Goal: Task Accomplishment & Management: Manage account settings

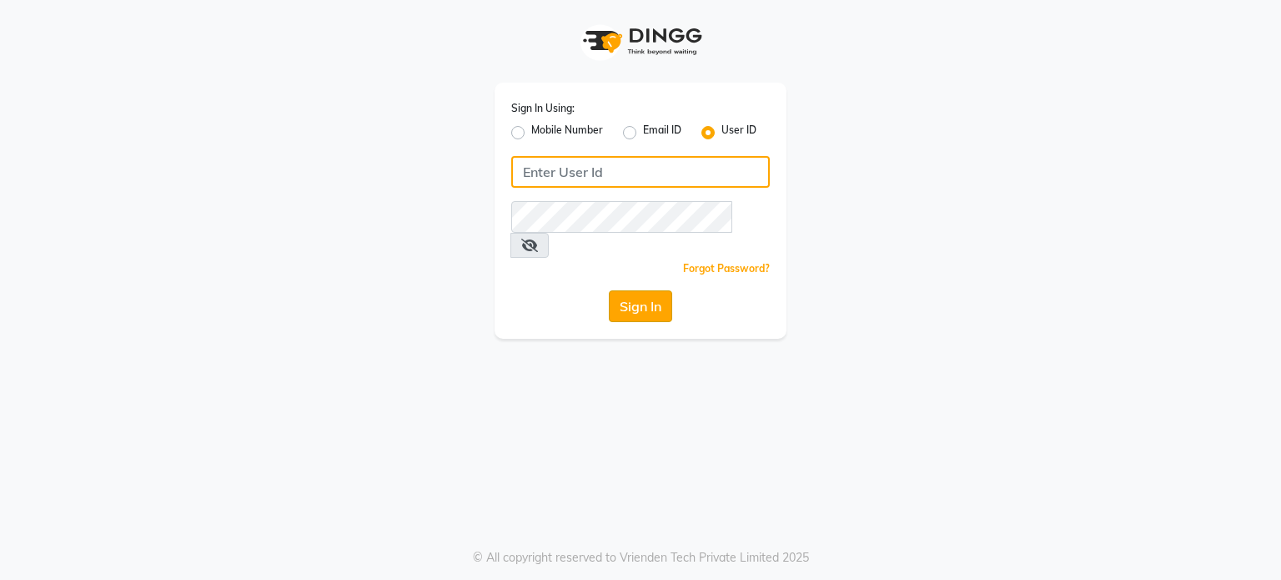
type input "tanishqa2003"
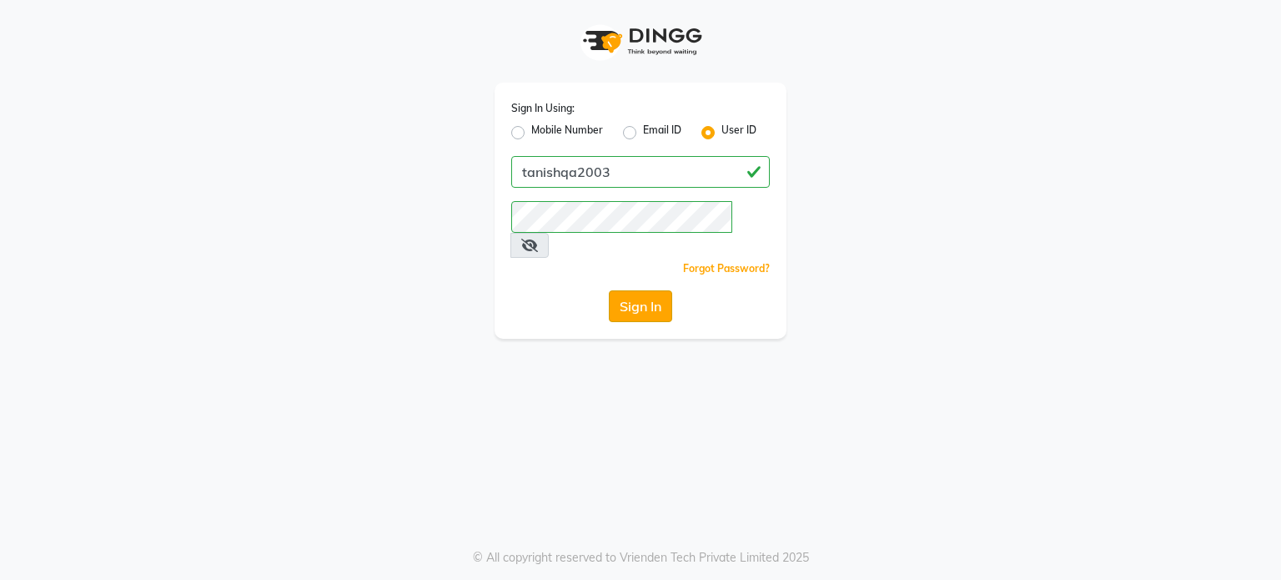
click at [642, 290] on button "Sign In" at bounding box center [640, 306] width 63 height 32
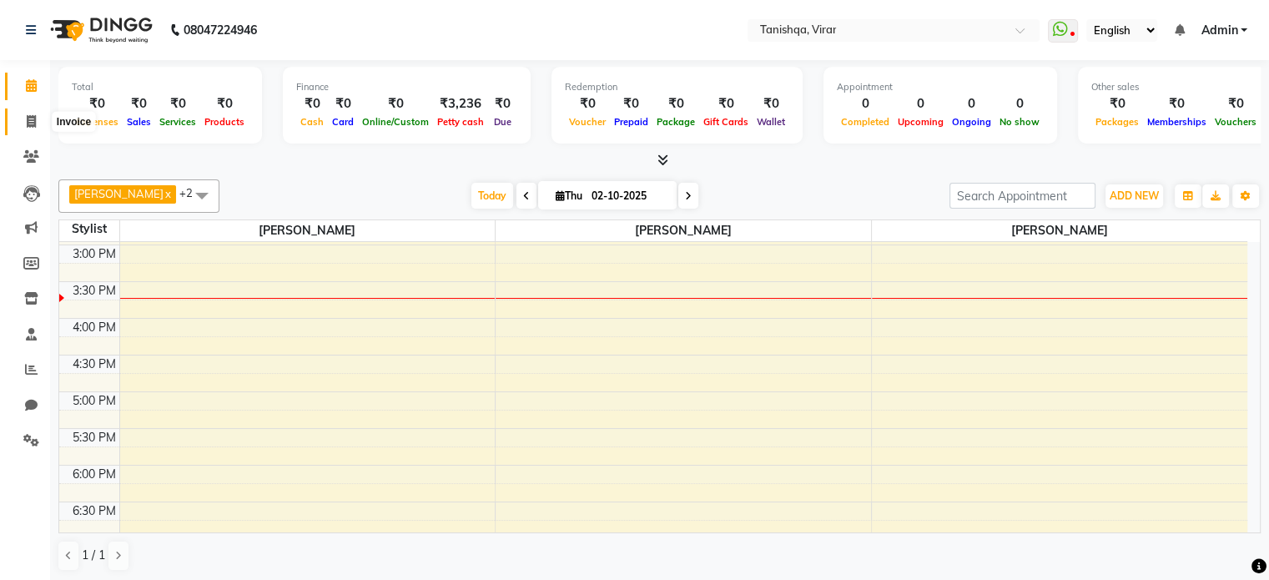
click at [24, 114] on span at bounding box center [31, 122] width 29 height 19
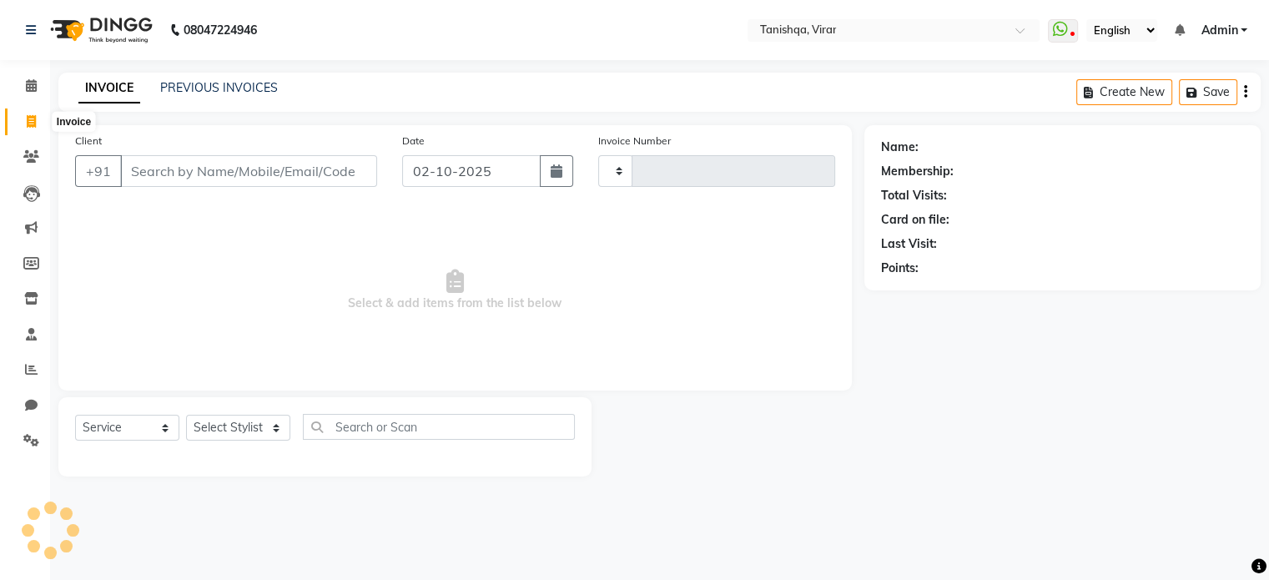
click at [28, 117] on icon at bounding box center [31, 121] width 9 height 13
select select "service"
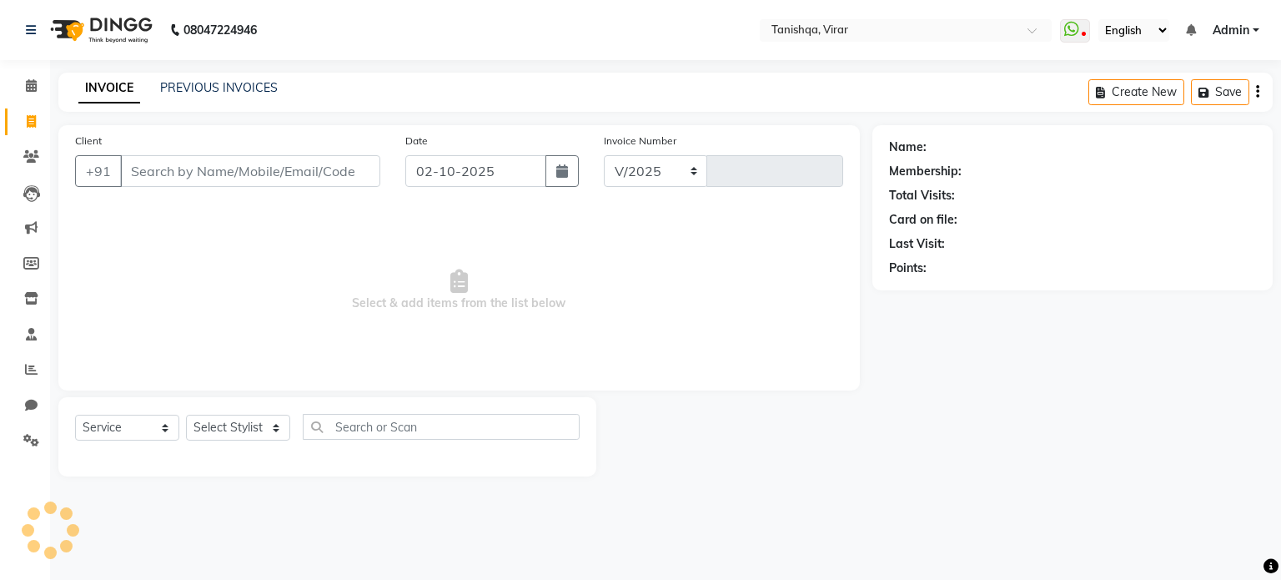
select select "8149"
type input "0878"
click at [564, 168] on icon "button" at bounding box center [562, 170] width 12 height 13
select select "10"
select select "2025"
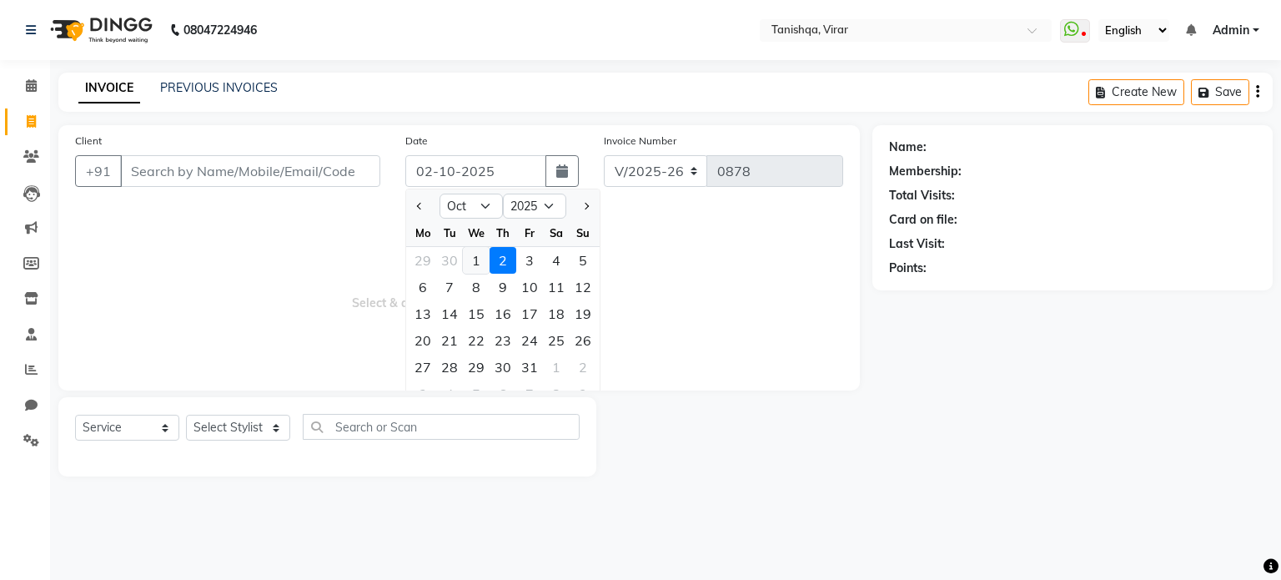
click at [479, 259] on div "1" at bounding box center [476, 260] width 27 height 27
type input "01-10-2025"
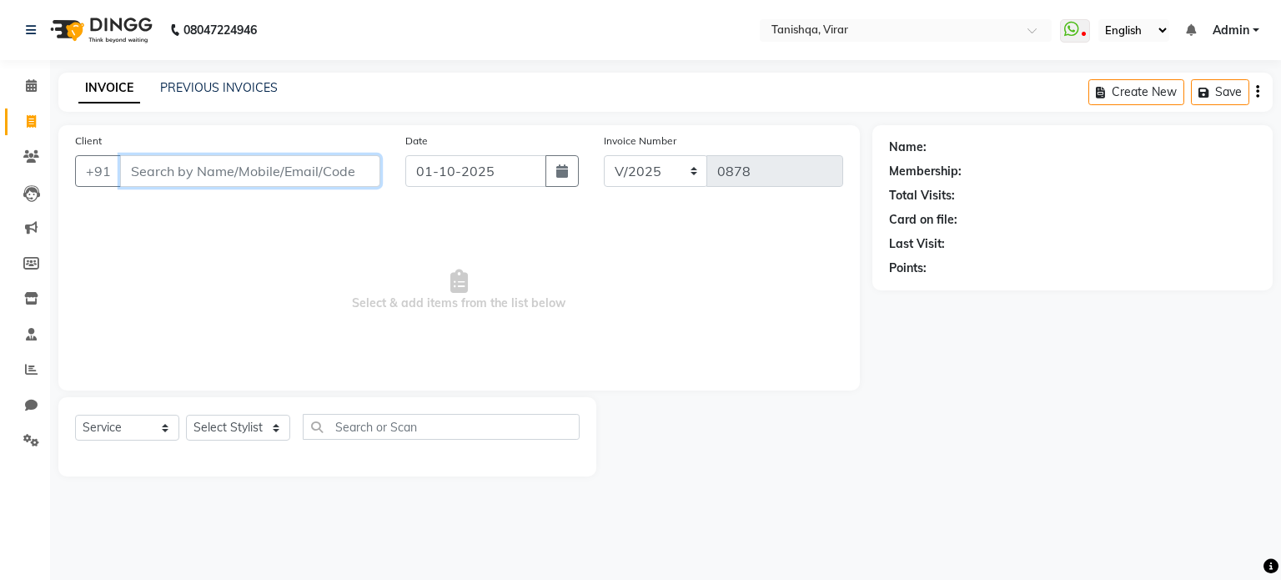
click at [209, 177] on input "Client" at bounding box center [250, 171] width 260 height 32
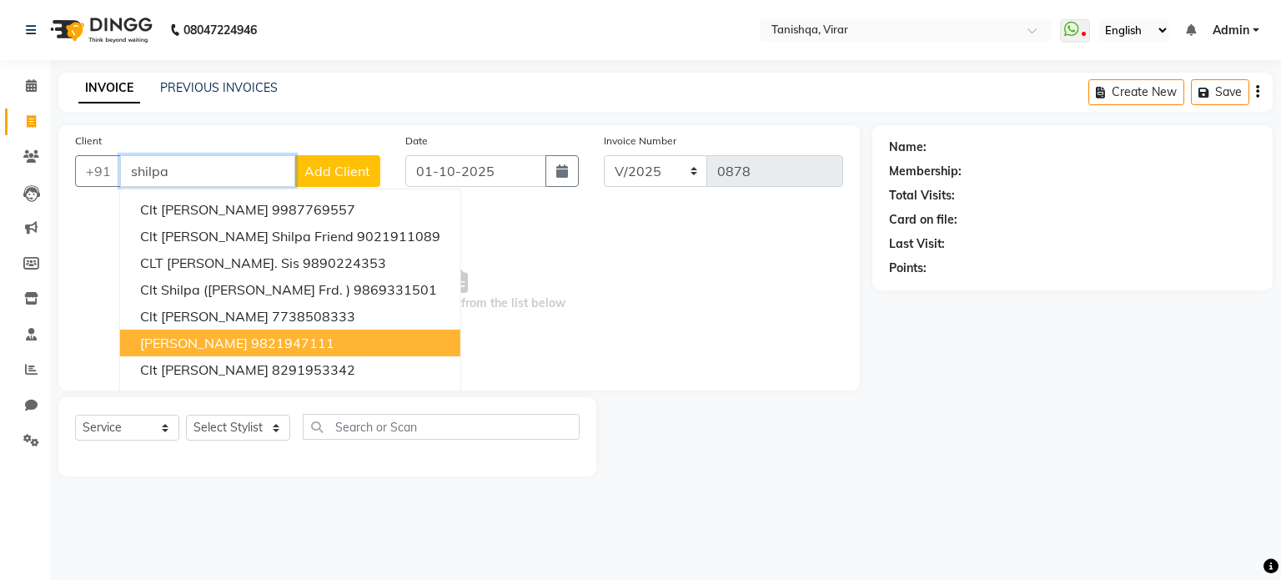
click at [232, 345] on span "Shilpa Mazdekar" at bounding box center [194, 343] width 108 height 17
type input "9821947111"
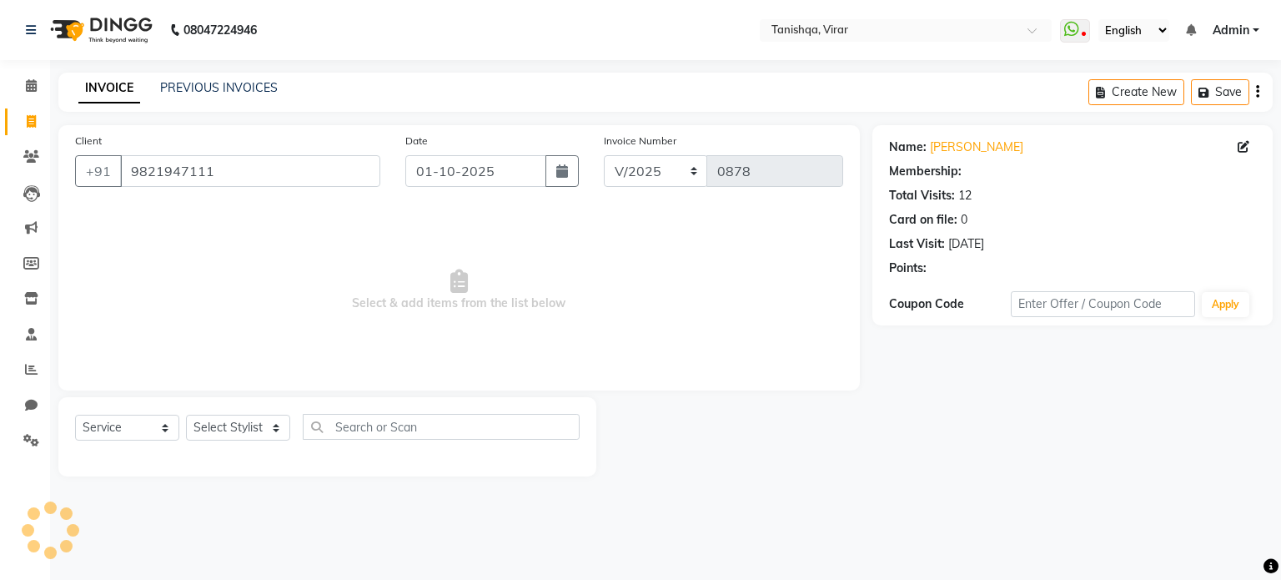
select select "1: Object"
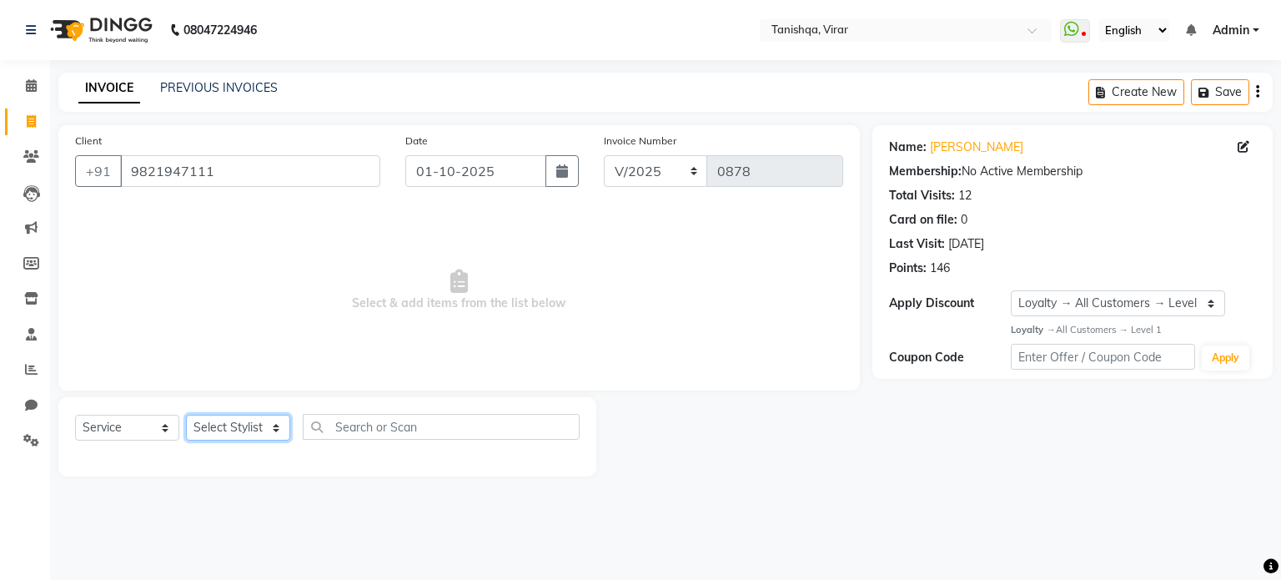
click at [228, 425] on select "Select Stylist Beena Gupta jaya mahhi Priyanka Maheshwari Seema Pawar Supriya k…" at bounding box center [238, 428] width 104 height 26
click at [186, 415] on select "Select Stylist Beena Gupta jaya mahhi Priyanka Maheshwari Seema Pawar Supriya k…" at bounding box center [238, 428] width 104 height 26
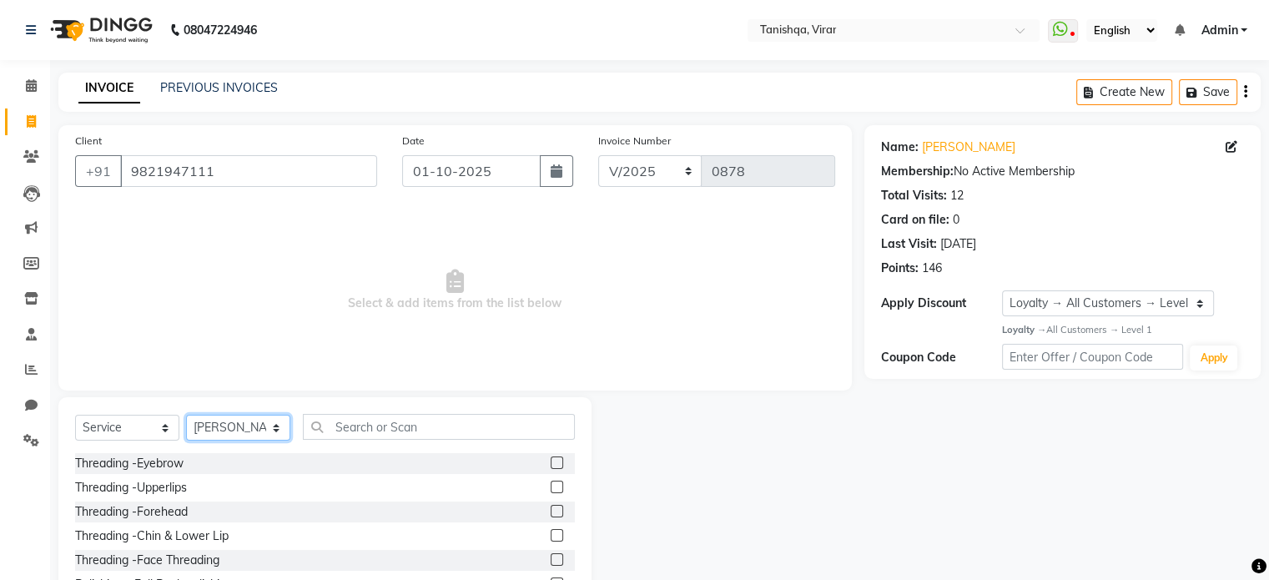
click at [254, 426] on select "Select Stylist Beena Gupta jaya mahhi Priyanka Maheshwari Seema Pawar Supriya k…" at bounding box center [238, 428] width 104 height 26
select select "75949"
click at [186, 415] on select "Select Stylist Beena Gupta jaya mahhi Priyanka Maheshwari Seema Pawar Supriya k…" at bounding box center [238, 428] width 104 height 26
click at [416, 423] on input "text" at bounding box center [439, 427] width 272 height 26
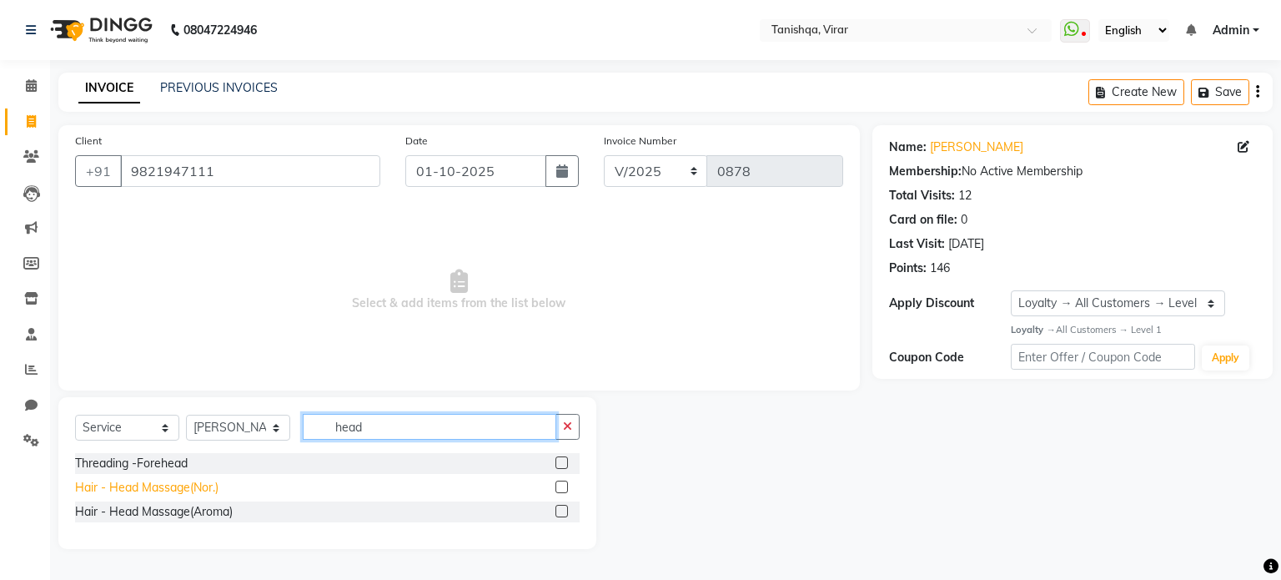
type input "head"
click at [110, 483] on div "Hair - Head Massage(Nor.)" at bounding box center [146, 488] width 143 height 18
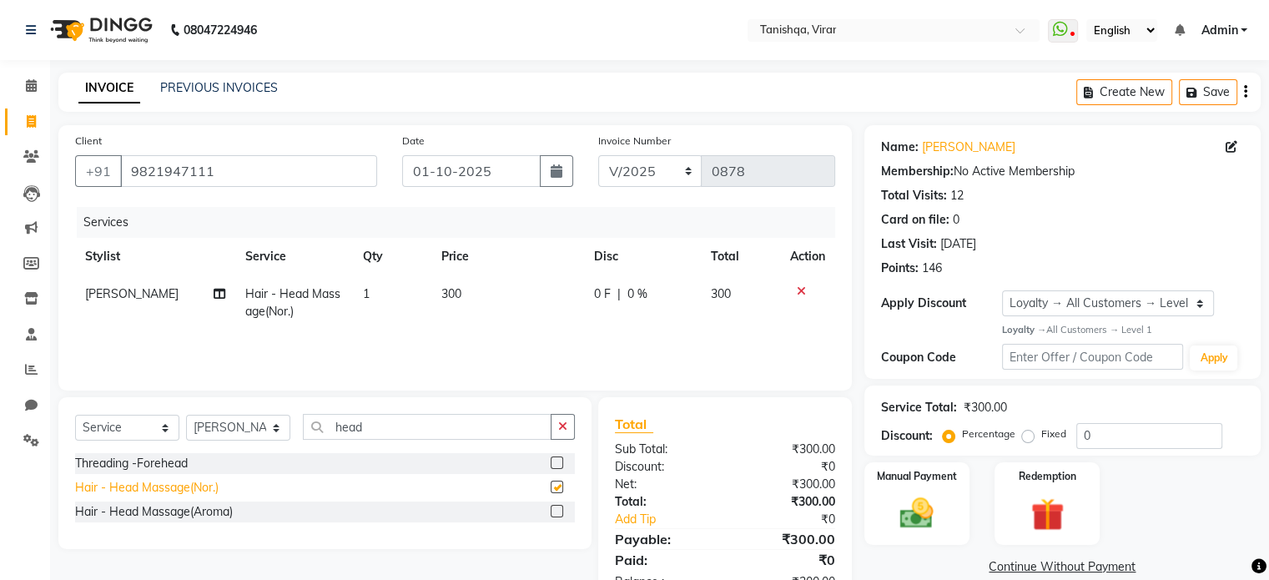
checkbox input "false"
click at [904, 520] on img at bounding box center [916, 513] width 56 height 40
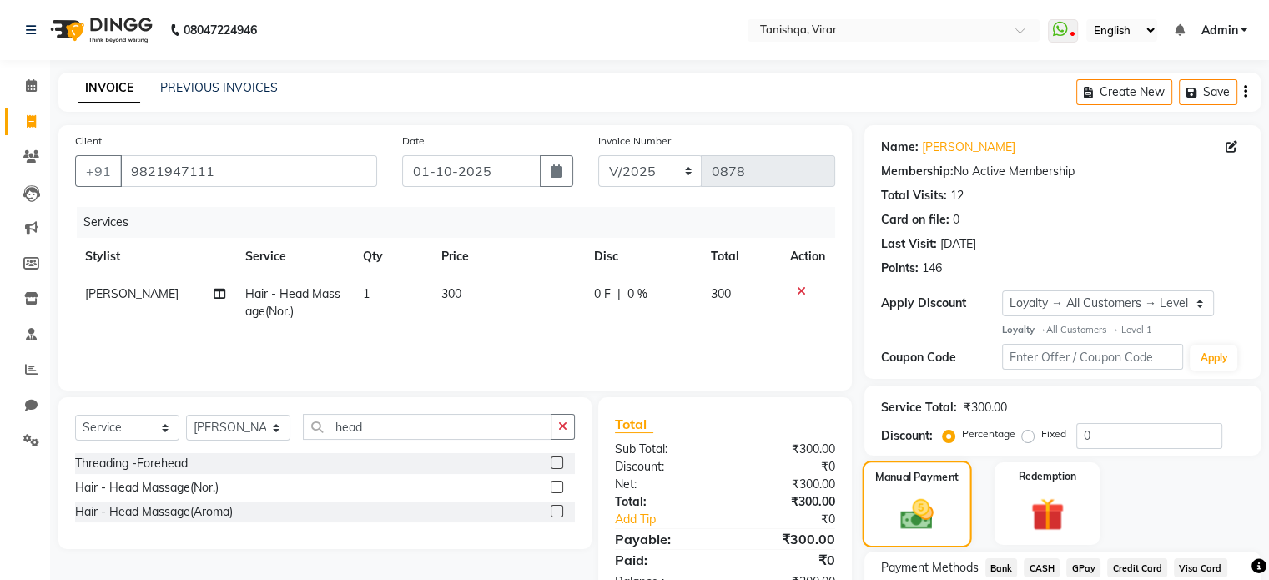
scroll to position [130, 0]
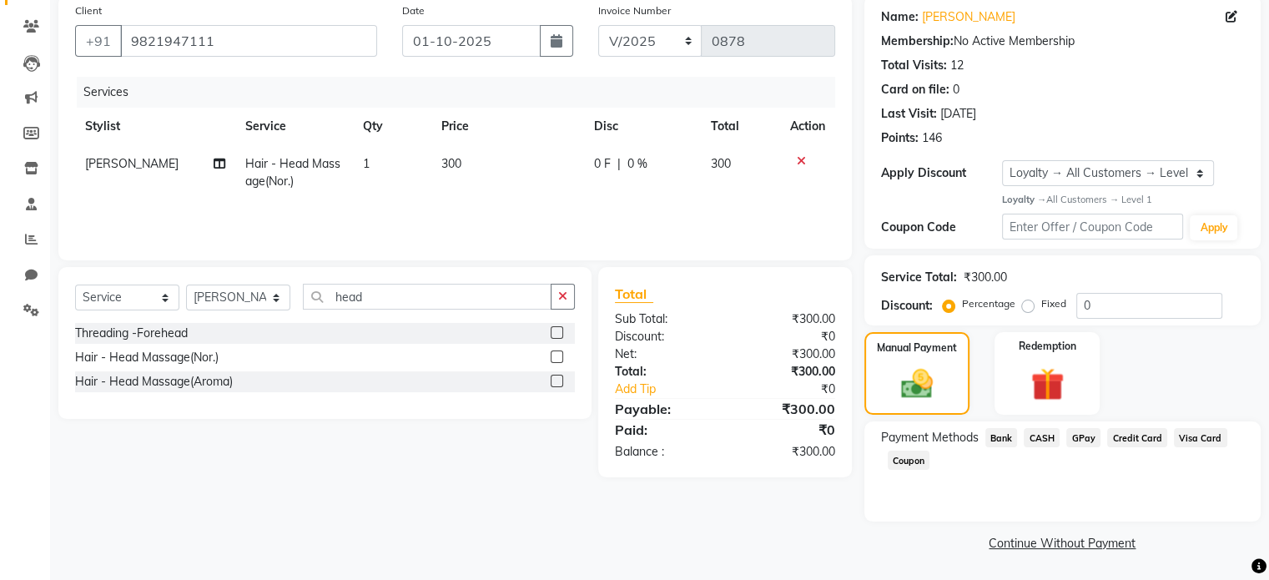
click at [1079, 432] on span "GPay" at bounding box center [1083, 437] width 34 height 19
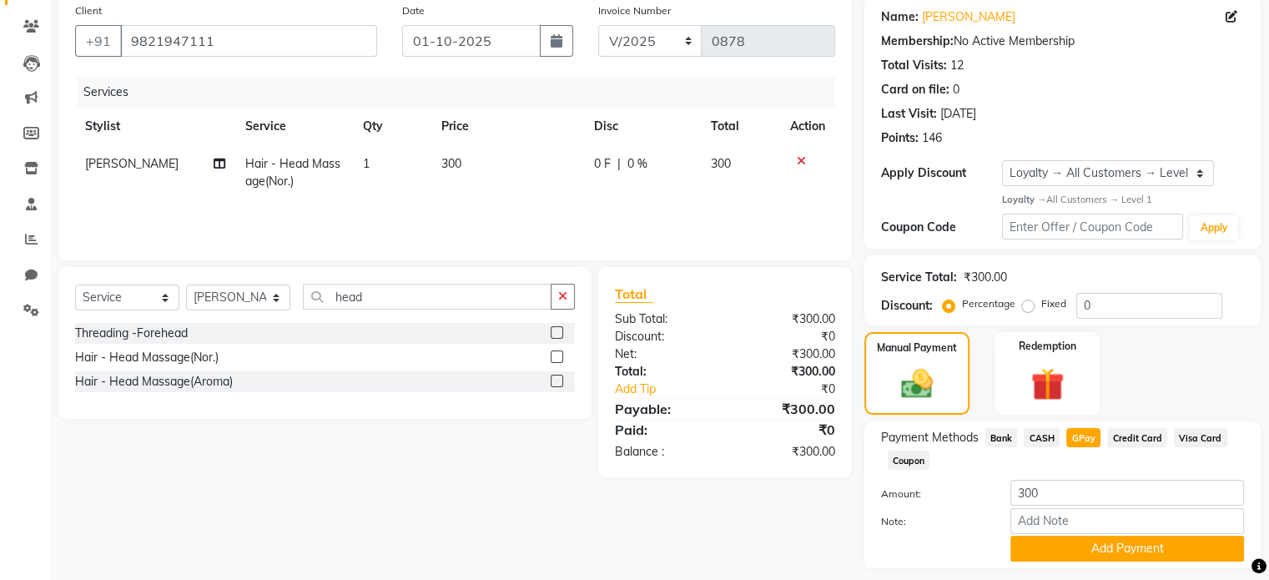
scroll to position [180, 0]
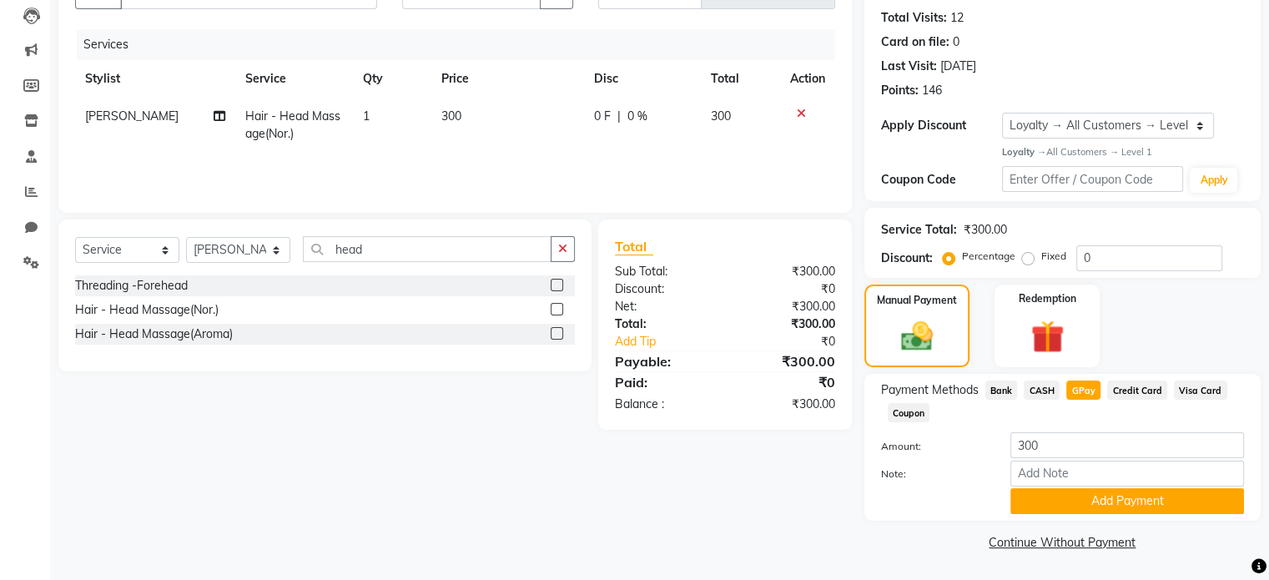
click at [1040, 386] on span "CASH" at bounding box center [1042, 389] width 36 height 19
click at [1120, 504] on button "Add Payment" at bounding box center [1127, 501] width 234 height 26
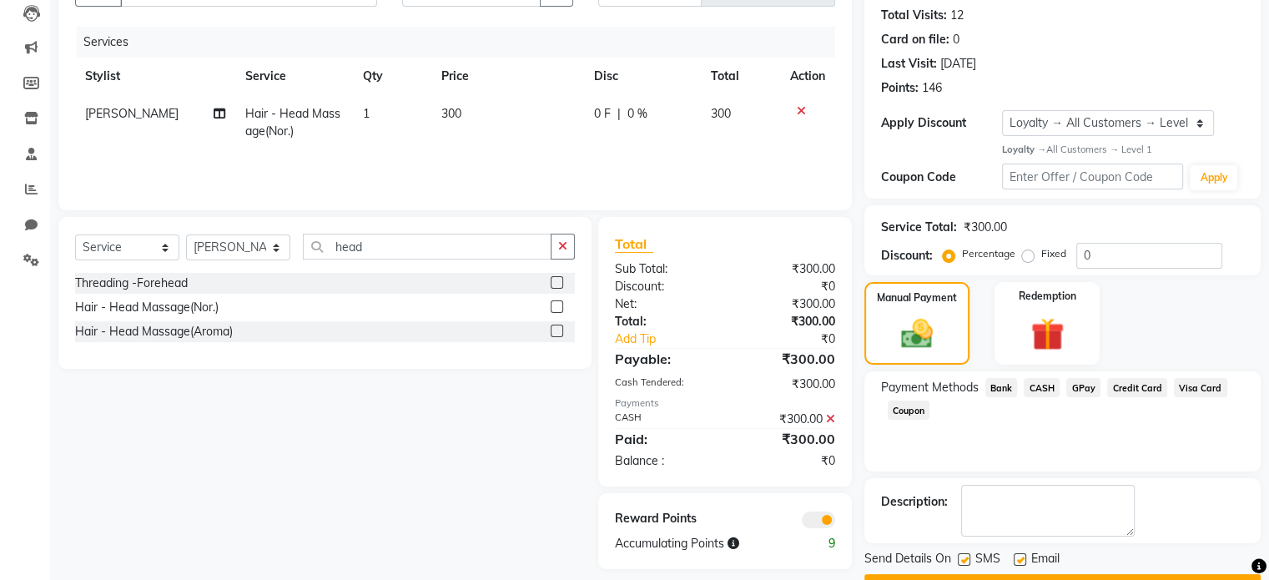
scroll to position [224, 0]
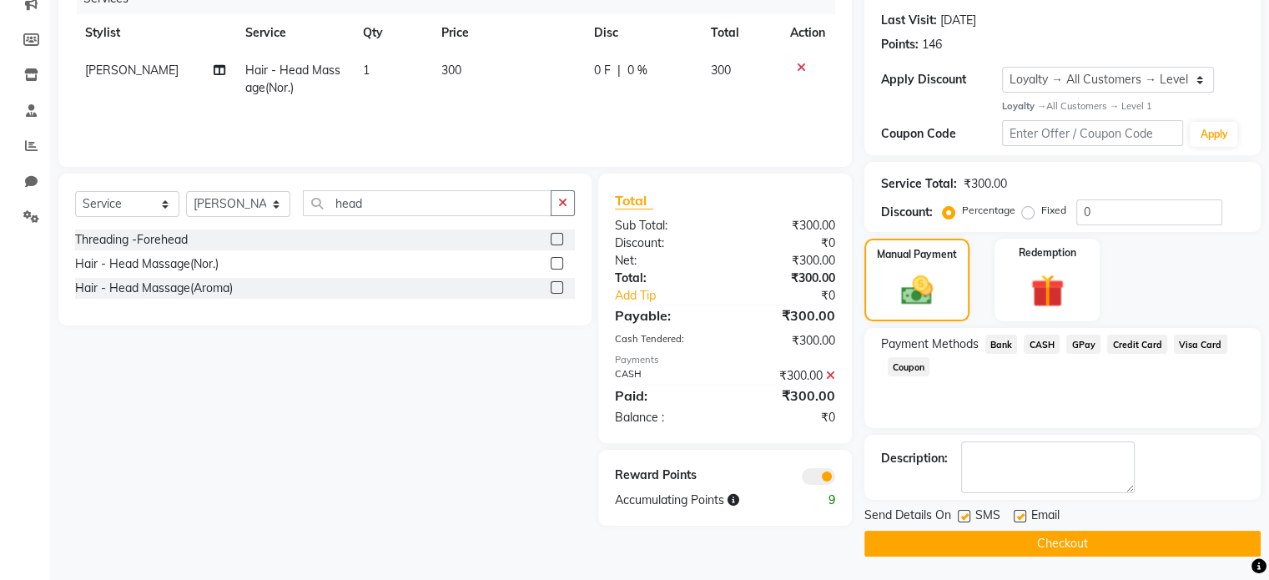
click at [962, 513] on label at bounding box center [964, 516] width 13 height 13
click at [962, 513] on input "checkbox" at bounding box center [963, 516] width 11 height 11
checkbox input "false"
click at [1019, 513] on label at bounding box center [1020, 516] width 13 height 13
click at [1019, 513] on input "checkbox" at bounding box center [1019, 516] width 11 height 11
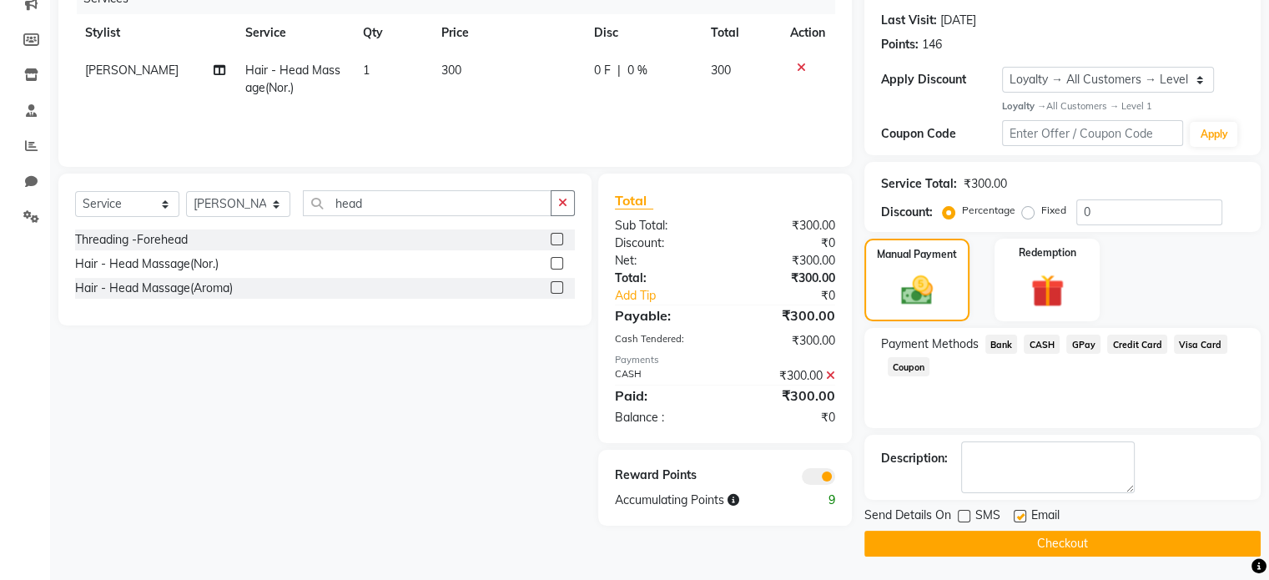
checkbox input "false"
click at [1041, 537] on button "Checkout" at bounding box center [1062, 544] width 396 height 26
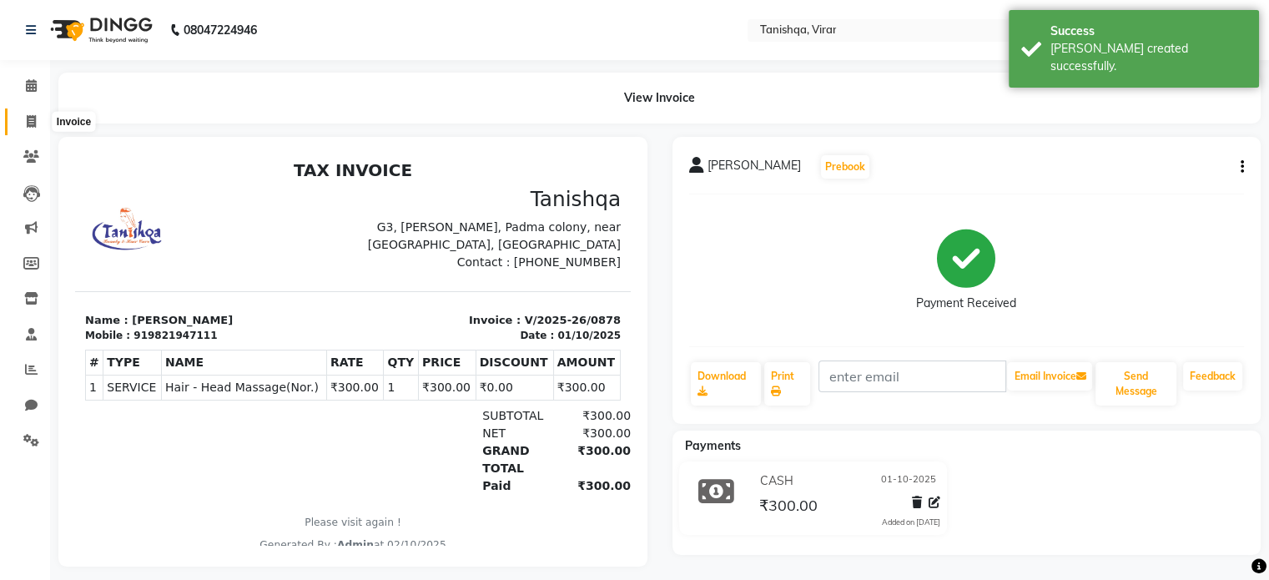
click at [33, 118] on icon at bounding box center [31, 121] width 9 height 13
select select "service"
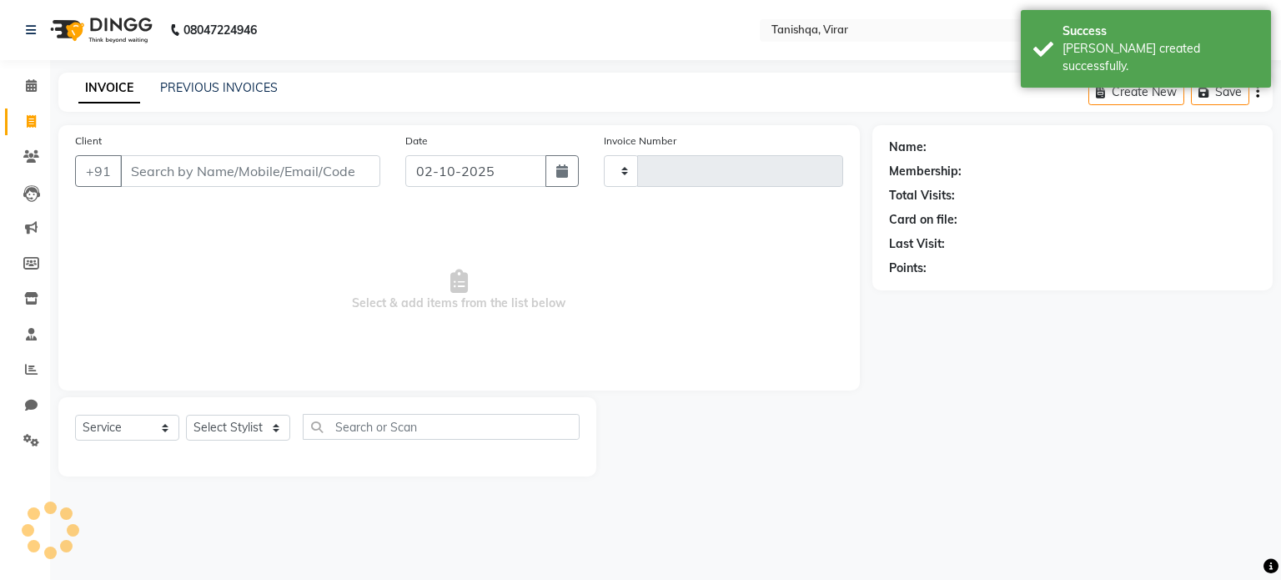
type input "0879"
select select "8149"
click at [563, 166] on icon "button" at bounding box center [562, 170] width 12 height 13
select select "10"
select select "2025"
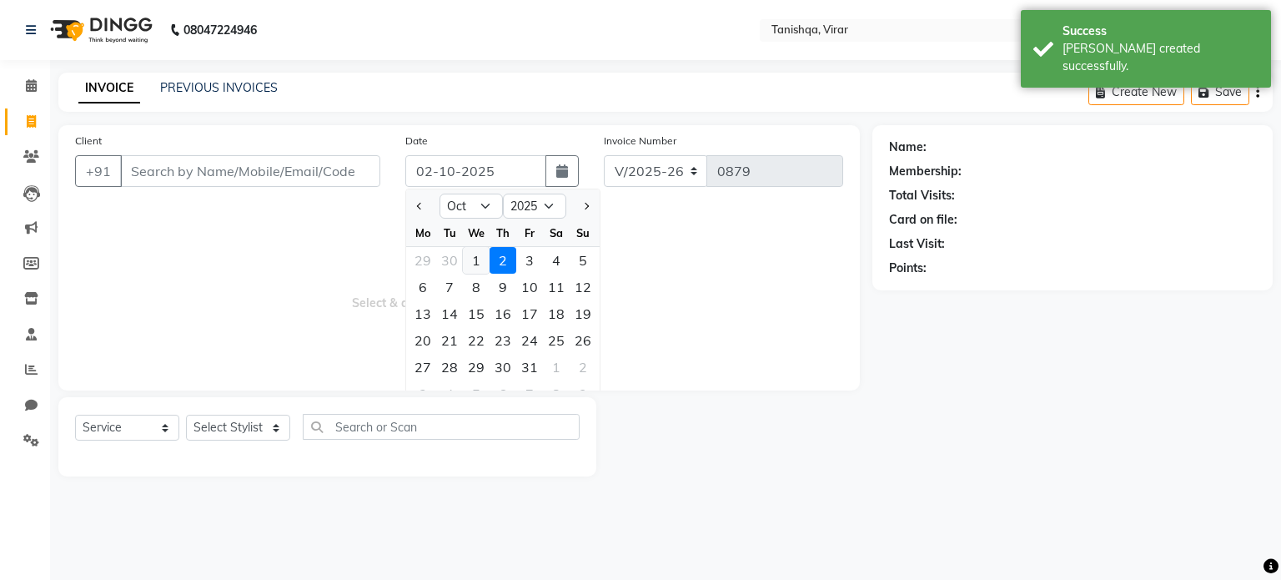
click at [478, 263] on div "1" at bounding box center [476, 260] width 27 height 27
type input "01-10-2025"
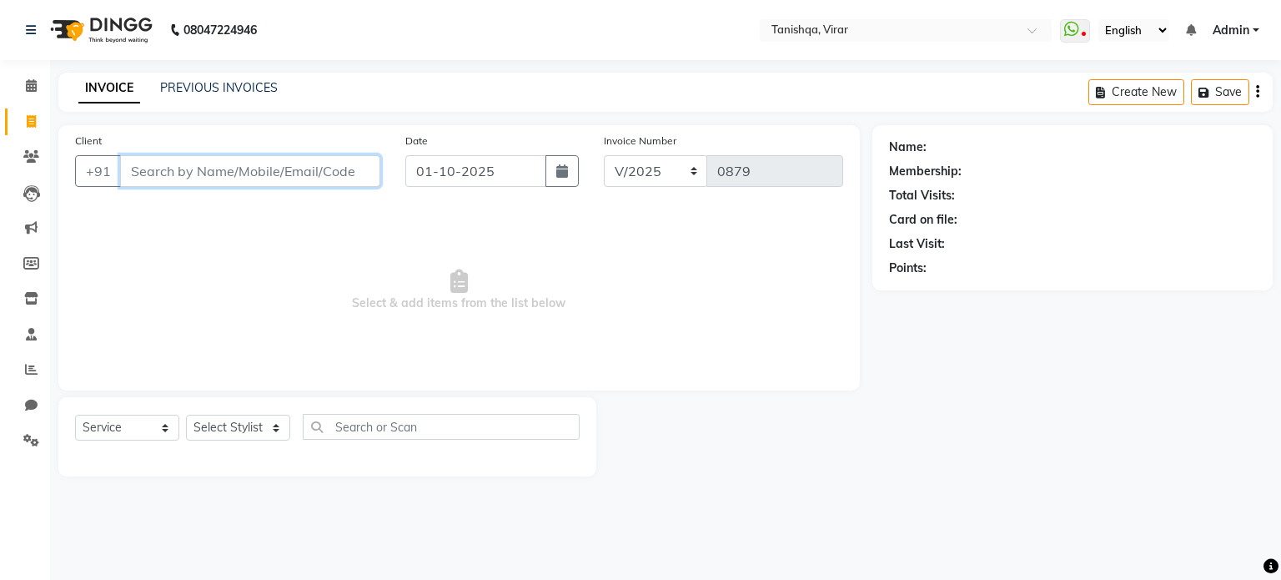
click at [194, 170] on input "Client" at bounding box center [250, 171] width 260 height 32
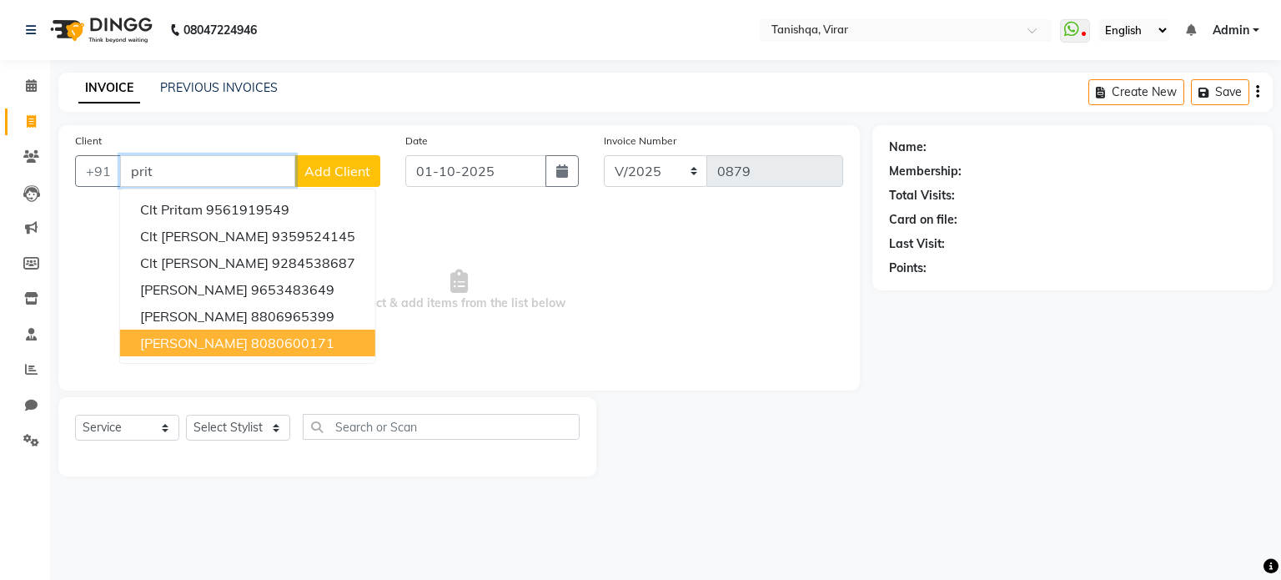
click at [181, 345] on span "Priti Govilkar" at bounding box center [194, 343] width 108 height 17
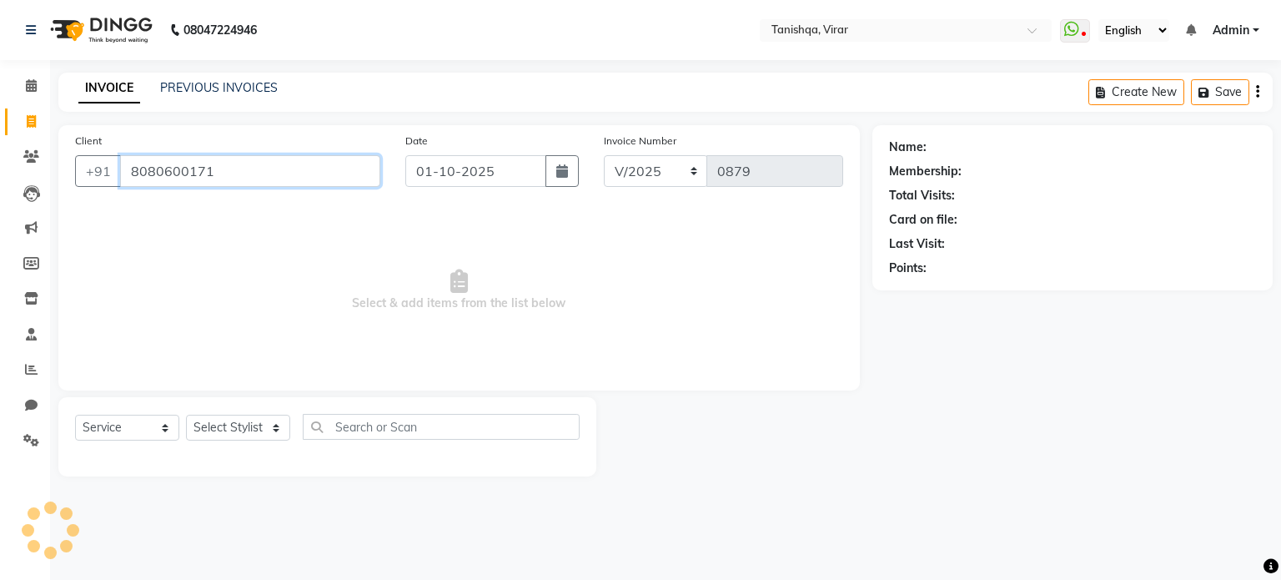
type input "8080600171"
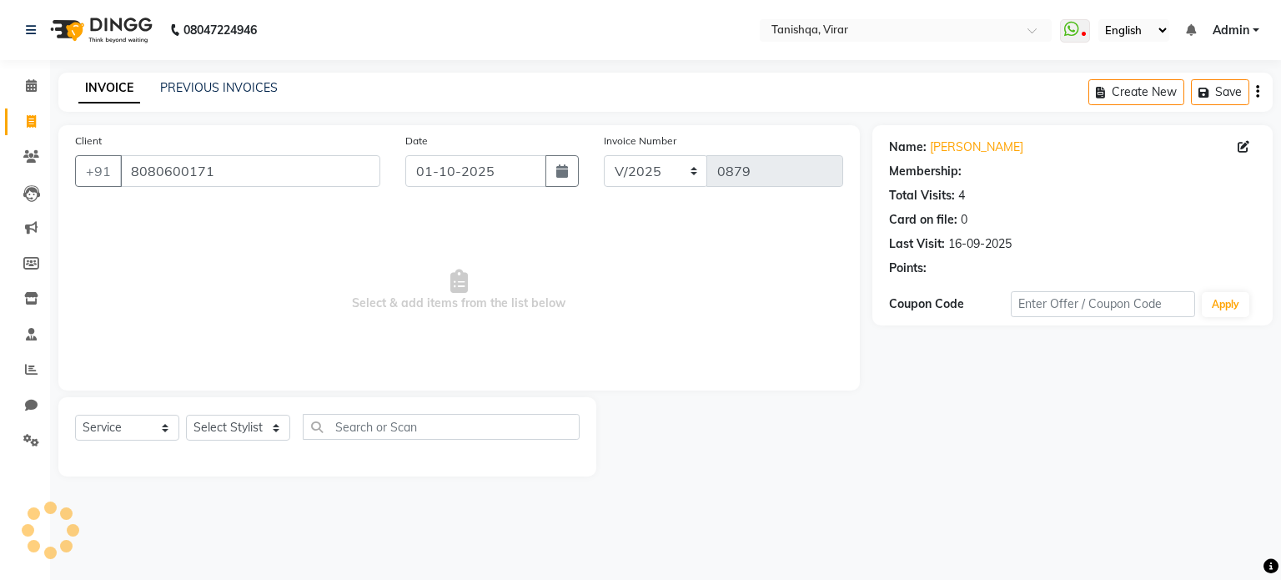
select select "1: Object"
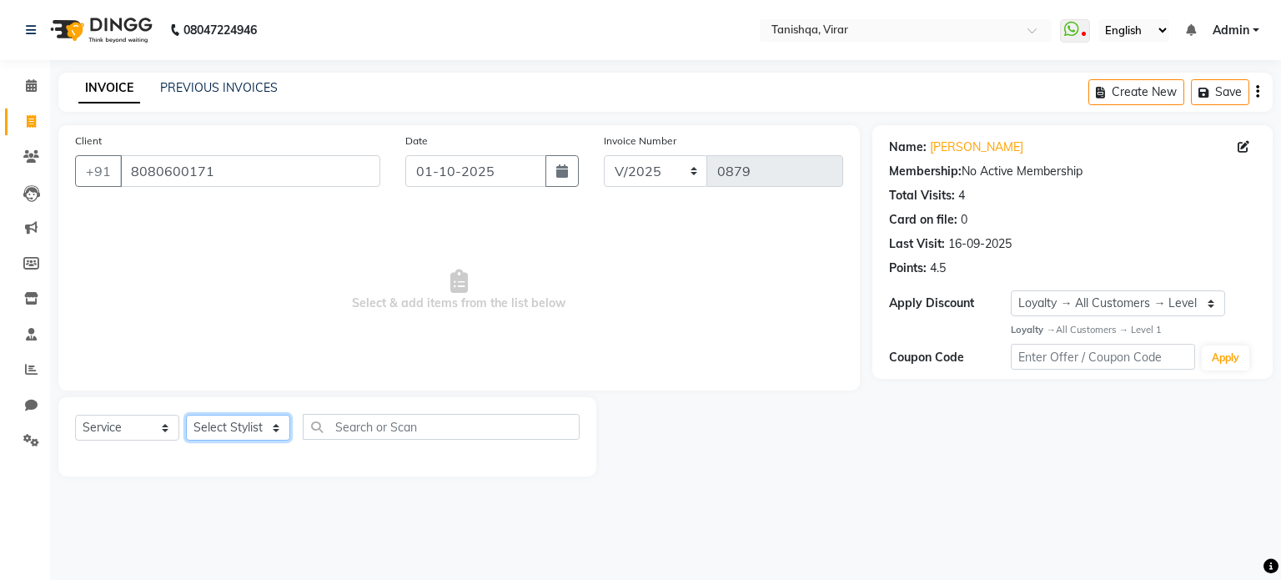
click at [239, 433] on select "Select Stylist Beena Gupta jaya mahhi Priyanka Maheshwari Seema Pawar Supriya k…" at bounding box center [238, 428] width 104 height 26
select select "75949"
click at [186, 415] on select "Select Stylist Beena Gupta jaya mahhi Priyanka Maheshwari Seema Pawar Supriya k…" at bounding box center [238, 428] width 104 height 26
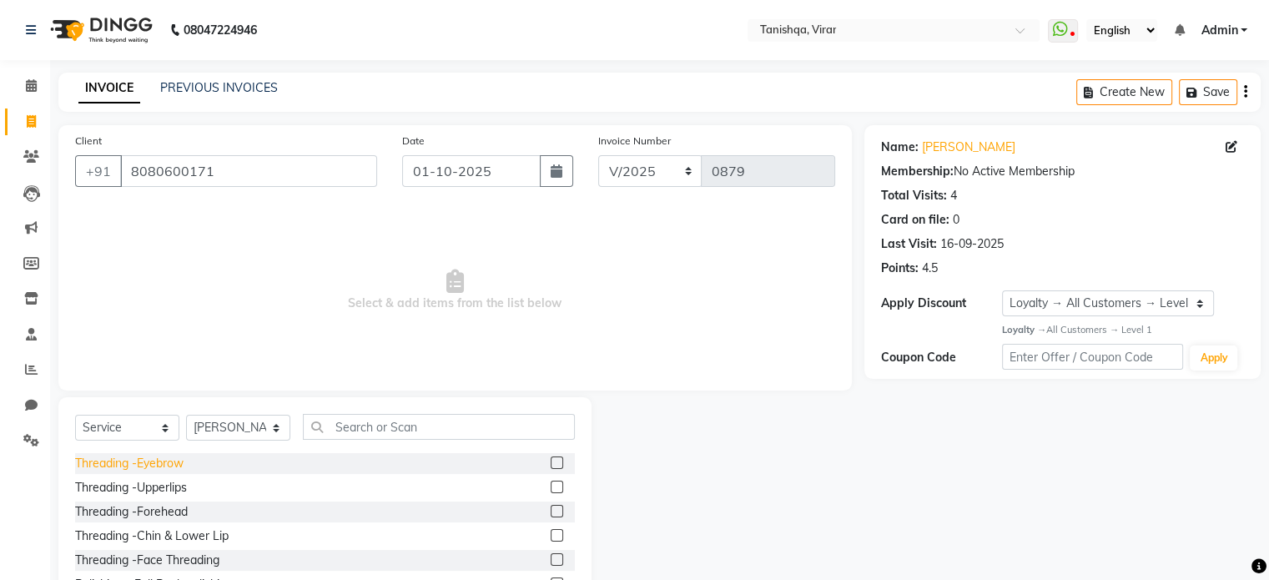
click at [162, 455] on div "Threading -Eyebrow" at bounding box center [129, 464] width 108 height 18
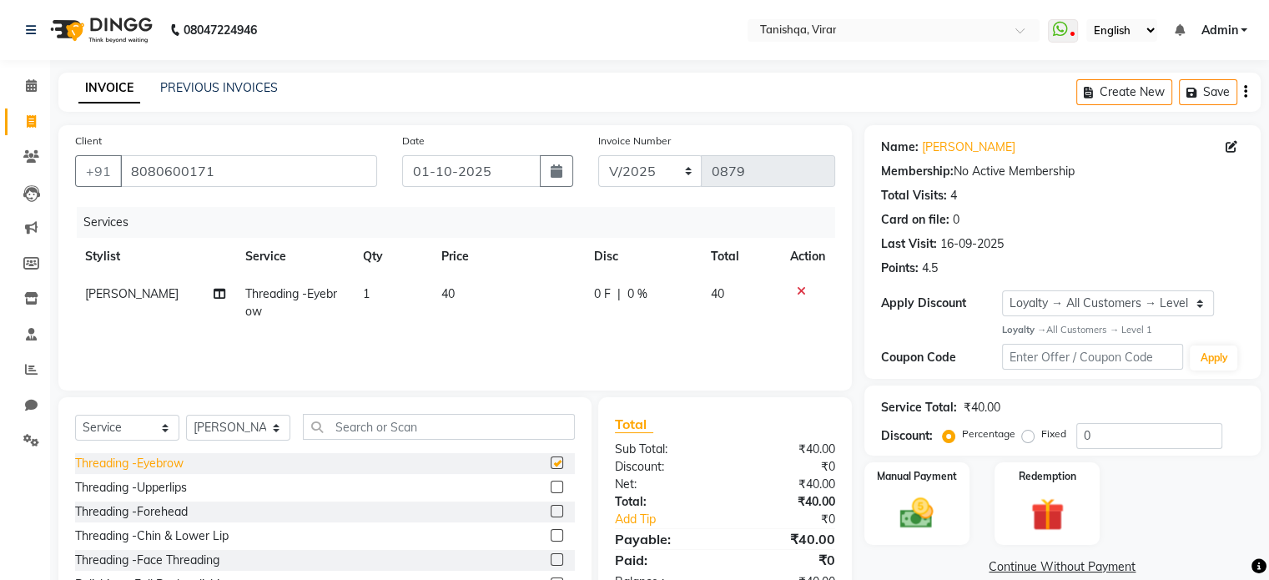
checkbox input "false"
click at [173, 516] on div "Threading -Forehead" at bounding box center [131, 512] width 113 height 18
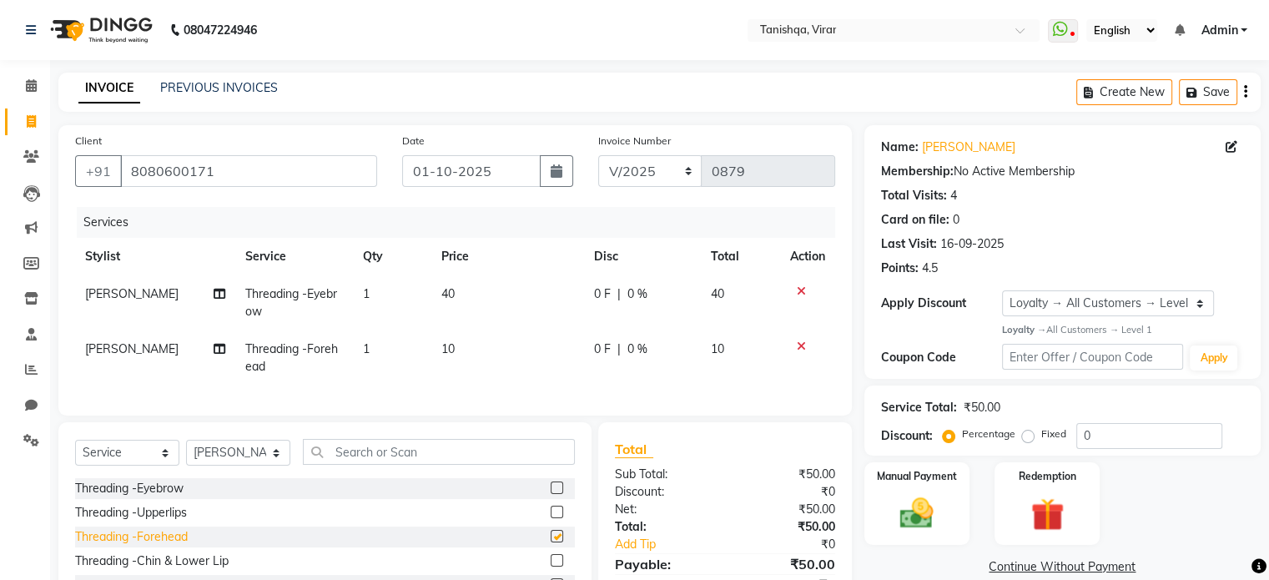
checkbox input "false"
click at [902, 519] on img at bounding box center [916, 513] width 56 height 40
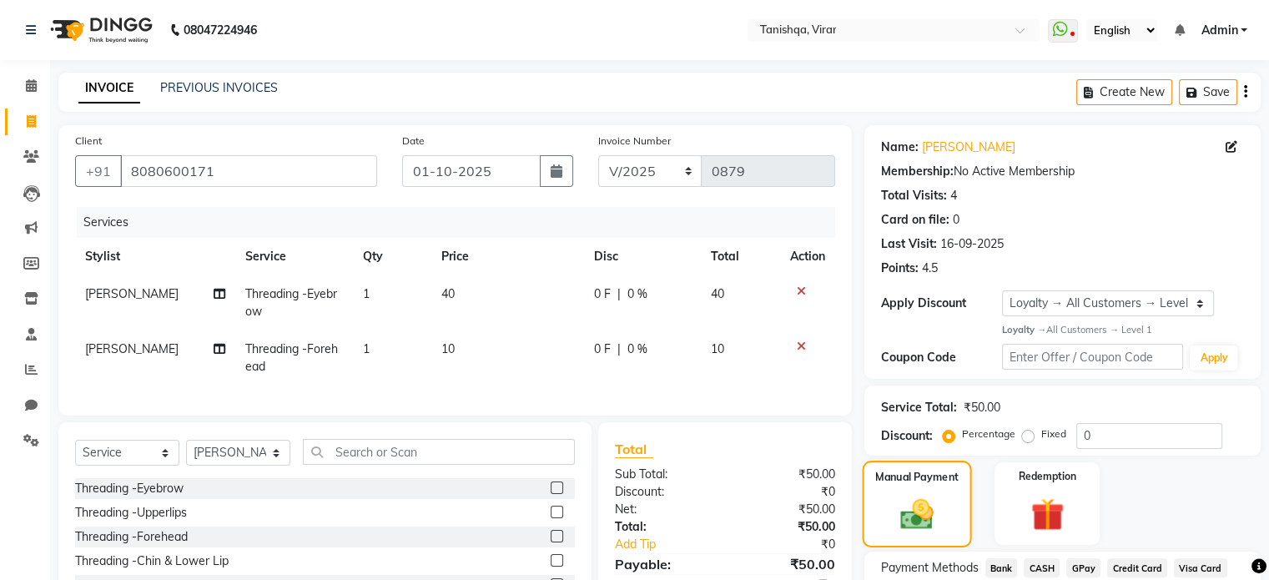
scroll to position [130, 0]
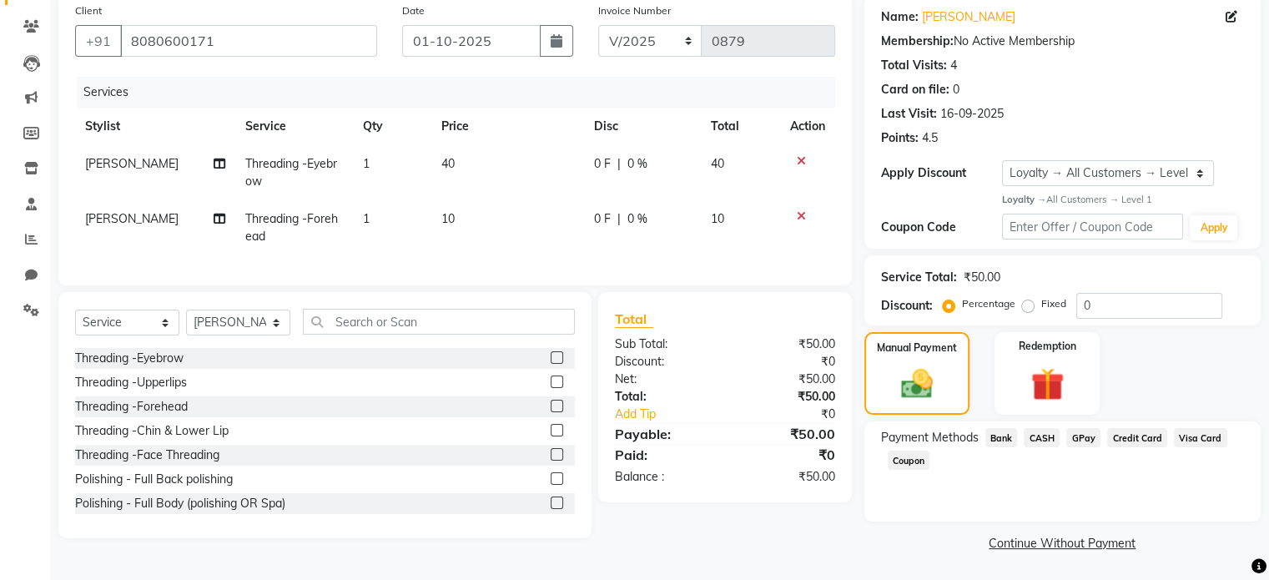
click at [1083, 435] on span "GPay" at bounding box center [1083, 437] width 34 height 19
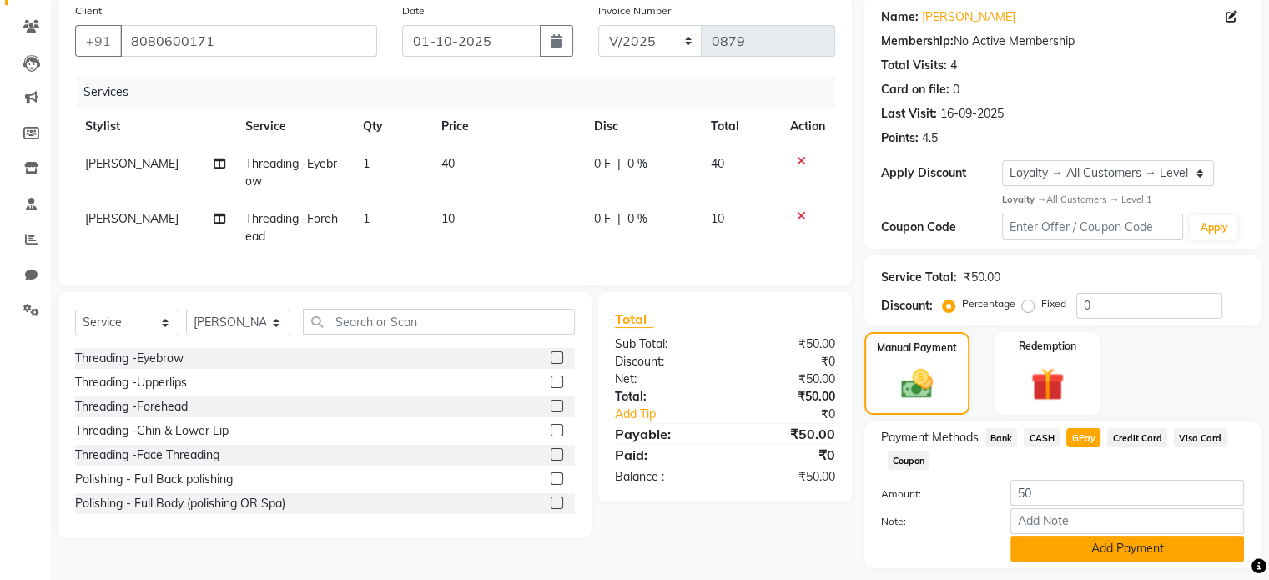
click at [1091, 554] on button "Add Payment" at bounding box center [1127, 549] width 234 height 26
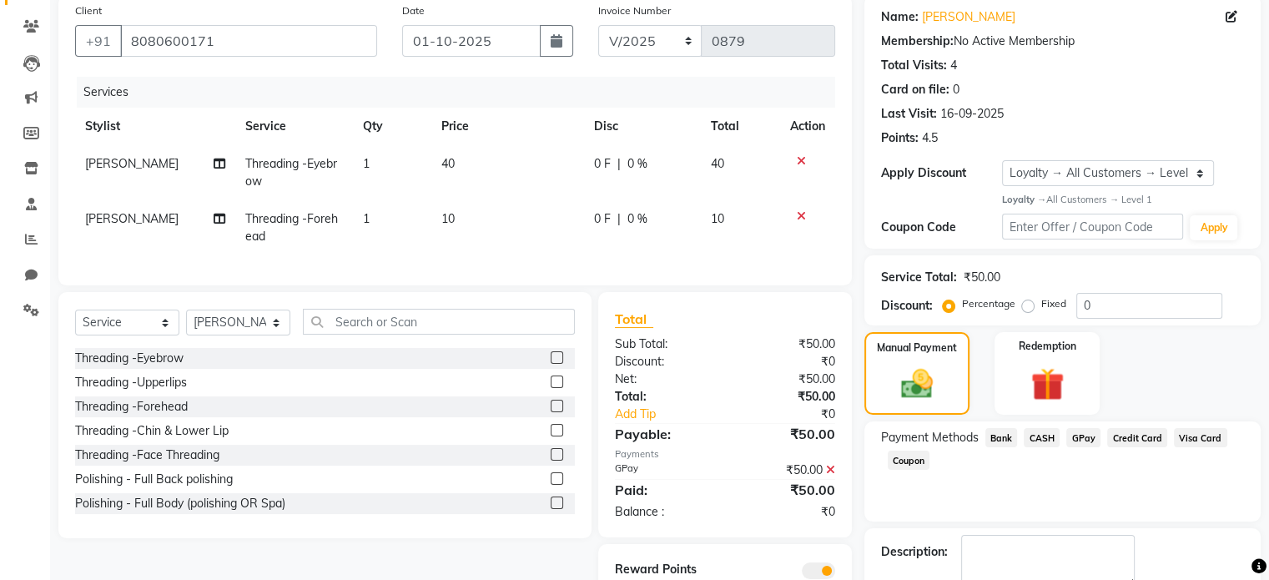
scroll to position [224, 0]
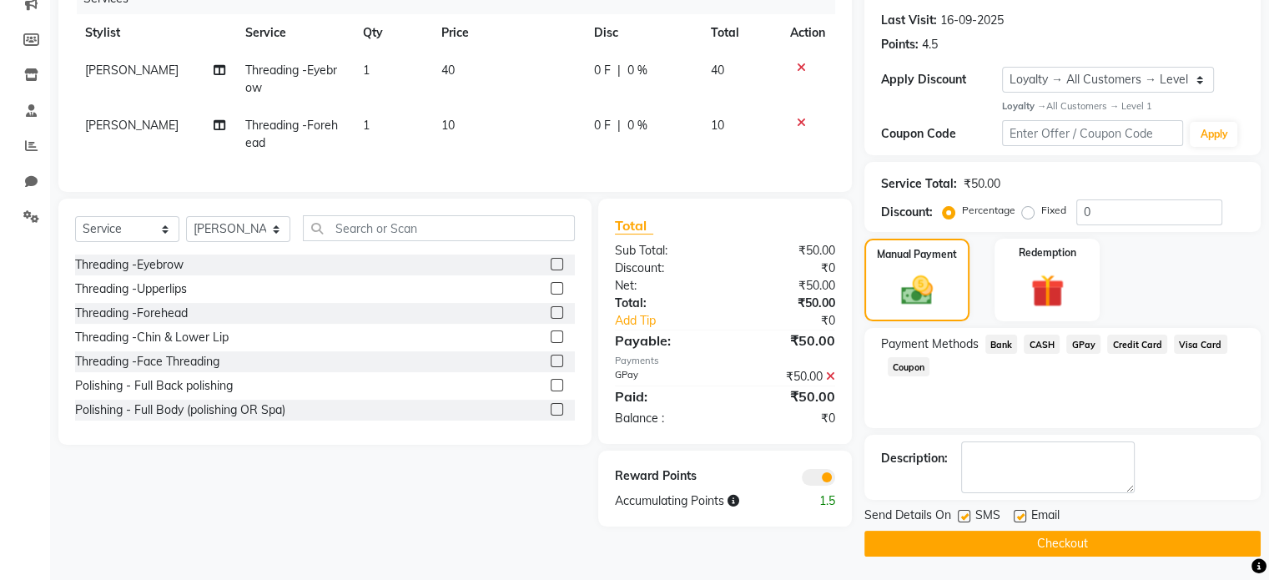
click at [962, 516] on label at bounding box center [964, 516] width 13 height 13
click at [962, 516] on input "checkbox" at bounding box center [963, 516] width 11 height 11
checkbox input "false"
click at [1019, 515] on label at bounding box center [1020, 516] width 13 height 13
click at [1019, 515] on input "checkbox" at bounding box center [1019, 516] width 11 height 11
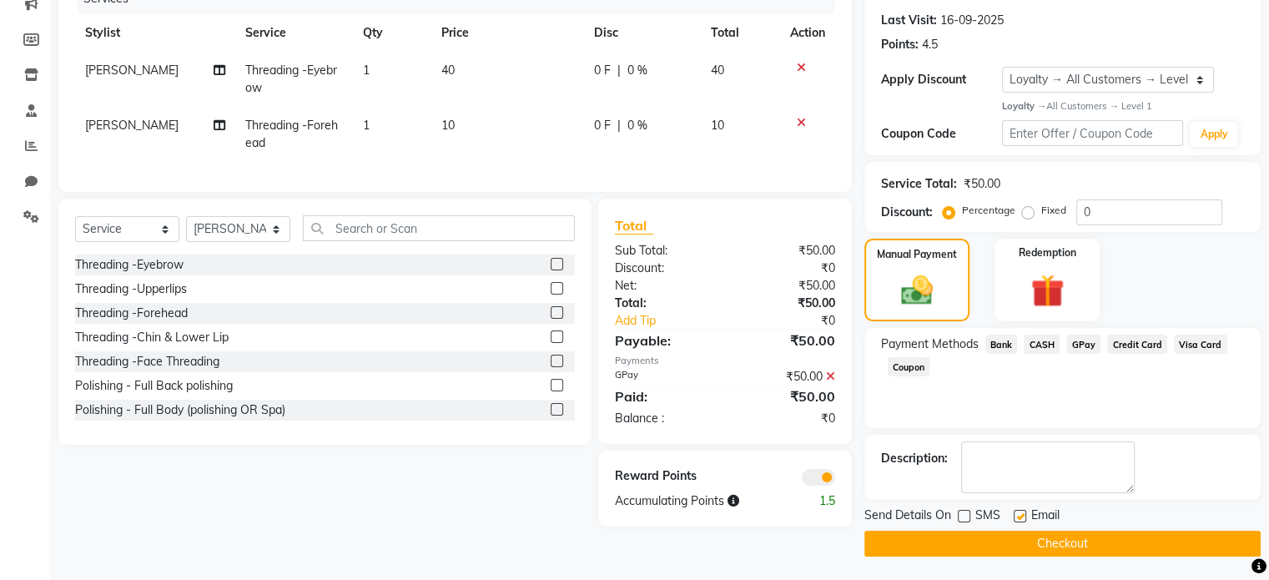
checkbox input "false"
click at [1073, 550] on button "Checkout" at bounding box center [1062, 544] width 396 height 26
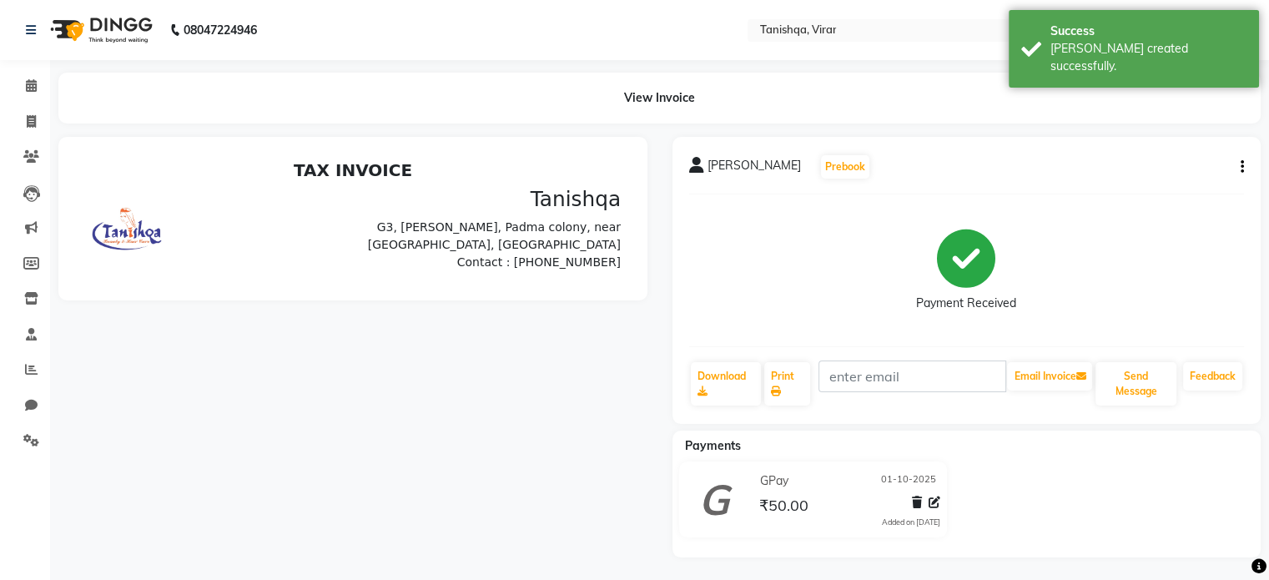
scroll to position [48, 0]
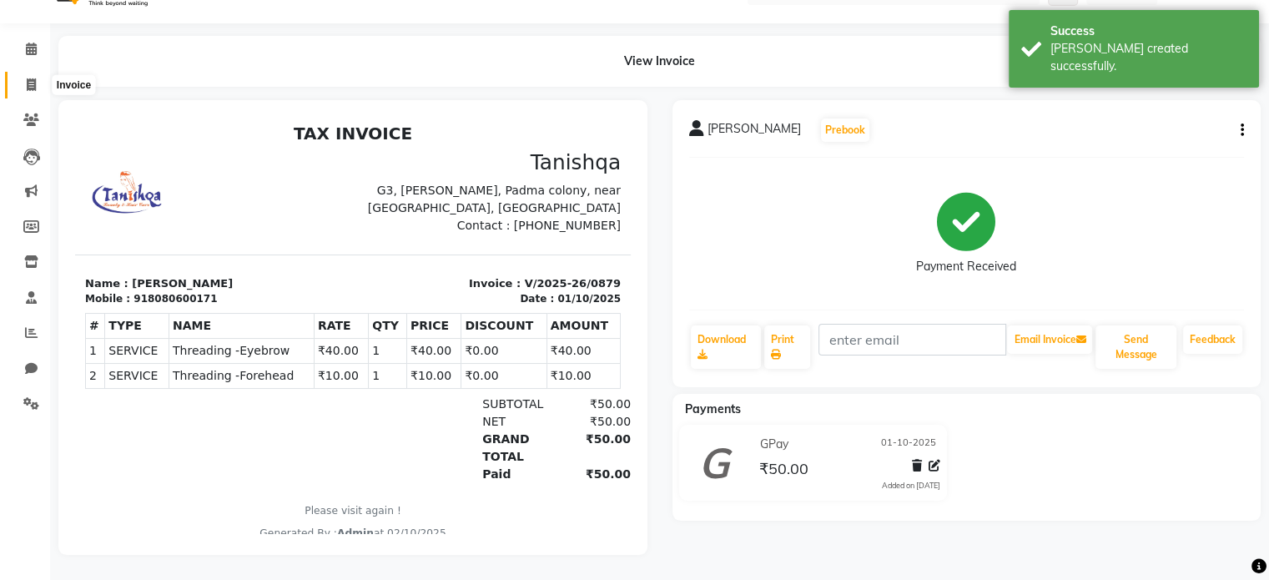
click at [32, 78] on icon at bounding box center [31, 84] width 9 height 13
select select "service"
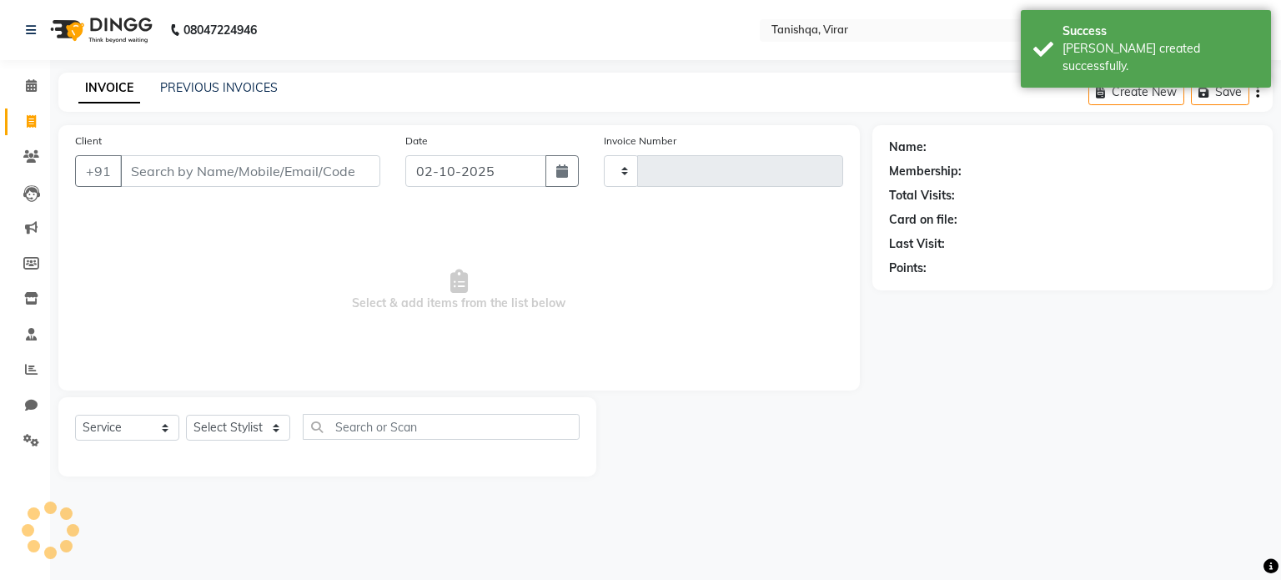
type input "0880"
select select "8149"
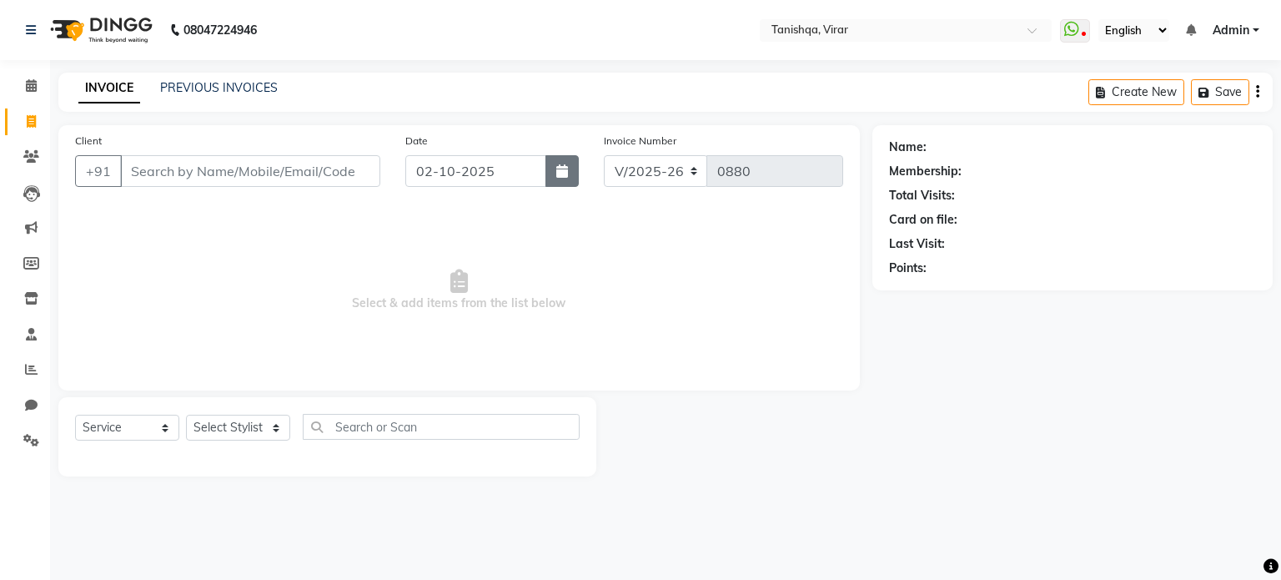
click at [568, 178] on button "button" at bounding box center [562, 171] width 33 height 32
select select "10"
select select "2025"
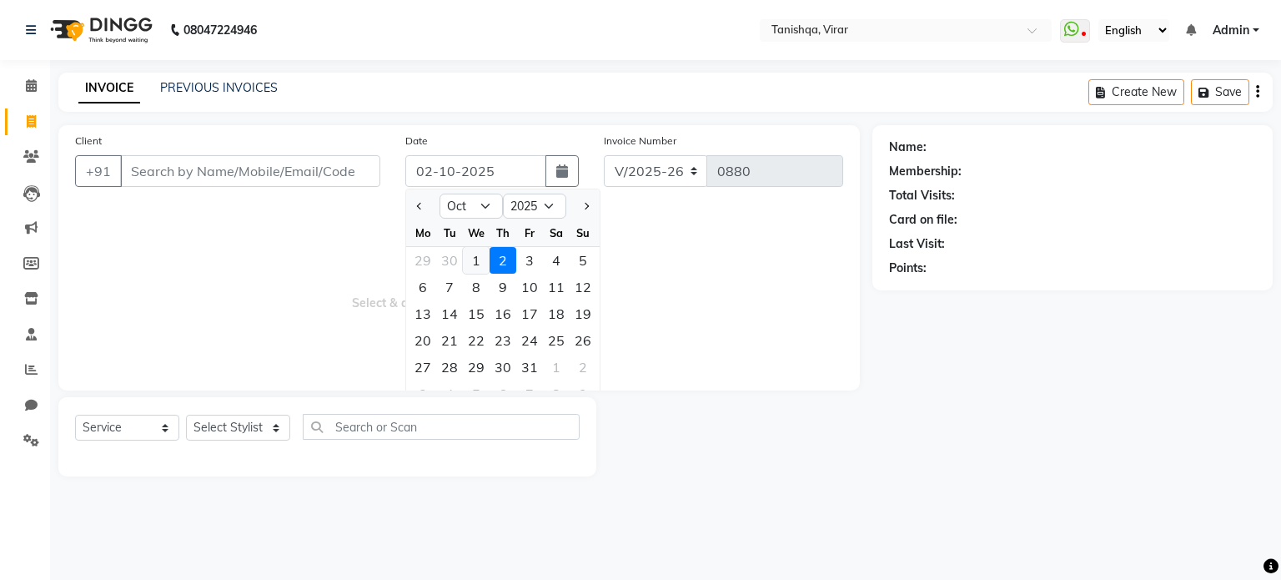
click at [475, 264] on div "1" at bounding box center [476, 260] width 27 height 27
type input "01-10-2025"
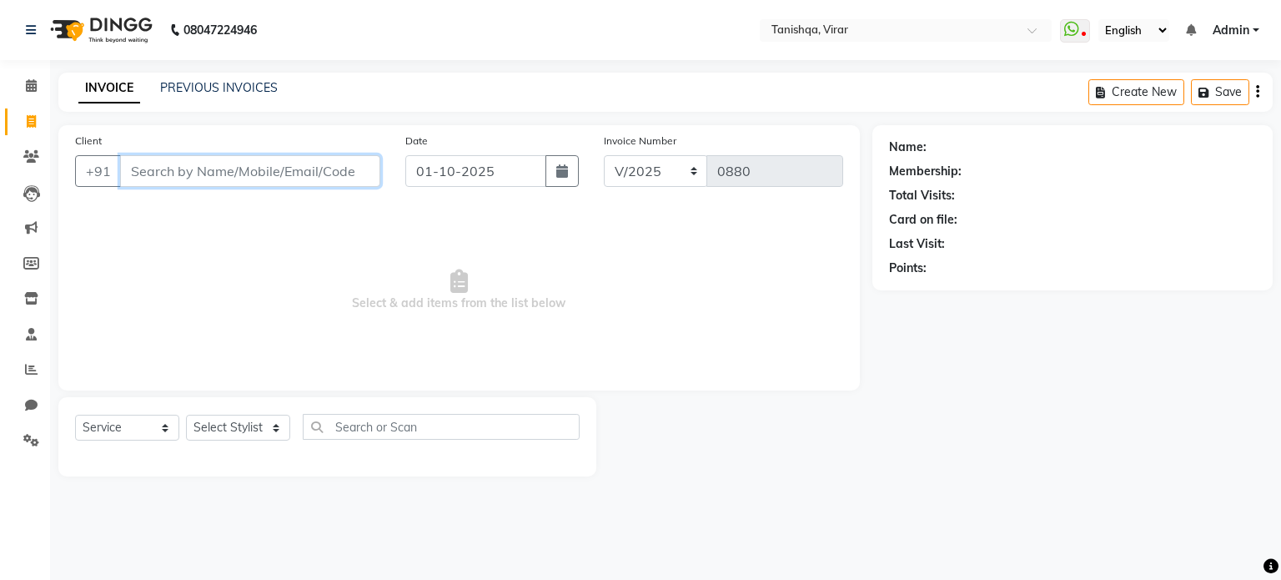
click at [260, 173] on input "Client" at bounding box center [250, 171] width 260 height 32
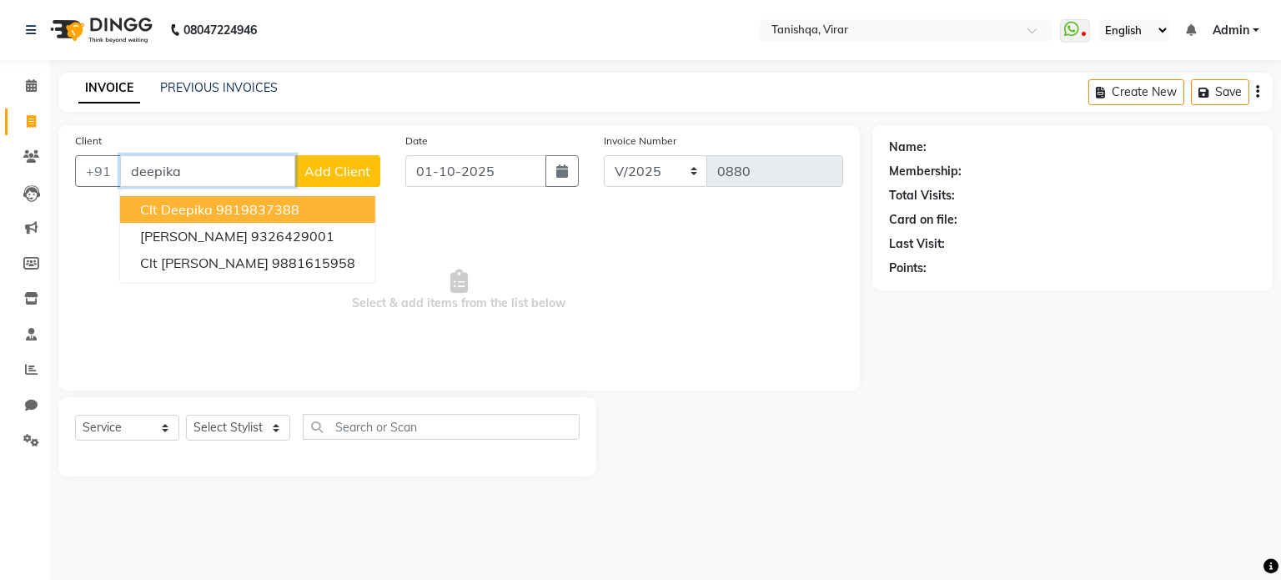
click at [148, 205] on span "Clt Deepika" at bounding box center [176, 209] width 73 height 17
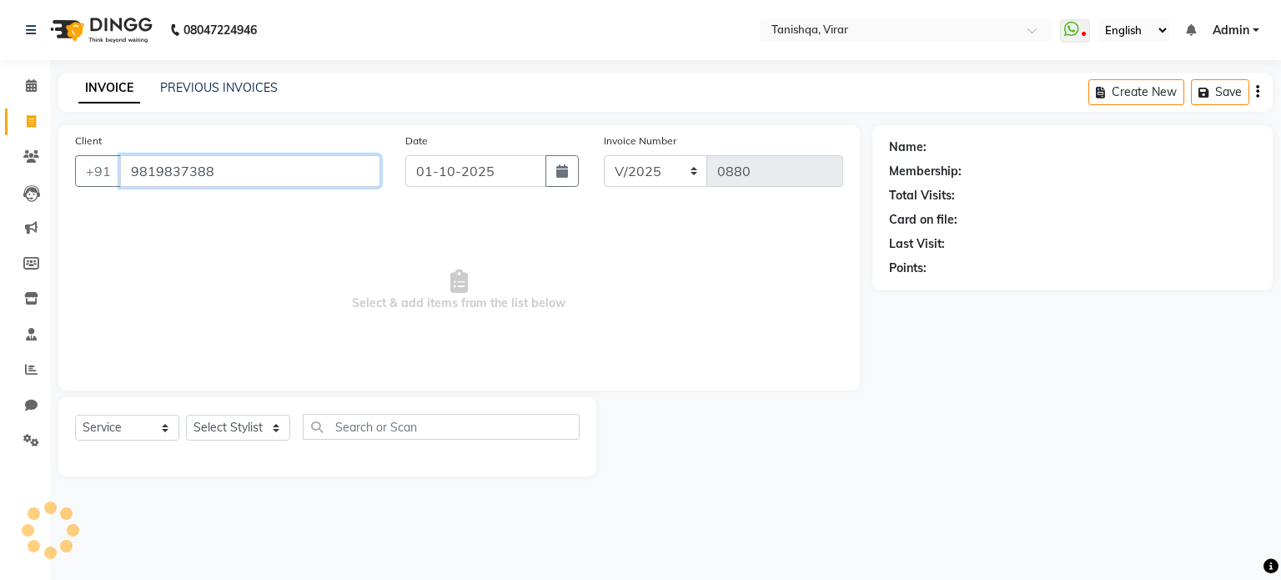
type input "9819837388"
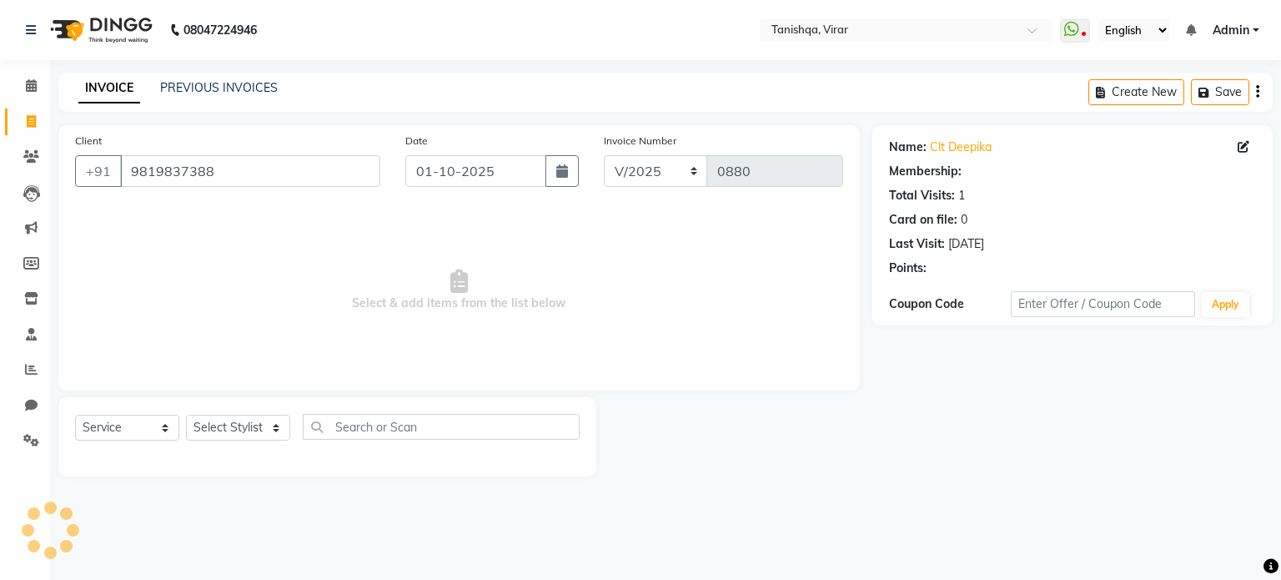
select select "1: Object"
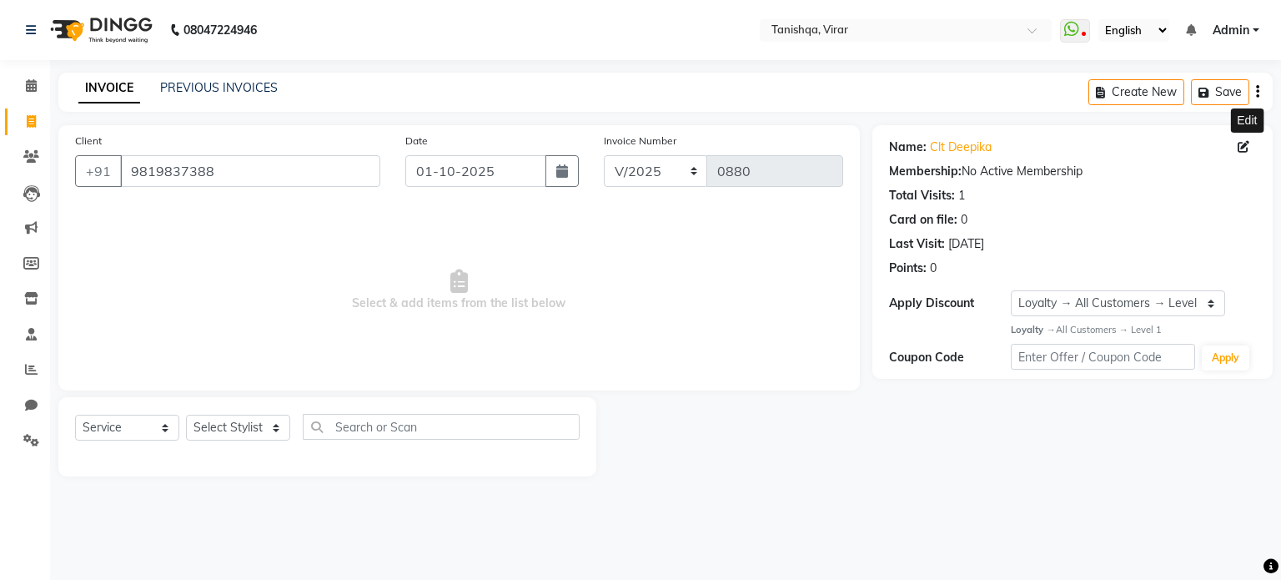
click at [1244, 144] on icon at bounding box center [1244, 147] width 12 height 12
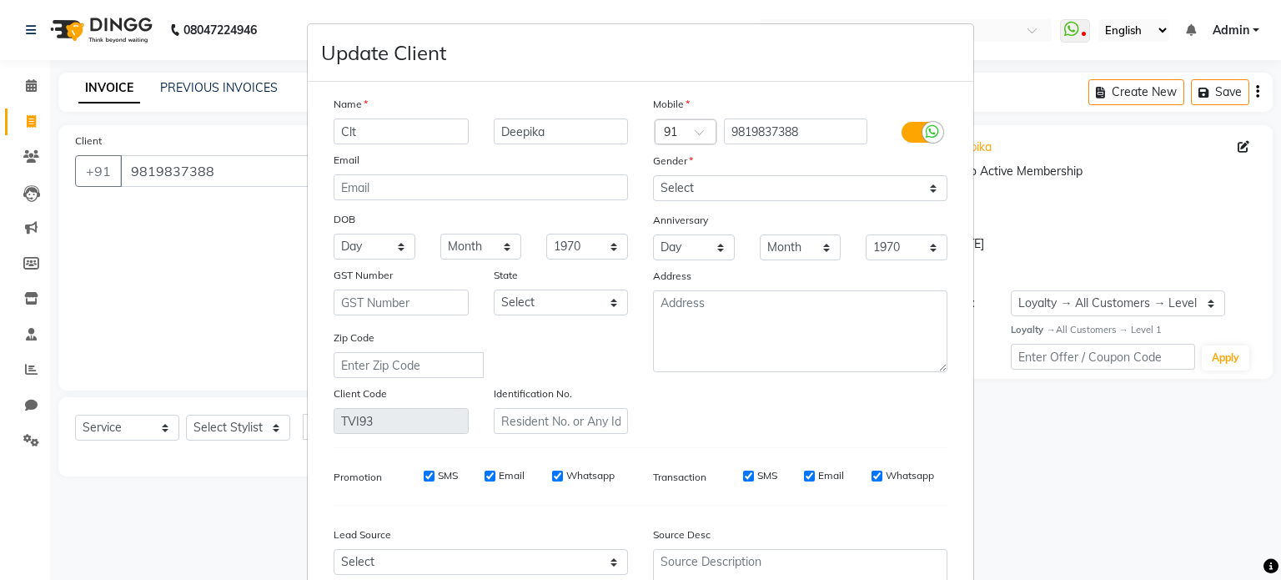
click at [411, 128] on input "Clt" at bounding box center [401, 131] width 135 height 26
type input "C"
click at [567, 135] on input "Deepika" at bounding box center [561, 131] width 135 height 26
type input "D"
click at [381, 135] on input "text" at bounding box center [401, 131] width 135 height 26
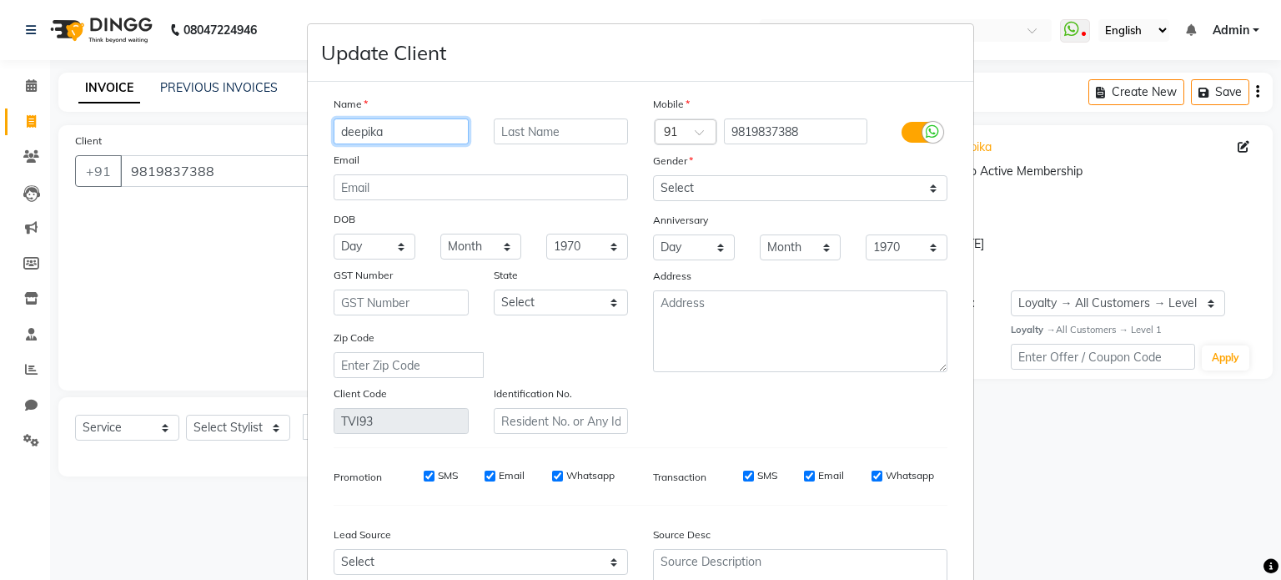
type input "deepika"
click at [524, 128] on input "text" at bounding box center [561, 131] width 135 height 26
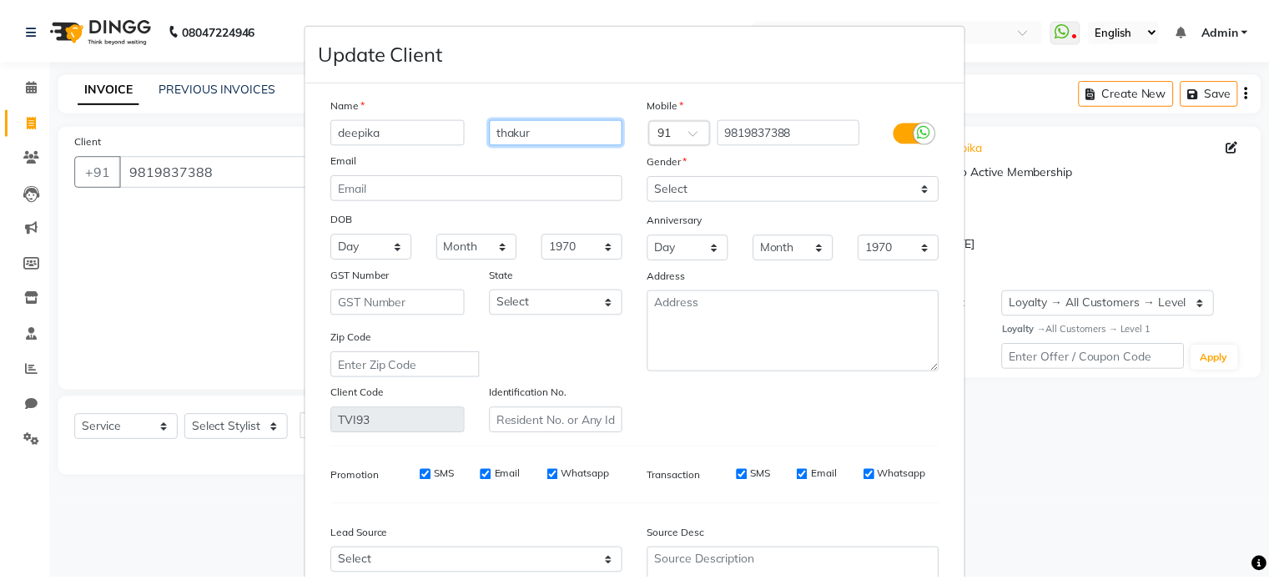
scroll to position [169, 0]
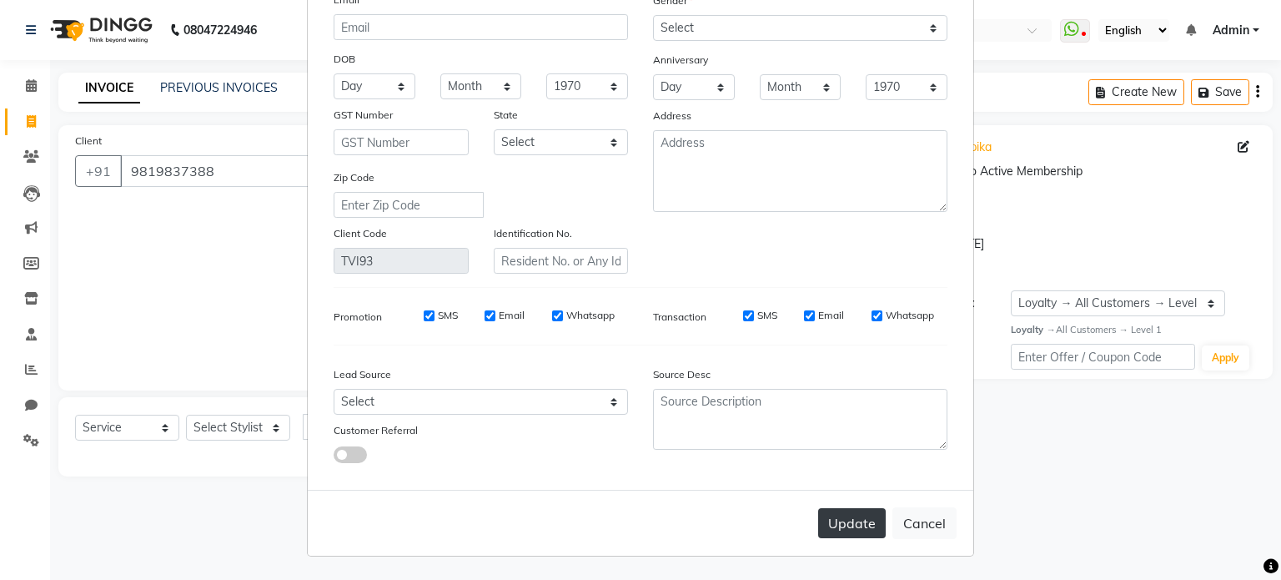
type input "thakur"
click at [834, 520] on button "Update" at bounding box center [852, 523] width 68 height 30
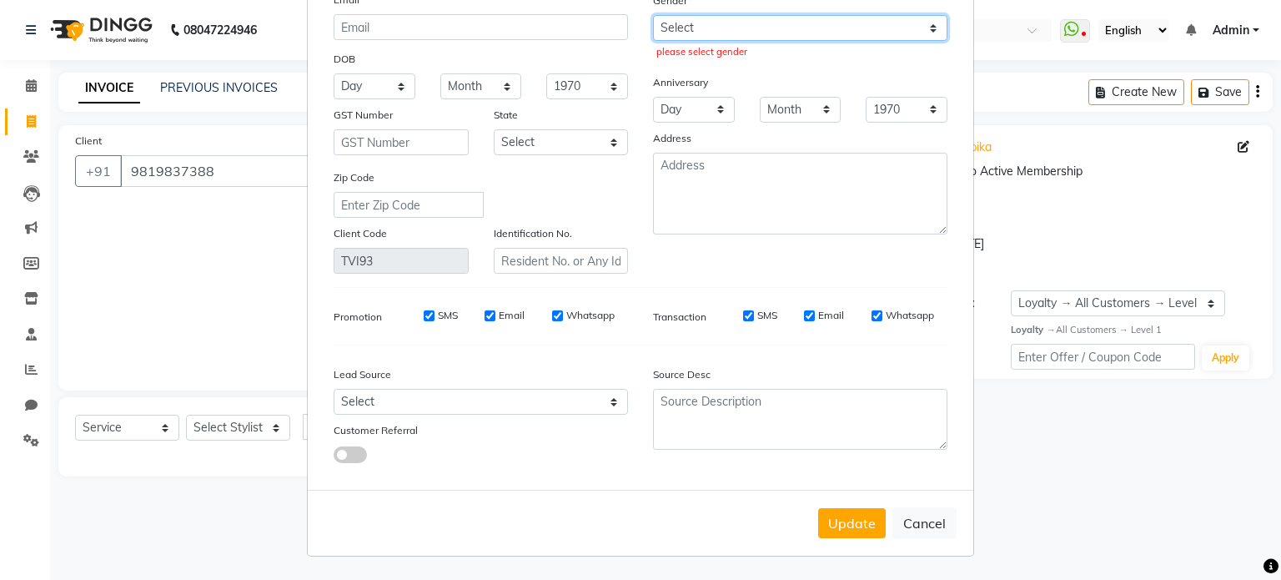
click at [681, 21] on select "Select Male Female Other Prefer Not To Say" at bounding box center [800, 28] width 294 height 26
select select "female"
click at [653, 15] on select "Select Male Female Other Prefer Not To Say" at bounding box center [800, 28] width 294 height 26
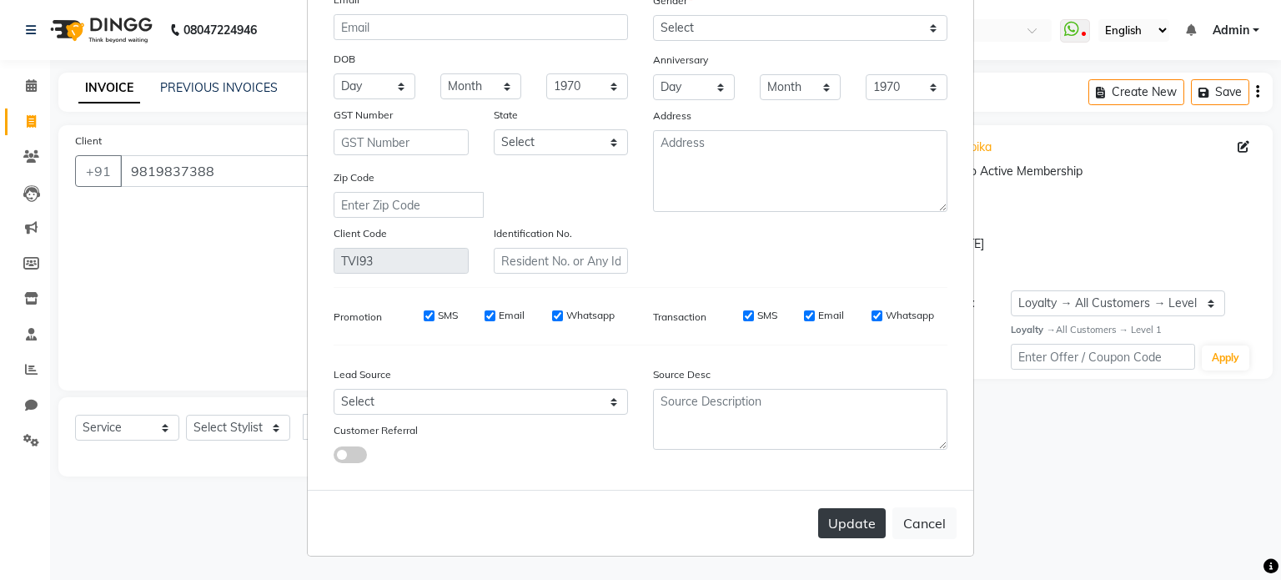
click at [857, 513] on button "Update" at bounding box center [852, 523] width 68 height 30
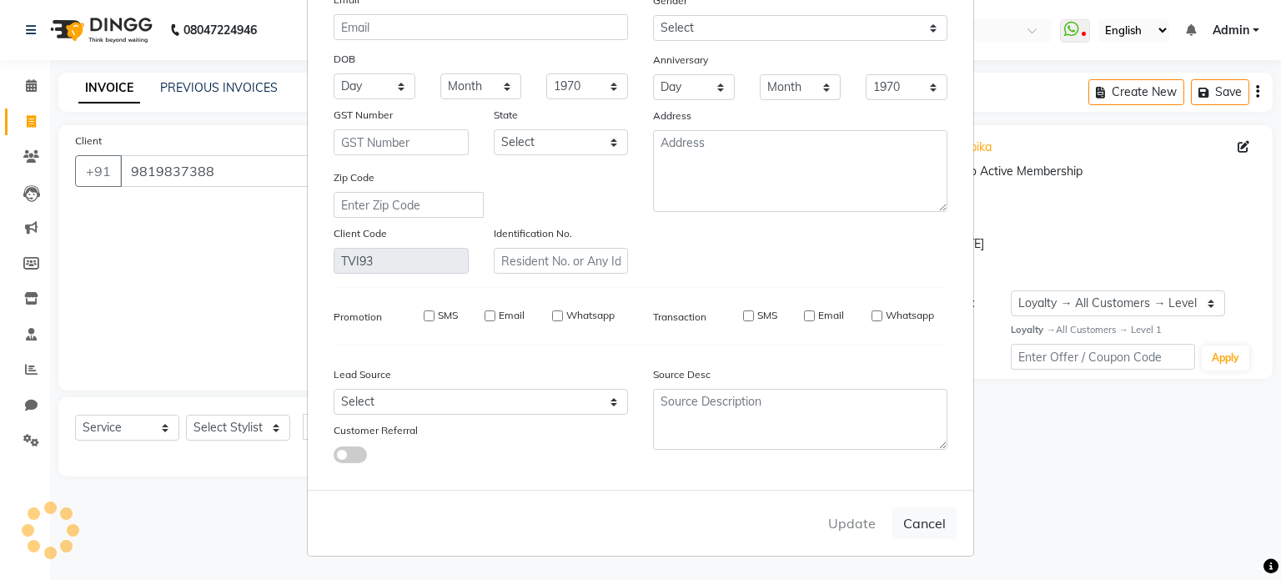
select select
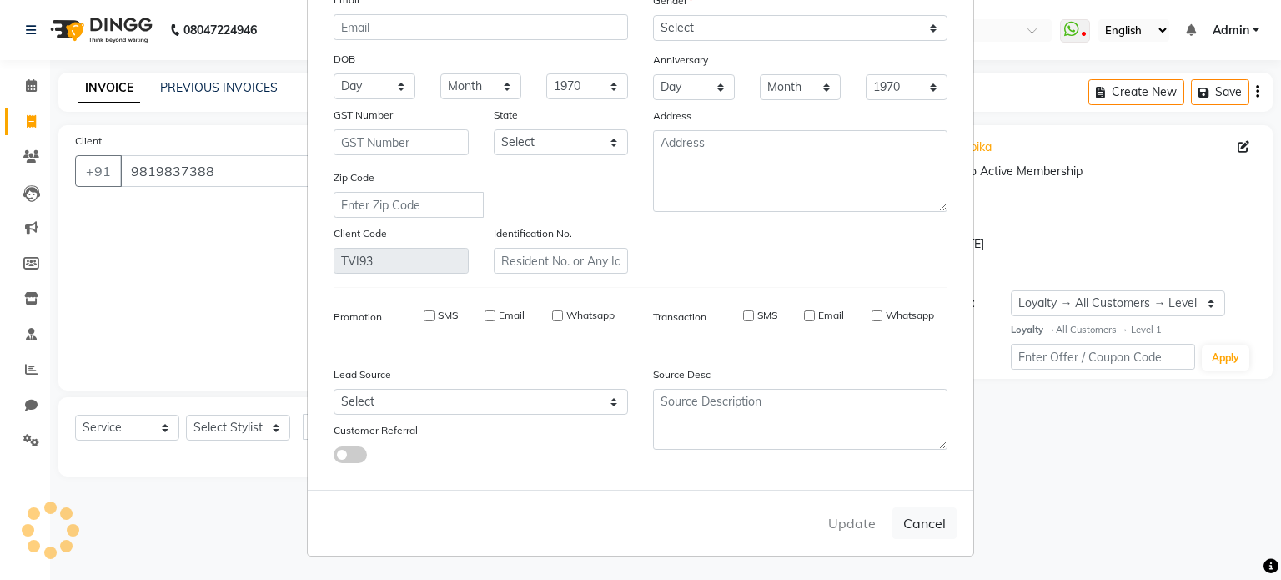
select select
checkbox input "false"
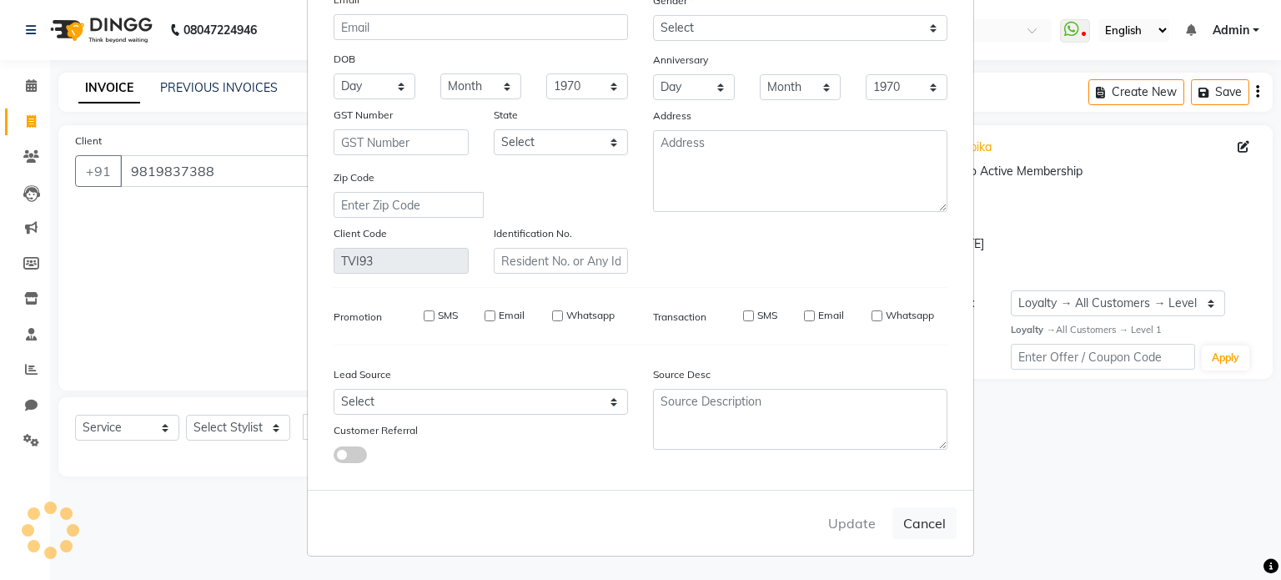
checkbox input "false"
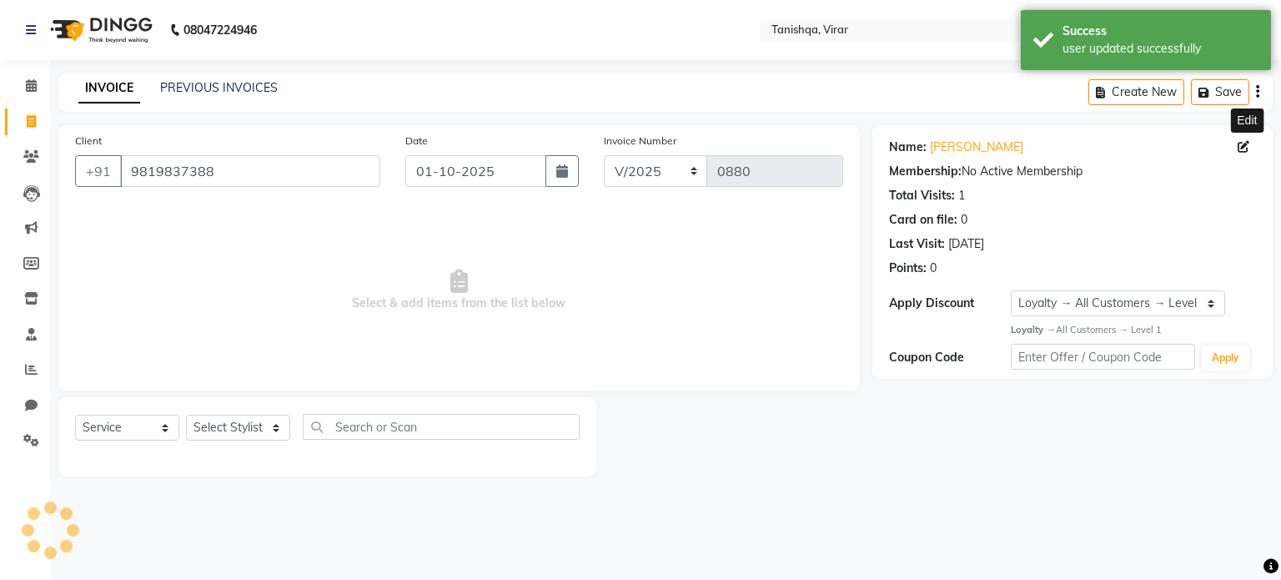
select select "1: Object"
click at [222, 430] on select "Select Stylist [PERSON_NAME] [PERSON_NAME] [PERSON_NAME] [PERSON_NAME] [PERSON_…" at bounding box center [238, 428] width 104 height 26
select select "75949"
click at [186, 415] on select "Select Stylist [PERSON_NAME] [PERSON_NAME] [PERSON_NAME] [PERSON_NAME] [PERSON_…" at bounding box center [238, 428] width 104 height 26
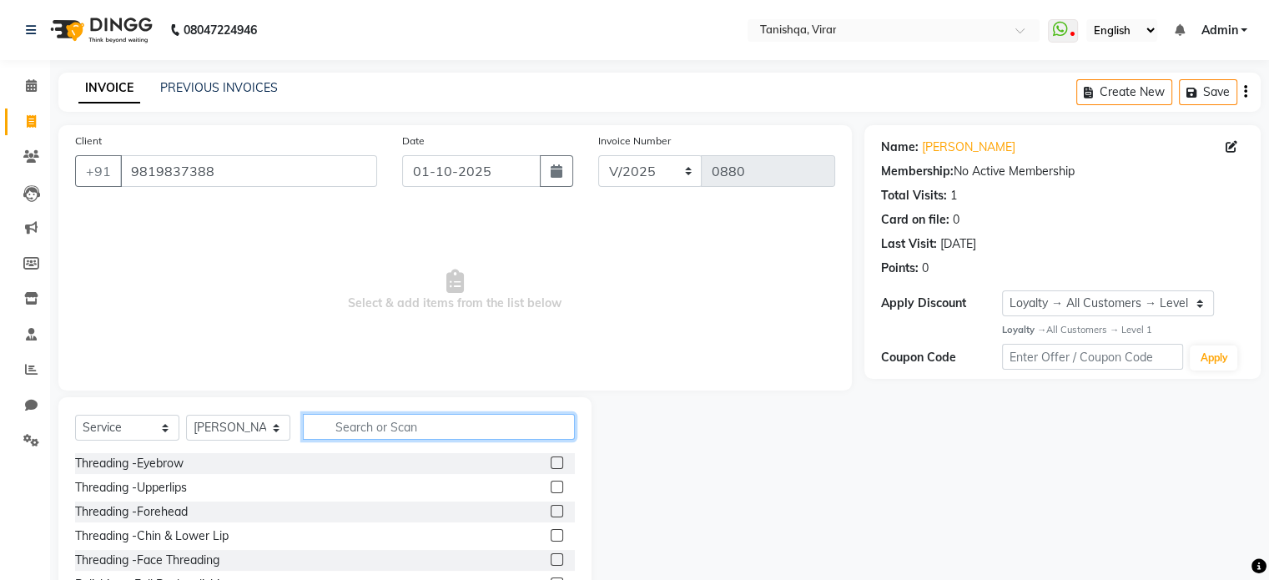
click at [440, 430] on input "text" at bounding box center [439, 427] width 272 height 26
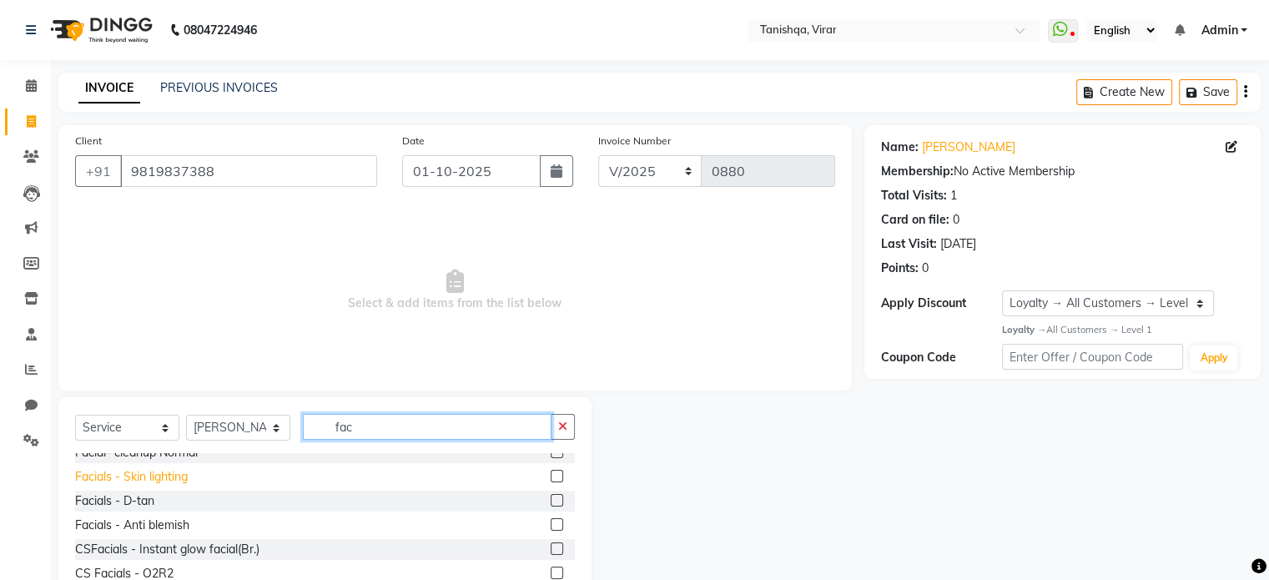
scroll to position [60, 0]
type input "fac"
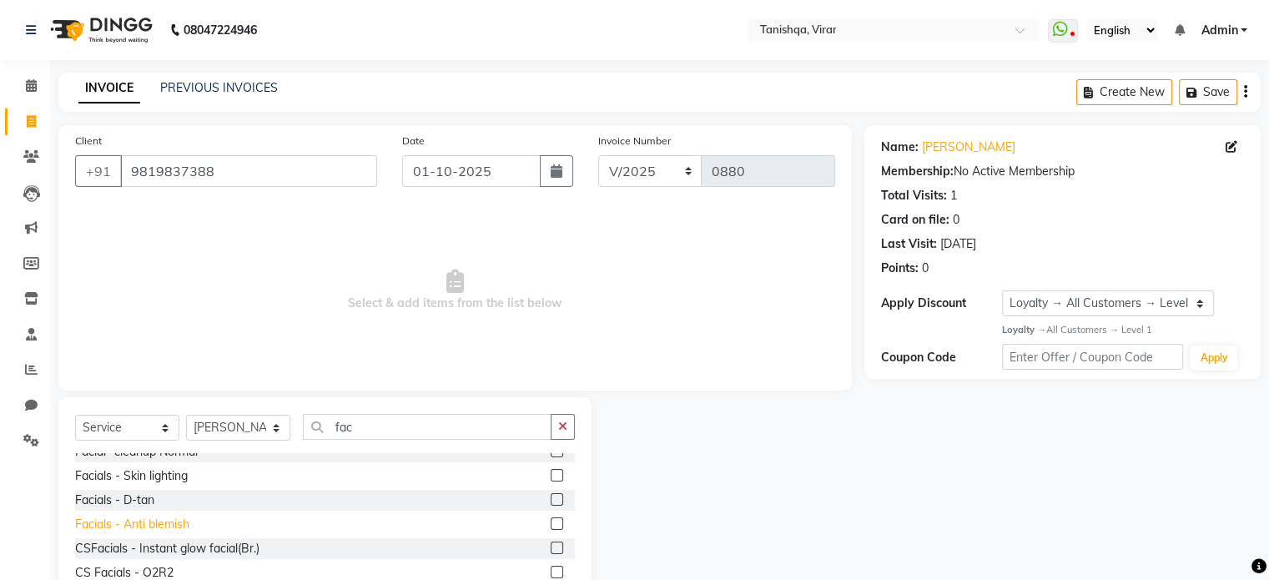
click at [140, 525] on div "Facials - Anti blemish" at bounding box center [132, 525] width 114 height 18
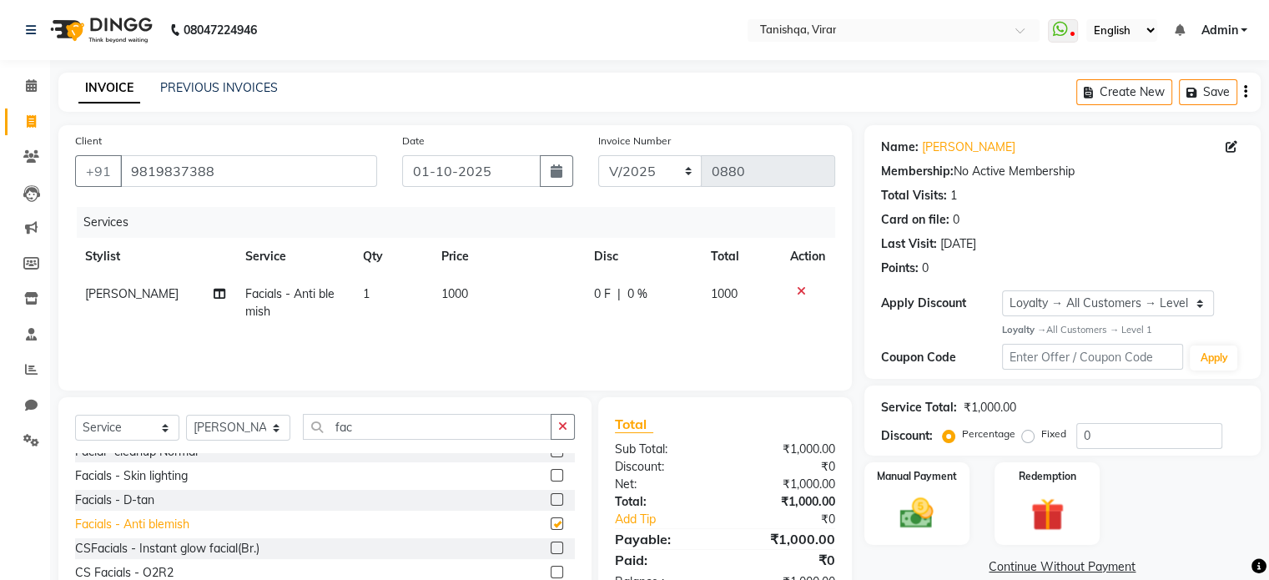
checkbox input "false"
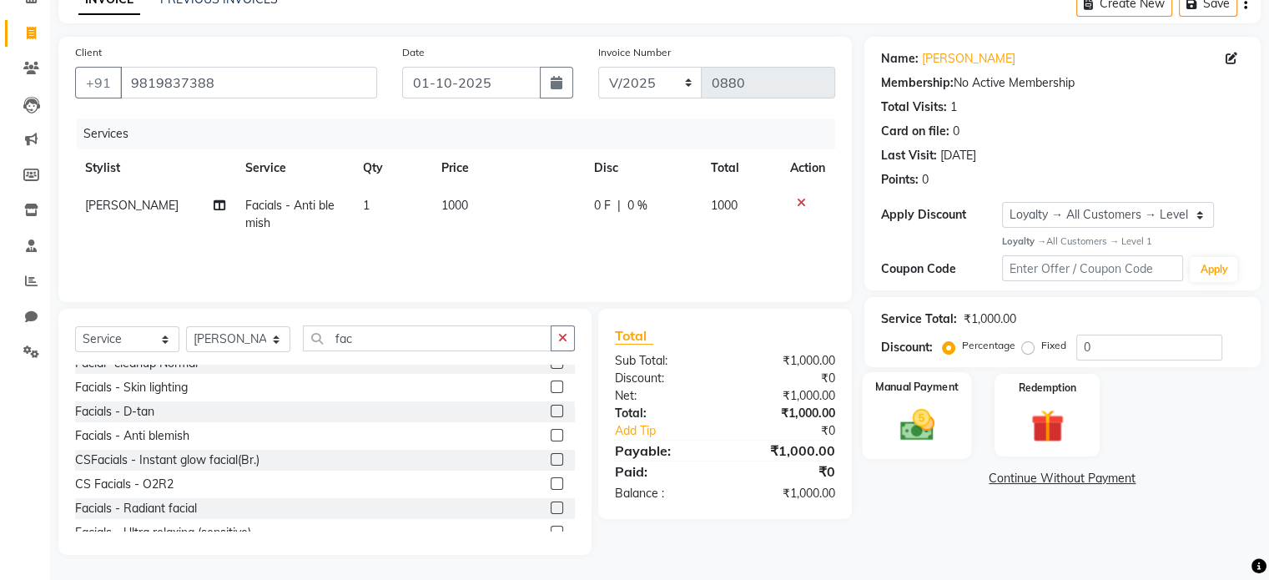
click at [901, 438] on img at bounding box center [916, 425] width 56 height 40
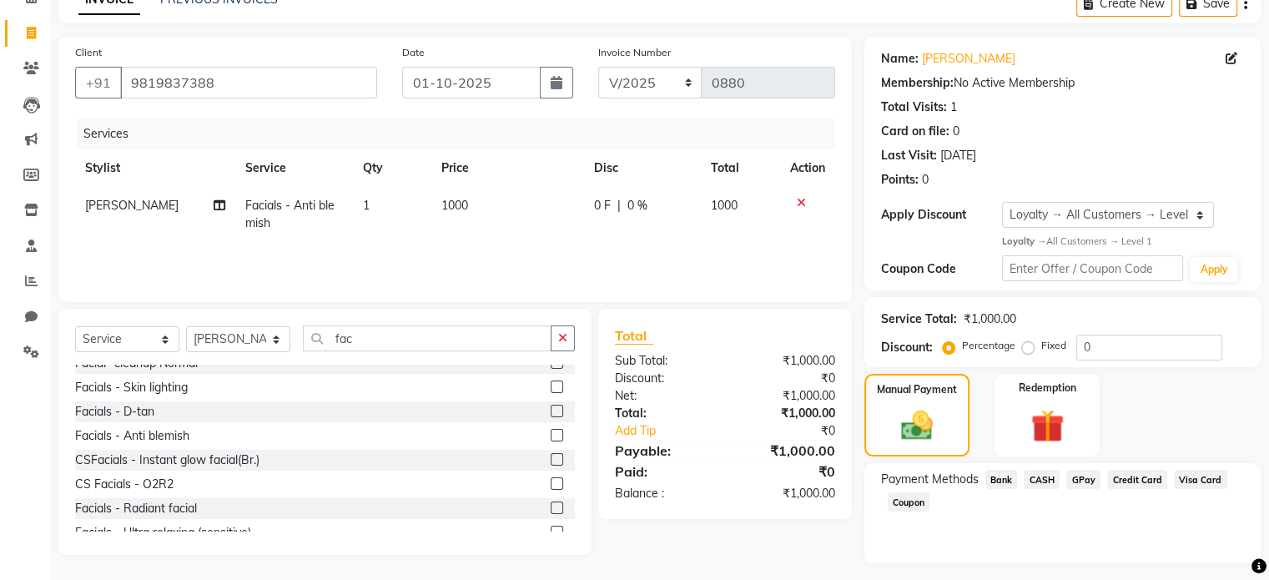
click at [1080, 475] on span "GPay" at bounding box center [1083, 479] width 34 height 19
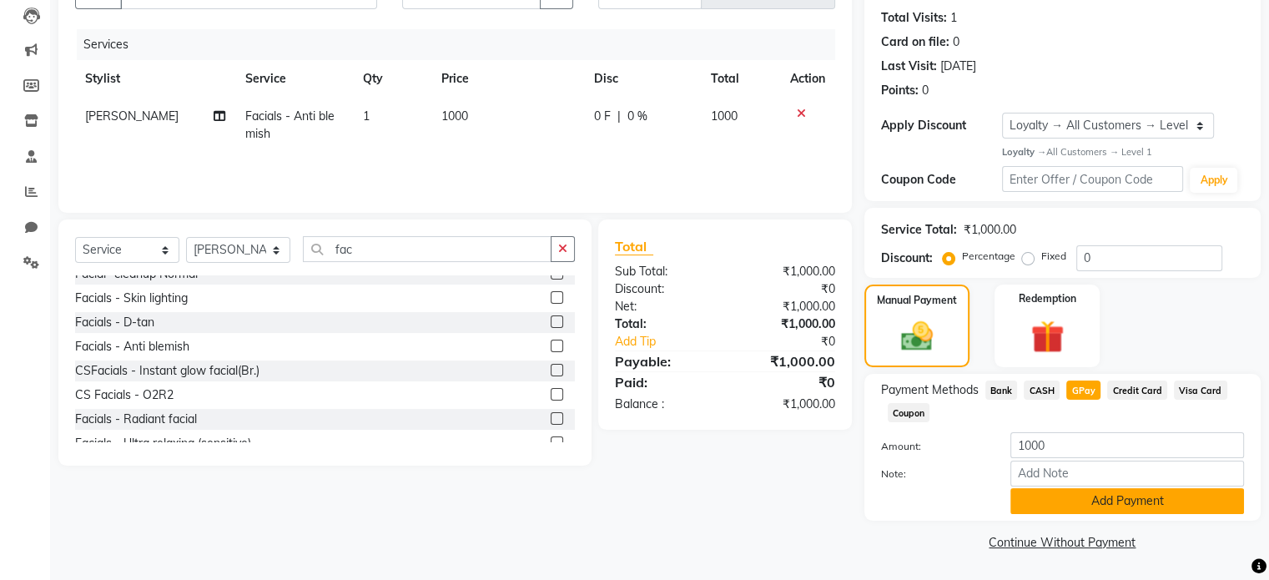
click at [1123, 506] on button "Add Payment" at bounding box center [1127, 501] width 234 height 26
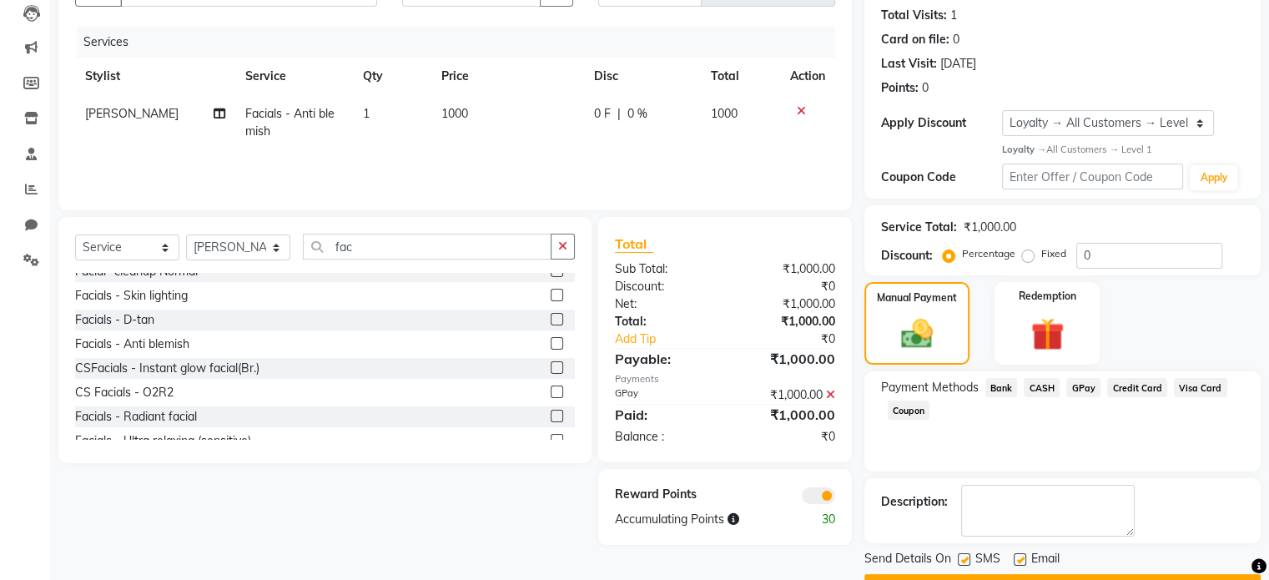
scroll to position [224, 0]
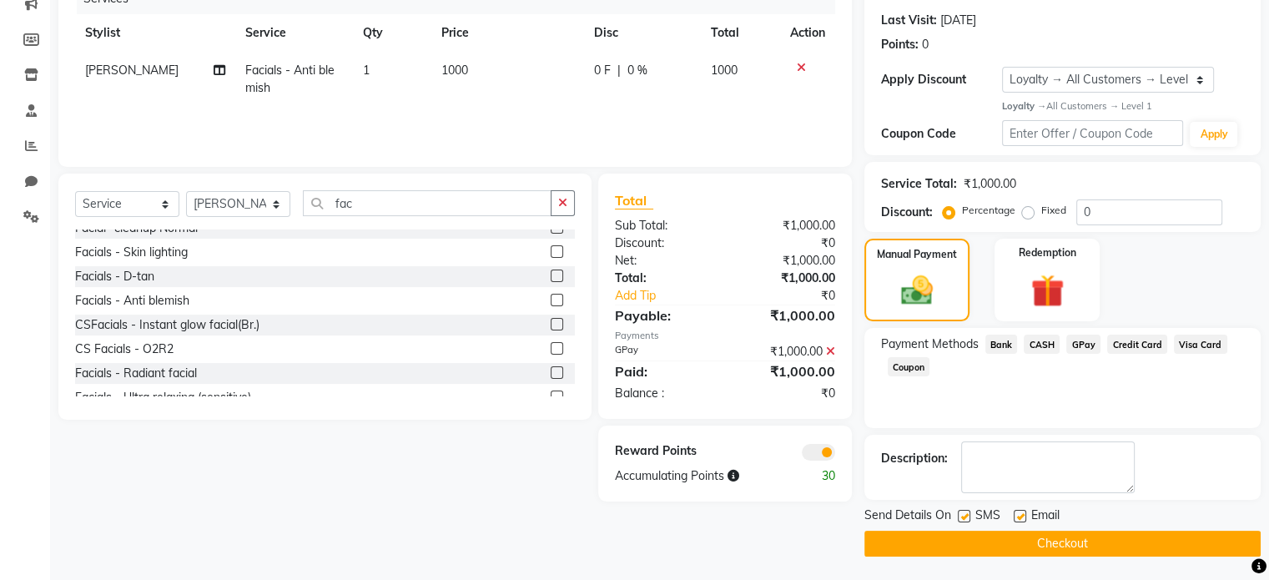
click at [1054, 541] on button "Checkout" at bounding box center [1062, 544] width 396 height 26
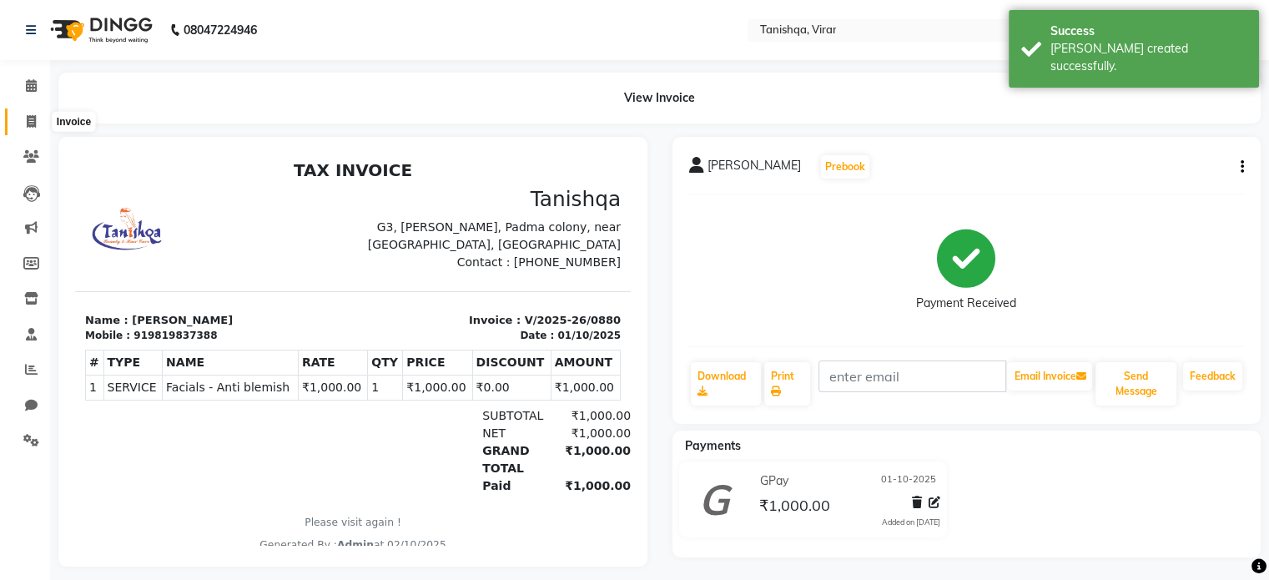
click at [31, 120] on icon at bounding box center [31, 121] width 9 height 13
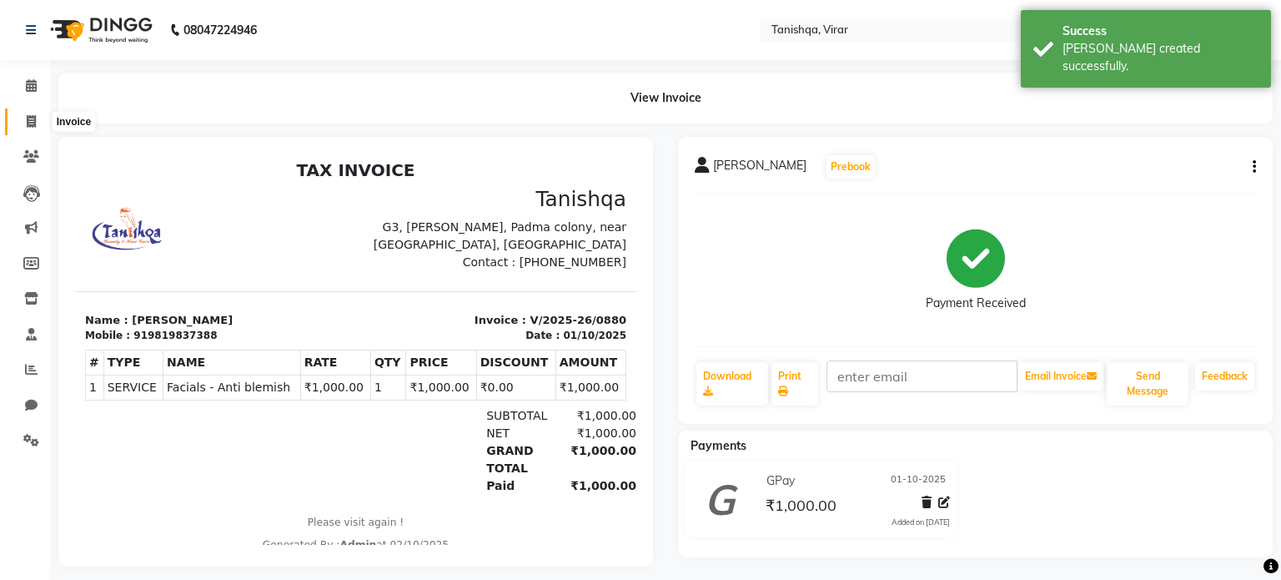
select select "8149"
select select "service"
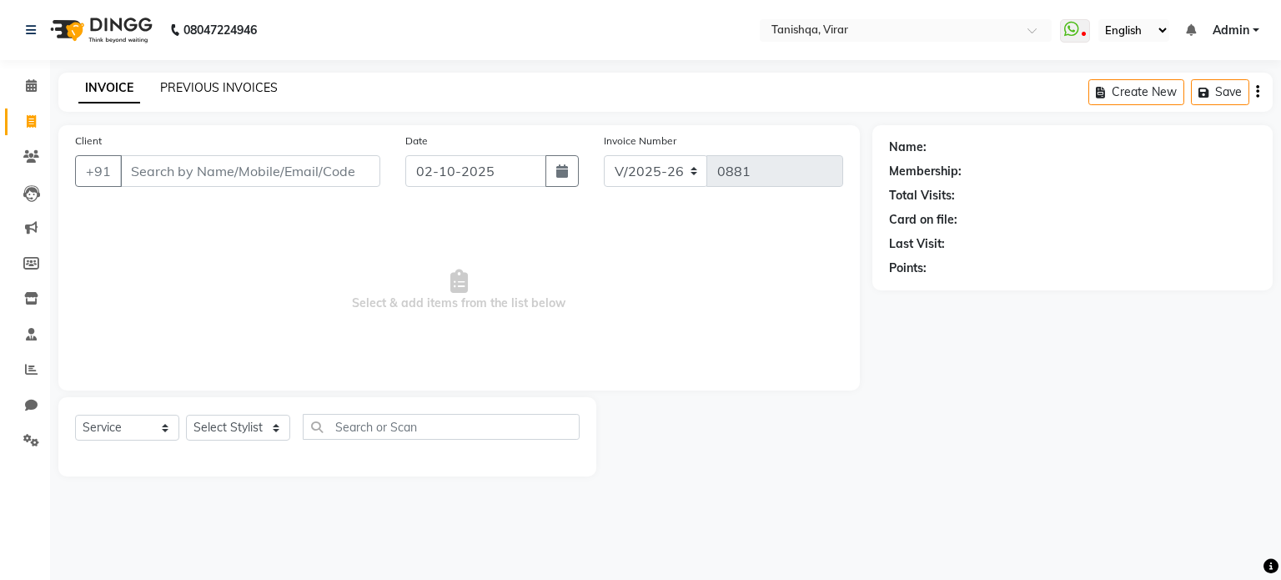
click at [195, 89] on link "PREVIOUS INVOICES" at bounding box center [219, 87] width 118 height 15
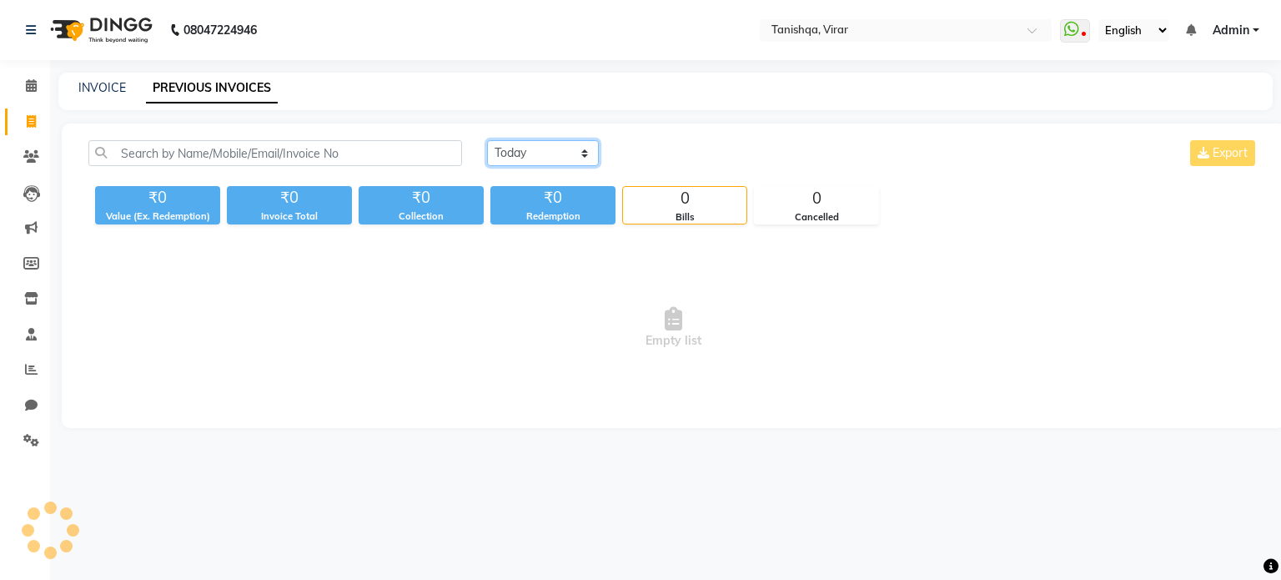
click at [507, 148] on select "Today Yesterday Custom Range" at bounding box center [543, 153] width 112 height 26
select select "yesterday"
click at [487, 140] on select "Today Yesterday Custom Range" at bounding box center [543, 153] width 112 height 26
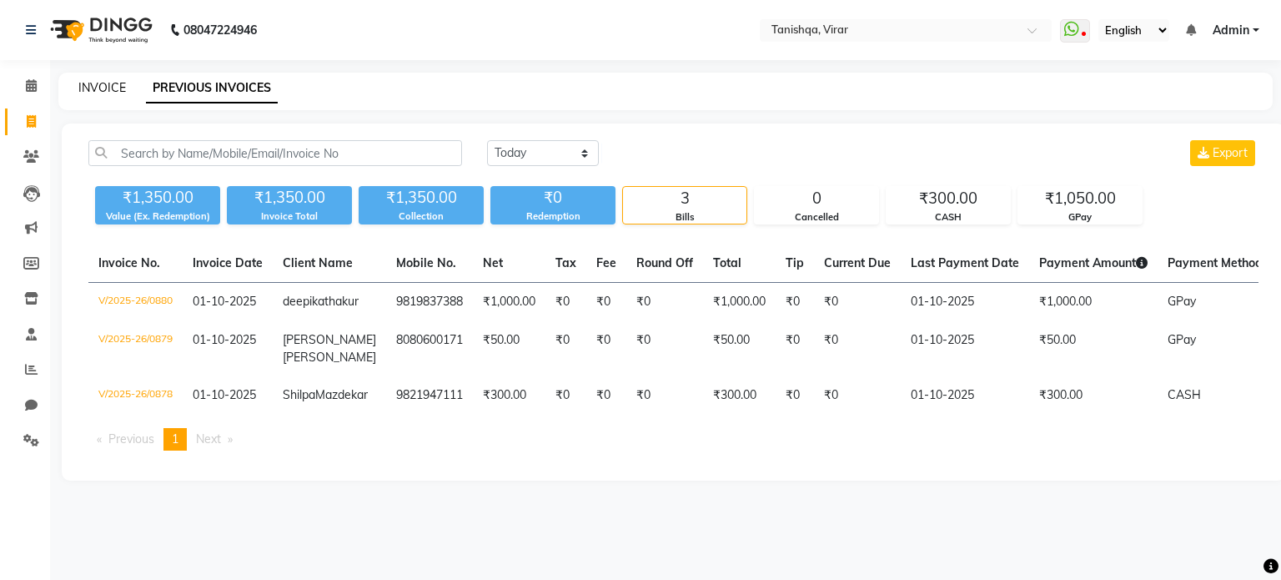
click at [94, 89] on link "INVOICE" at bounding box center [102, 87] width 48 height 15
select select "service"
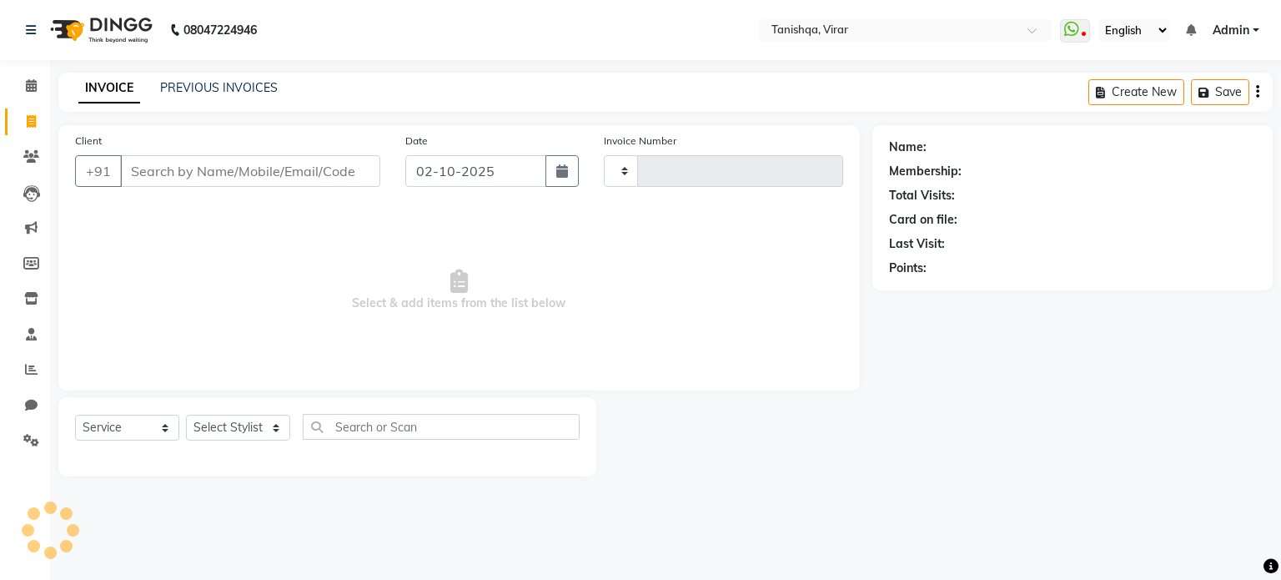
type input "0881"
select select "8149"
click at [554, 169] on button "button" at bounding box center [562, 171] width 33 height 32
select select "10"
select select "2025"
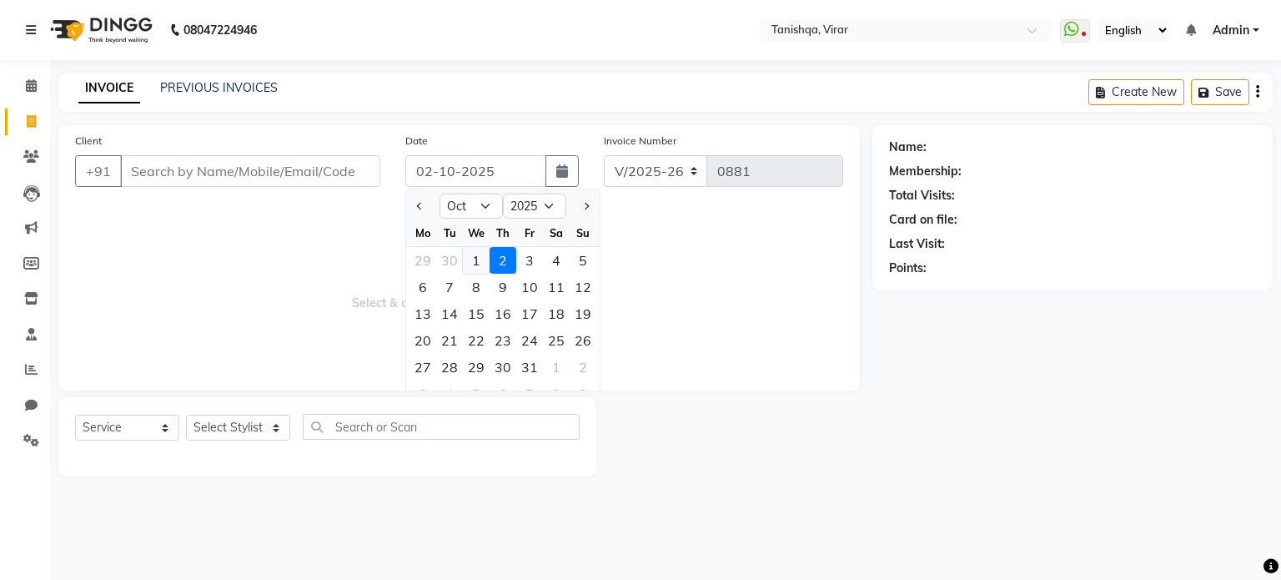
click at [471, 254] on div "1" at bounding box center [476, 260] width 27 height 27
type input "01-10-2025"
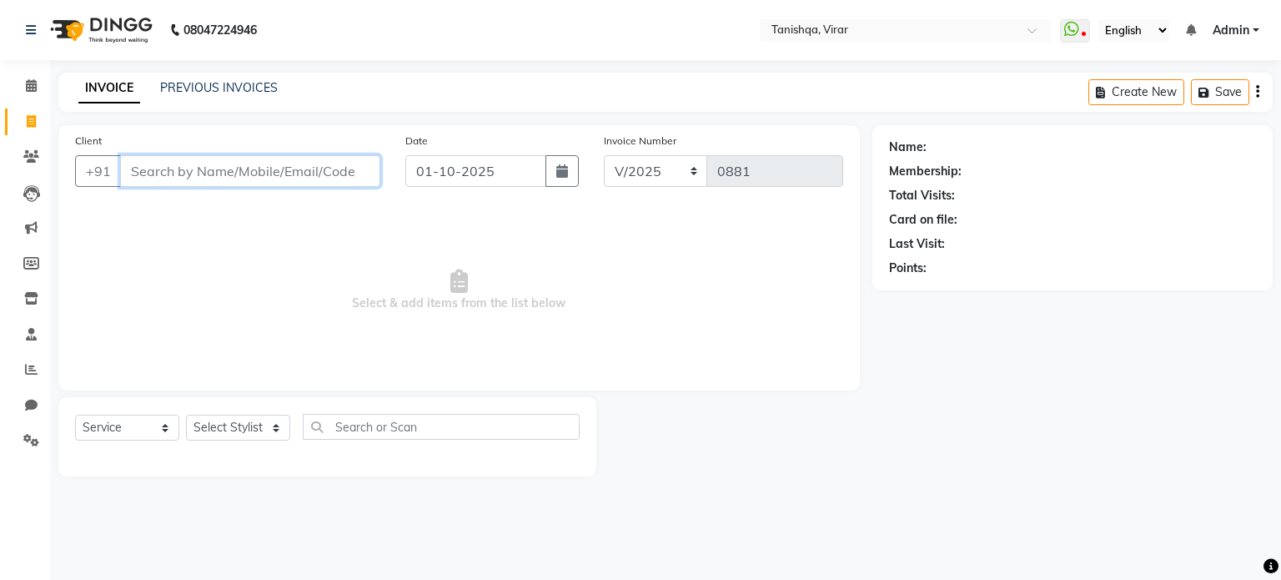
click at [220, 169] on input "Client" at bounding box center [250, 171] width 260 height 32
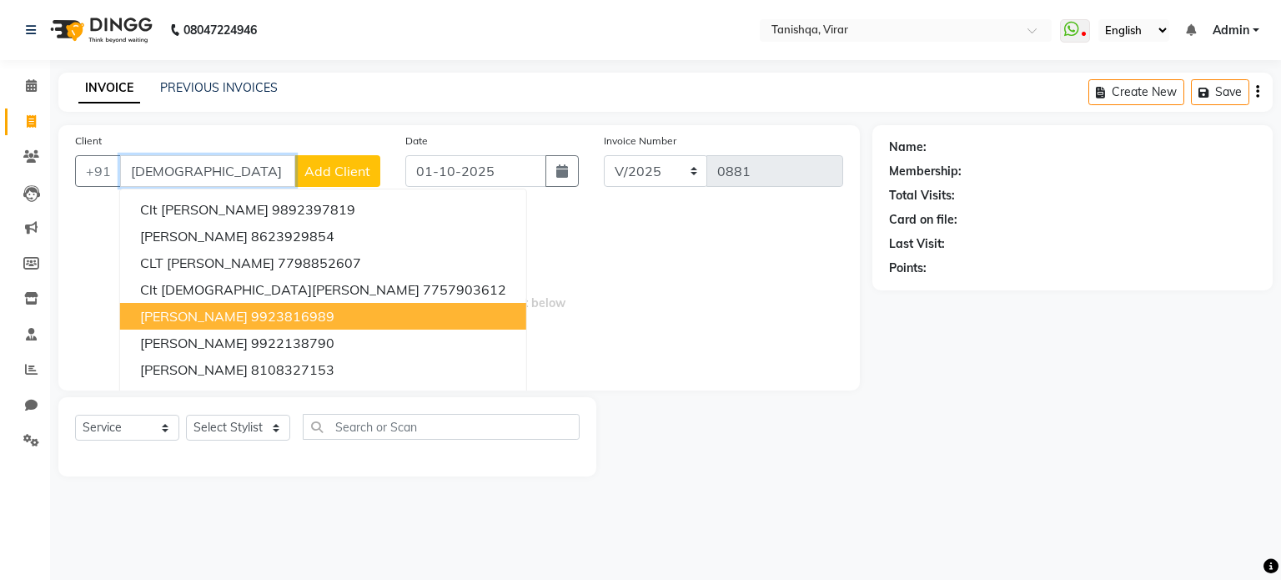
click at [228, 316] on span "[PERSON_NAME]" at bounding box center [194, 316] width 108 height 17
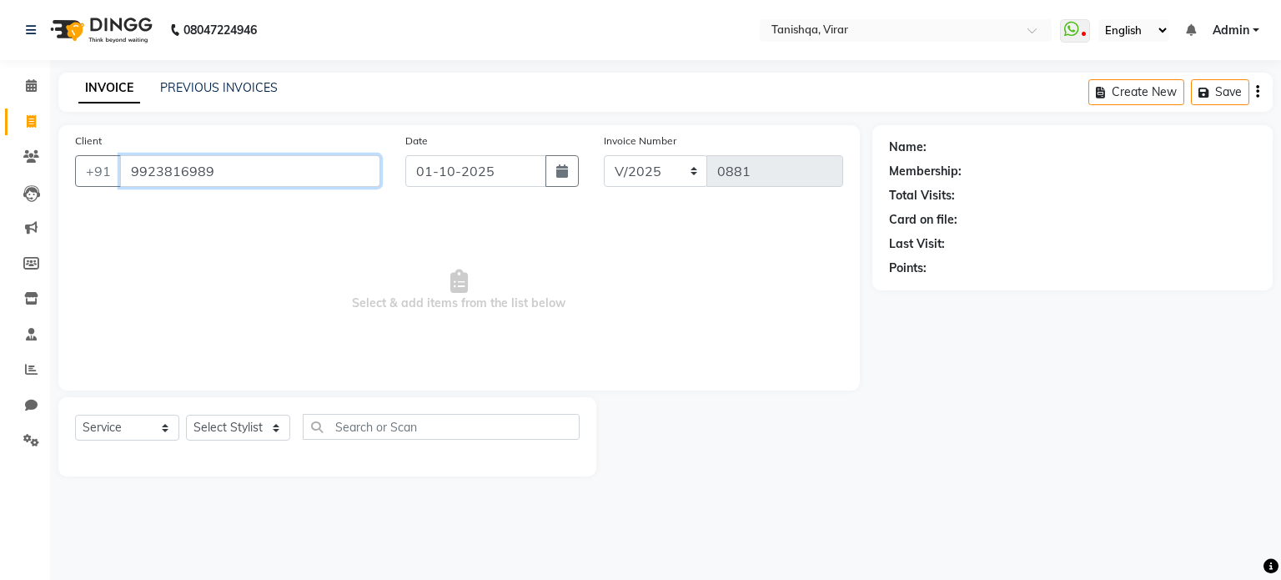
type input "9923816989"
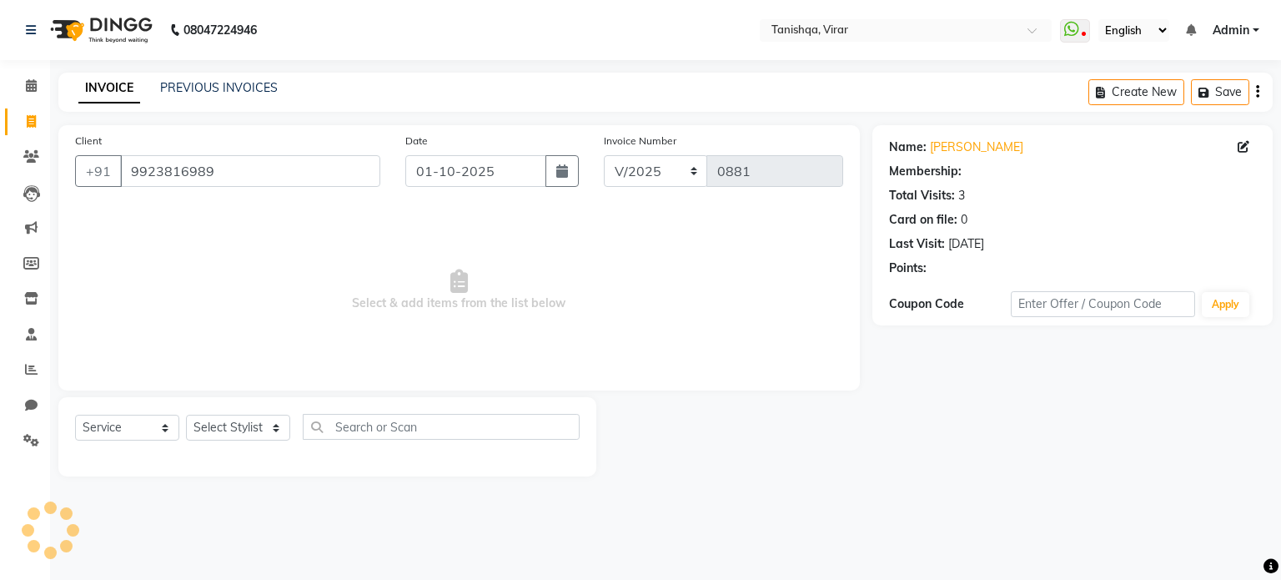
select select "1: Object"
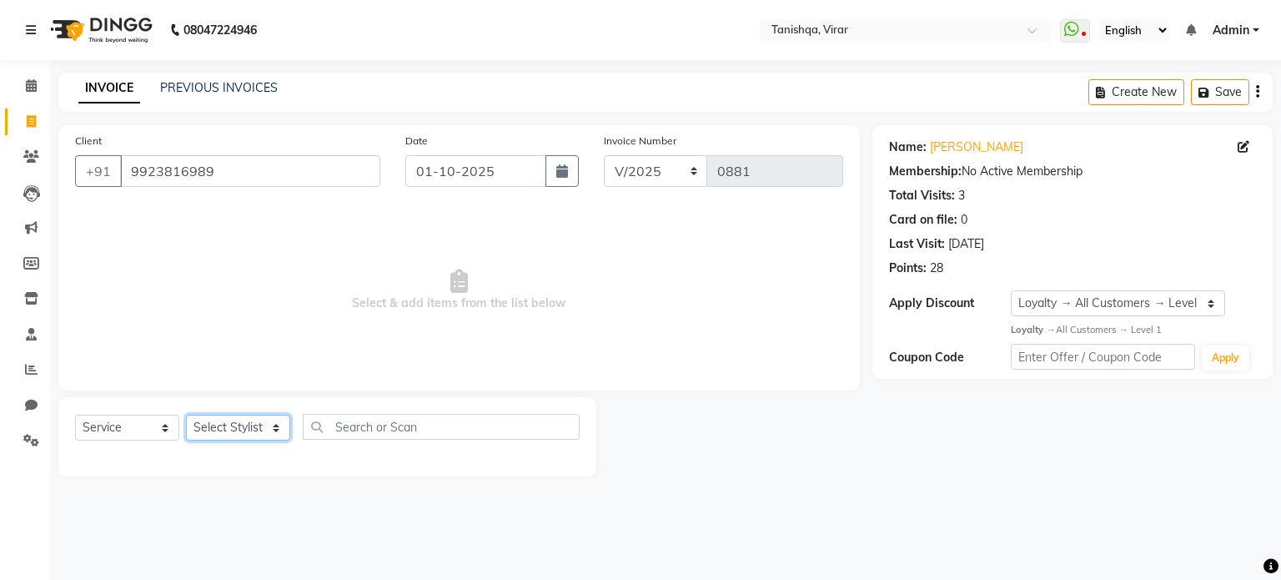
click at [216, 433] on select "Select Stylist [PERSON_NAME] [PERSON_NAME] [PERSON_NAME] [PERSON_NAME] [PERSON_…" at bounding box center [238, 428] width 104 height 26
select select "75950"
click at [186, 415] on select "Select Stylist [PERSON_NAME] [PERSON_NAME] [PERSON_NAME] [PERSON_NAME] [PERSON_…" at bounding box center [238, 428] width 104 height 26
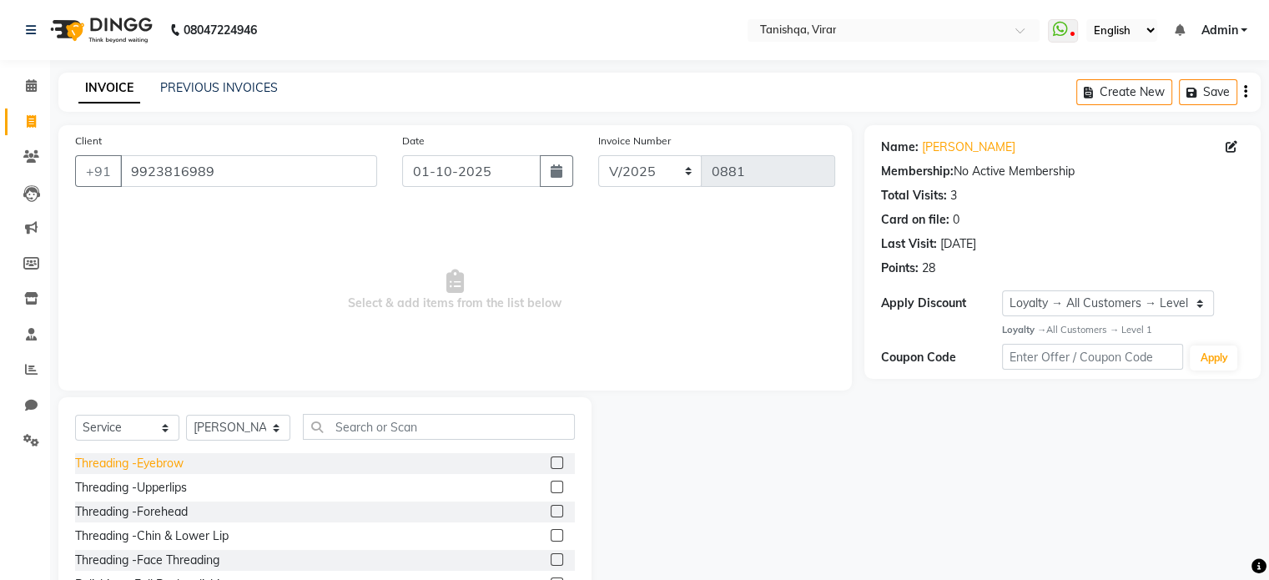
click at [151, 466] on div "Threading -Eyebrow" at bounding box center [129, 464] width 108 height 18
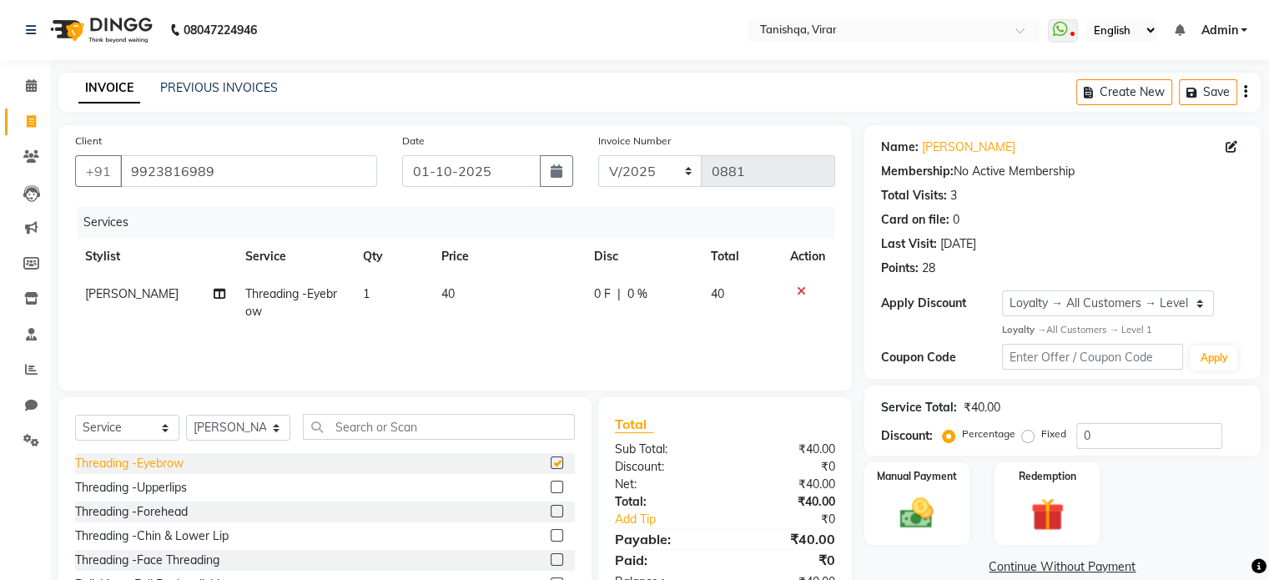
checkbox input "false"
click at [156, 490] on div "Threading -Upperlips" at bounding box center [131, 488] width 112 height 18
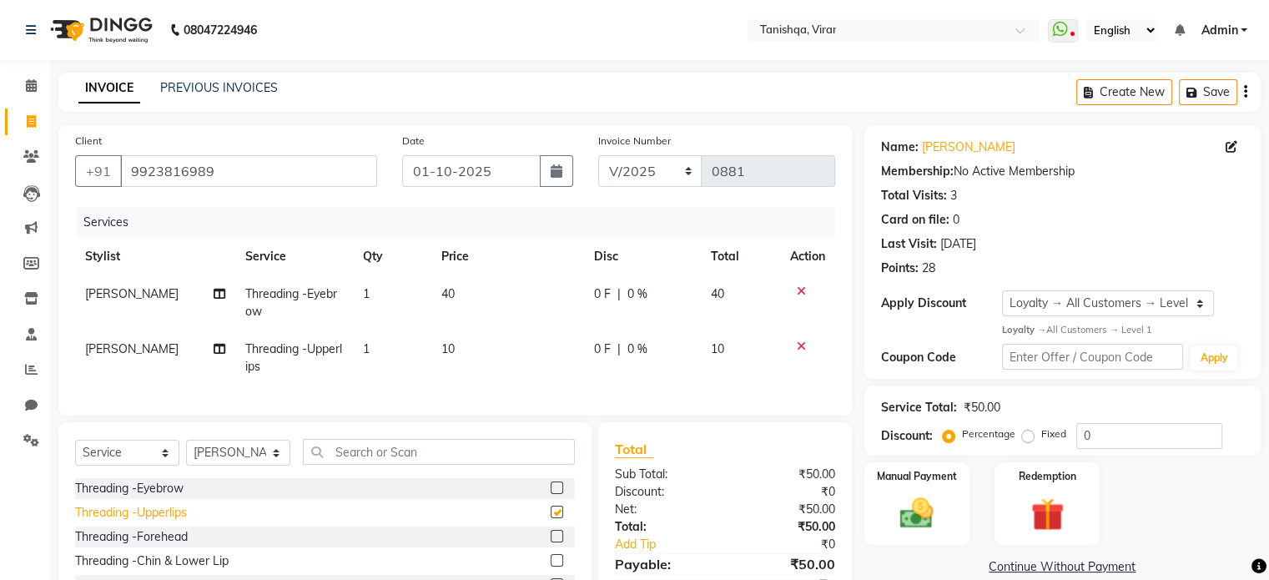
checkbox input "false"
click at [142, 546] on div "Threading -Forehead" at bounding box center [131, 537] width 113 height 18
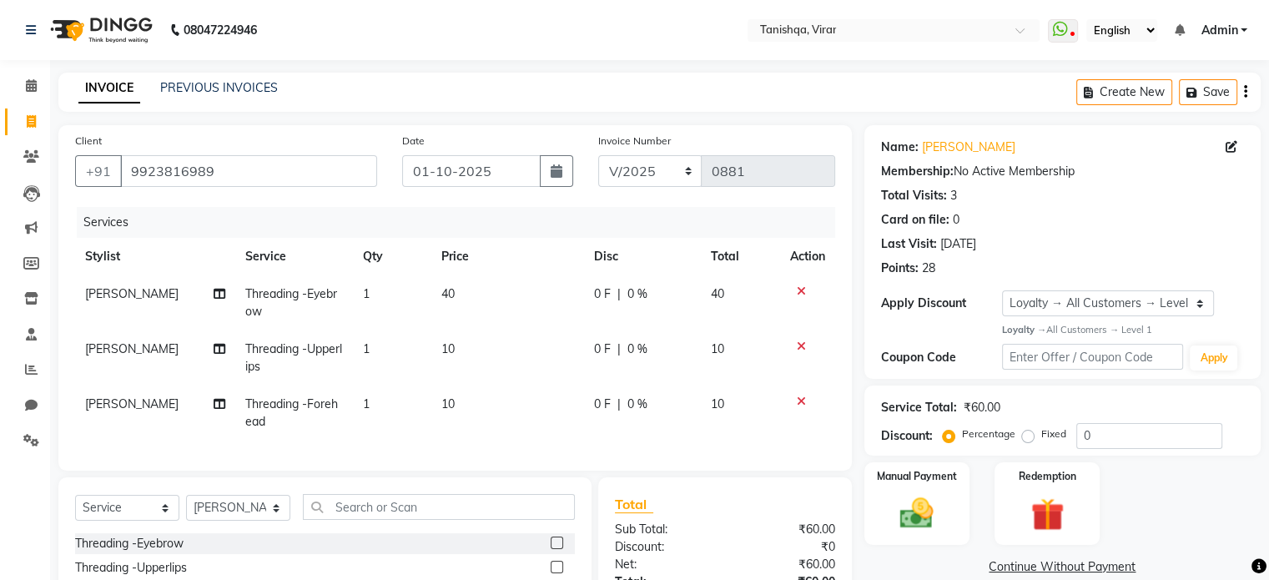
checkbox input "false"
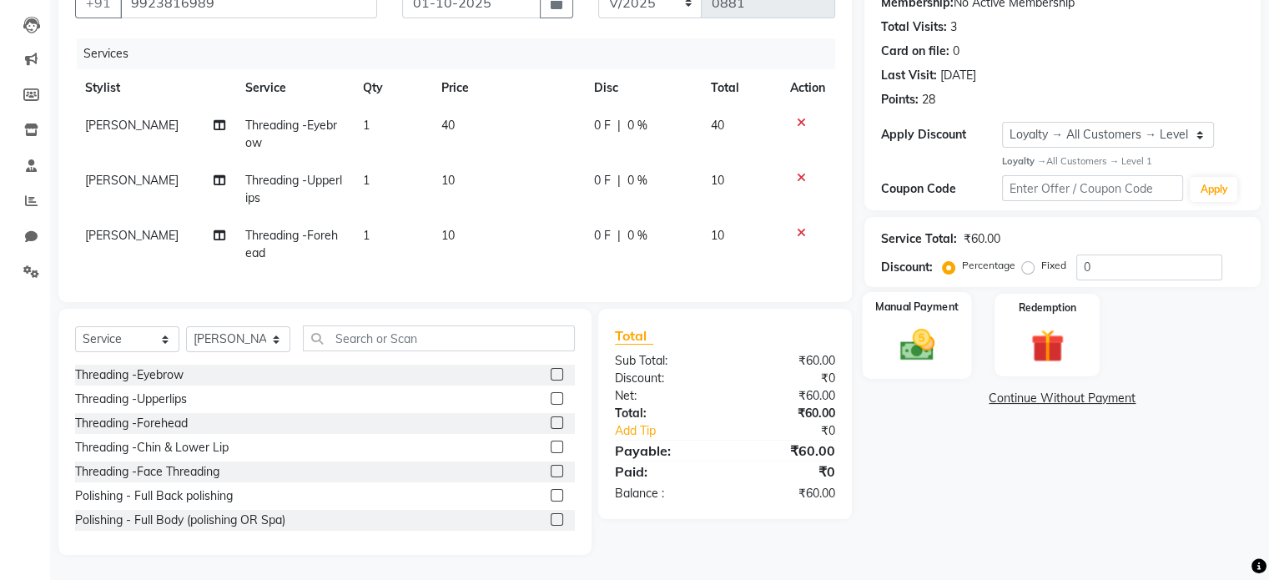
click at [918, 335] on img at bounding box center [916, 345] width 56 height 40
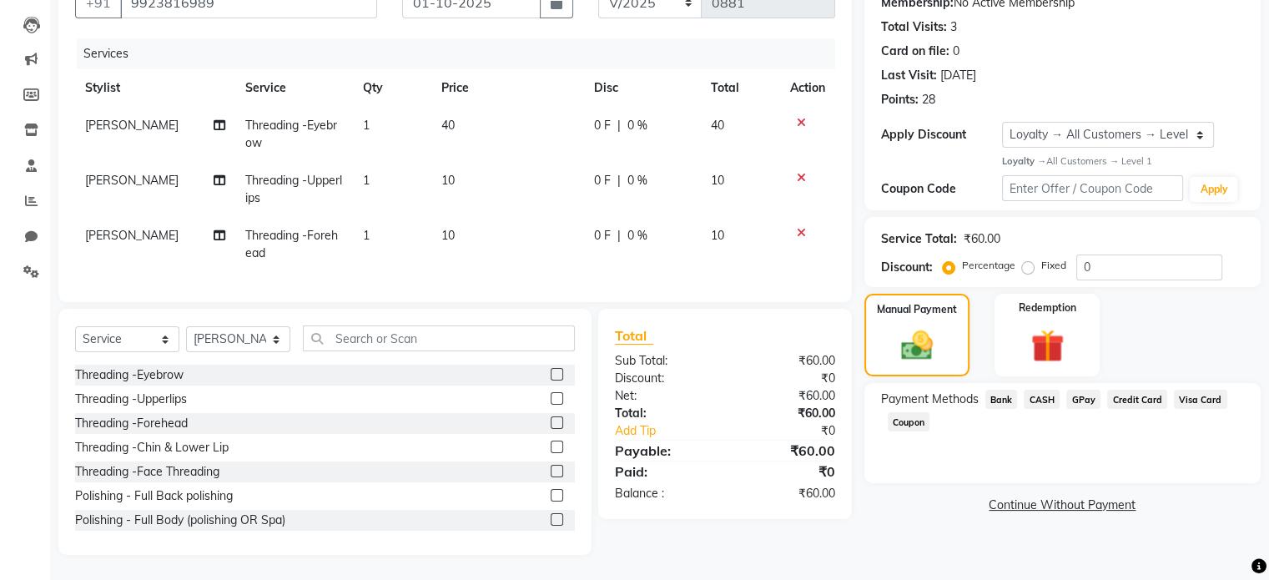
click at [1039, 390] on span "CASH" at bounding box center [1042, 399] width 36 height 19
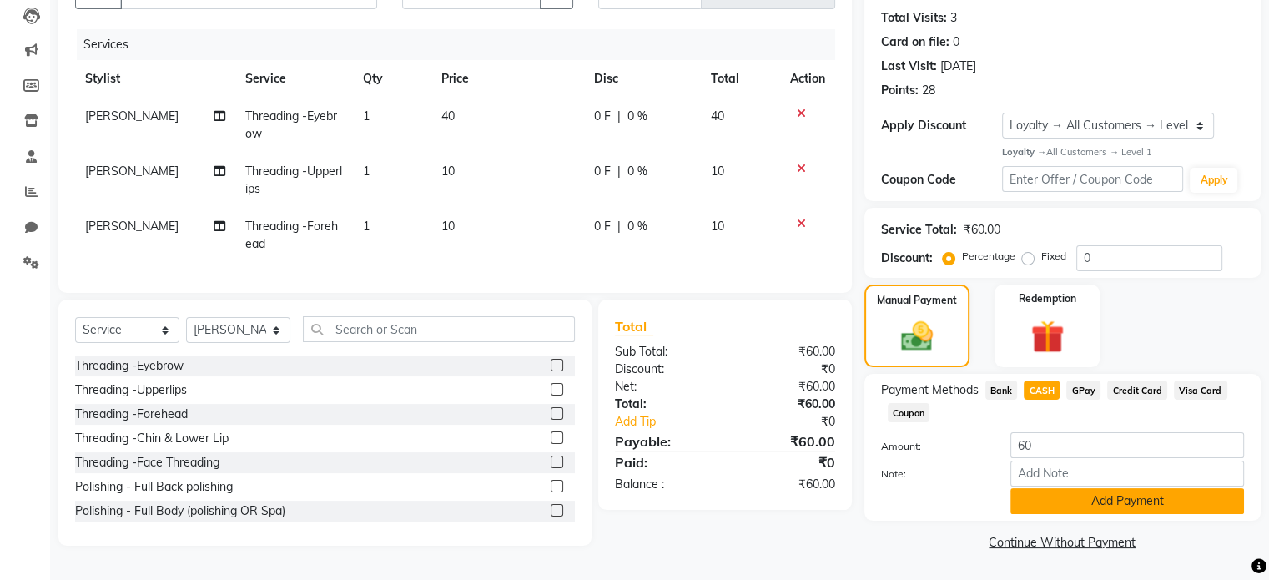
click at [1155, 496] on button "Add Payment" at bounding box center [1127, 501] width 234 height 26
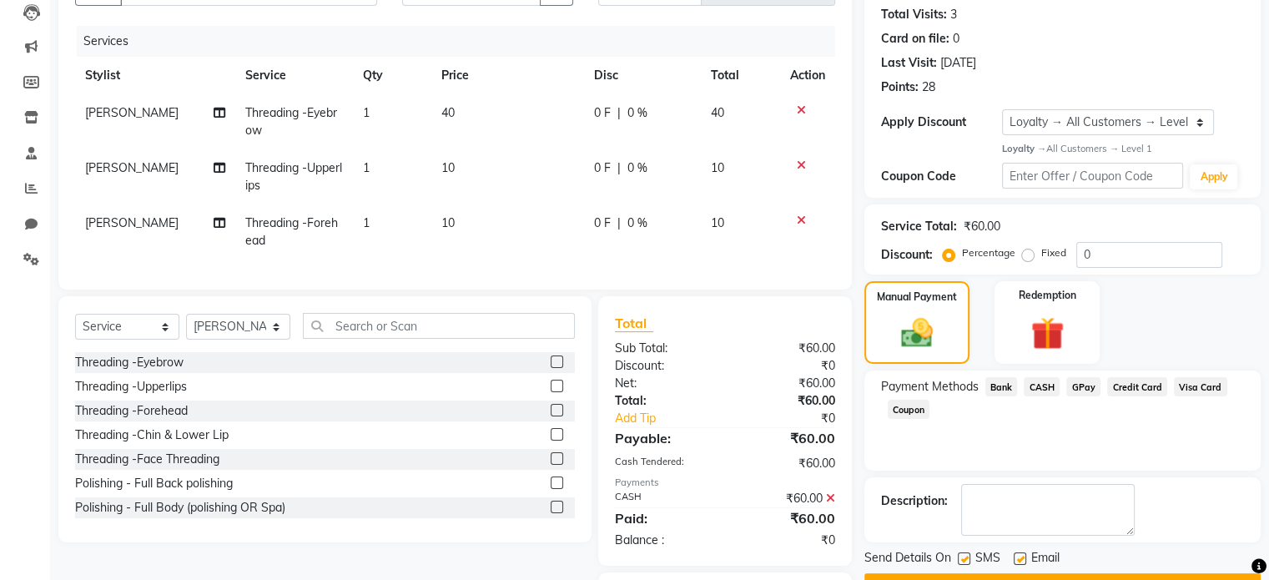
scroll to position [288, 0]
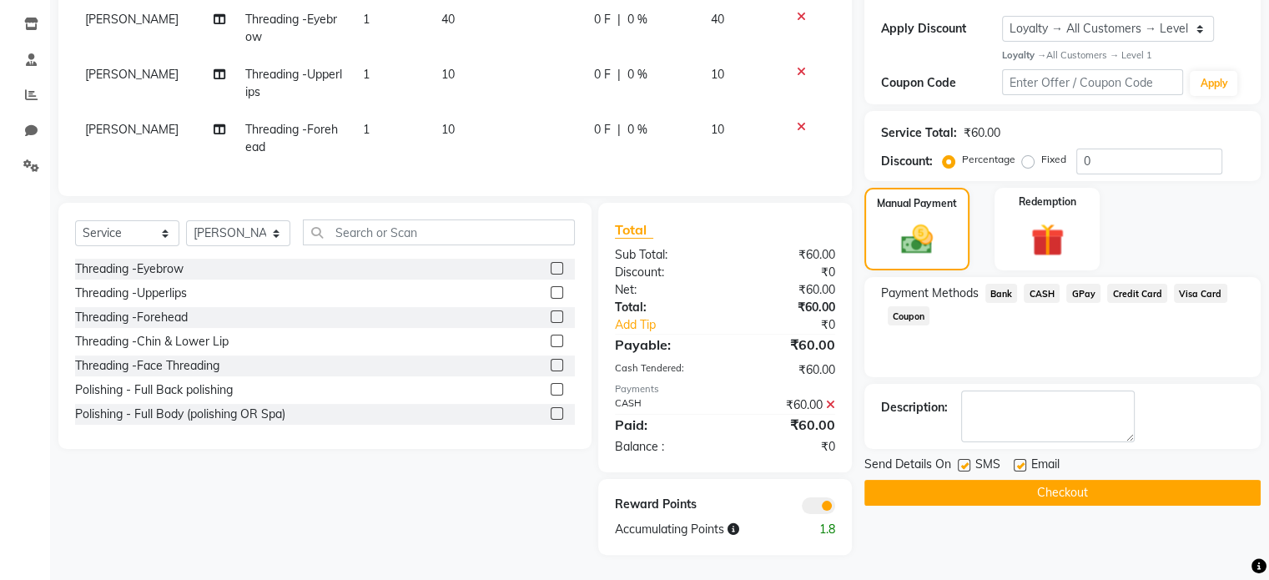
click at [964, 459] on label at bounding box center [964, 465] width 13 height 13
click at [964, 461] on input "checkbox" at bounding box center [963, 466] width 11 height 11
checkbox input "false"
click at [1018, 459] on label at bounding box center [1020, 465] width 13 height 13
click at [1018, 461] on input "checkbox" at bounding box center [1019, 466] width 11 height 11
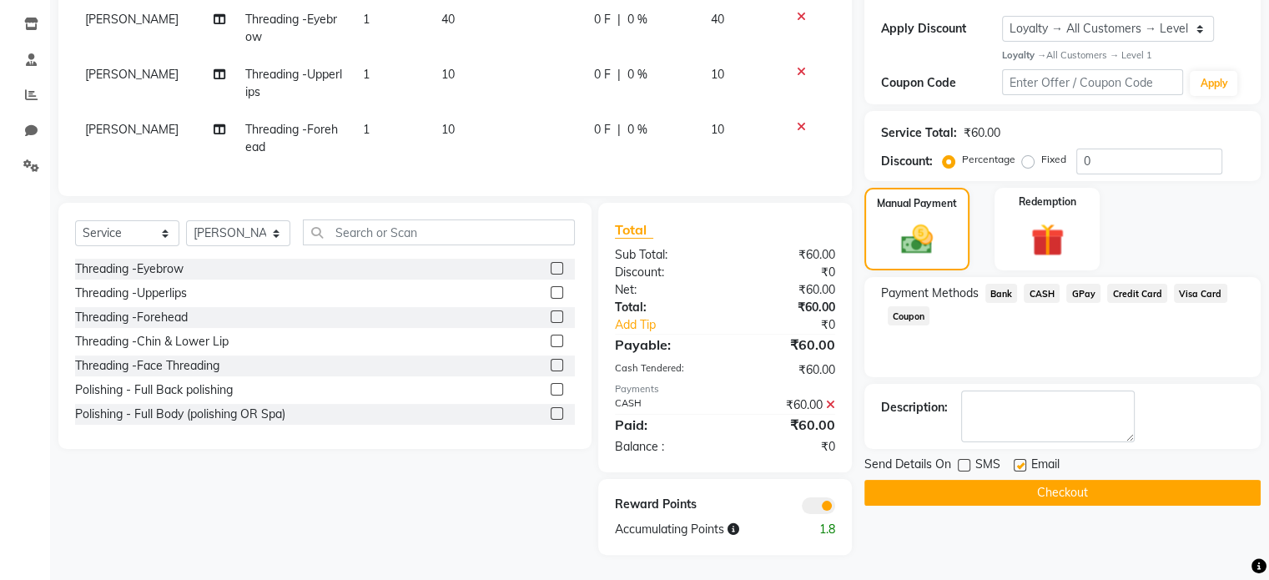
checkbox input "false"
click at [1091, 481] on button "Checkout" at bounding box center [1062, 493] width 396 height 26
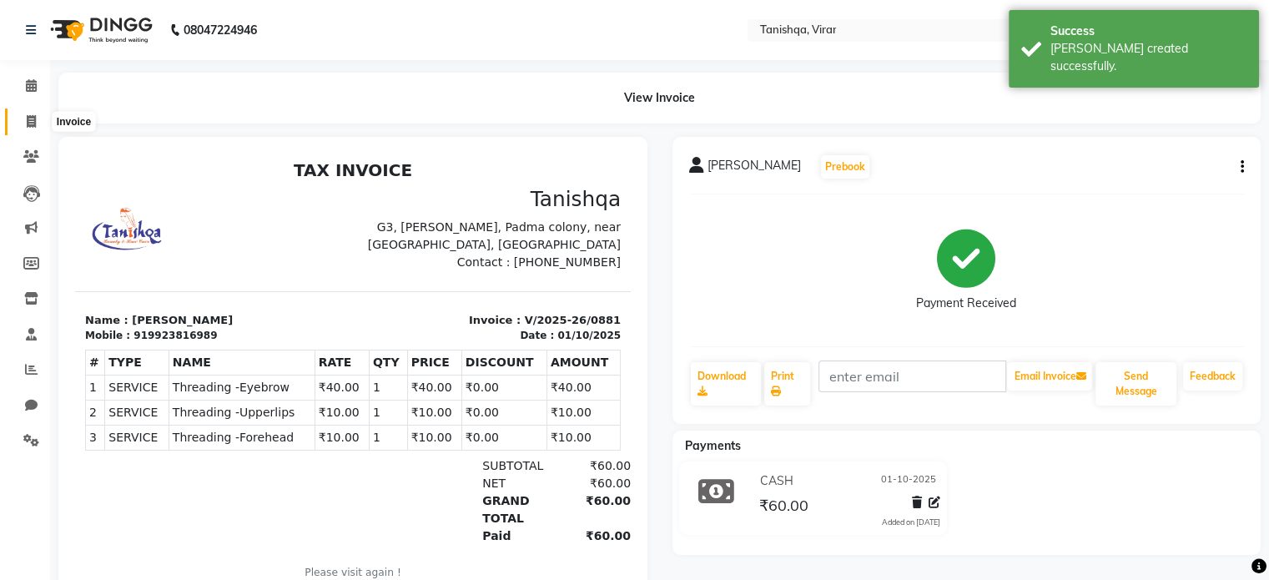
click at [29, 123] on icon at bounding box center [31, 121] width 9 height 13
select select "service"
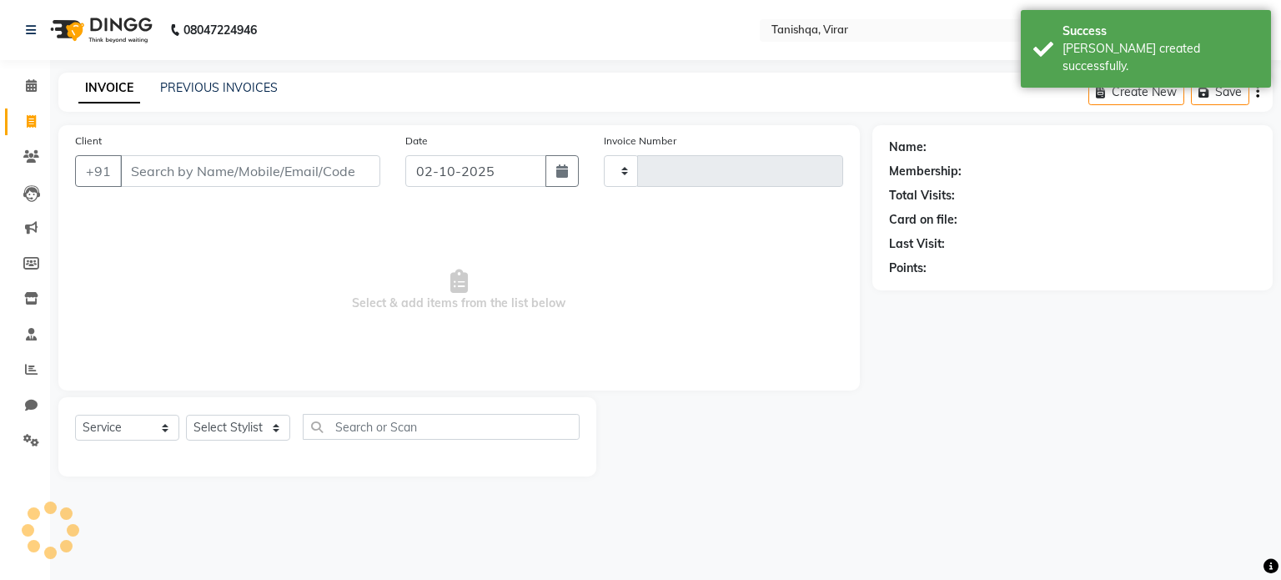
type input "0882"
select select "8149"
click at [243, 92] on link "PREVIOUS INVOICES" at bounding box center [219, 87] width 118 height 15
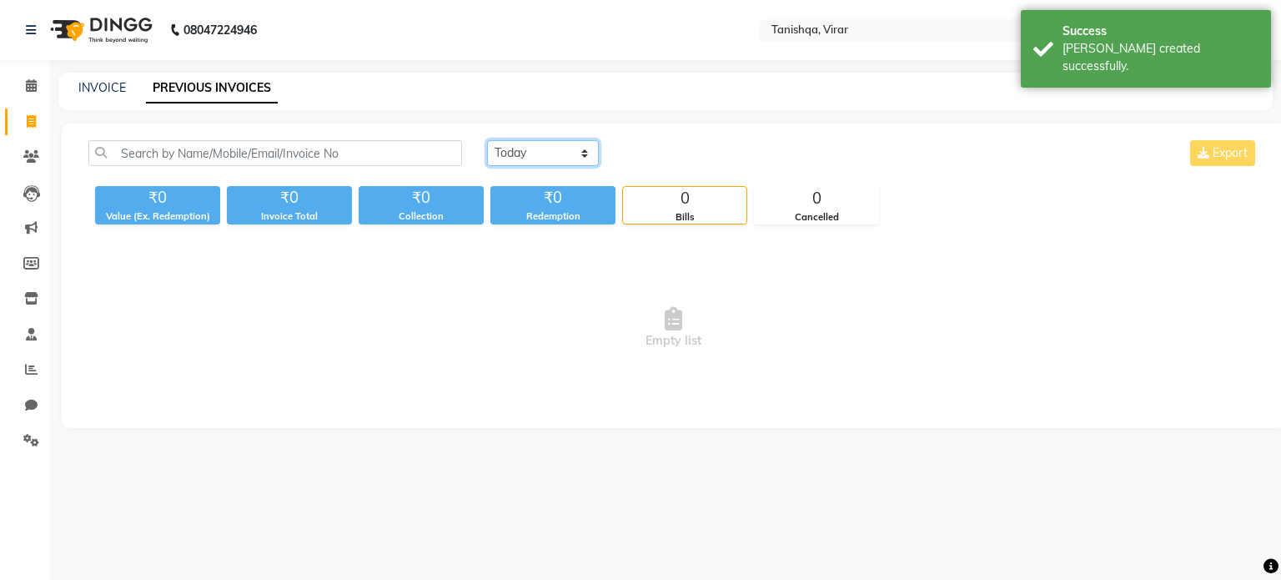
click at [538, 140] on select "Today Yesterday Custom Range" at bounding box center [543, 153] width 112 height 26
select select "yesterday"
click at [487, 140] on select "Today Yesterday Custom Range" at bounding box center [543, 153] width 112 height 26
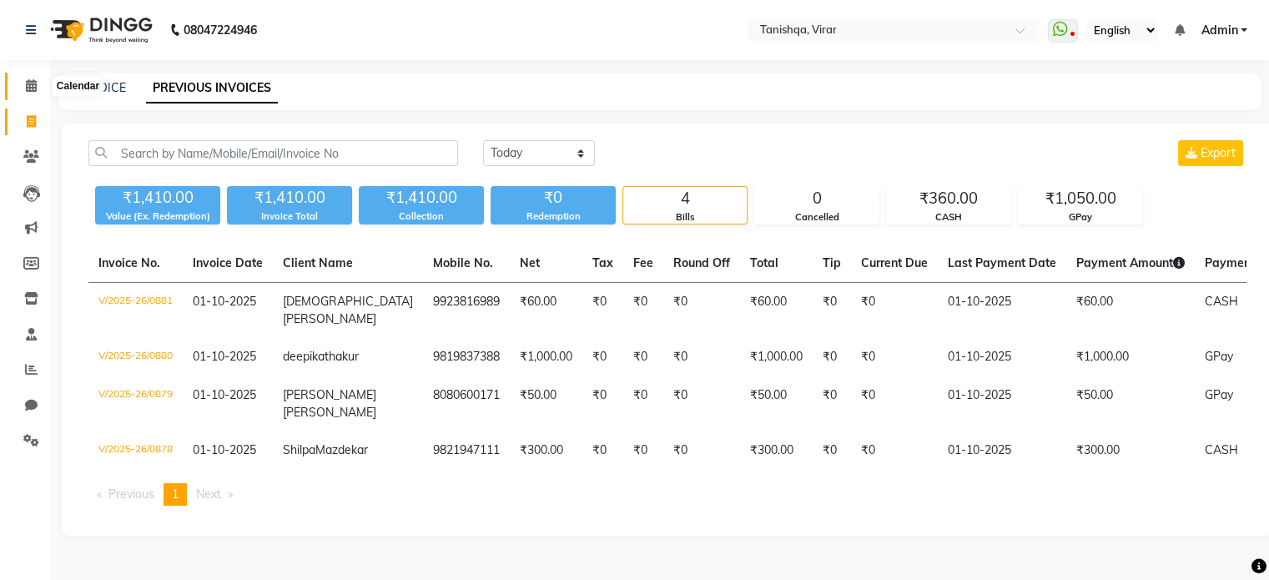
click at [37, 81] on span at bounding box center [31, 86] width 29 height 19
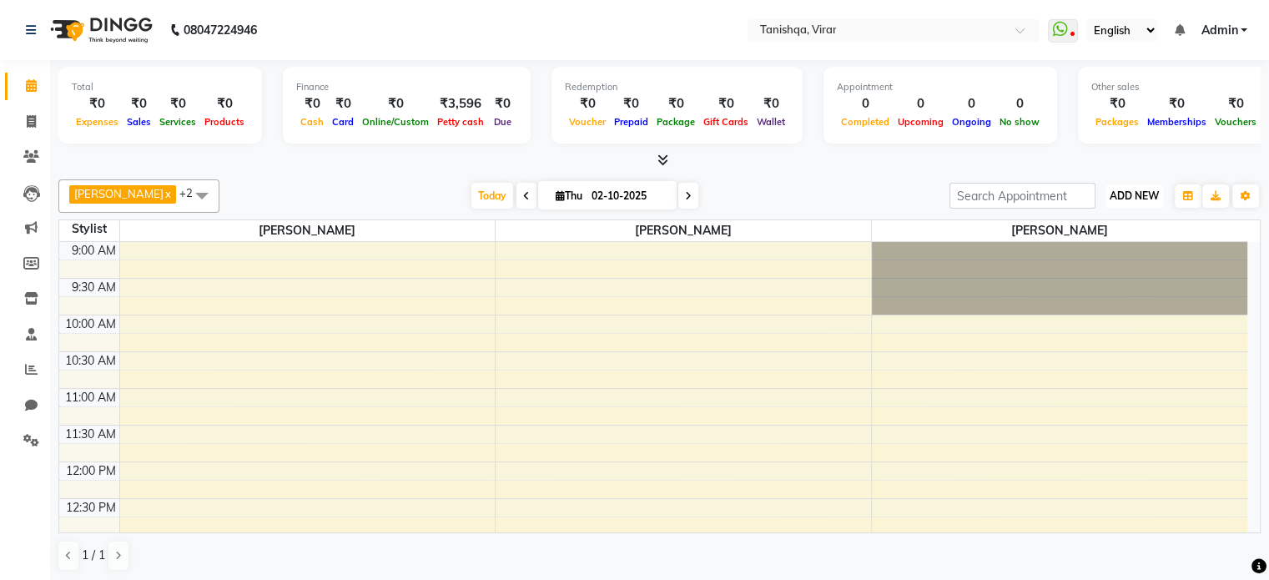
click at [1125, 199] on span "ADD NEW" at bounding box center [1134, 195] width 49 height 13
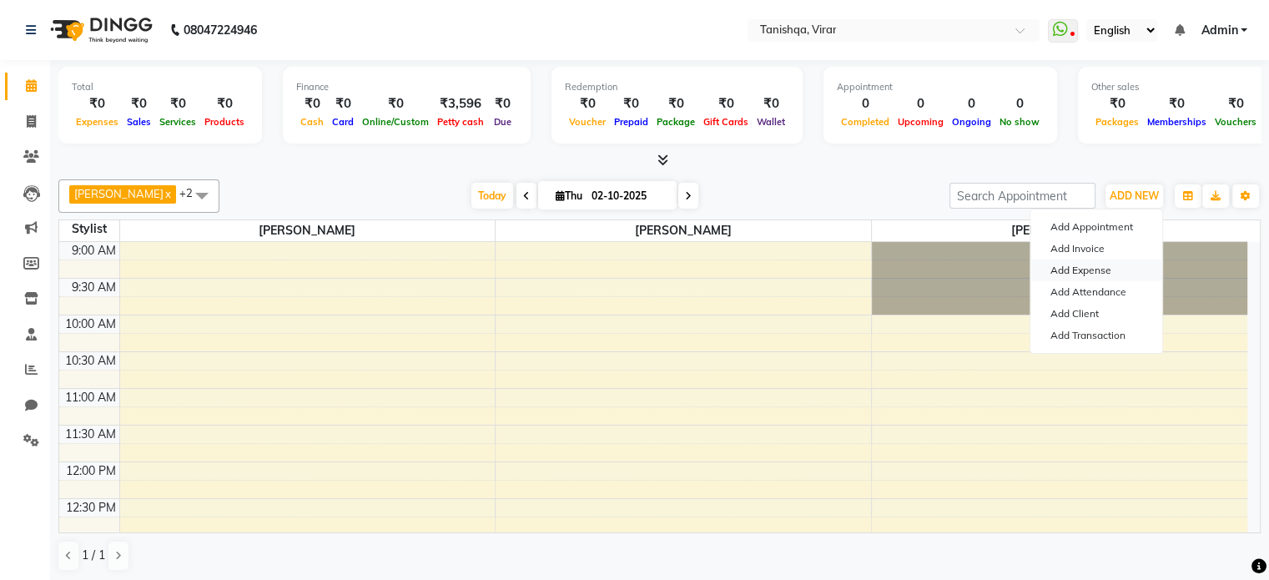
click at [1105, 269] on link "Add Expense" at bounding box center [1096, 270] width 132 height 22
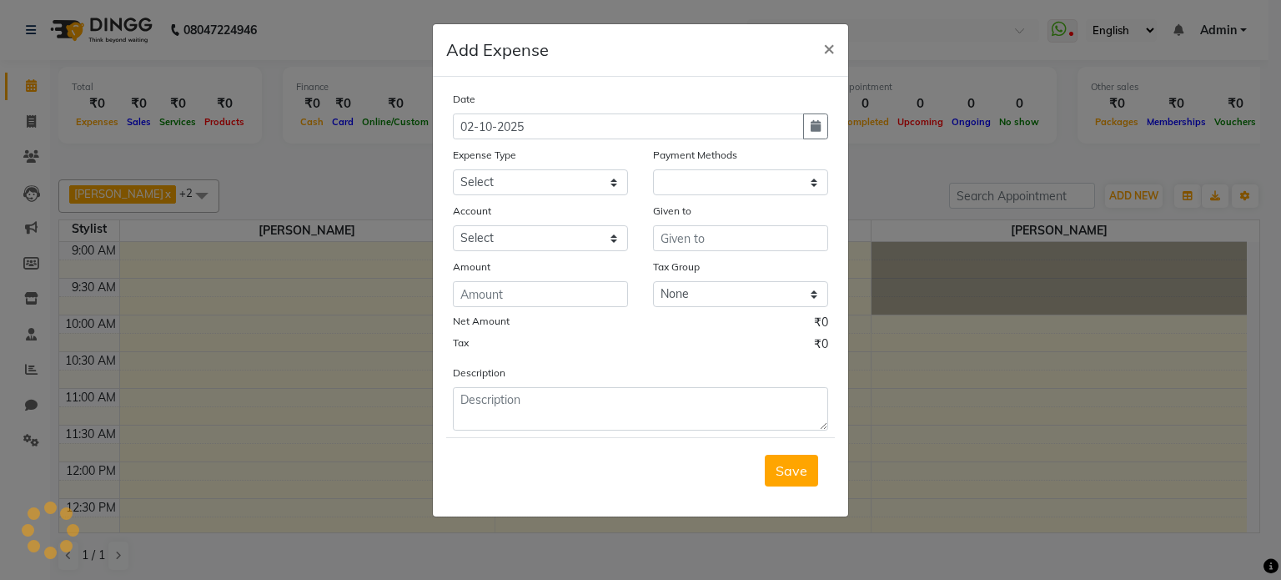
select select "8294"
select select "1"
select select "7279"
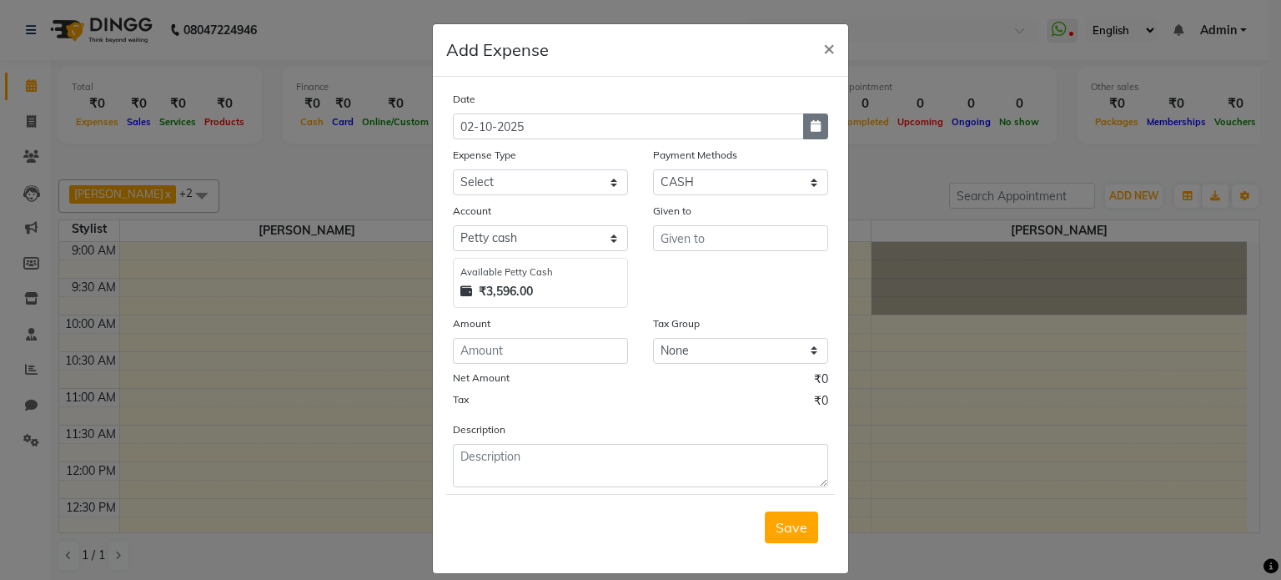
click at [803, 129] on button "button" at bounding box center [815, 126] width 25 height 26
select select "10"
select select "2025"
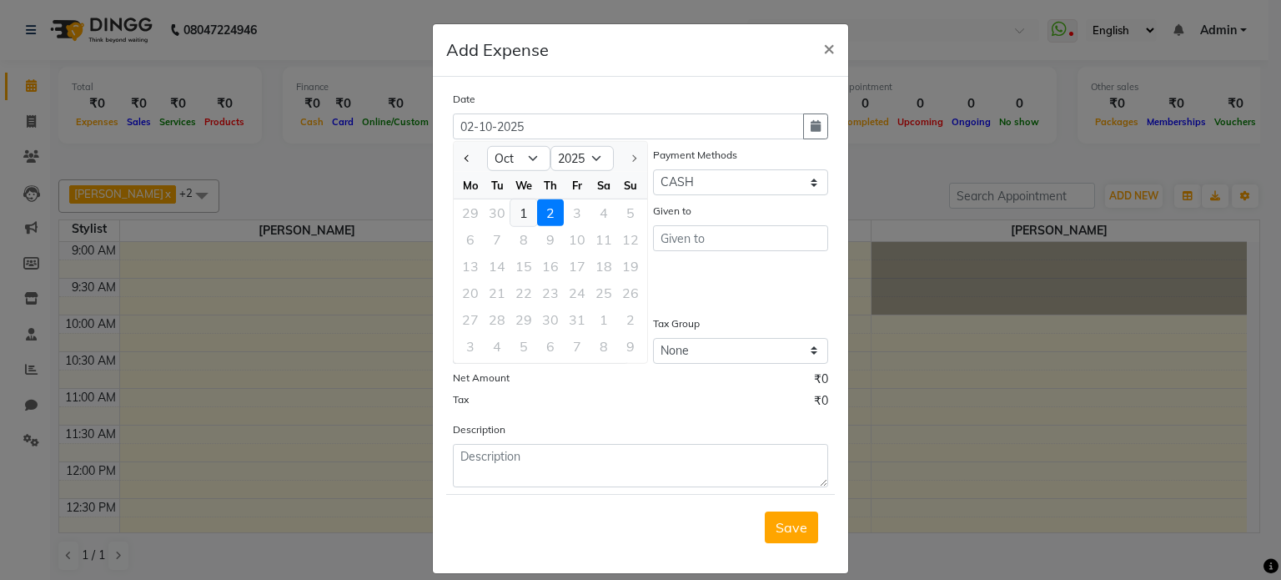
click at [518, 210] on div "1" at bounding box center [524, 212] width 27 height 27
type input "01-10-2025"
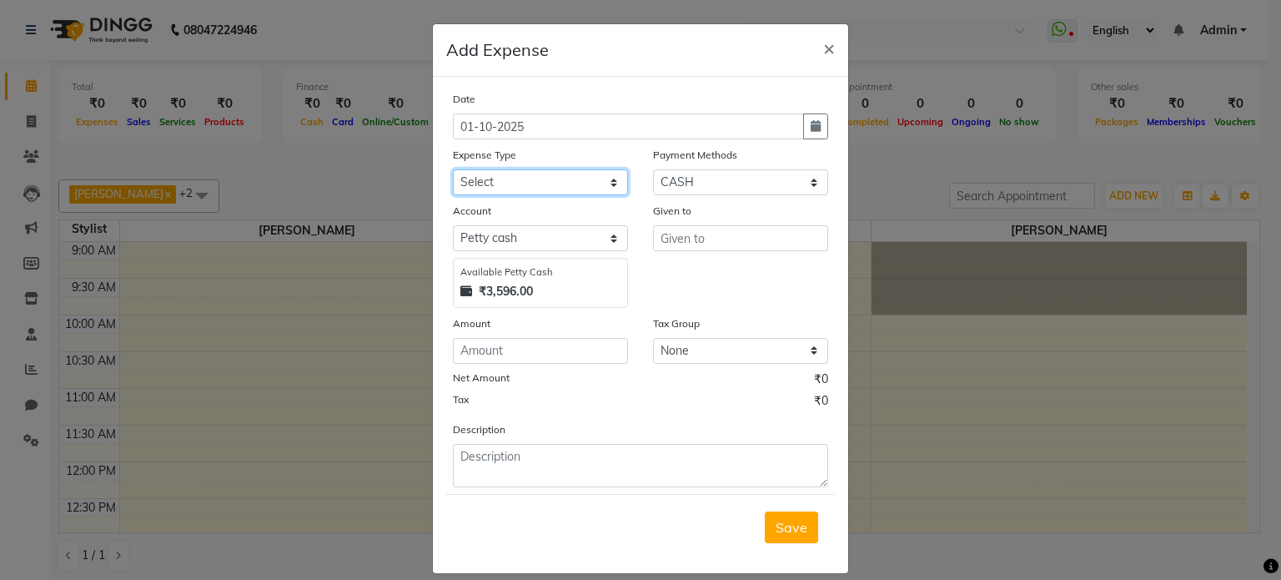
click at [534, 183] on select "Select Advance Salary Bank charges Car maintenance Cash transfer to bank Cash t…" at bounding box center [540, 182] width 175 height 26
select select "22334"
click at [453, 171] on select "Select Advance Salary Bank charges Car maintenance Cash transfer to bank Cash t…" at bounding box center [540, 182] width 175 height 26
click at [507, 234] on select "Select Petty cash Default Account Tanishqa Beauty and Hair Care" at bounding box center [540, 238] width 175 height 26
click at [680, 241] on input "text" at bounding box center [740, 238] width 175 height 26
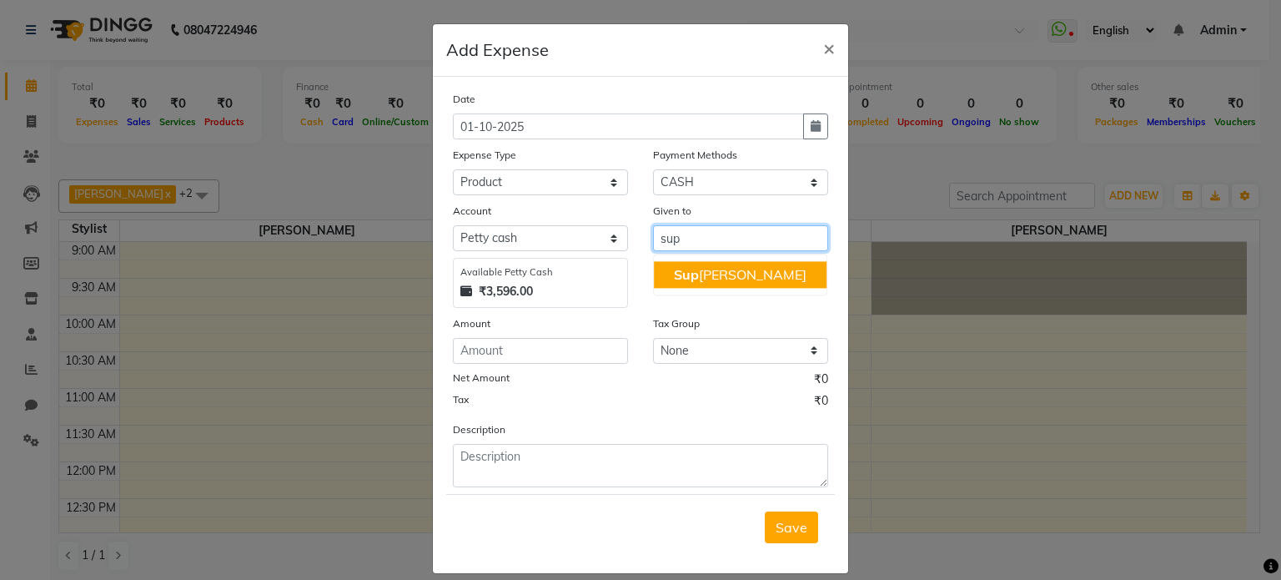
click at [698, 267] on ngb-highlight "Sup riya khot" at bounding box center [740, 274] width 133 height 17
type input "[PERSON_NAME]"
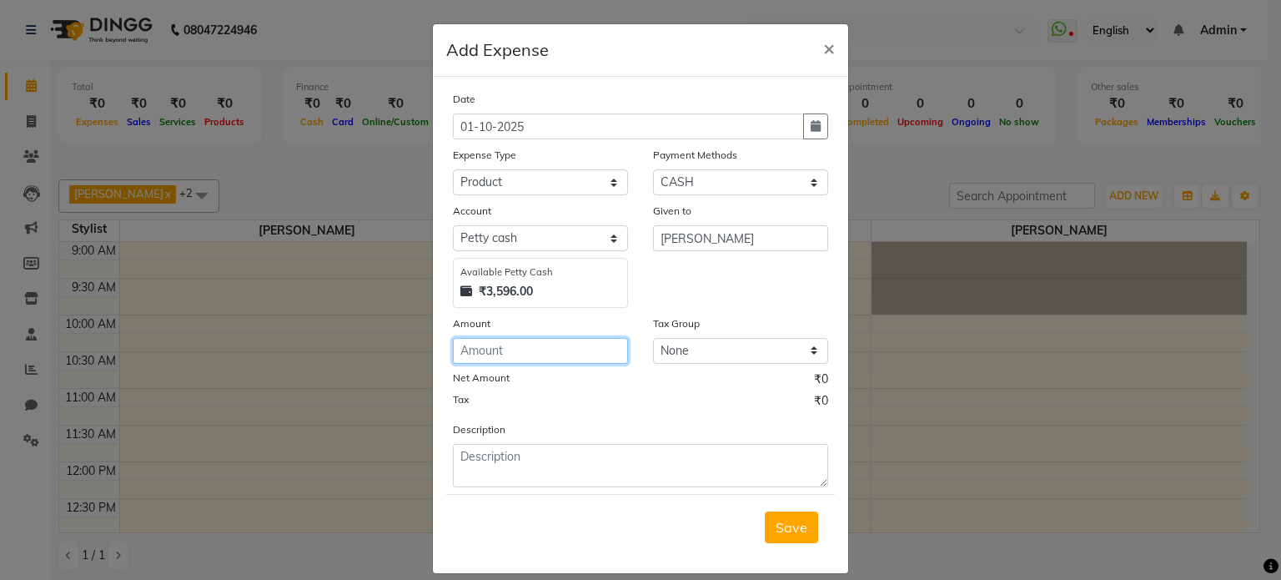
click at [513, 354] on input "number" at bounding box center [540, 351] width 175 height 26
type input "250"
click at [779, 530] on span "Save" at bounding box center [792, 527] width 32 height 17
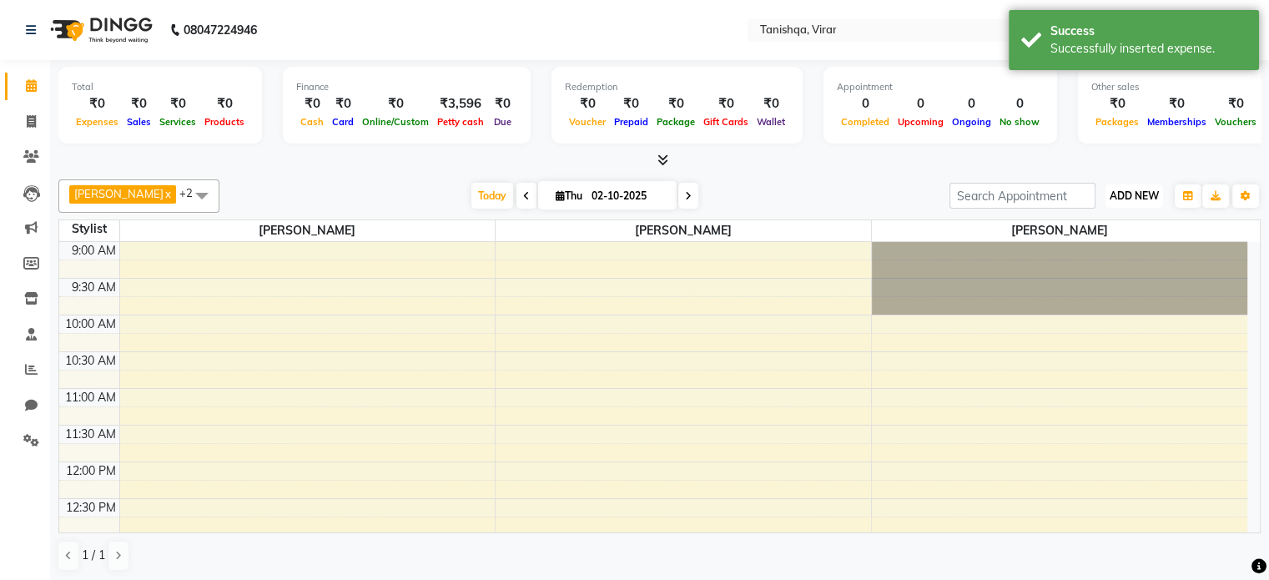
click at [1138, 189] on span "ADD NEW" at bounding box center [1134, 195] width 49 height 13
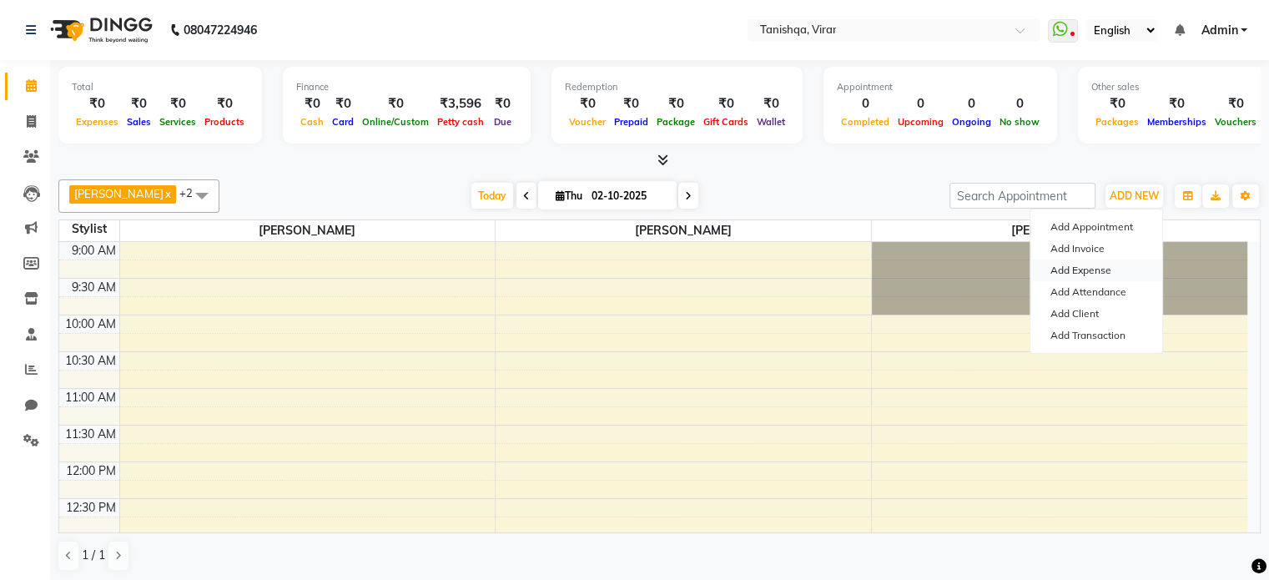
click at [1072, 271] on link "Add Expense" at bounding box center [1096, 270] width 132 height 22
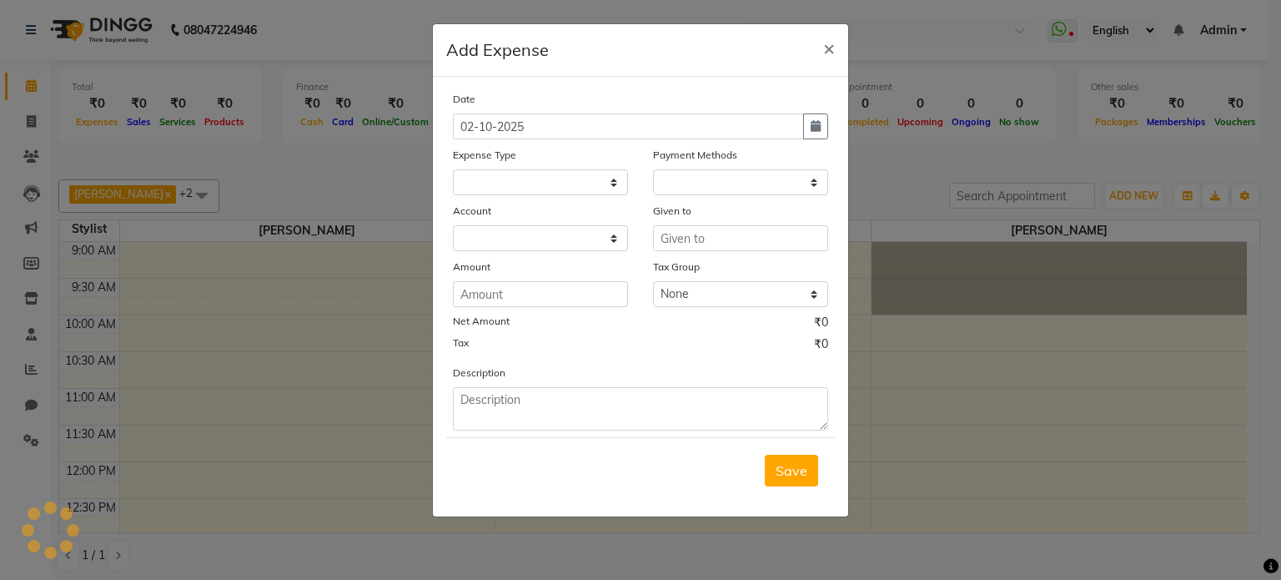
select select
select select "1"
select select "7279"
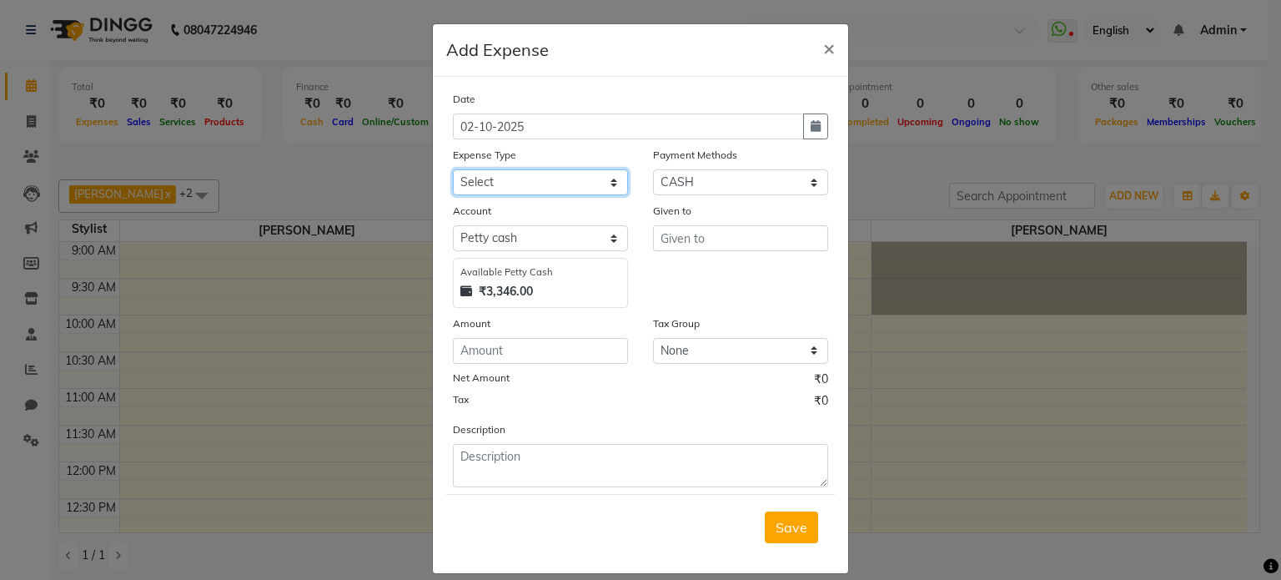
click at [554, 184] on select "Select Advance Salary Bank charges Car maintenance Cash transfer to bank Cash t…" at bounding box center [540, 182] width 175 height 26
select select "22335"
click at [453, 171] on select "Select Advance Salary Bank charges Car maintenance Cash transfer to bank Cash t…" at bounding box center [540, 182] width 175 height 26
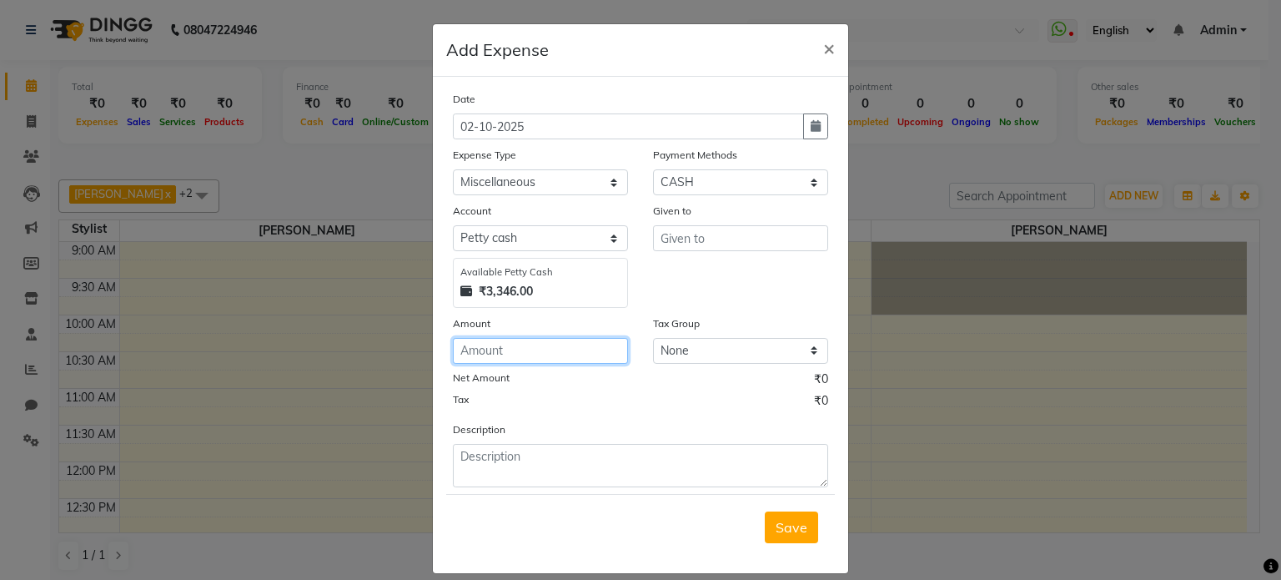
click at [516, 353] on input "number" at bounding box center [540, 351] width 175 height 26
type input "140"
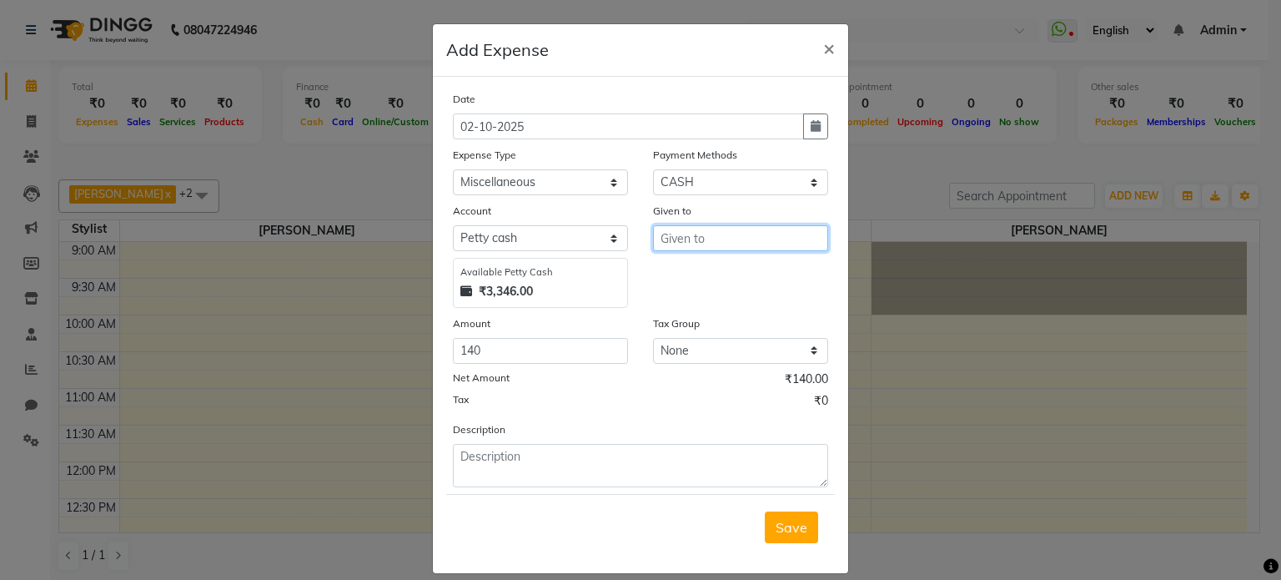
click at [717, 244] on input "text" at bounding box center [740, 238] width 175 height 26
click at [748, 278] on ngb-highlight "Seema Pawar" at bounding box center [716, 274] width 85 height 17
type input "[PERSON_NAME]"
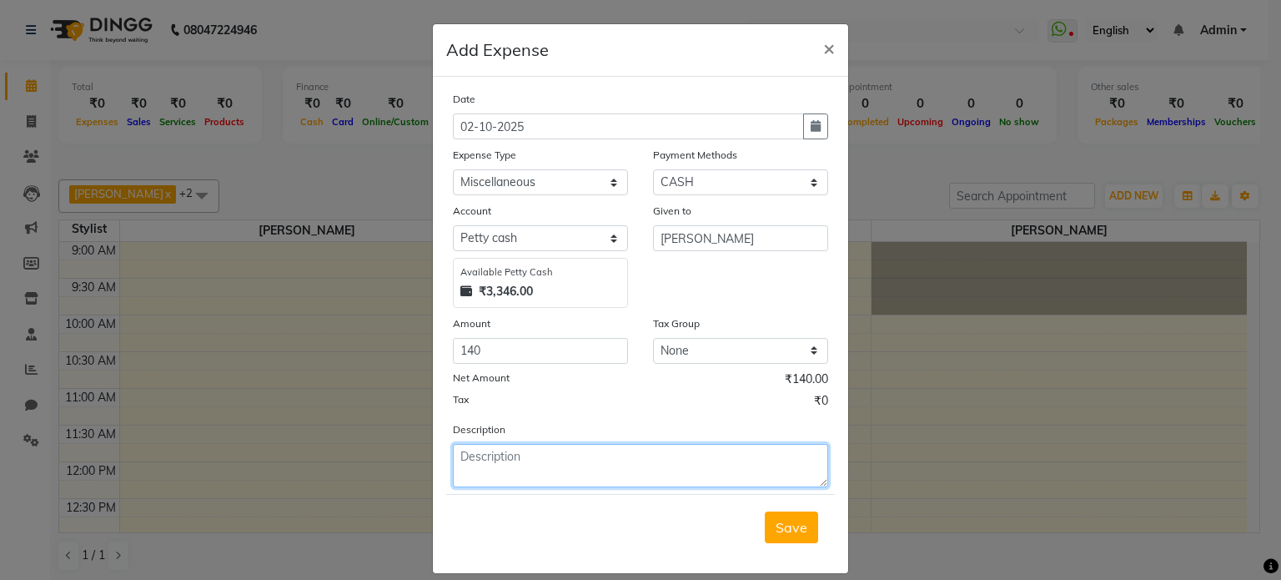
click at [511, 467] on textarea at bounding box center [640, 465] width 375 height 43
click at [531, 462] on textarea "flower,snakes" at bounding box center [640, 465] width 375 height 43
type textarea "flower,snakes"
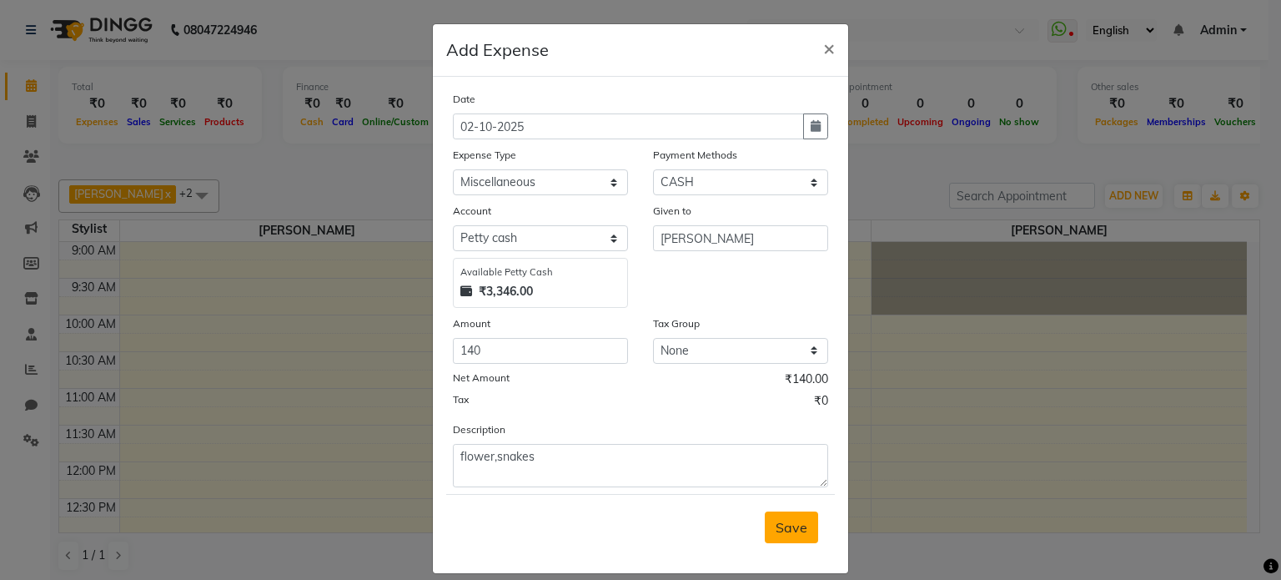
click at [776, 529] on span "Save" at bounding box center [792, 527] width 32 height 17
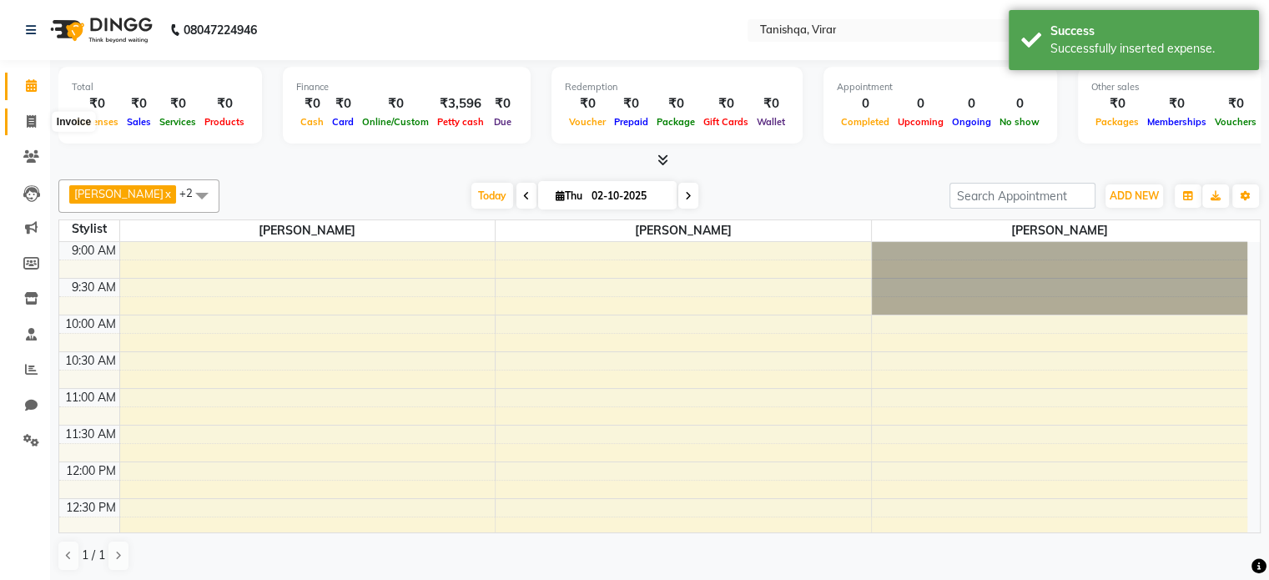
click at [28, 119] on icon at bounding box center [31, 121] width 9 height 13
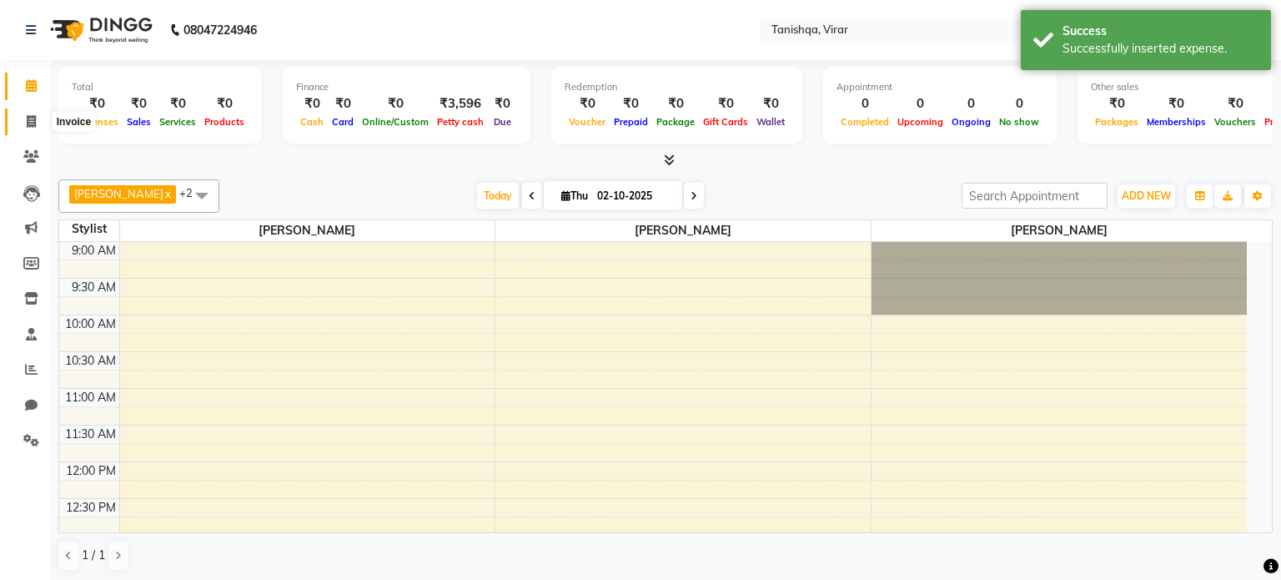
select select "service"
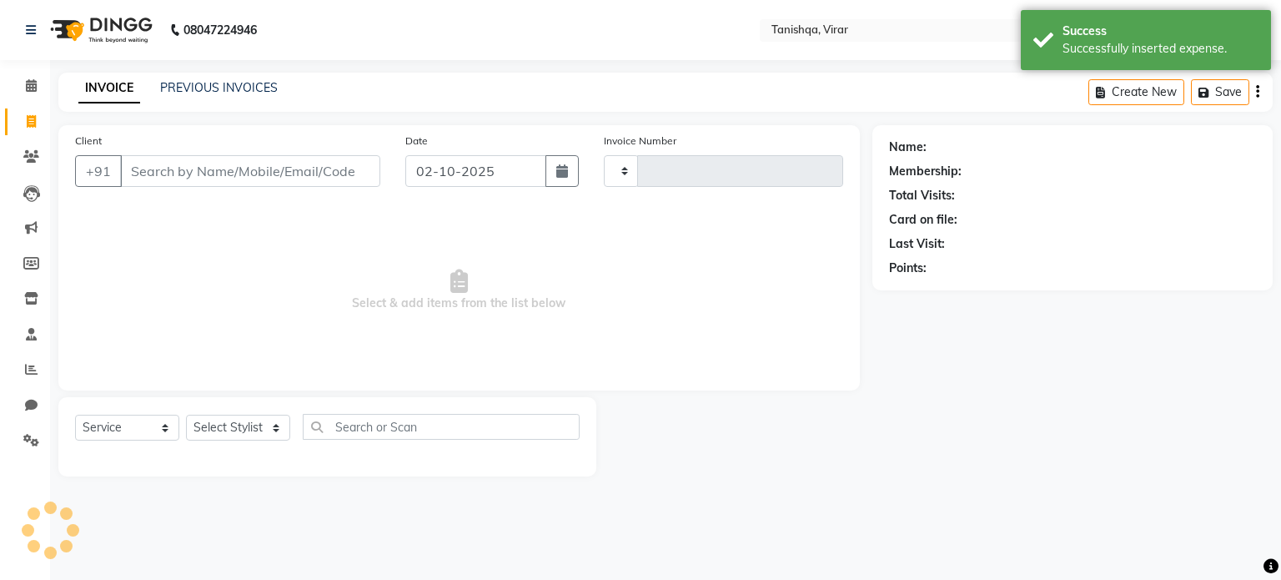
type input "0882"
select select "8149"
click at [205, 156] on input "Client" at bounding box center [250, 171] width 260 height 32
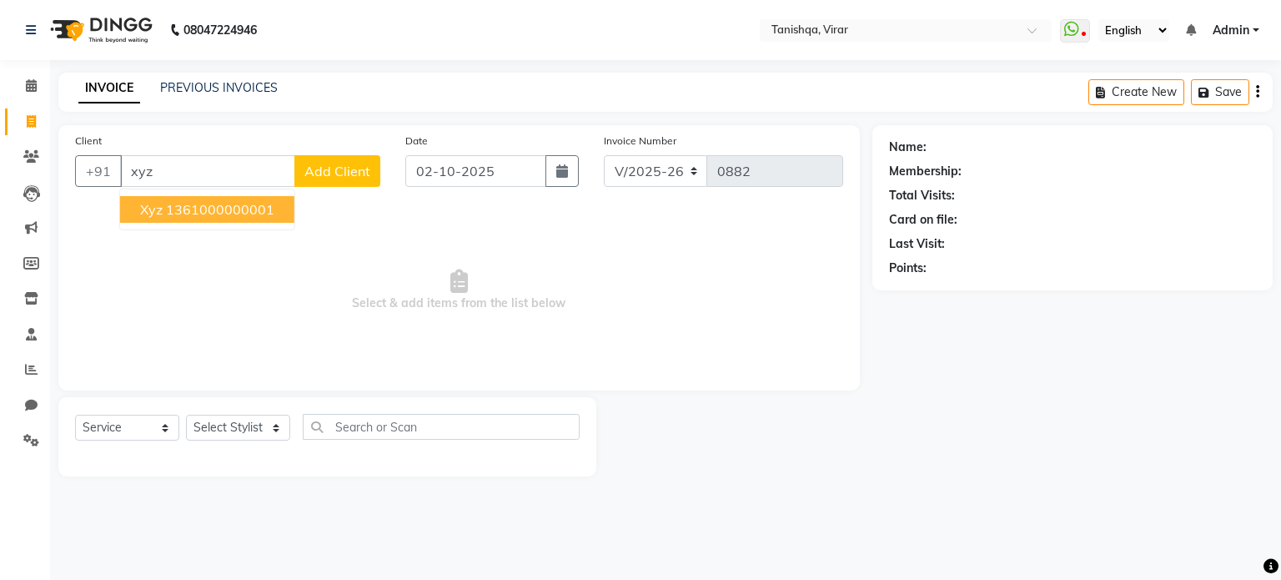
click at [144, 216] on span "xyz" at bounding box center [151, 209] width 23 height 17
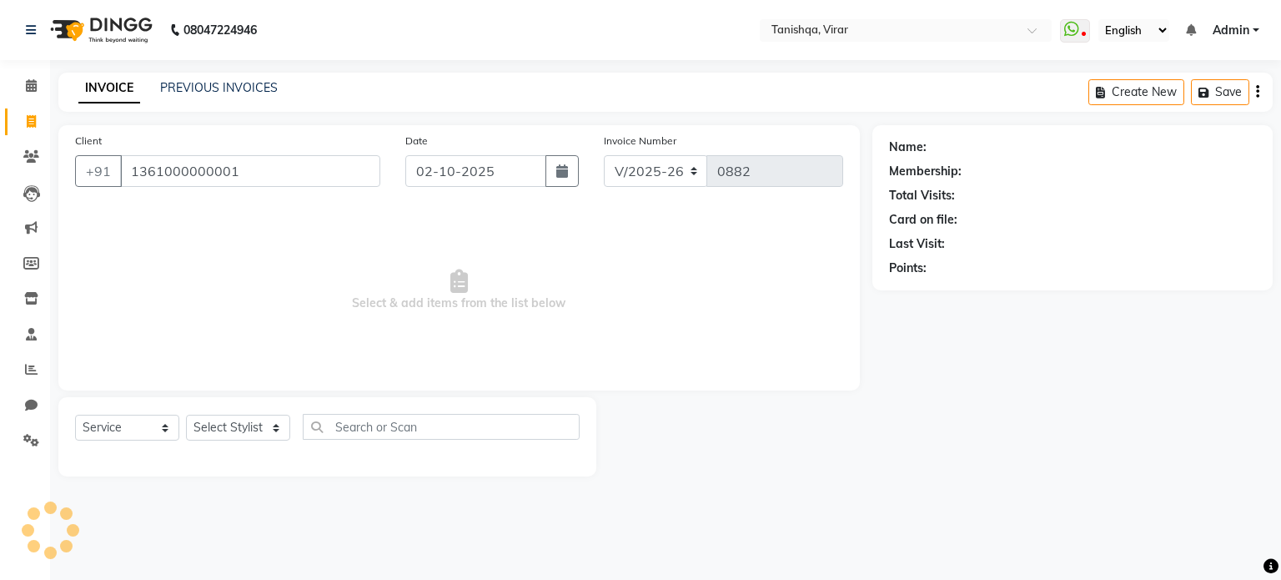
type input "1361000000001"
select select "1: Object"
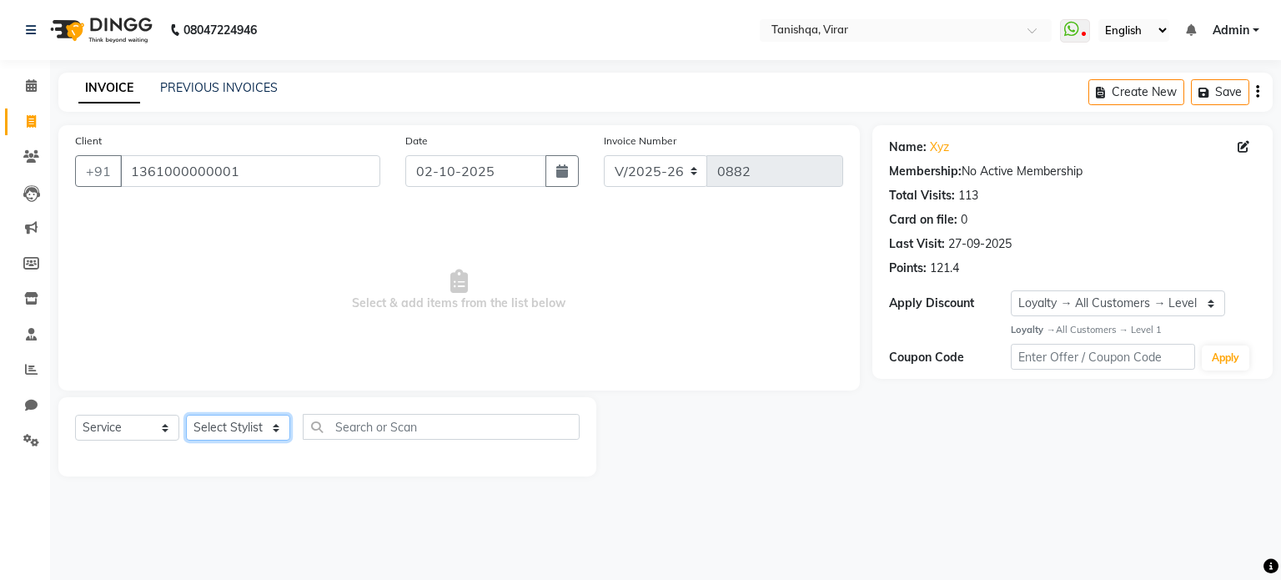
click at [234, 435] on select "Select Stylist [PERSON_NAME] [PERSON_NAME] [PERSON_NAME] [PERSON_NAME] [PERSON_…" at bounding box center [238, 428] width 104 height 26
select select "75949"
click at [186, 415] on select "Select Stylist [PERSON_NAME] [PERSON_NAME] [PERSON_NAME] [PERSON_NAME] [PERSON_…" at bounding box center [238, 428] width 104 height 26
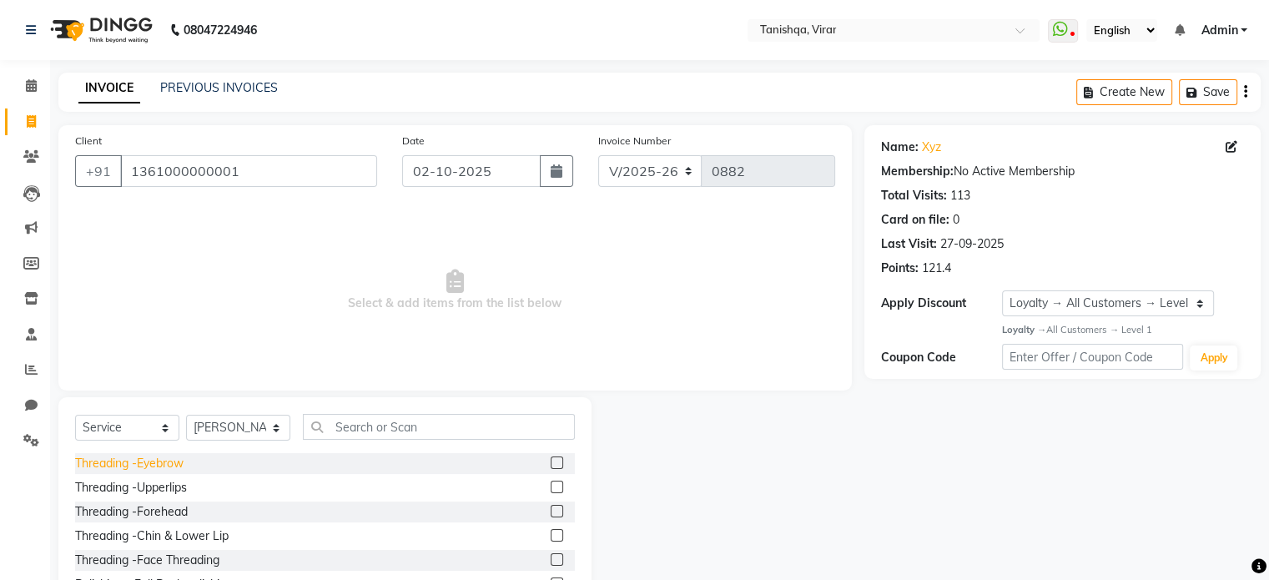
click at [148, 464] on div "Threading -Eyebrow" at bounding box center [129, 464] width 108 height 18
checkbox input "false"
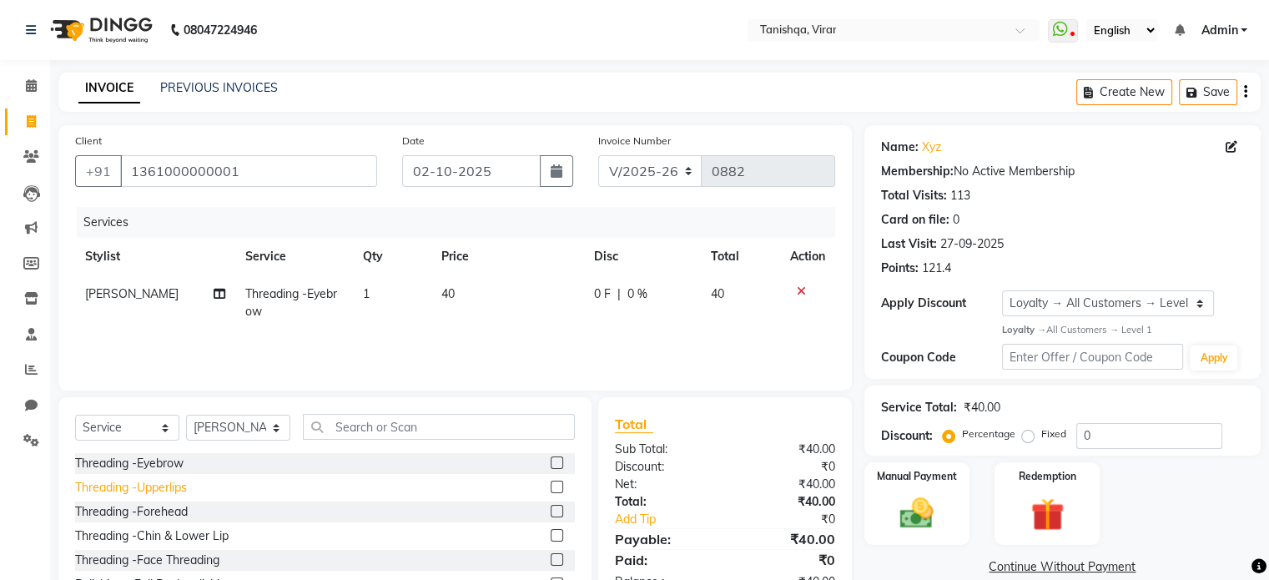
click at [168, 491] on div "Threading -Upperlips" at bounding box center [131, 488] width 112 height 18
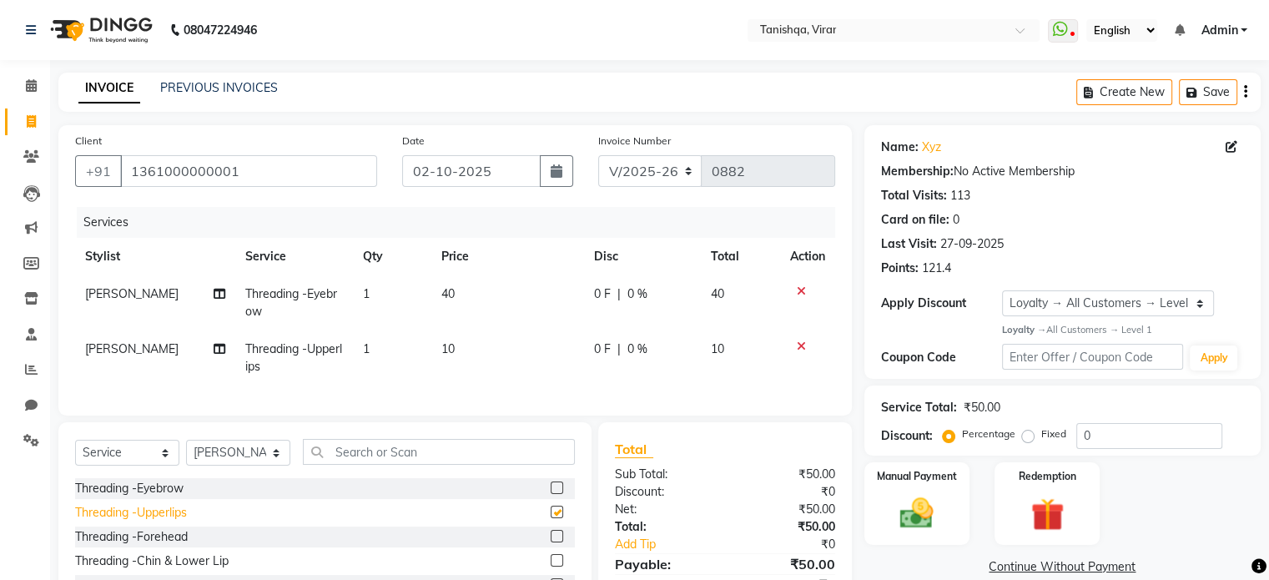
checkbox input "false"
click at [912, 510] on img at bounding box center [916, 513] width 56 height 40
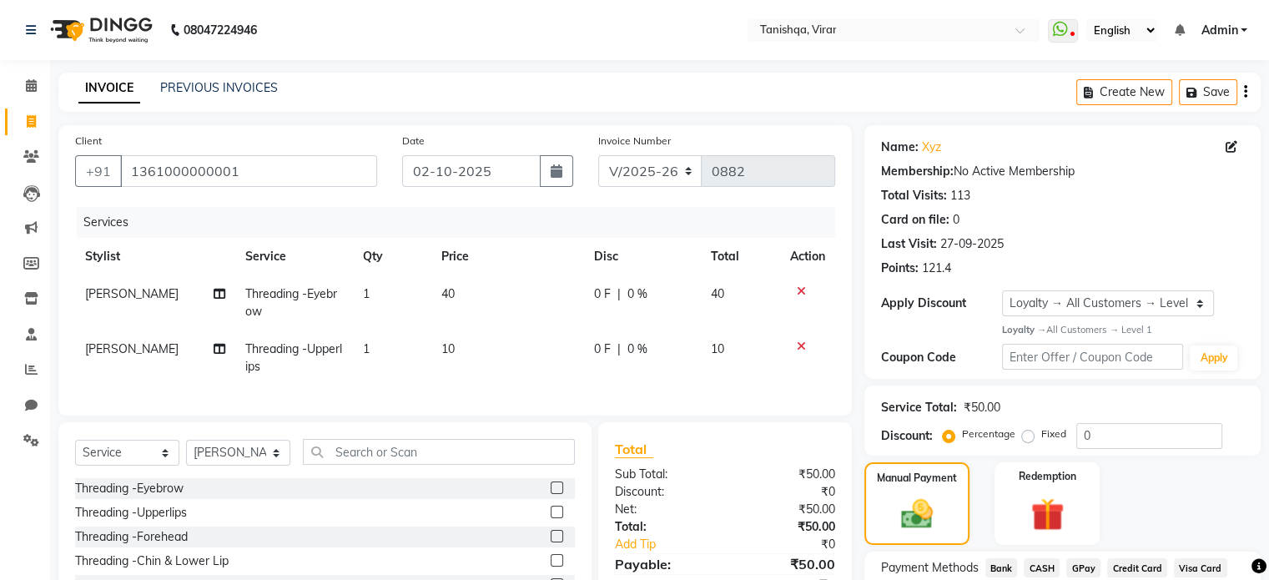
scroll to position [130, 0]
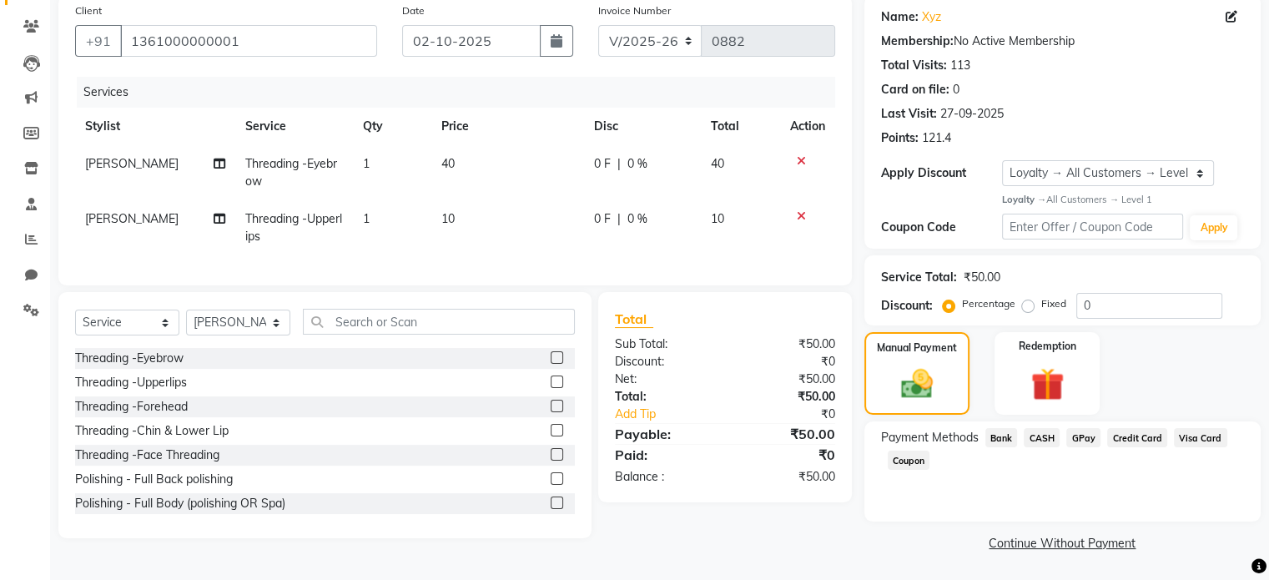
click at [1082, 436] on span "GPay" at bounding box center [1083, 437] width 34 height 19
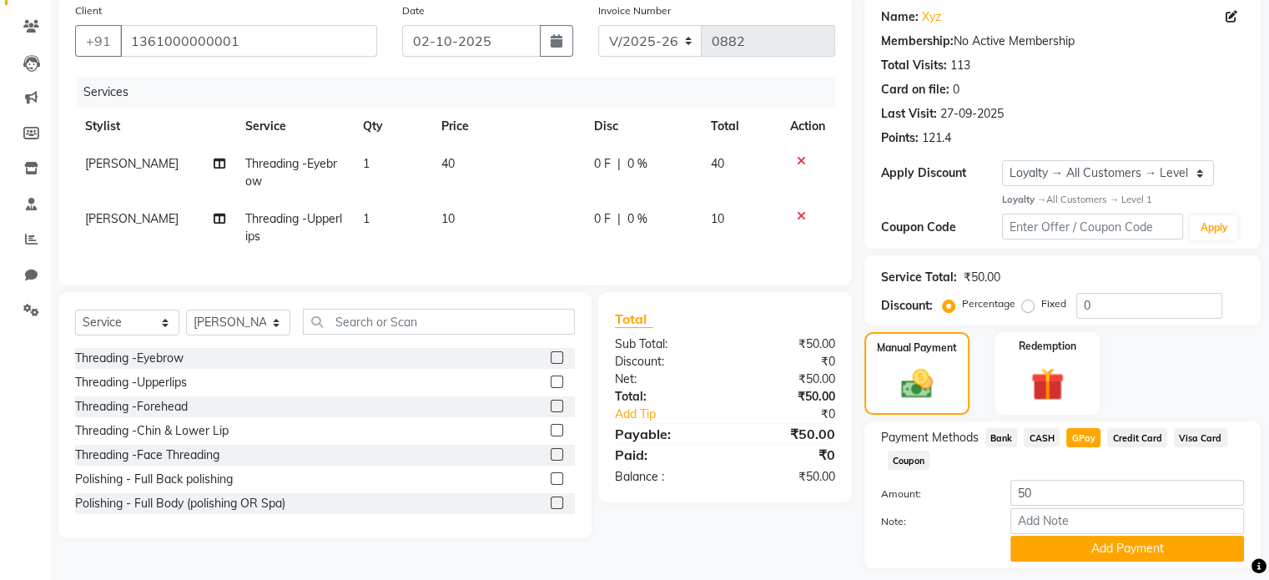
scroll to position [180, 0]
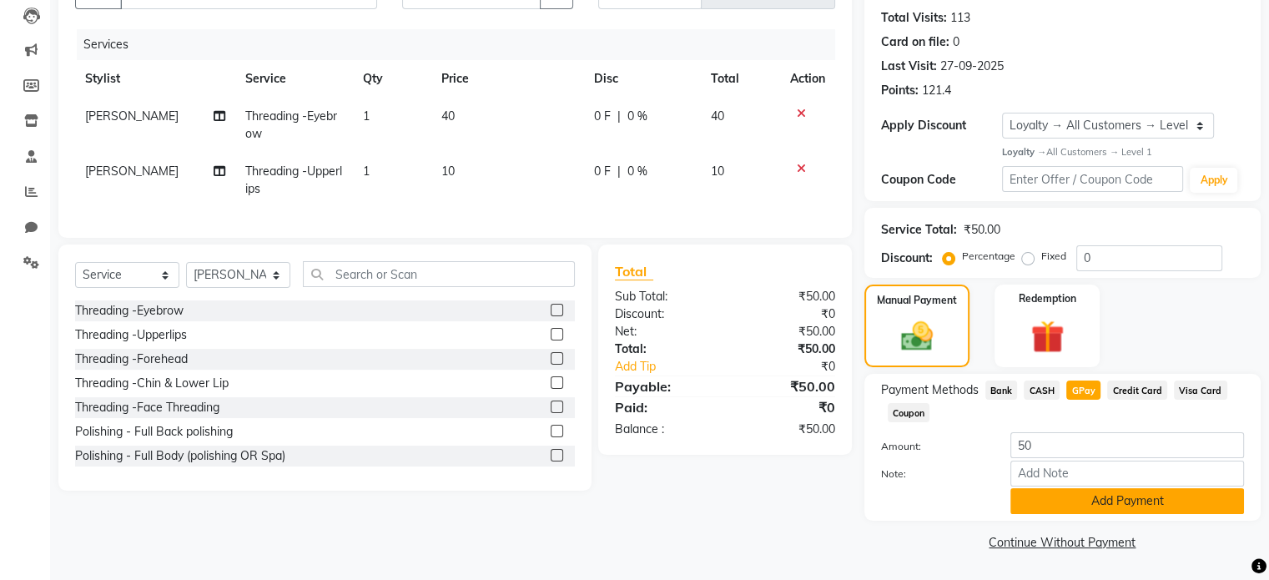
click at [1110, 504] on button "Add Payment" at bounding box center [1127, 501] width 234 height 26
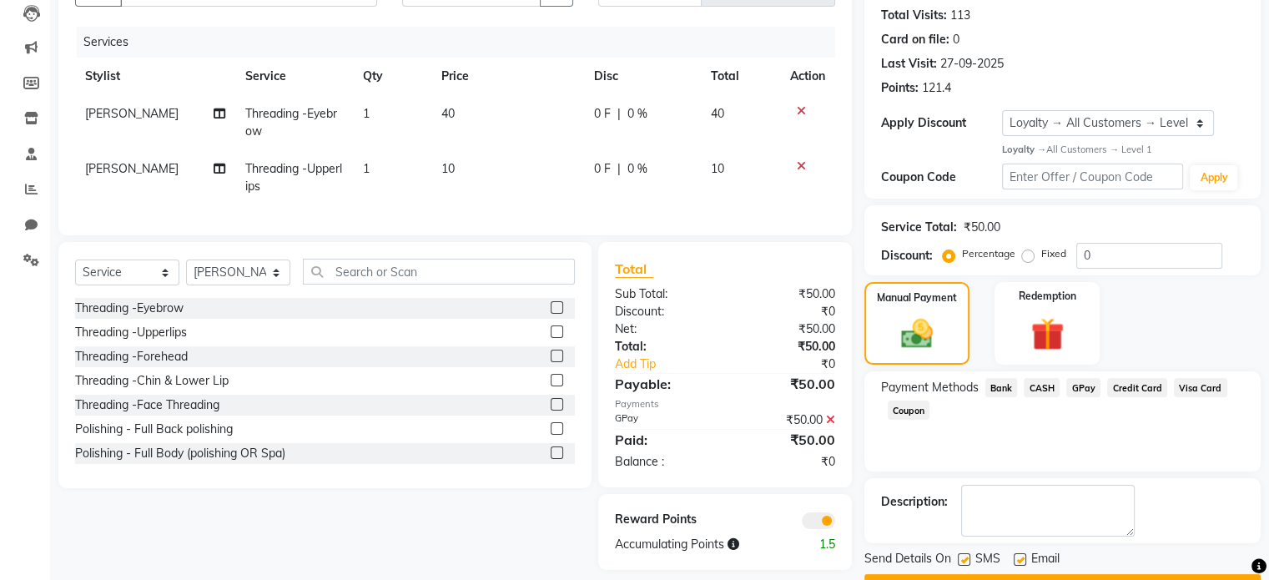
scroll to position [224, 0]
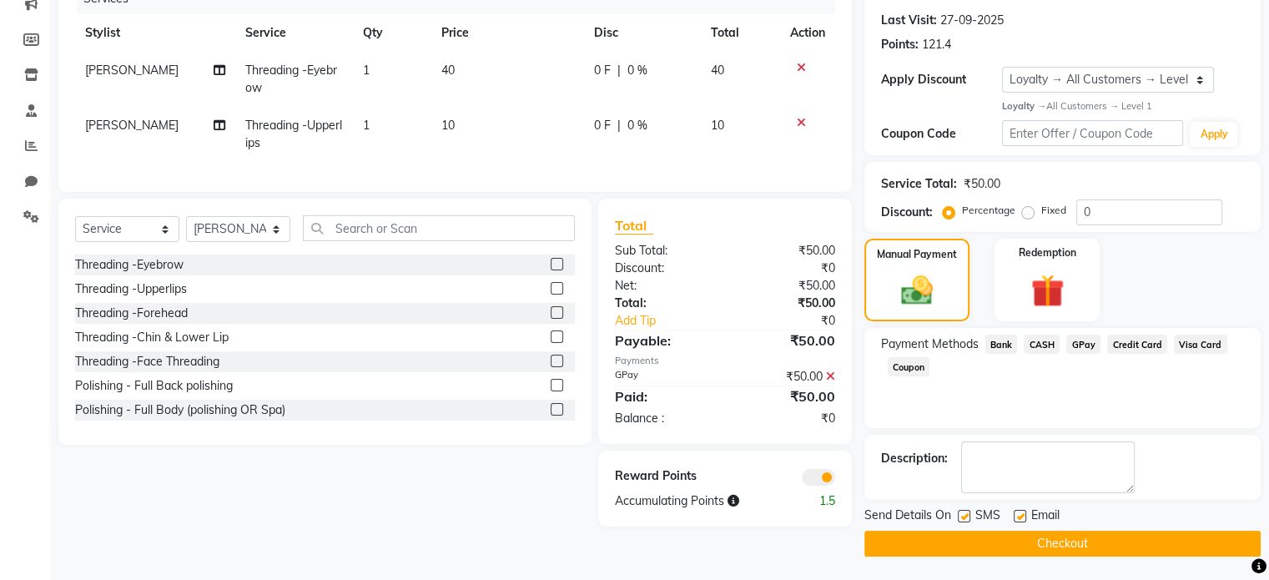
click at [1088, 547] on button "Checkout" at bounding box center [1062, 544] width 396 height 26
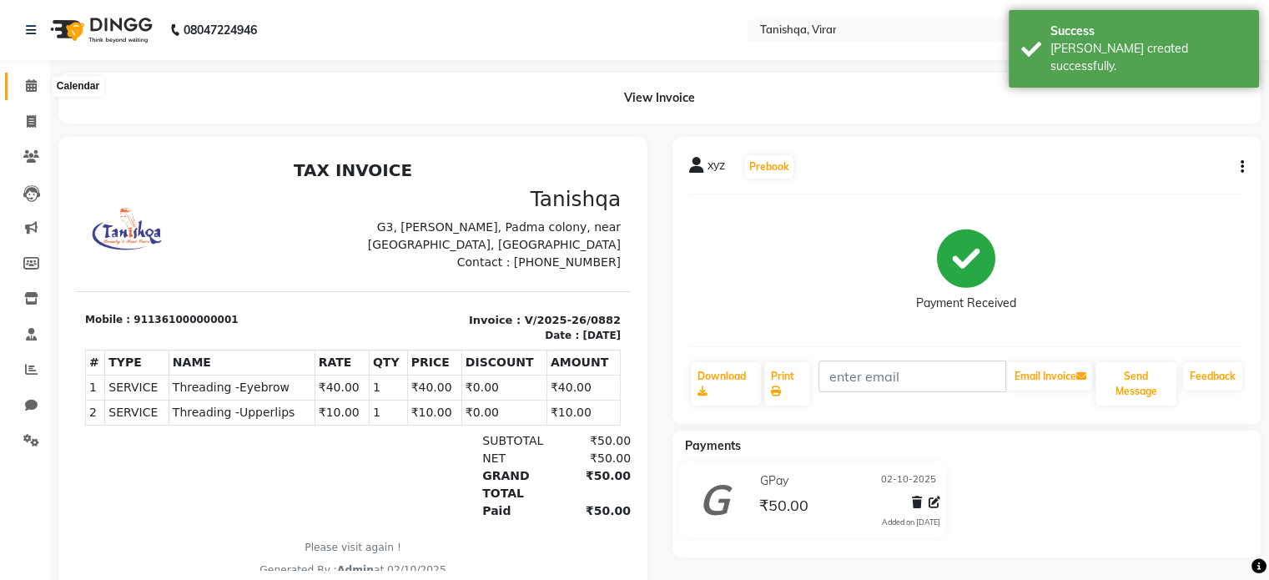
click at [27, 87] on icon at bounding box center [31, 85] width 11 height 13
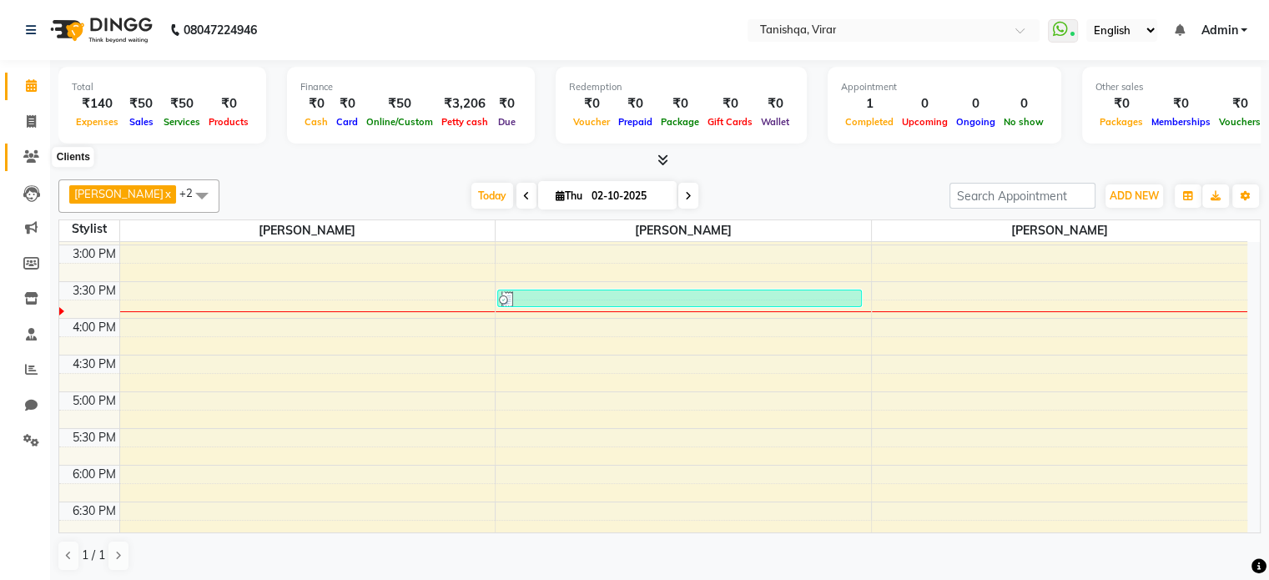
click at [28, 159] on icon at bounding box center [31, 156] width 16 height 13
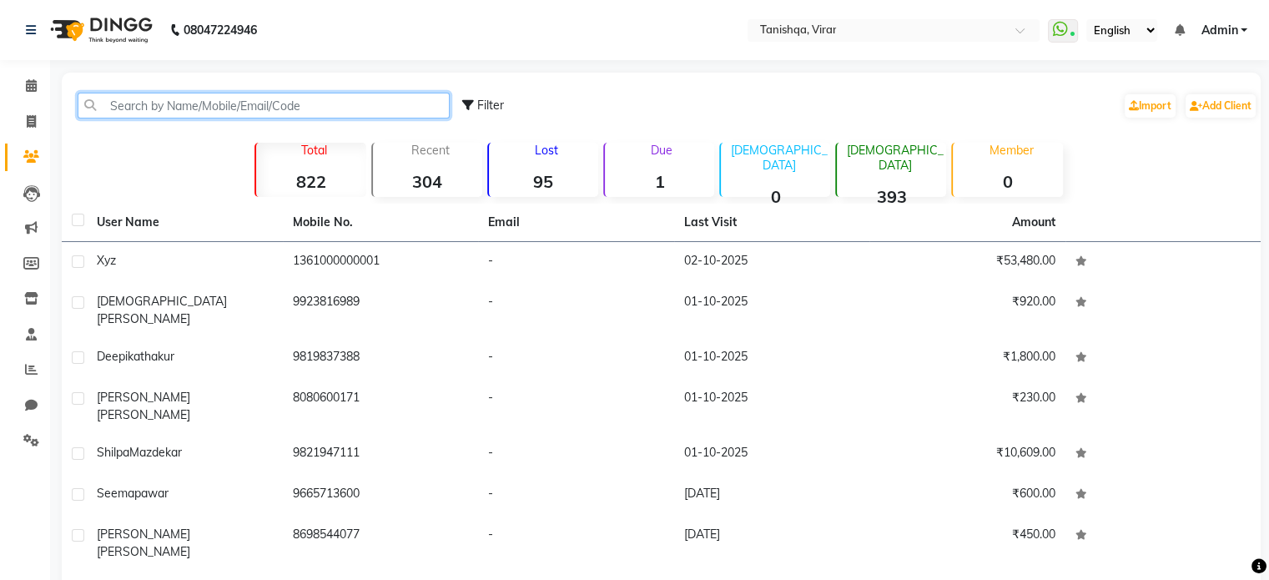
click at [133, 104] on input "text" at bounding box center [264, 106] width 372 height 26
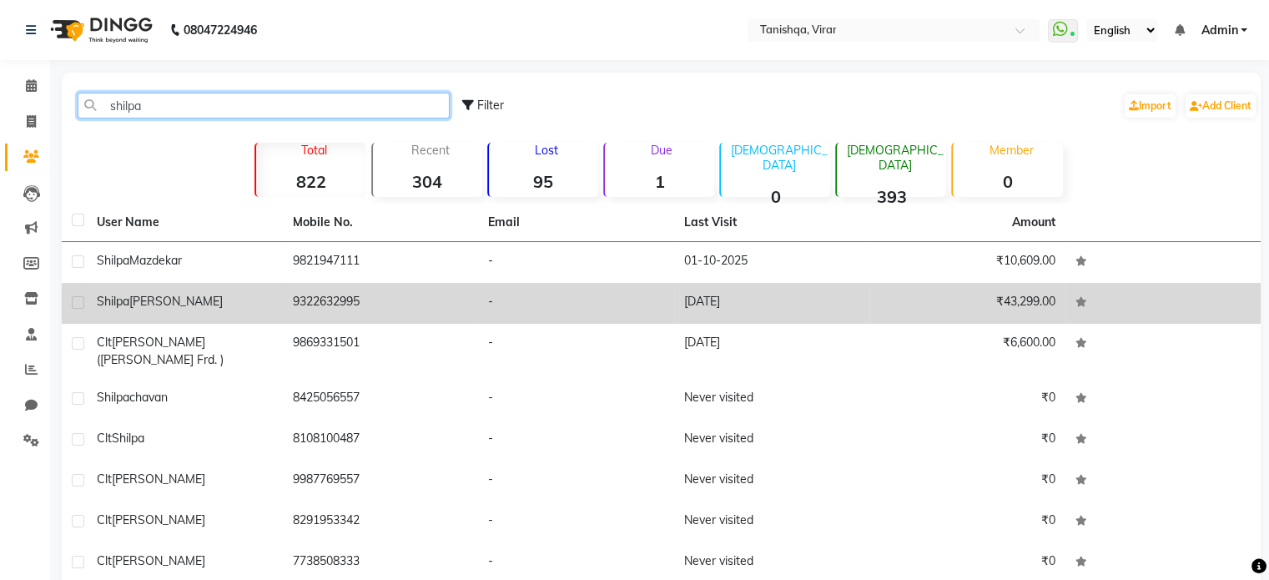
type input "shilpa"
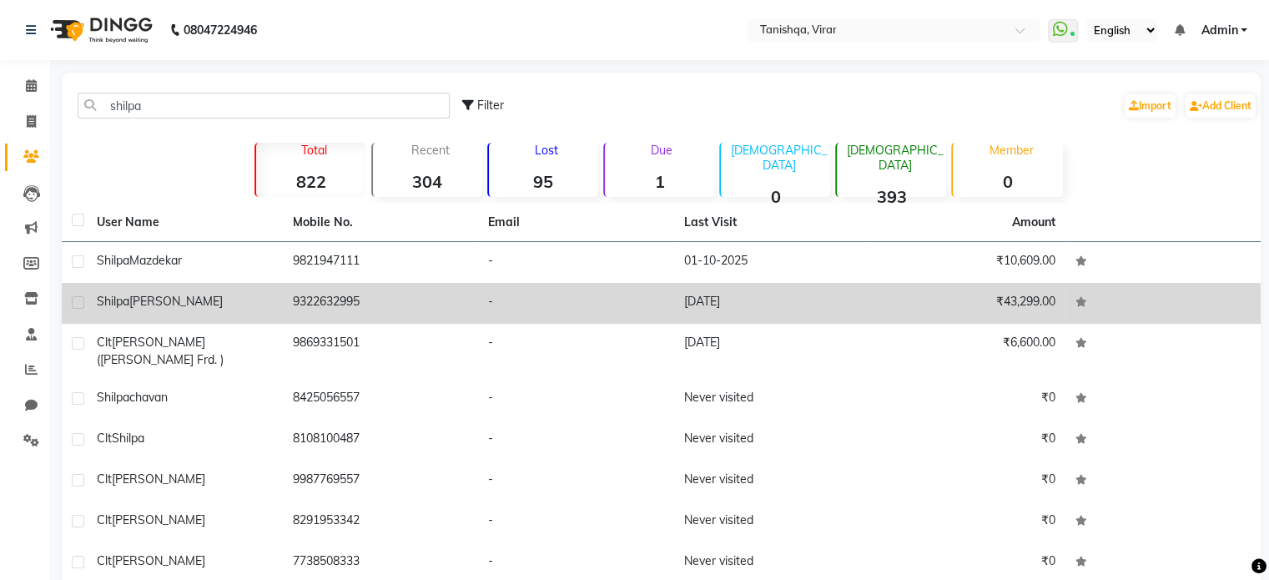
click at [117, 306] on span "Shilpa" at bounding box center [113, 301] width 33 height 15
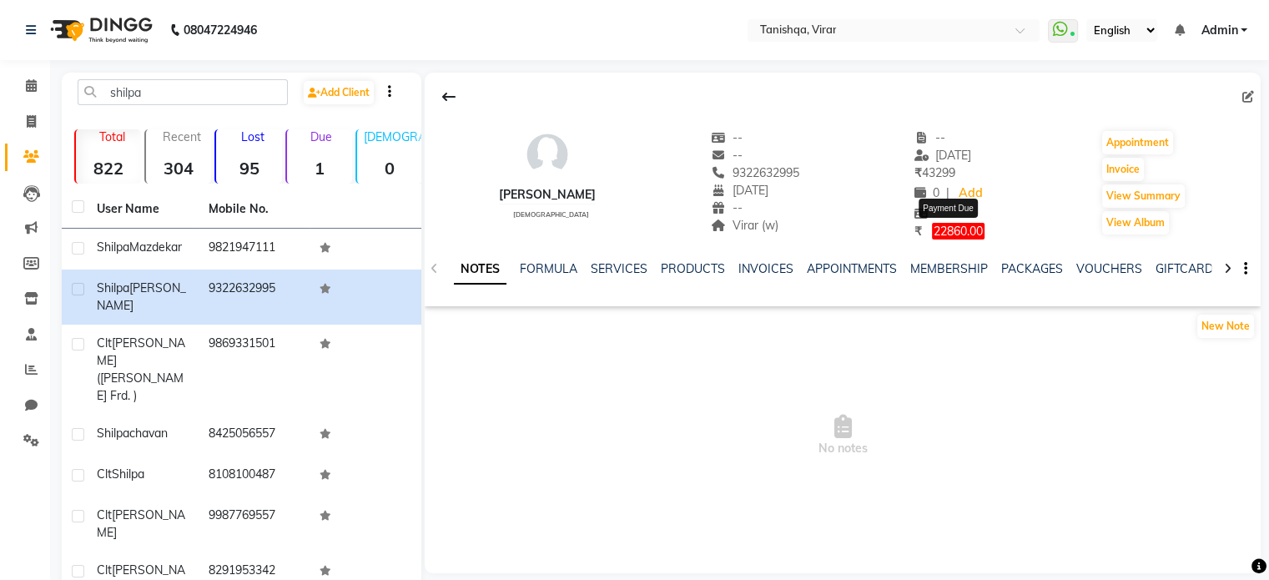
click at [945, 231] on span "22860.00" at bounding box center [958, 231] width 53 height 17
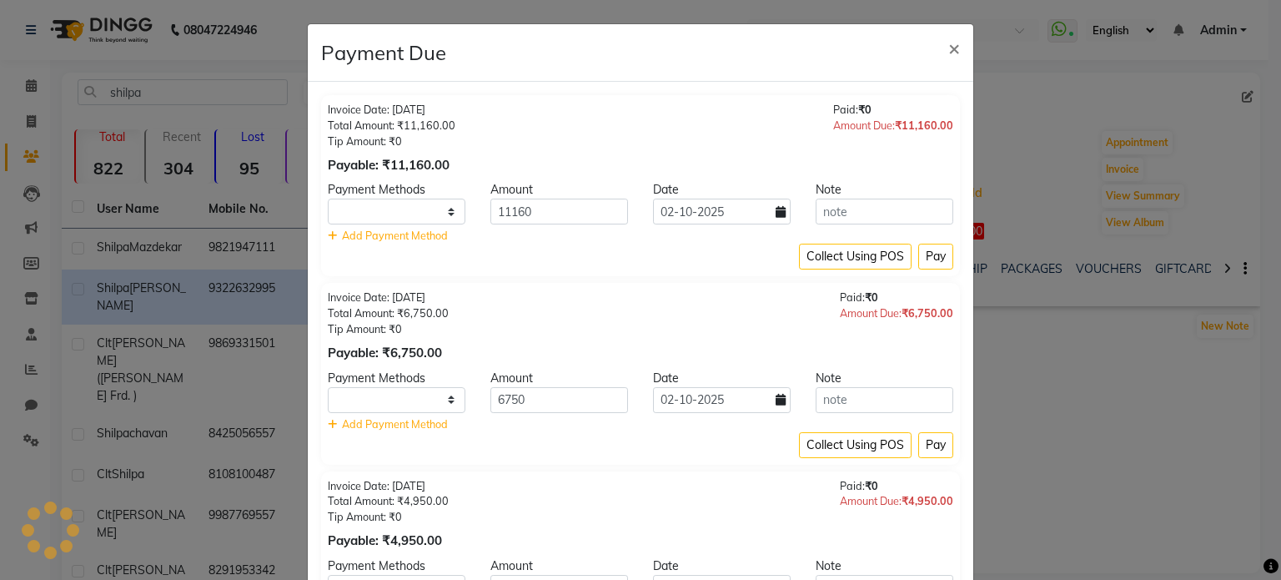
select select "1"
click at [949, 51] on span "×" at bounding box center [955, 47] width 12 height 25
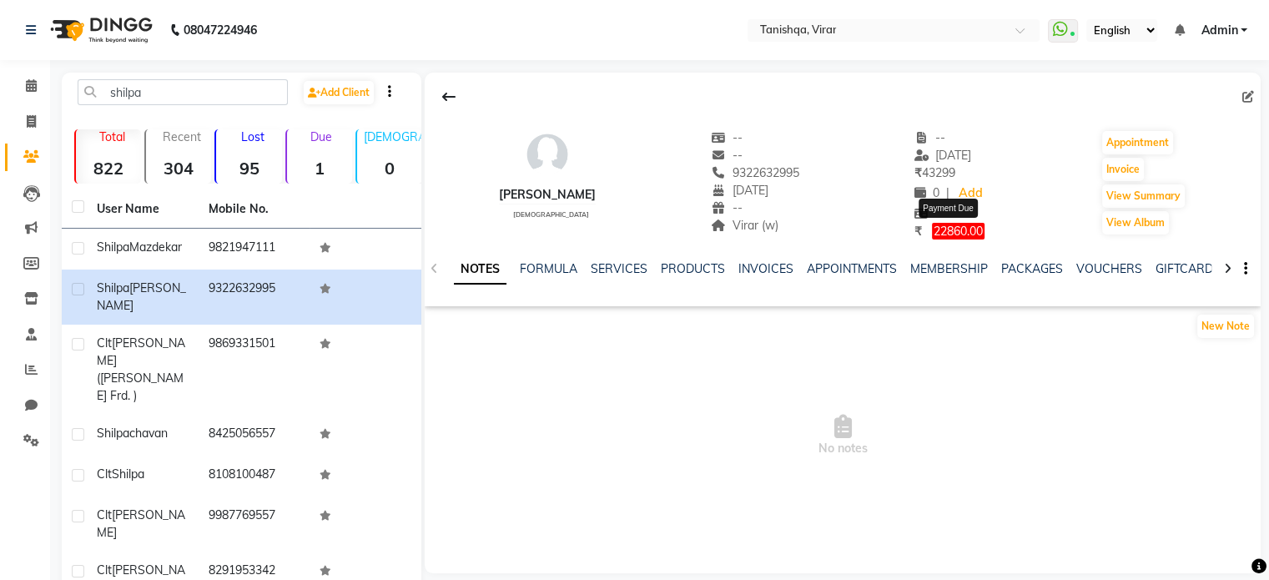
click at [956, 229] on span "22860.00" at bounding box center [958, 231] width 53 height 17
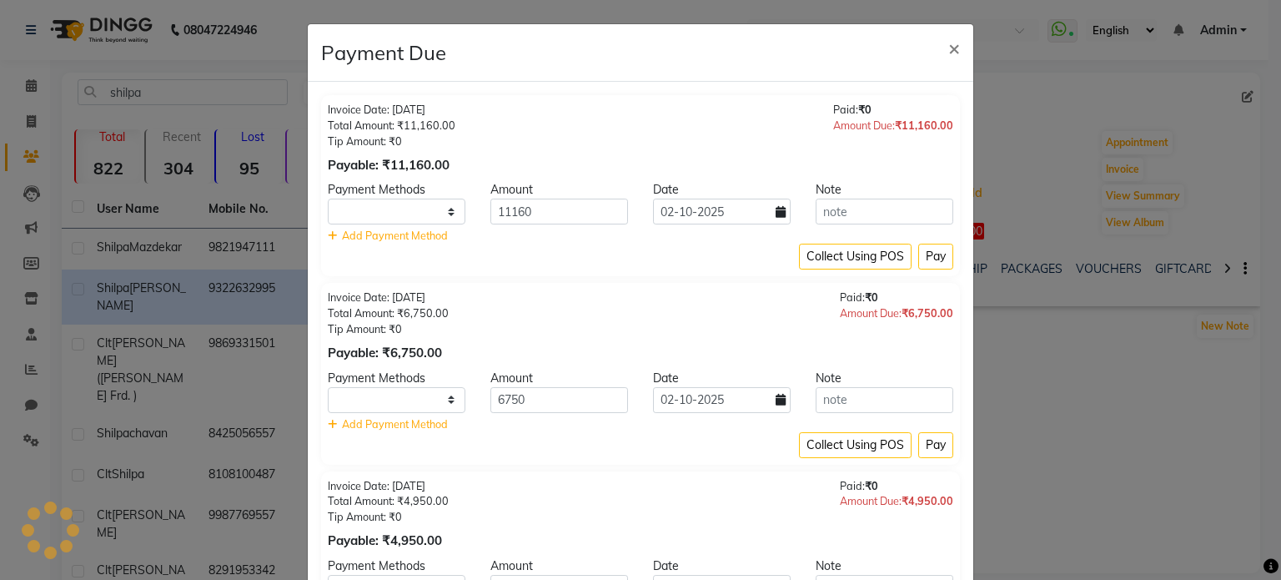
select select "1"
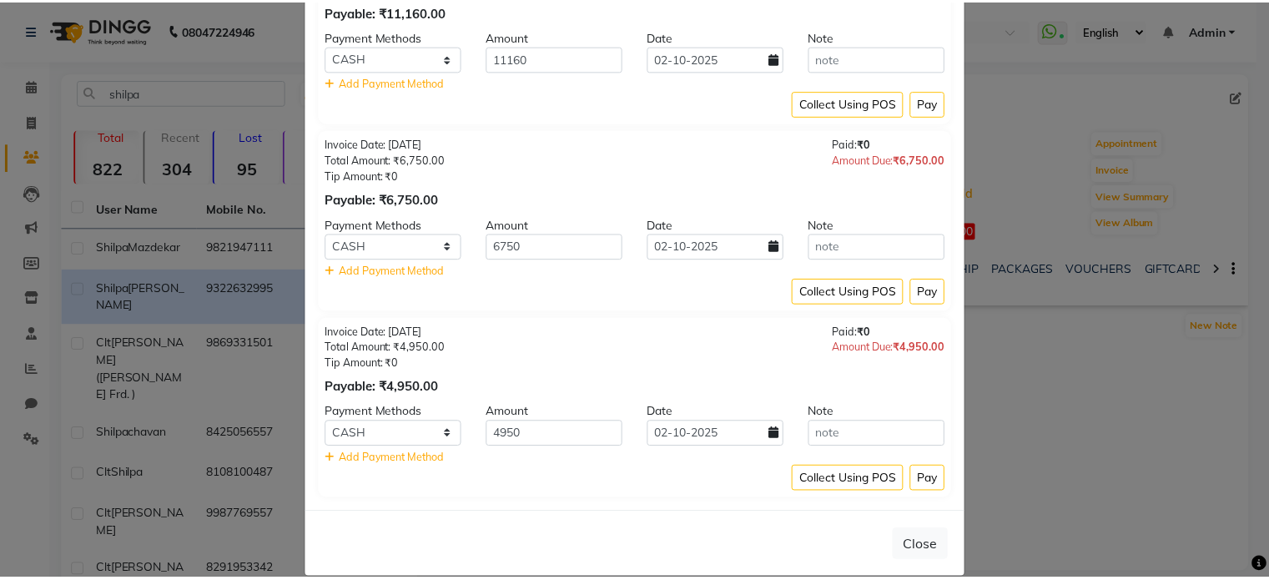
scroll to position [174, 0]
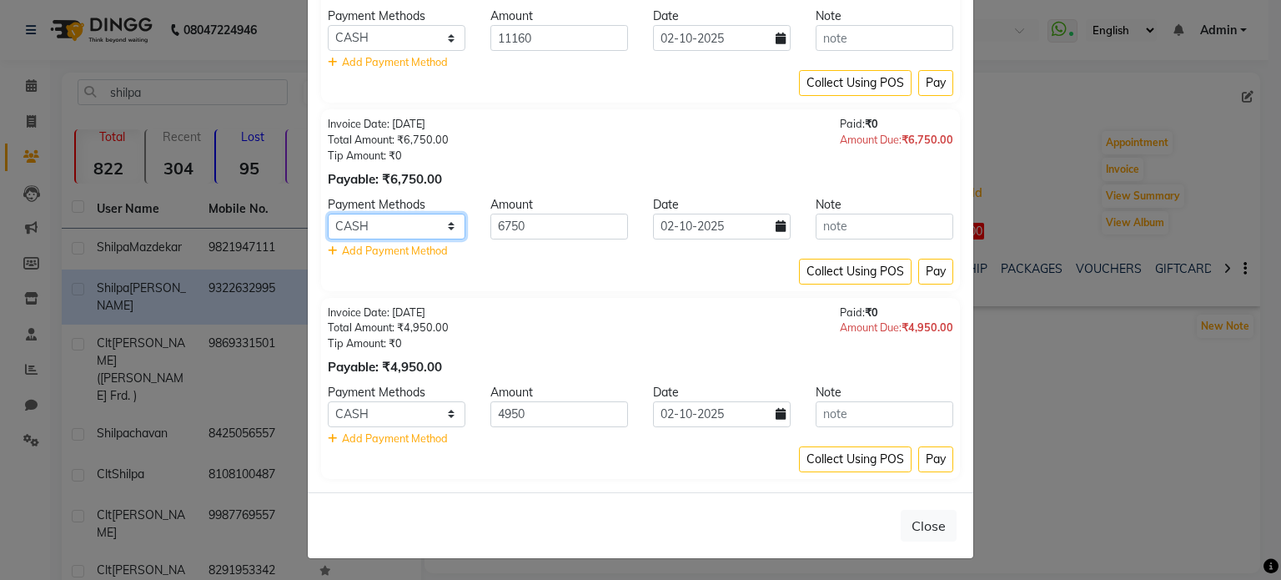
click at [440, 225] on select "Bank CASH GPay Credit Card Visa Card Coupon" at bounding box center [397, 227] width 138 height 26
select select "5"
click at [328, 214] on select "Bank CASH GPay Credit Card Visa Card Coupon" at bounding box center [397, 227] width 138 height 26
click at [776, 228] on icon at bounding box center [781, 226] width 10 height 12
select select "10"
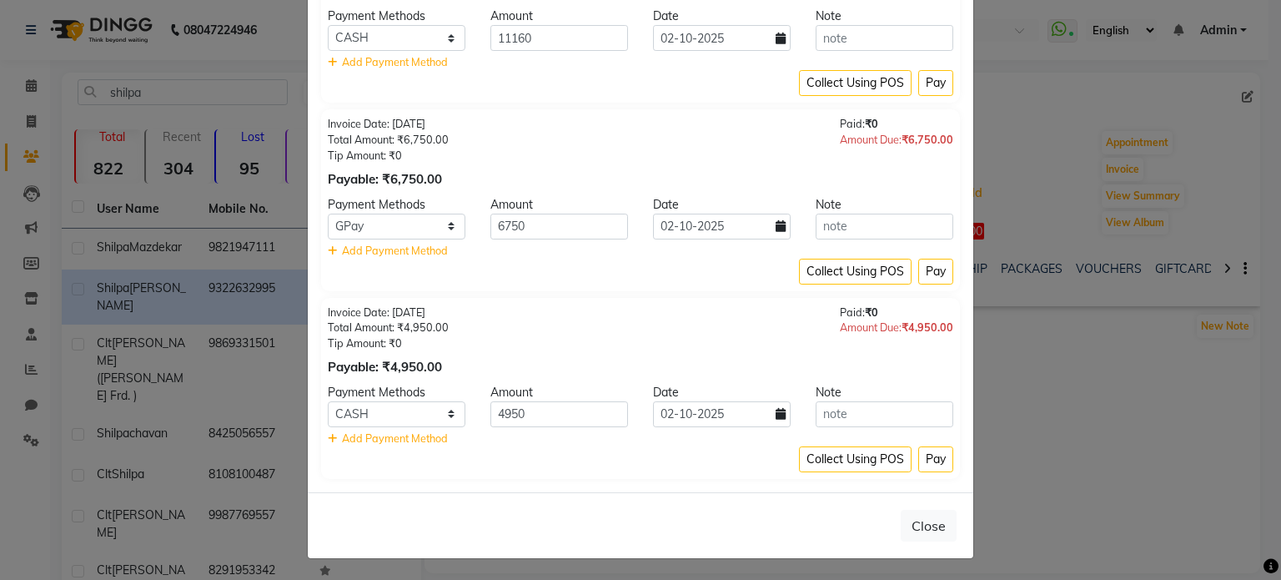
select select "2025"
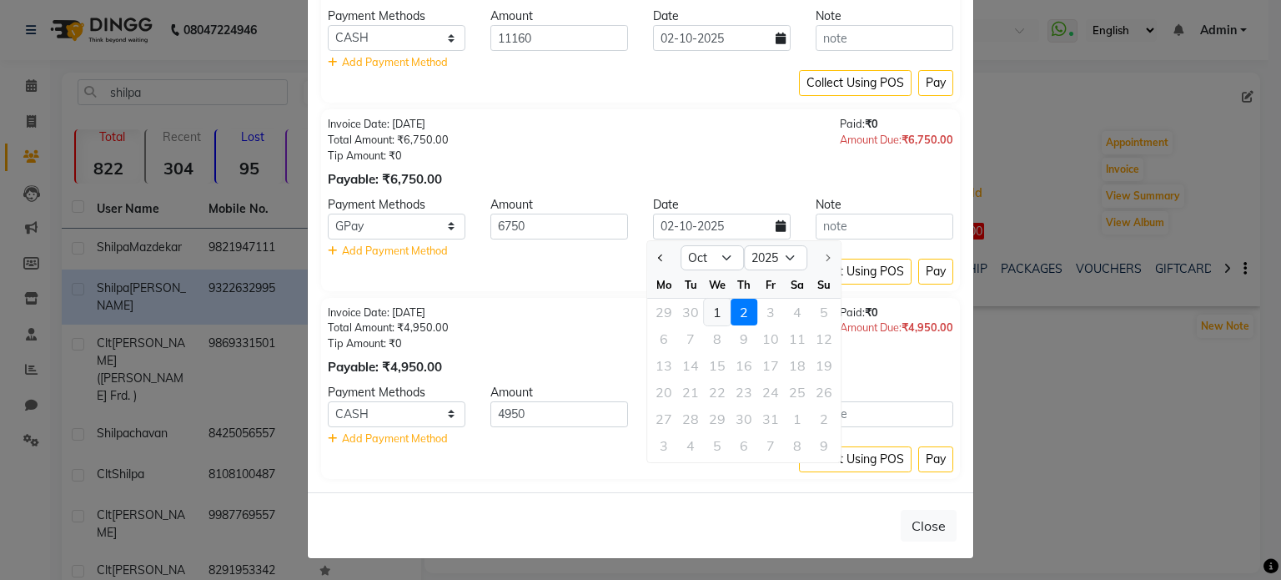
click at [720, 310] on div "1" at bounding box center [717, 312] width 27 height 27
type input "01-10-2025"
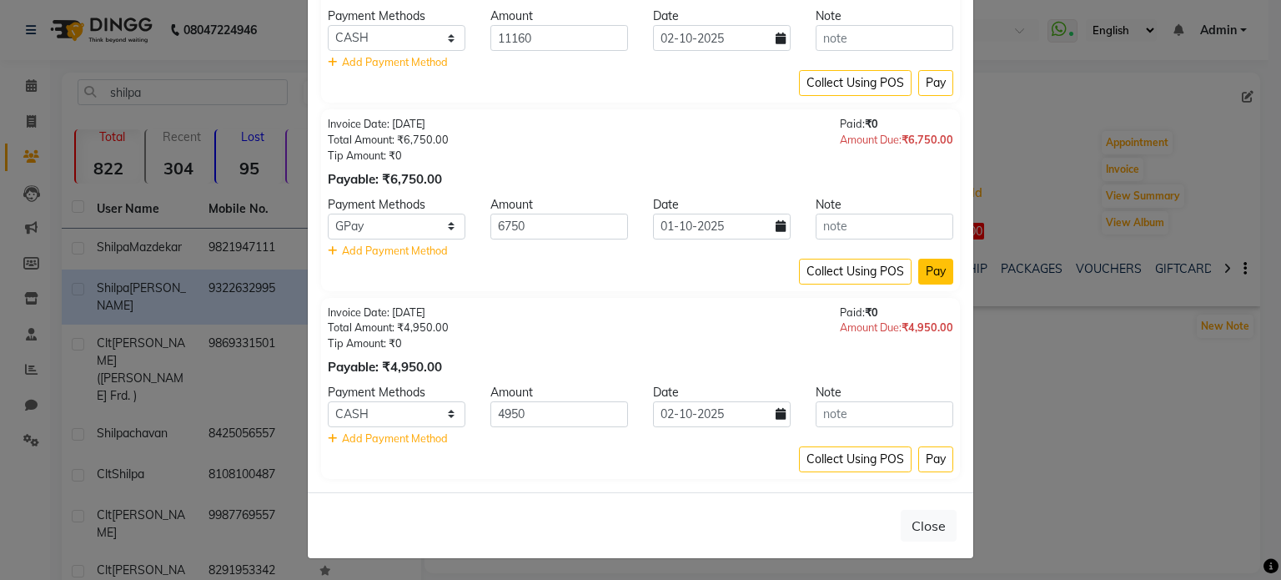
click at [928, 272] on button "Pay" at bounding box center [936, 272] width 35 height 26
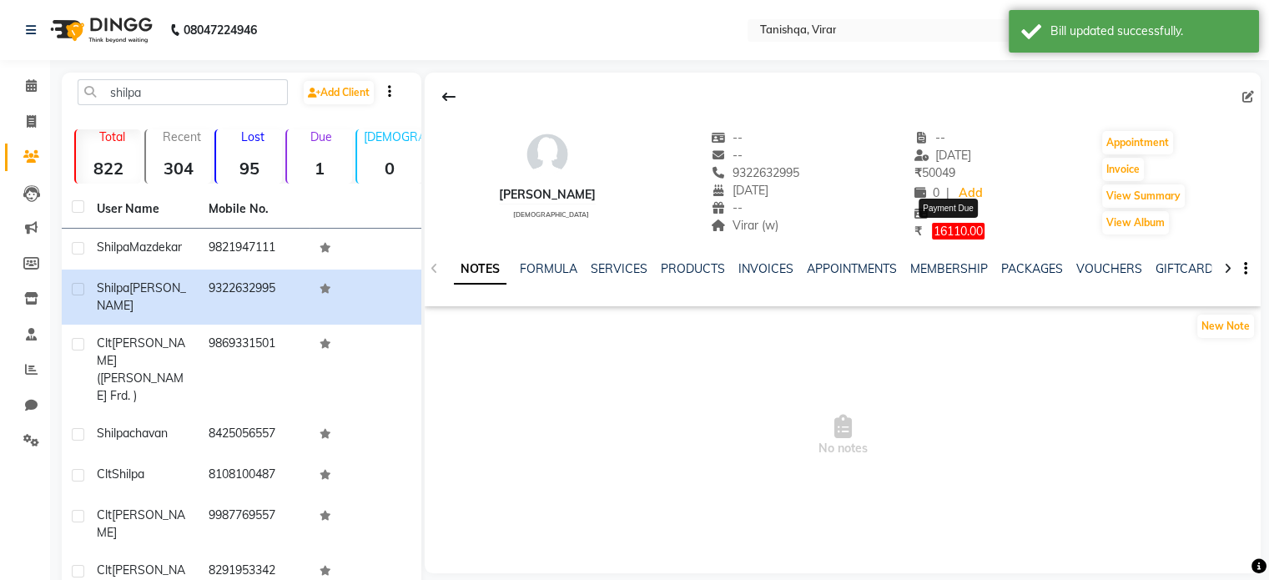
click at [969, 234] on span "16110.00" at bounding box center [958, 231] width 53 height 17
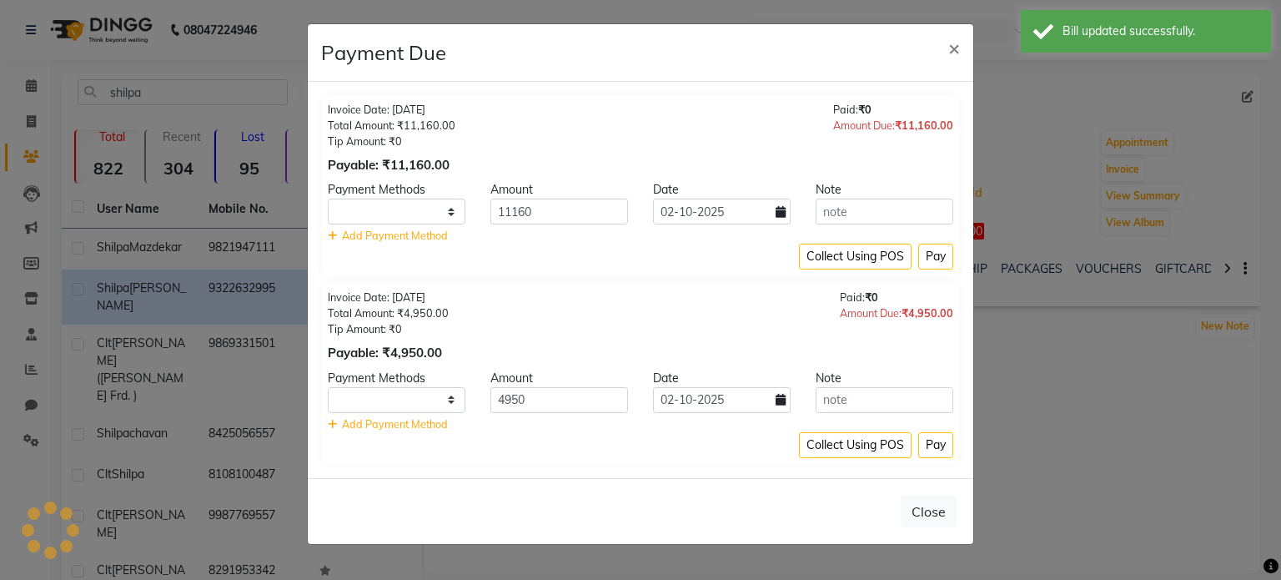
select select "1"
click at [424, 403] on select "Bank CASH GPay Credit Card Visa Card Coupon" at bounding box center [397, 400] width 138 height 26
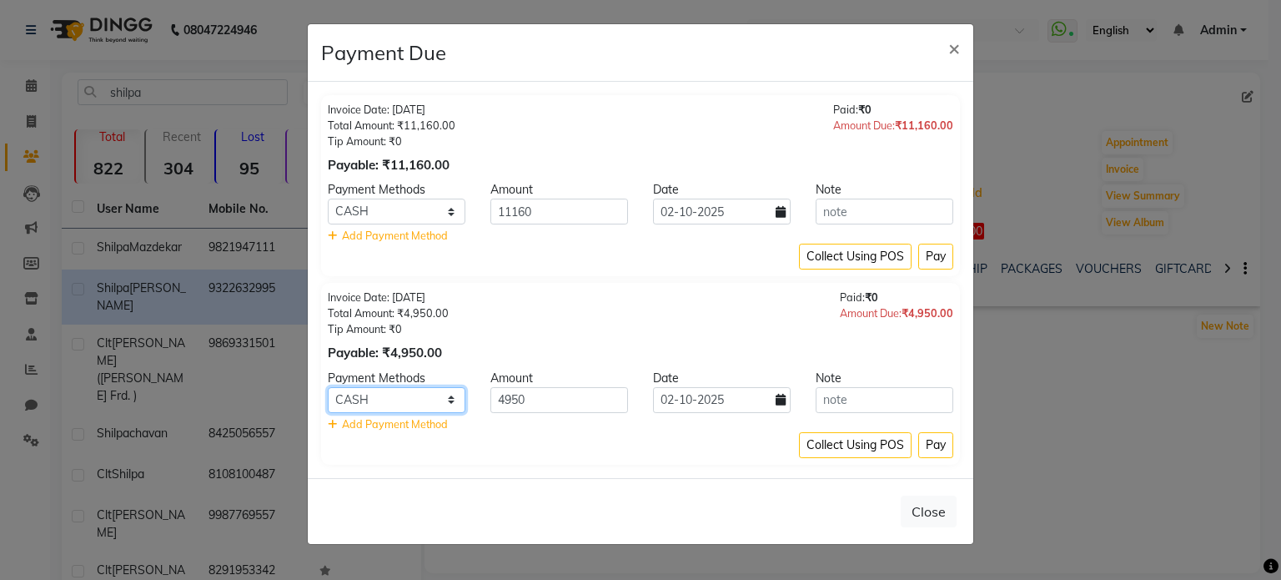
select select "5"
click at [328, 387] on select "Bank CASH GPay Credit Card Visa Card Coupon" at bounding box center [397, 400] width 138 height 26
click at [783, 399] on icon at bounding box center [781, 400] width 10 height 12
select select "10"
select select "2025"
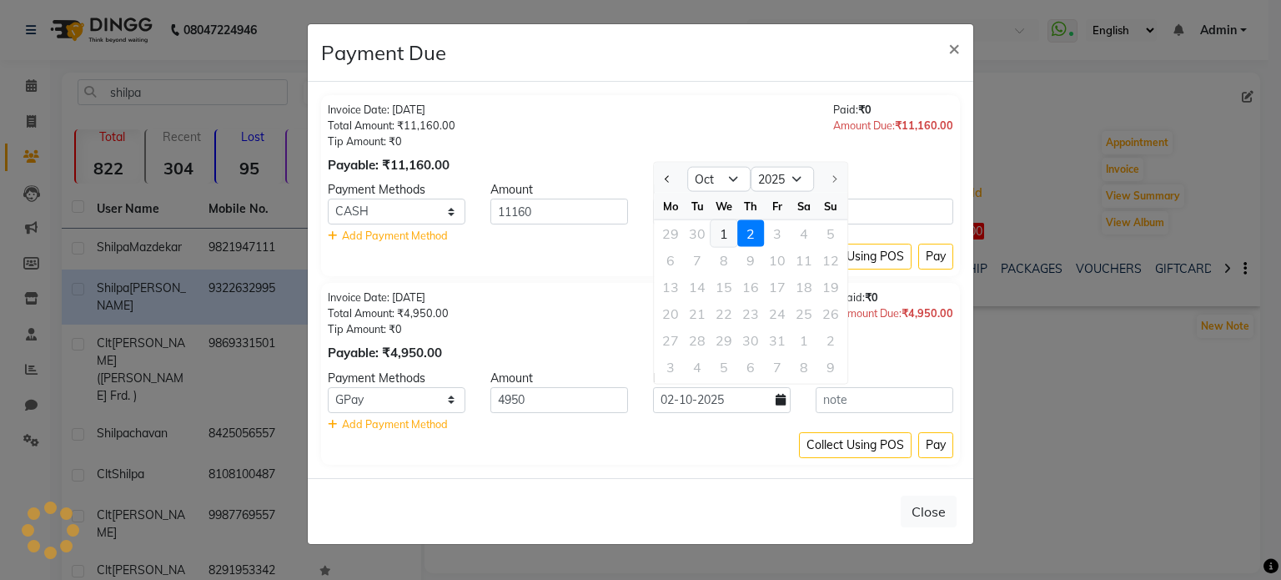
click at [723, 231] on div "1" at bounding box center [724, 233] width 27 height 27
type input "01-10-2025"
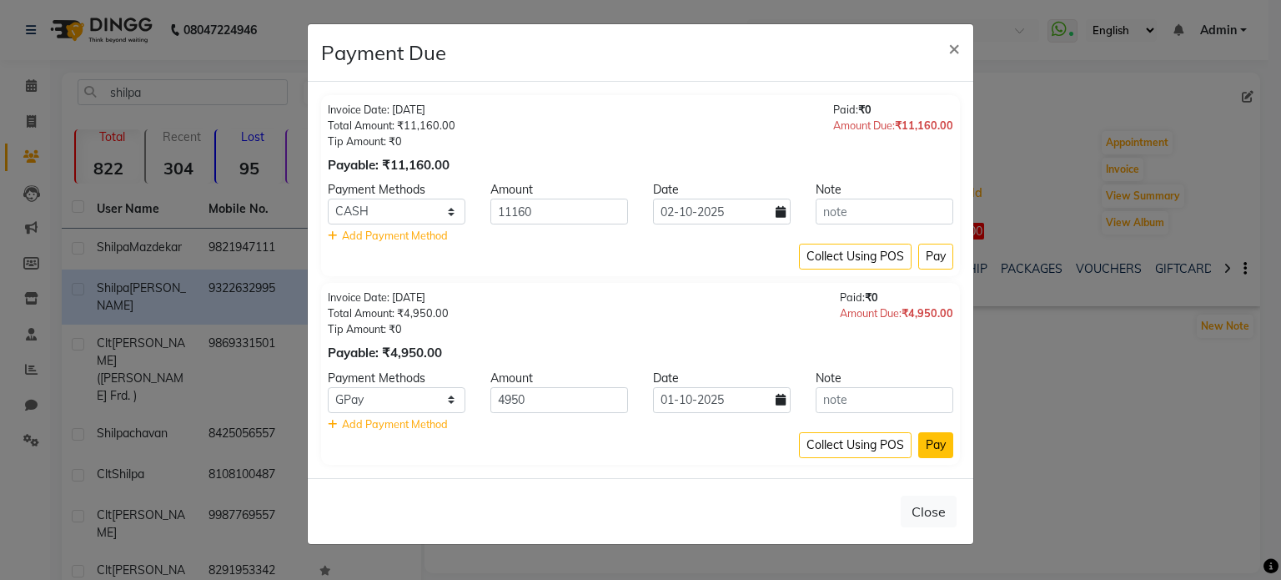
click at [938, 440] on button "Pay" at bounding box center [936, 445] width 35 height 26
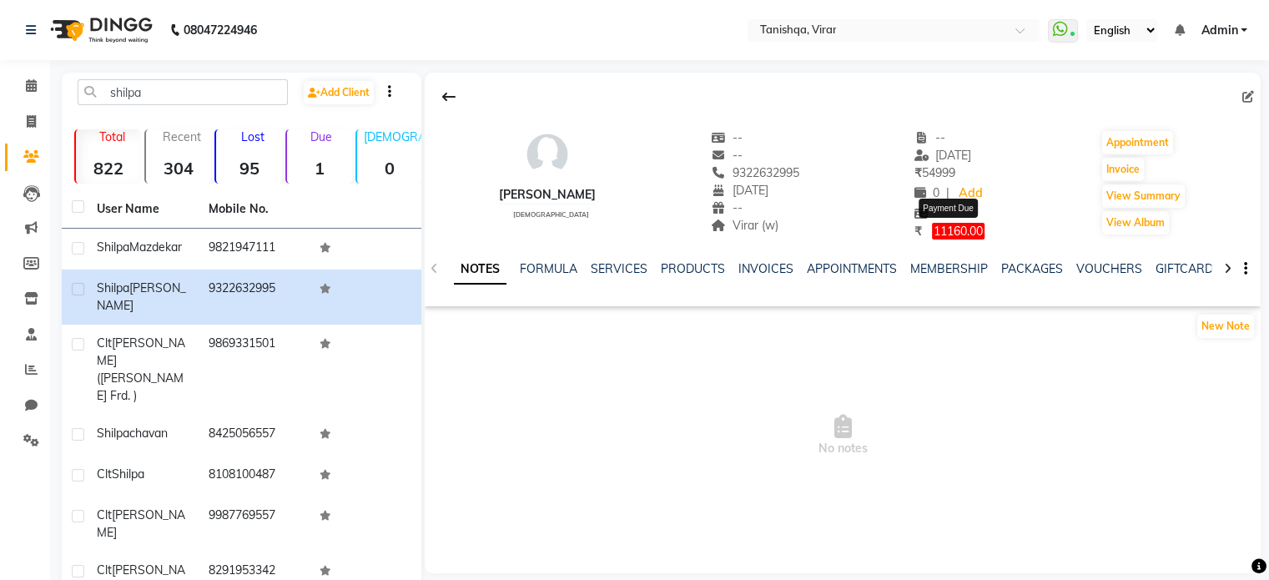
click at [944, 234] on span "11160.00" at bounding box center [958, 231] width 53 height 17
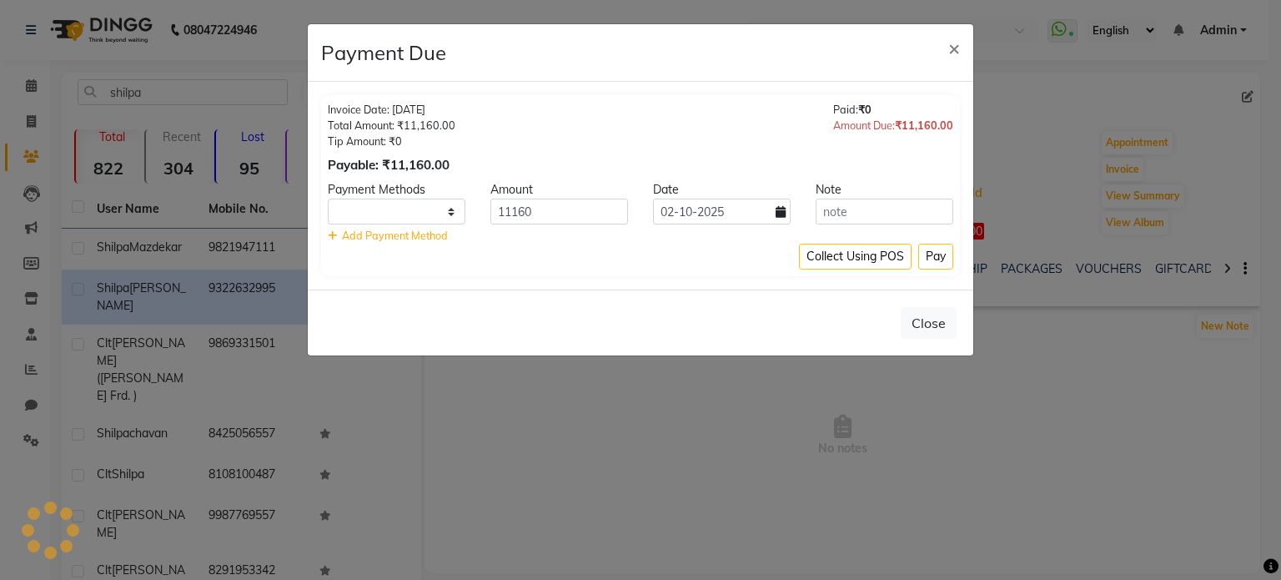
select select "1"
click at [507, 206] on input "11160" at bounding box center [560, 212] width 138 height 26
type input "1160"
click at [451, 212] on select "Bank CASH GPay Credit Card Visa Card Coupon" at bounding box center [397, 212] width 138 height 26
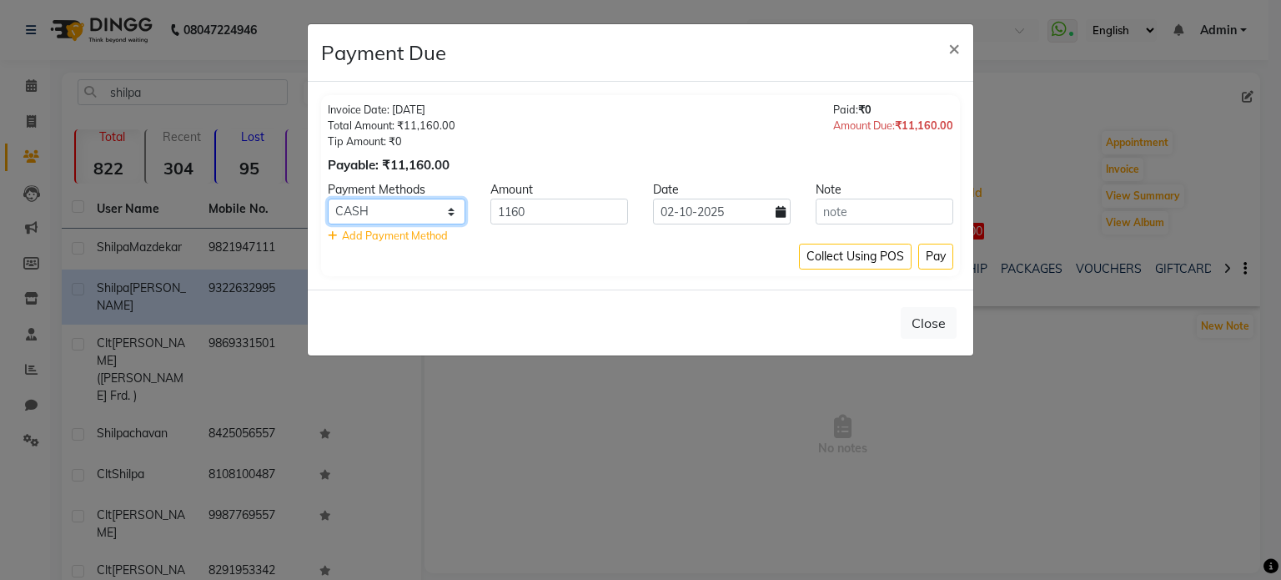
select select "5"
click at [328, 199] on select "Bank CASH GPay Credit Card Visa Card Coupon" at bounding box center [397, 212] width 138 height 26
click at [780, 216] on icon at bounding box center [781, 212] width 10 height 12
select select "10"
select select "2025"
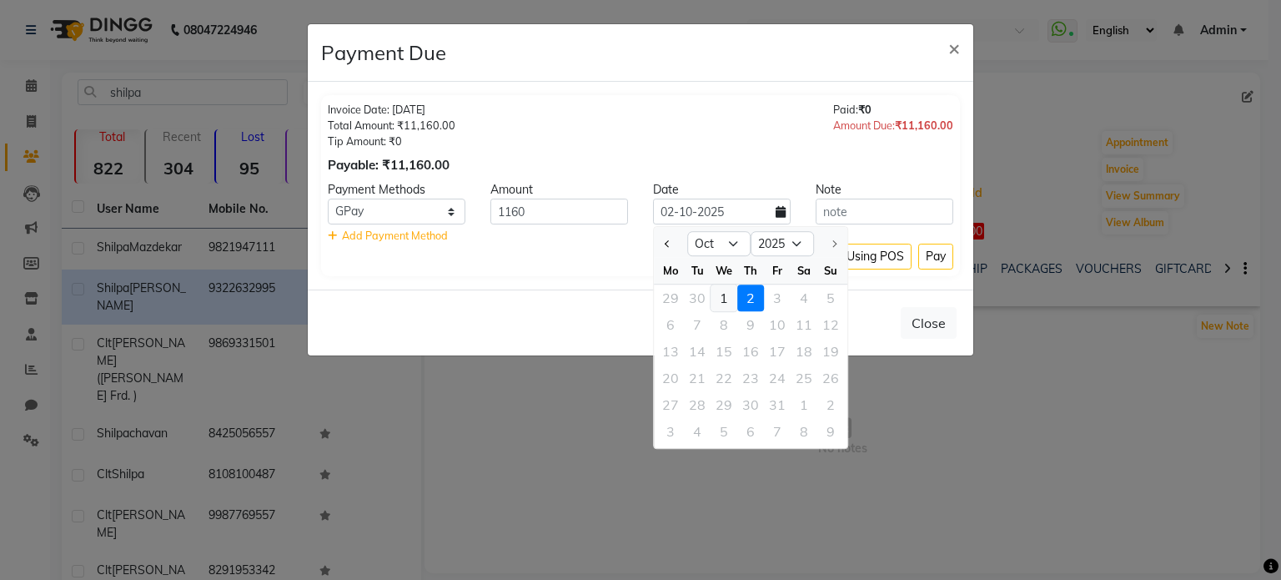
click at [721, 296] on div "1" at bounding box center [724, 297] width 27 height 27
type input "01-10-2025"
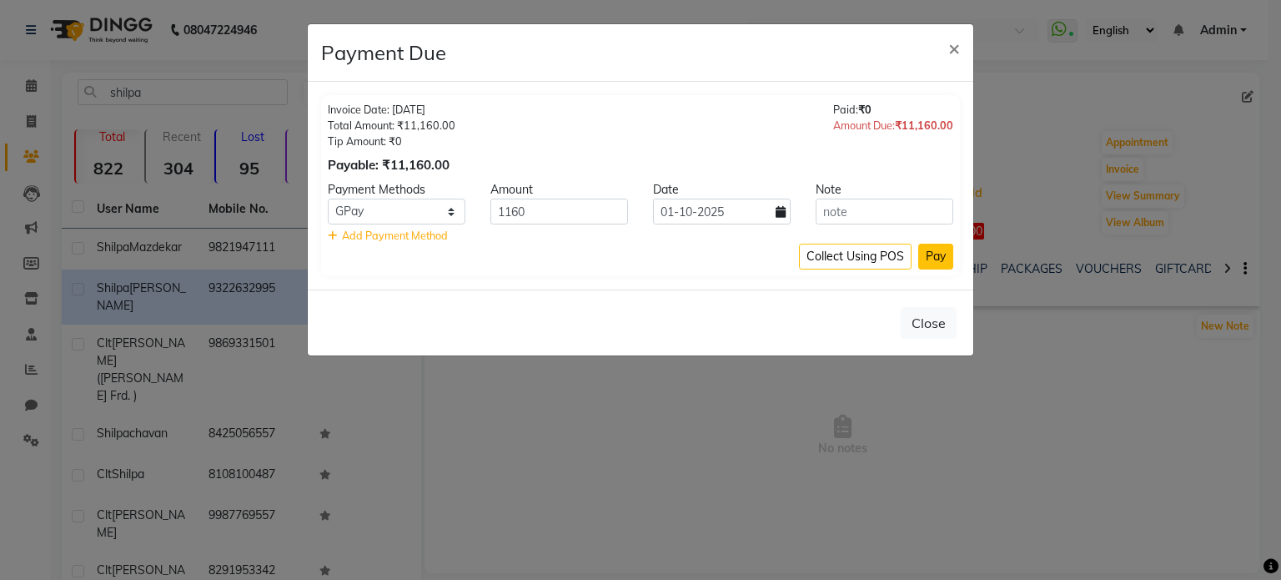
click at [946, 253] on button "Pay" at bounding box center [936, 257] width 35 height 26
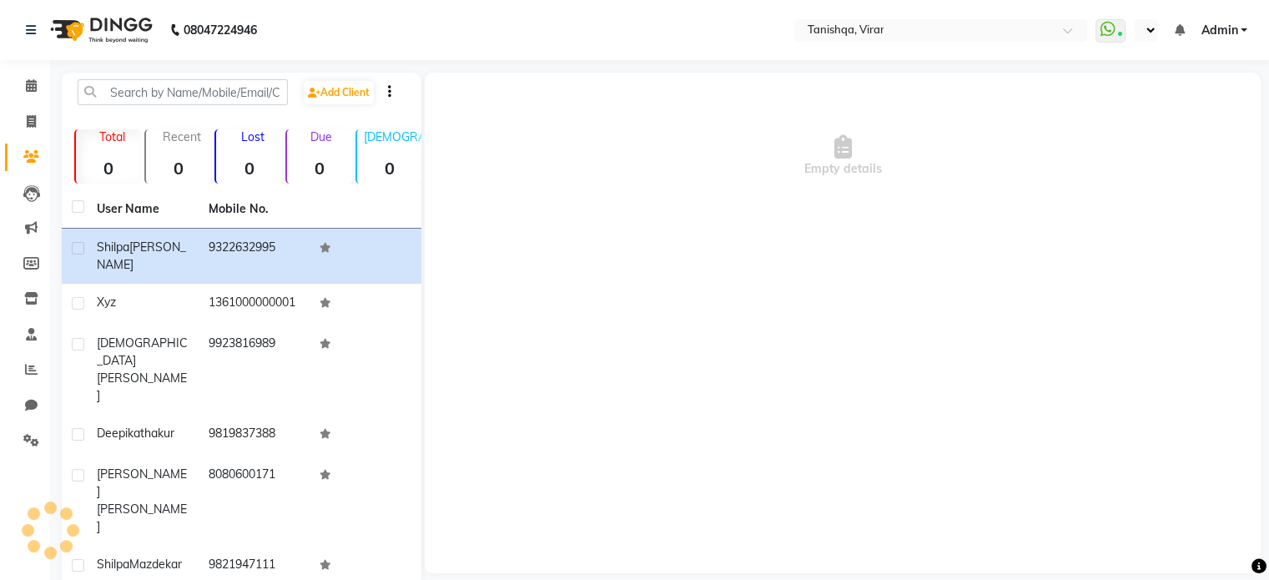
select select "en"
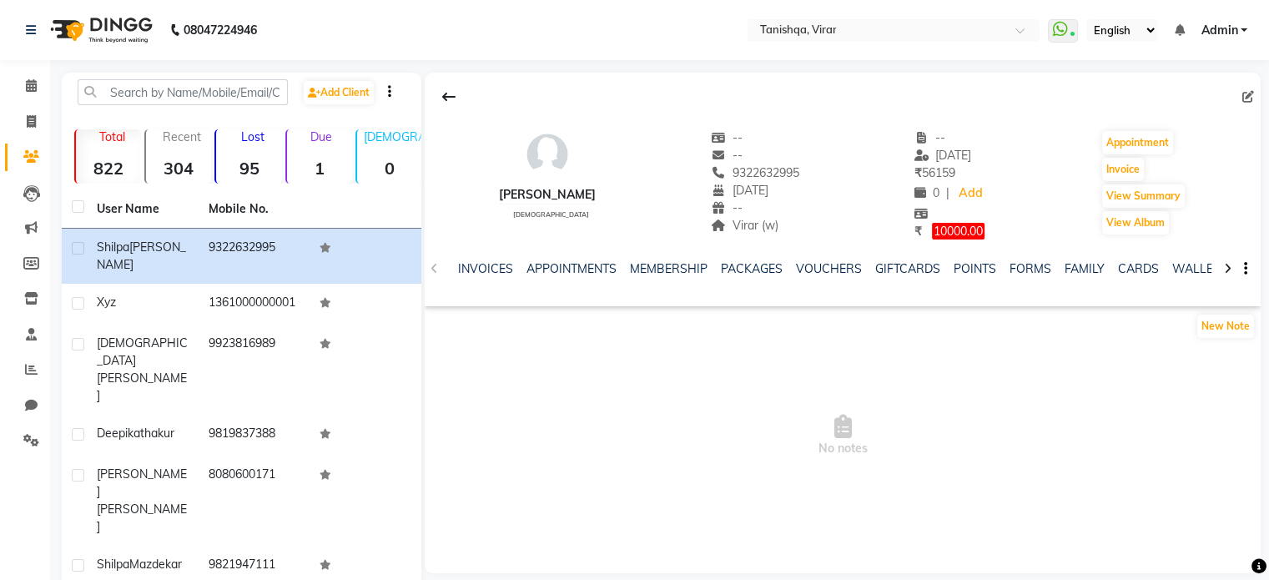
scroll to position [0, 293]
click at [1229, 268] on icon at bounding box center [1228, 269] width 8 height 12
click at [1228, 269] on icon at bounding box center [1228, 269] width 8 height 12
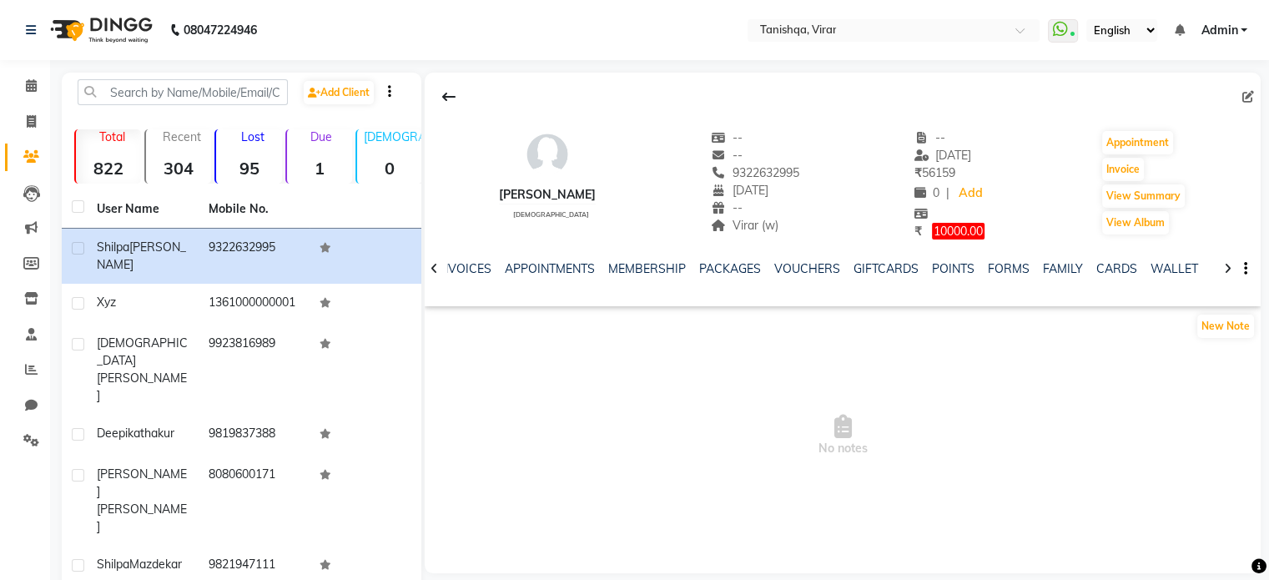
click at [1228, 269] on icon at bounding box center [1228, 269] width 8 height 12
click at [1231, 262] on div at bounding box center [1227, 267] width 19 height 33
click at [1004, 376] on span "No notes" at bounding box center [843, 436] width 836 height 167
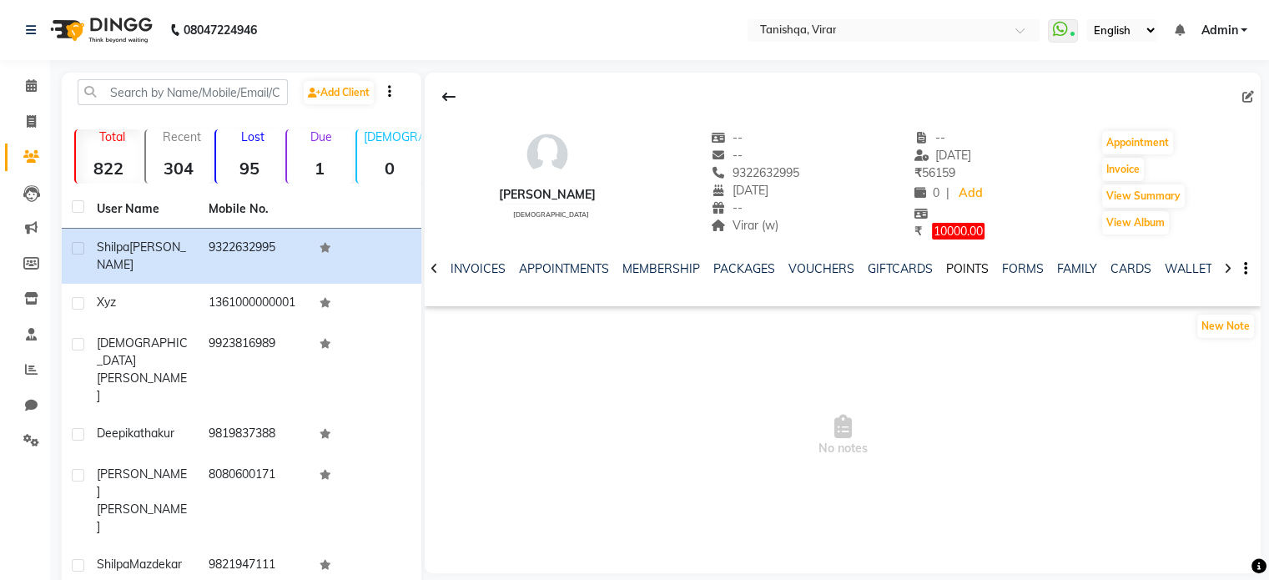
click at [948, 269] on link "POINTS" at bounding box center [967, 268] width 43 height 15
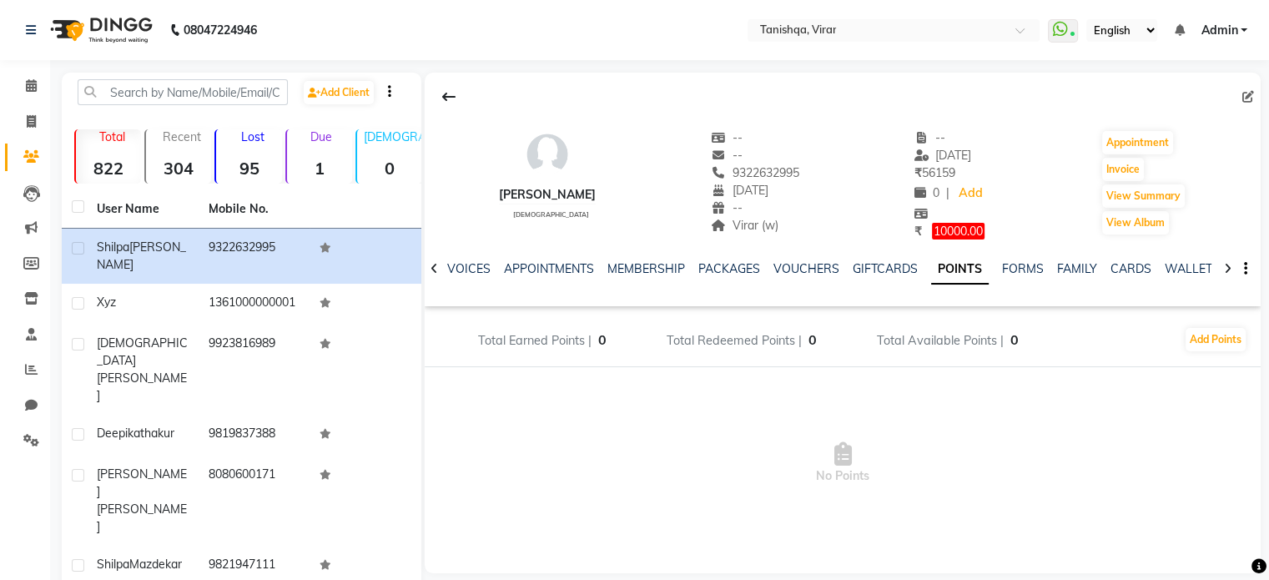
scroll to position [0, 167]
click at [776, 389] on span "No Points" at bounding box center [843, 463] width 836 height 167
click at [944, 263] on link "POINTS" at bounding box center [961, 269] width 58 height 30
drag, startPoint x: 944, startPoint y: 263, endPoint x: 977, endPoint y: 374, distance: 115.6
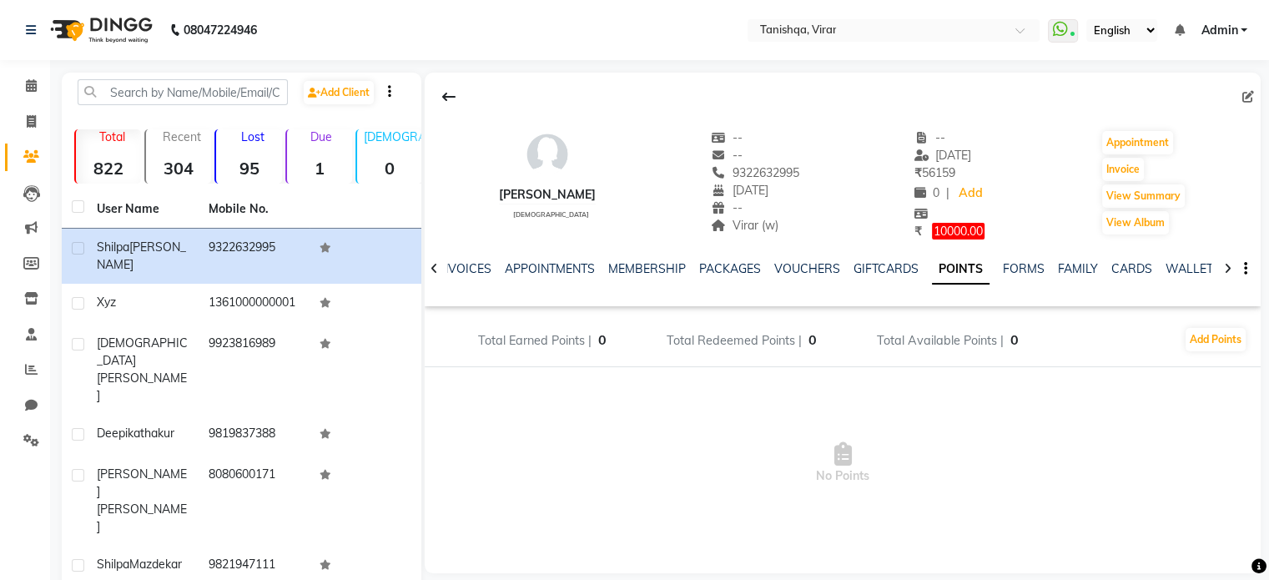
click at [977, 374] on div "Shilpa Bhalekar female -- -- 9322632995 23-05-1974 -- Virar (w) -- 30-09-2025 ₹…" at bounding box center [843, 310] width 836 height 475
click at [964, 193] on link "Add" at bounding box center [970, 193] width 29 height 23
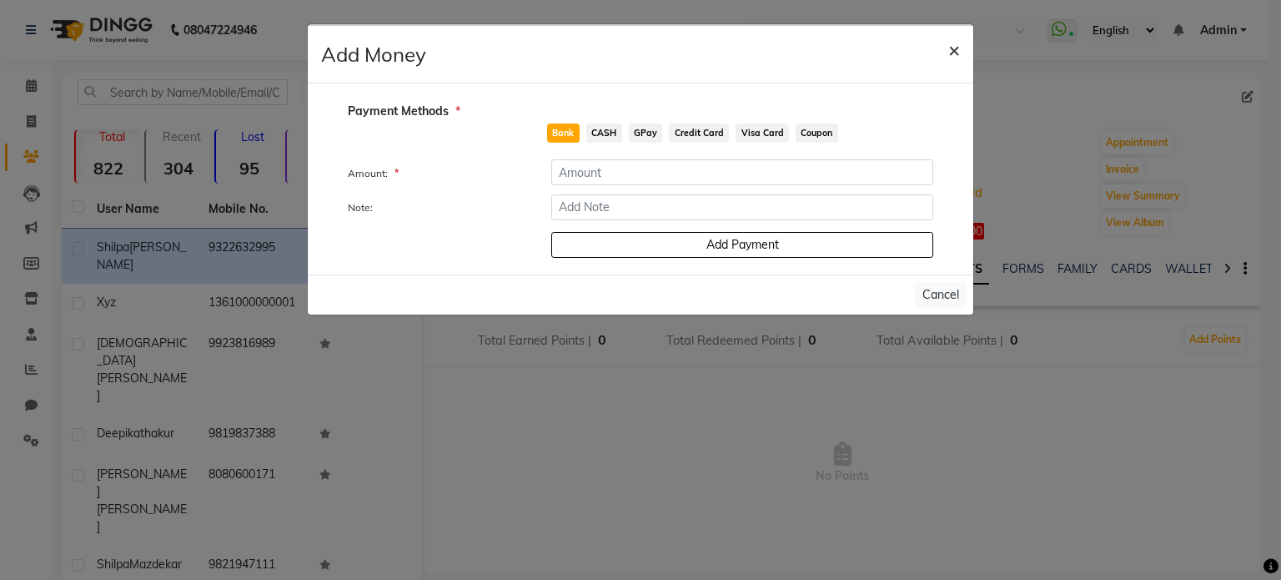
click at [954, 44] on span "×" at bounding box center [955, 49] width 12 height 25
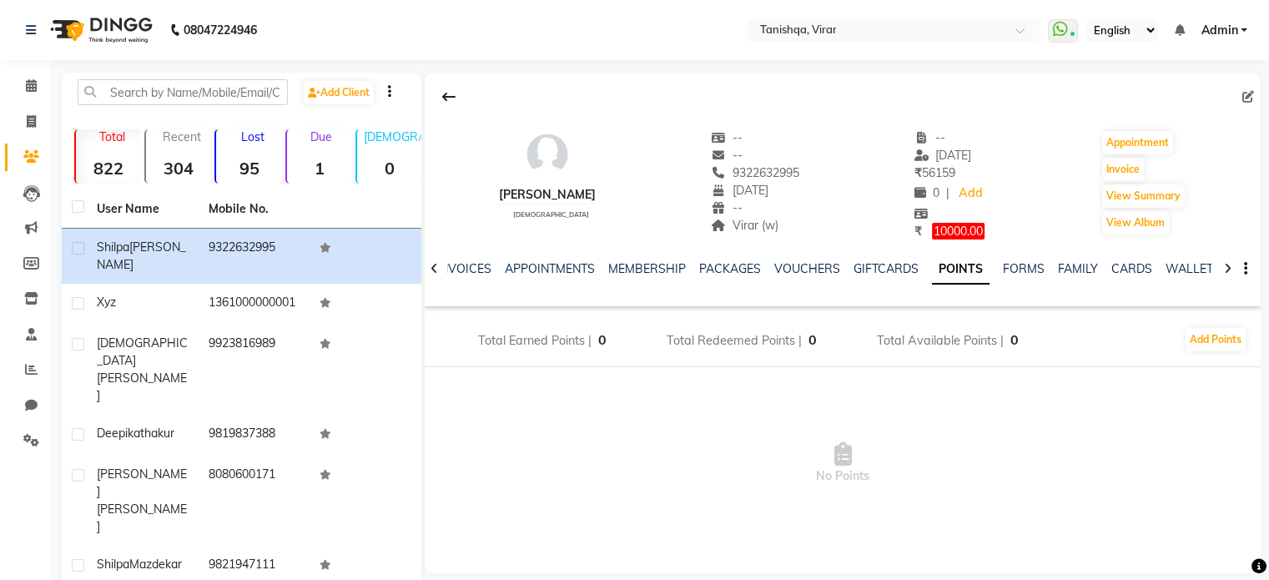
scroll to position [0, 159]
click at [32, 88] on icon at bounding box center [31, 85] width 11 height 13
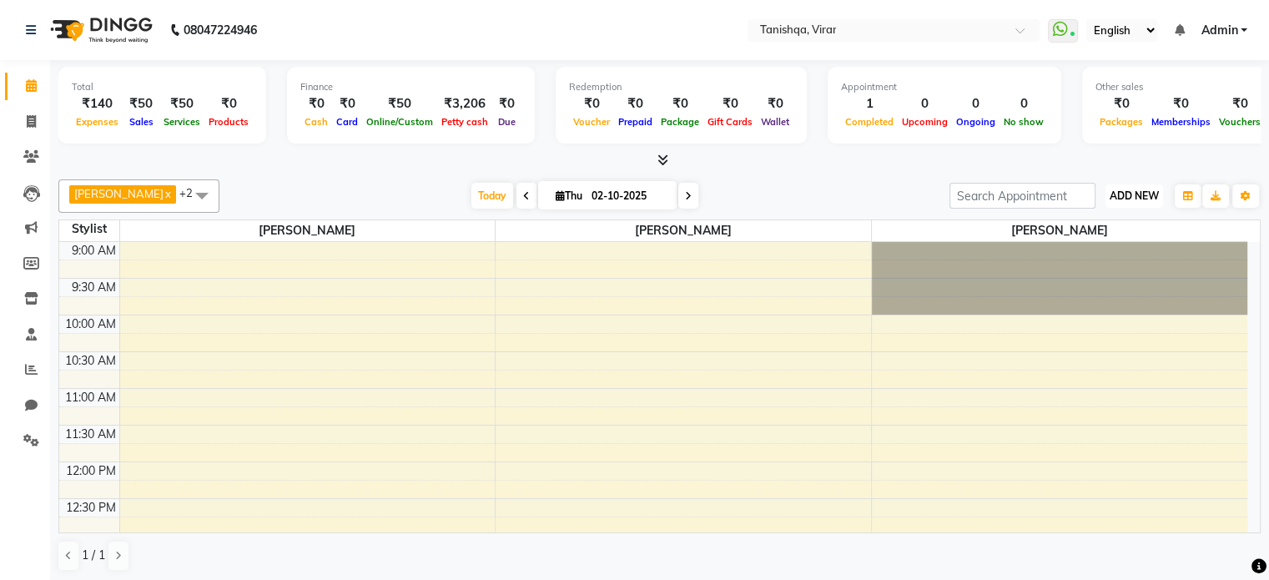
click at [1147, 201] on button "ADD NEW Toggle Dropdown" at bounding box center [1134, 195] width 58 height 23
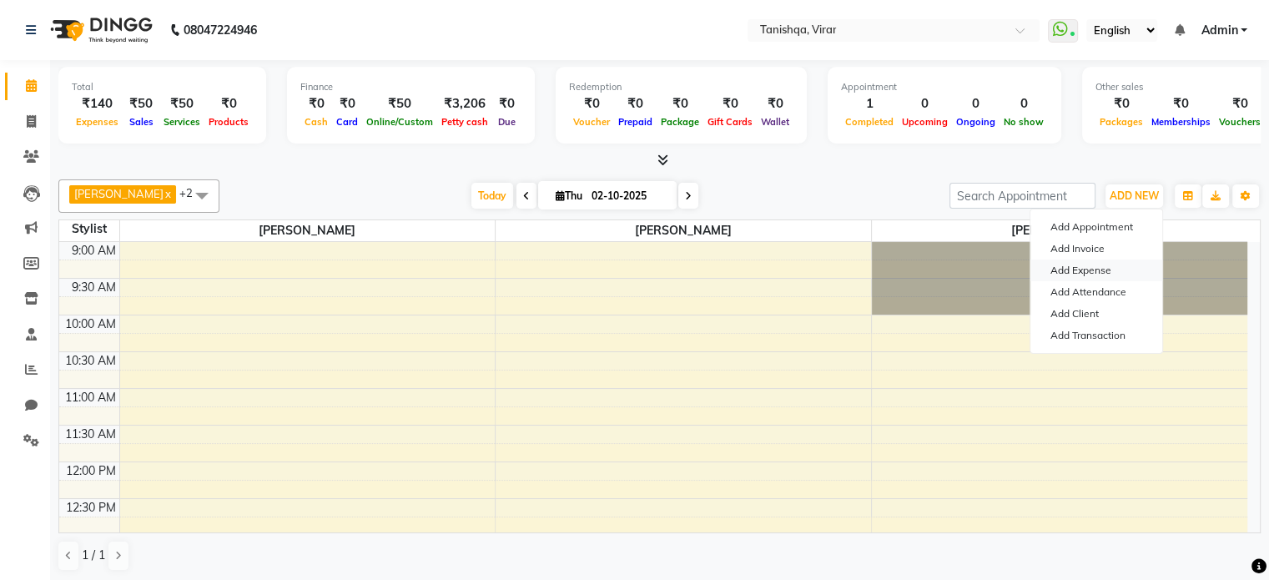
click at [1098, 273] on link "Add Expense" at bounding box center [1096, 270] width 132 height 22
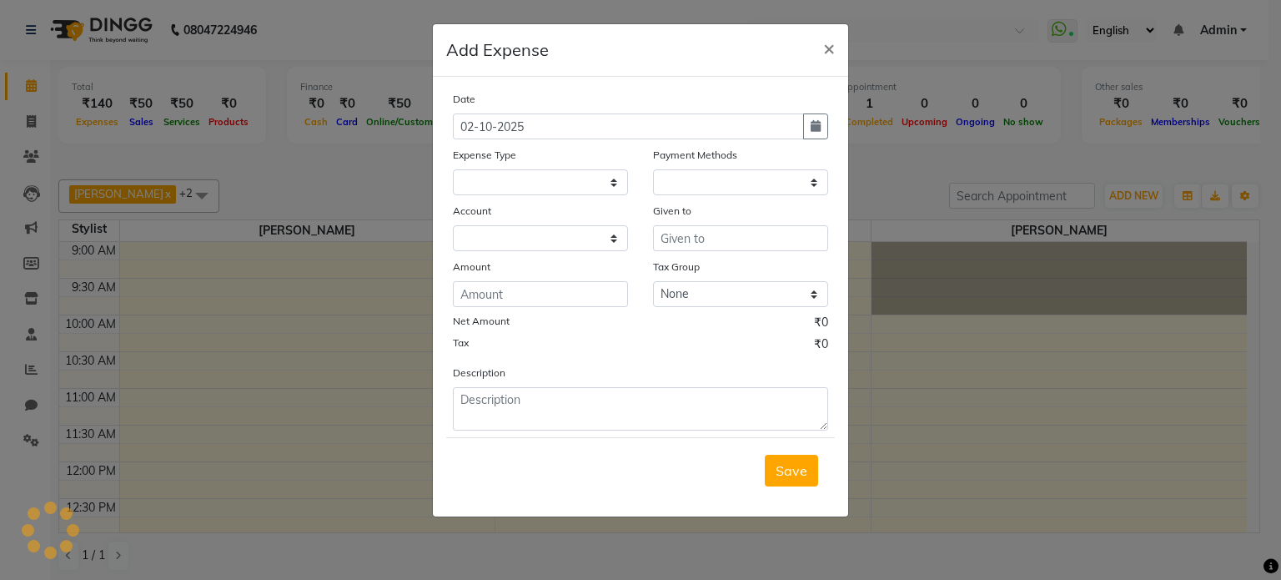
select select
select select "1"
select select "7279"
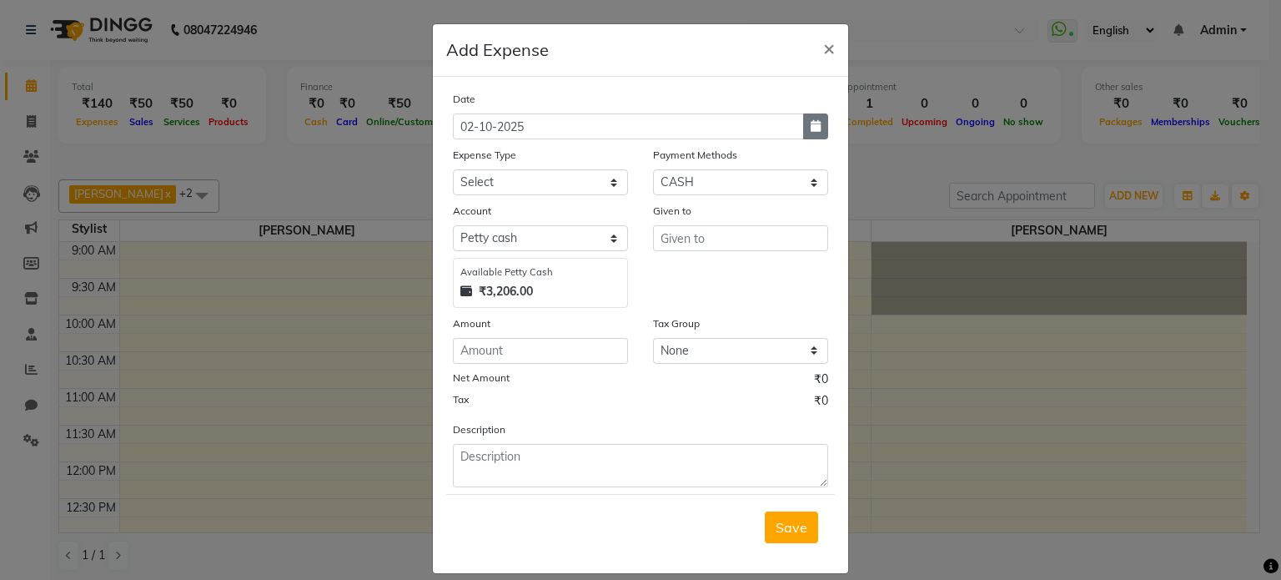
click at [807, 133] on button "button" at bounding box center [815, 126] width 25 height 26
select select "10"
select select "2025"
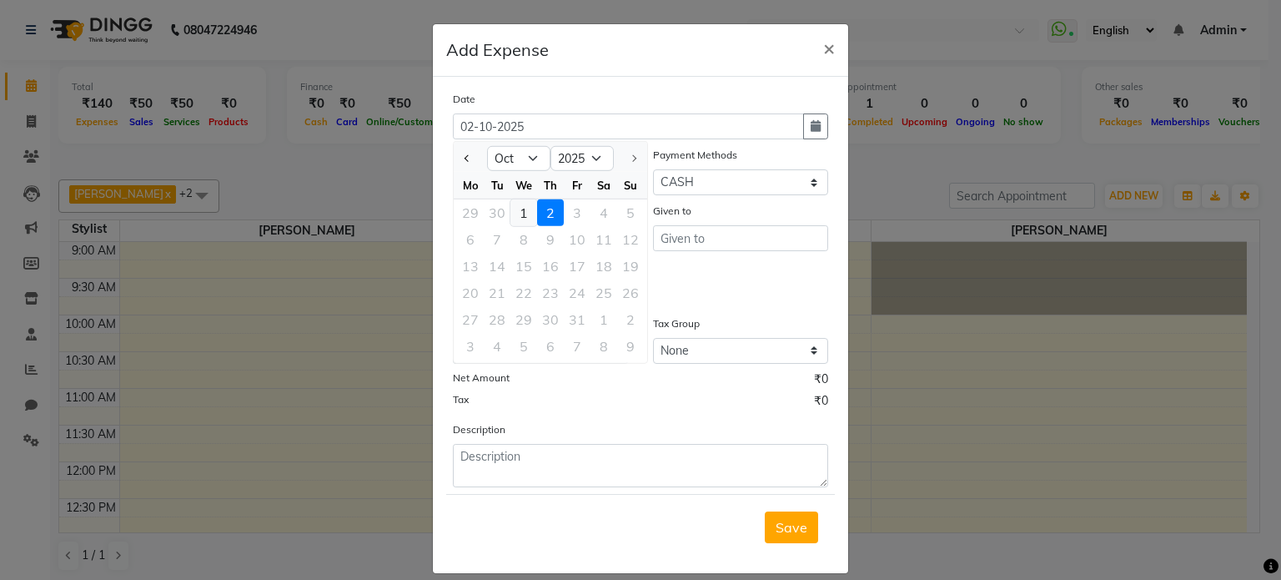
click at [521, 212] on div "1" at bounding box center [524, 212] width 27 height 27
type input "01-10-2025"
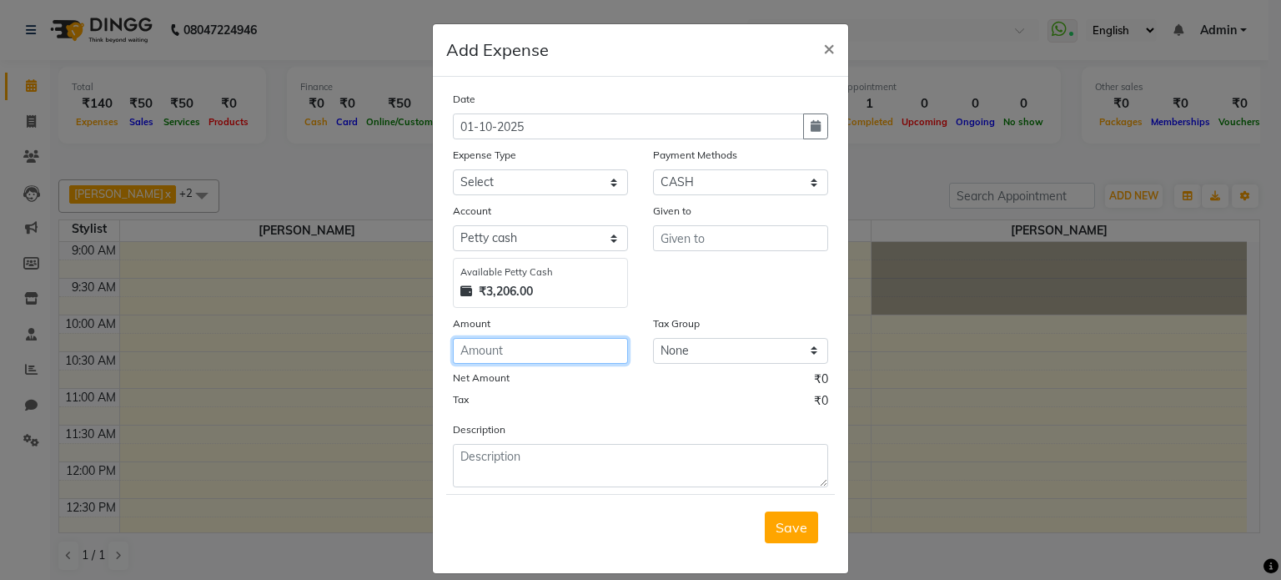
click at [477, 352] on input "number" at bounding box center [540, 351] width 175 height 26
type input "20"
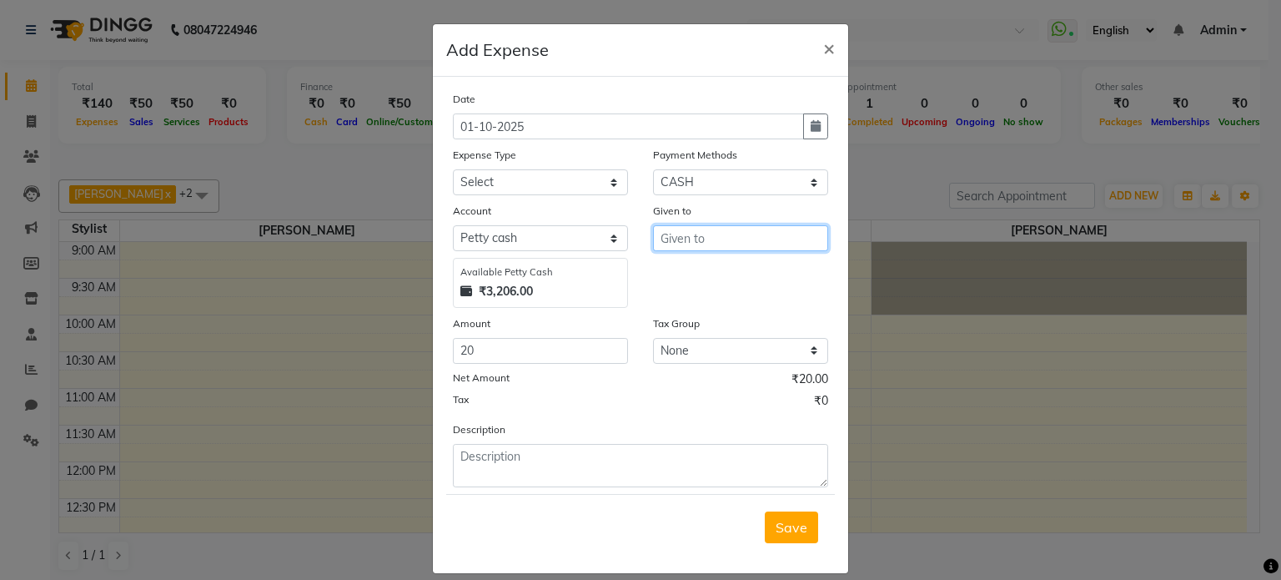
click at [700, 239] on input "text" at bounding box center [740, 238] width 175 height 26
click at [731, 273] on ngb-highlight "Seema Pawar" at bounding box center [716, 274] width 85 height 17
type input "[PERSON_NAME]"
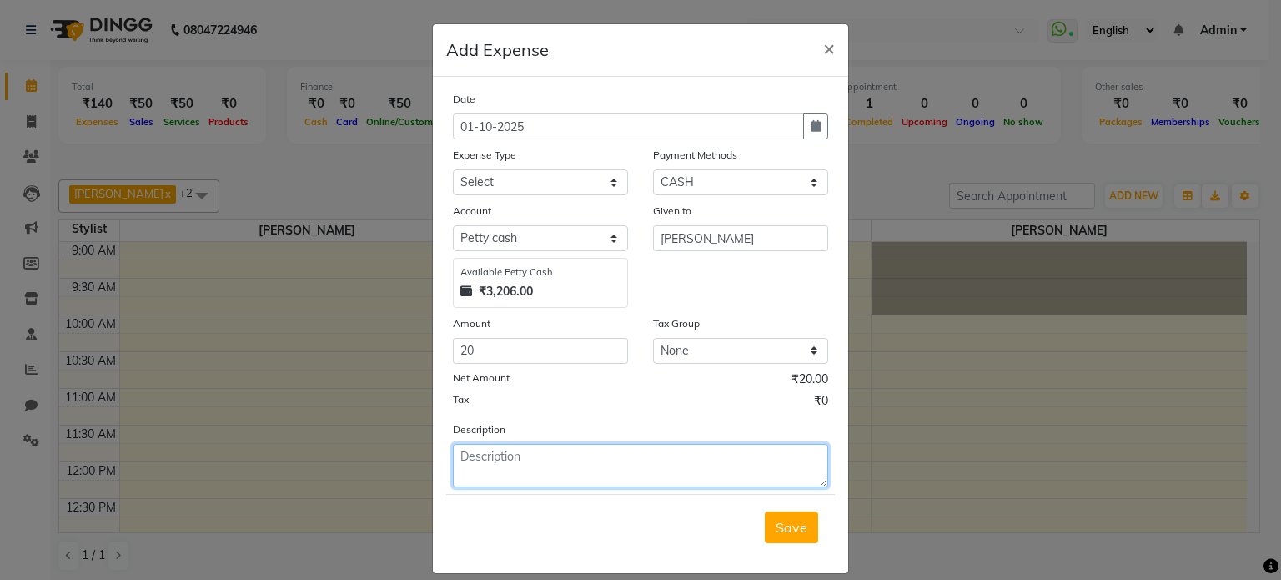
click at [547, 467] on textarea at bounding box center [640, 465] width 375 height 43
type textarea "tea"
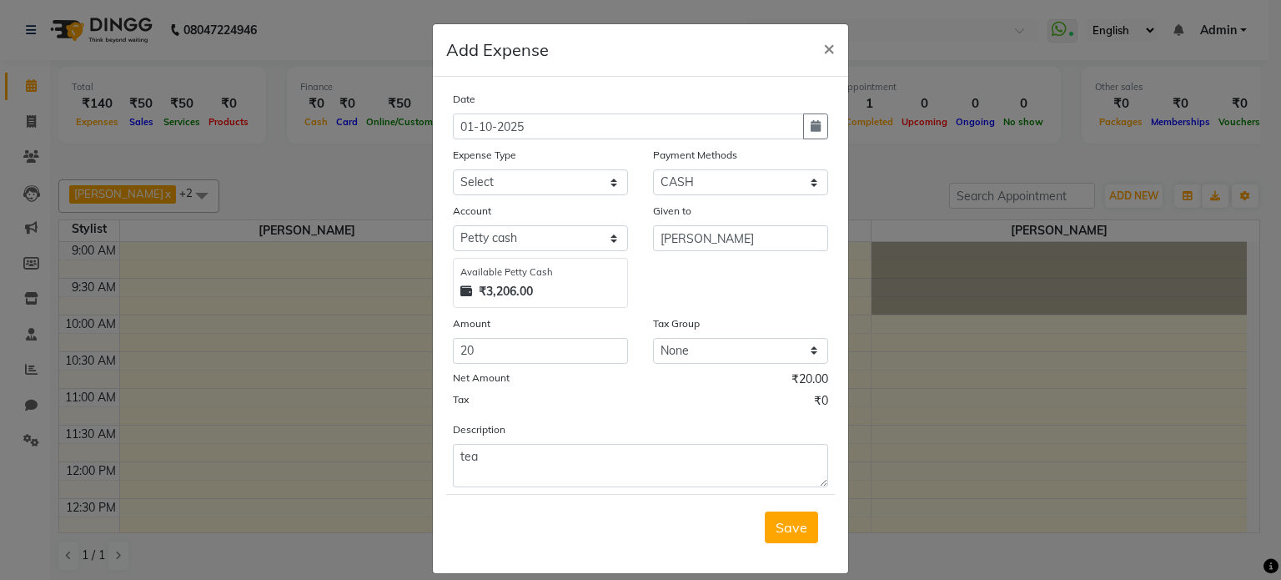
click at [531, 197] on div "Date 01-10-2025 Expense Type Select Advance Salary Bank charges Car maintenance…" at bounding box center [640, 288] width 375 height 397
click at [544, 181] on select "Select Advance Salary Bank charges Car maintenance Cash transfer to bank Cash t…" at bounding box center [540, 182] width 175 height 26
select select "22343"
click at [453, 171] on select "Select Advance Salary Bank charges Car maintenance Cash transfer to bank Cash t…" at bounding box center [540, 182] width 175 height 26
click at [782, 536] on span "Save" at bounding box center [792, 527] width 32 height 17
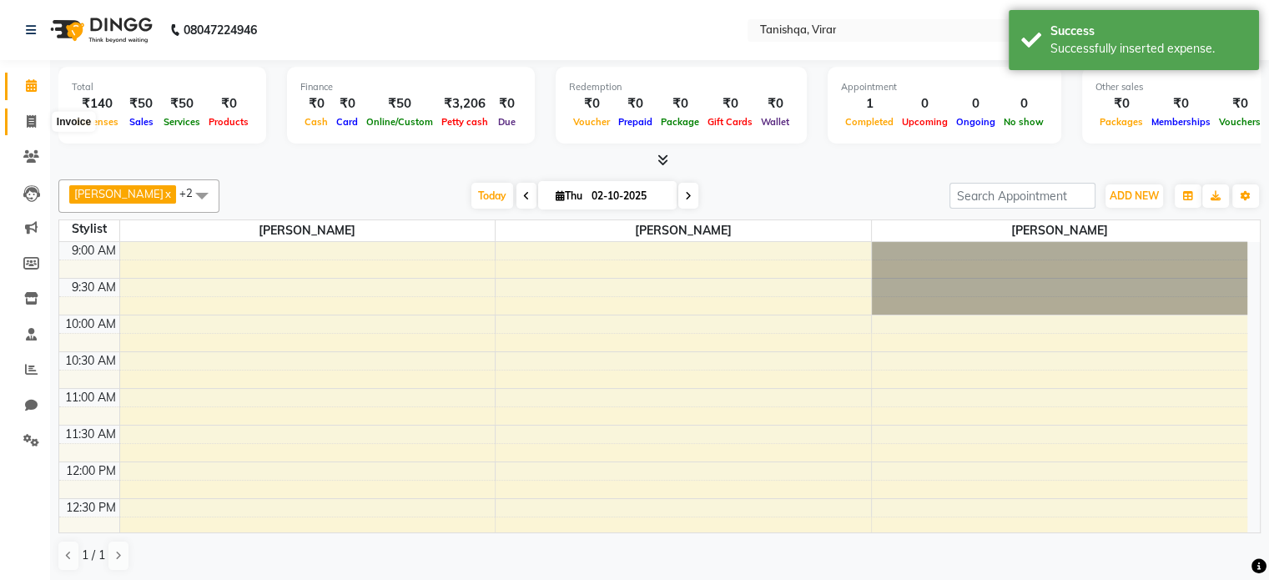
click at [23, 113] on span at bounding box center [31, 122] width 29 height 19
select select "service"
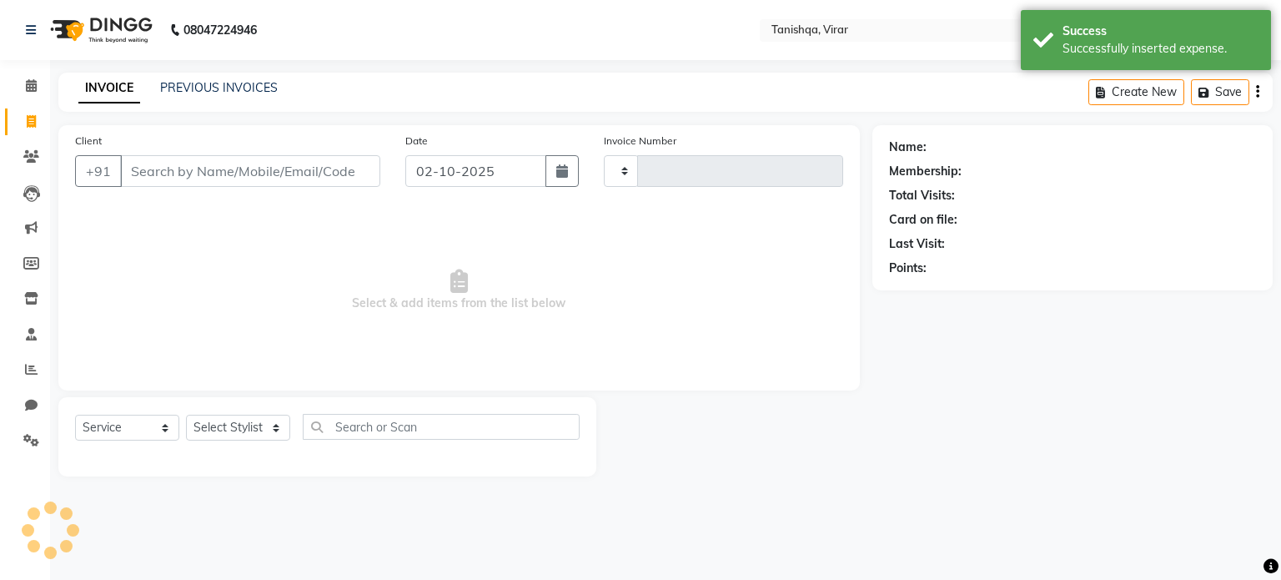
type input "0883"
select select "8149"
click at [211, 86] on link "PREVIOUS INVOICES" at bounding box center [219, 87] width 118 height 15
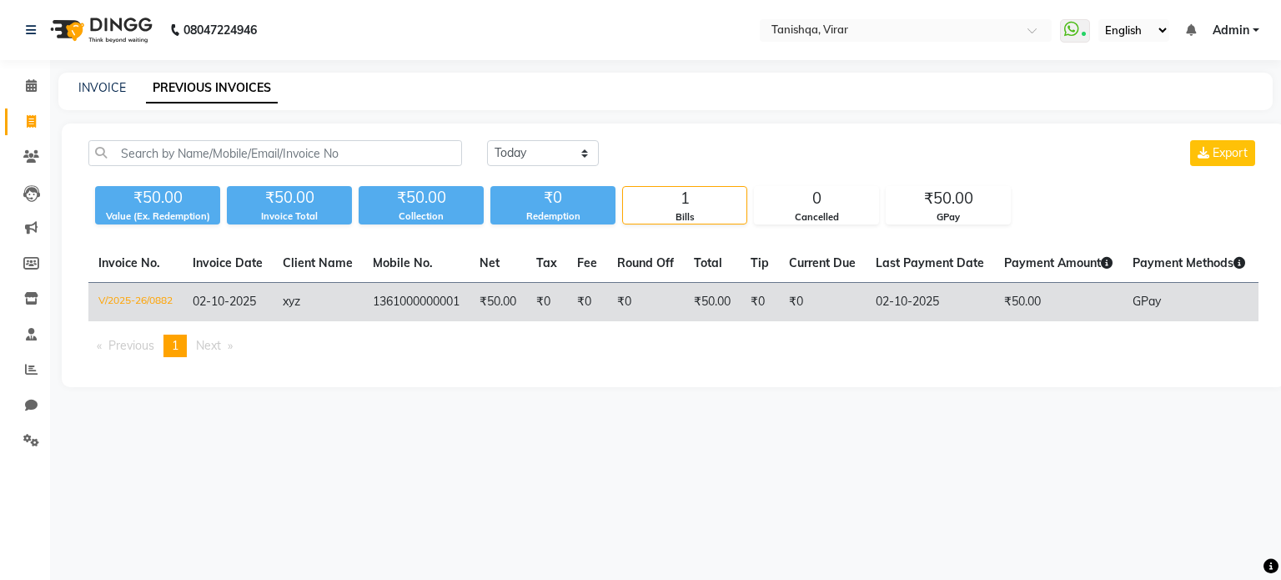
click at [1132, 313] on td "GPay" at bounding box center [1189, 302] width 133 height 39
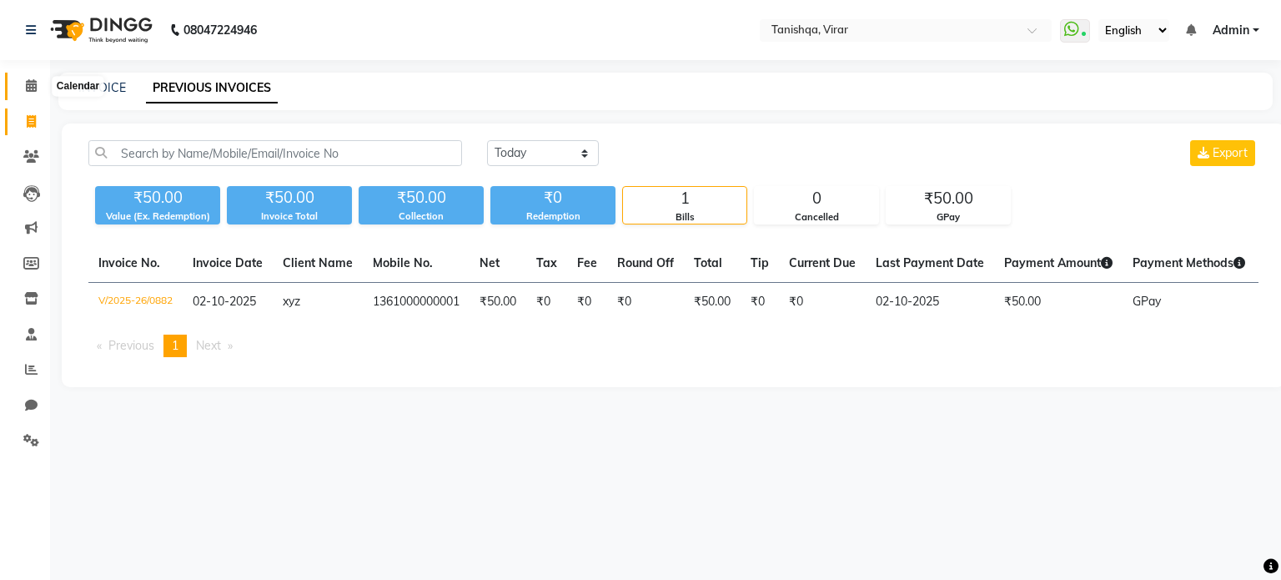
click at [30, 79] on icon at bounding box center [31, 85] width 11 height 13
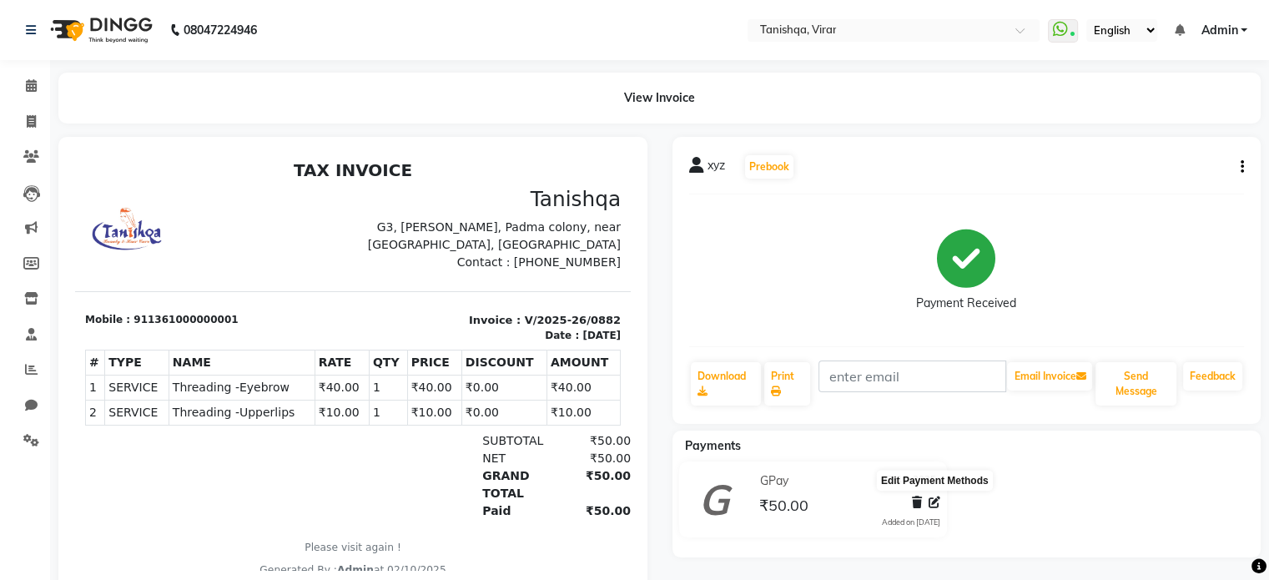
click at [931, 498] on icon at bounding box center [935, 502] width 12 height 12
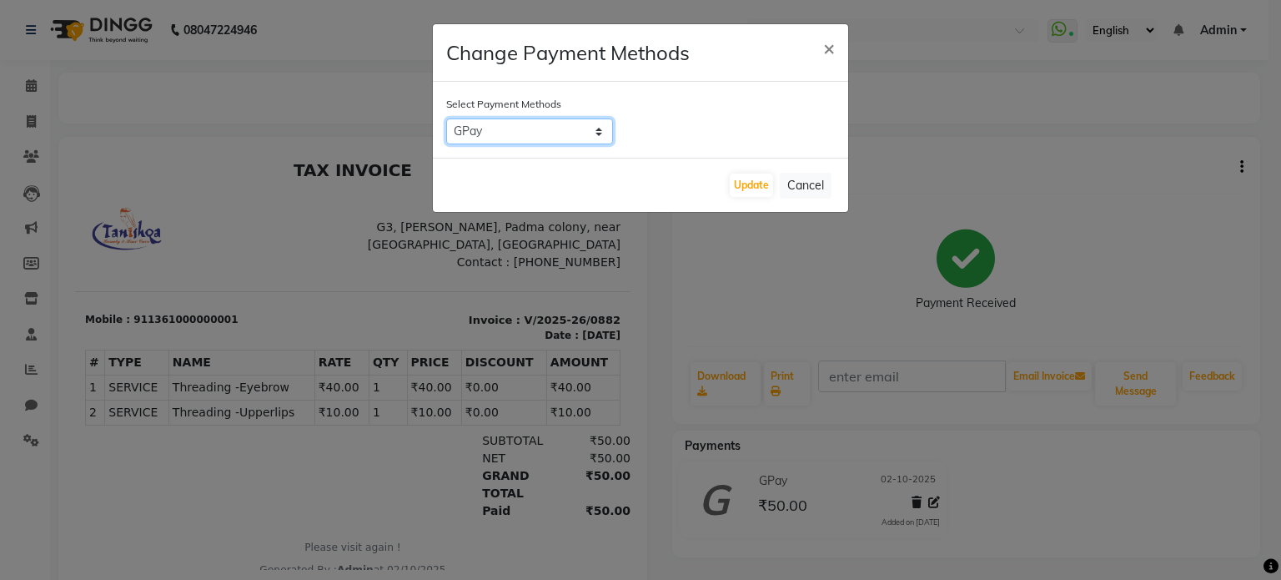
click at [536, 139] on select "Bank CASH GPay Credit Card Visa Card Coupon" at bounding box center [529, 131] width 167 height 26
select select "1"
click at [446, 118] on select "Bank CASH GPay Credit Card Visa Card Coupon" at bounding box center [529, 131] width 167 height 26
click at [746, 193] on button "Update" at bounding box center [751, 185] width 43 height 23
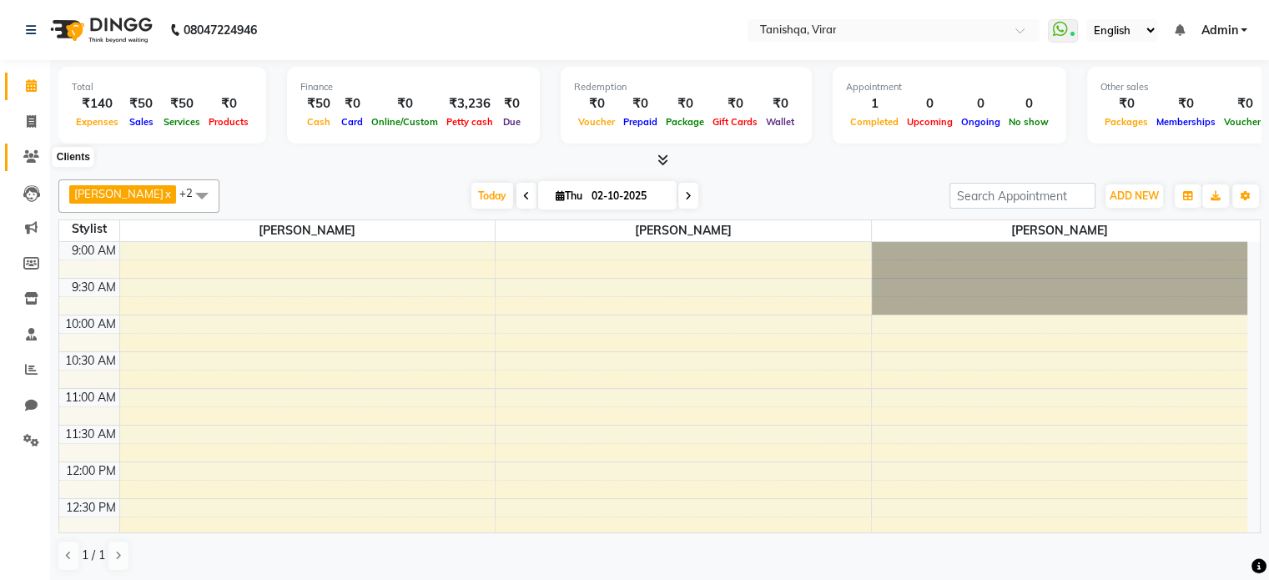
click at [27, 156] on icon at bounding box center [31, 156] width 16 height 13
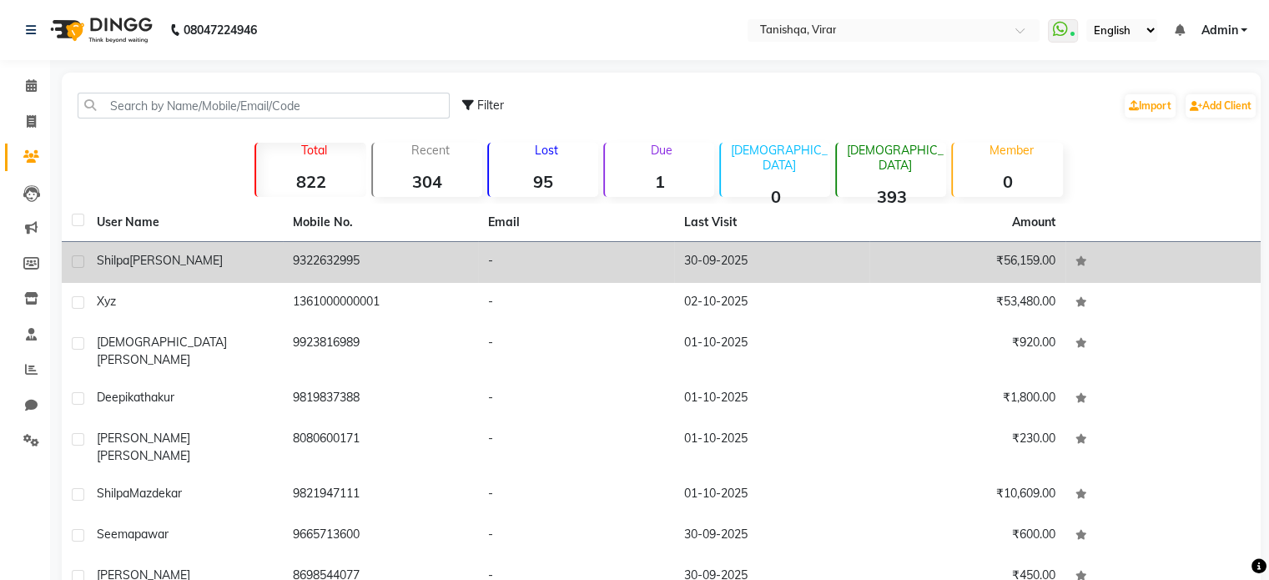
click at [143, 261] on span "[PERSON_NAME]" at bounding box center [175, 260] width 93 height 15
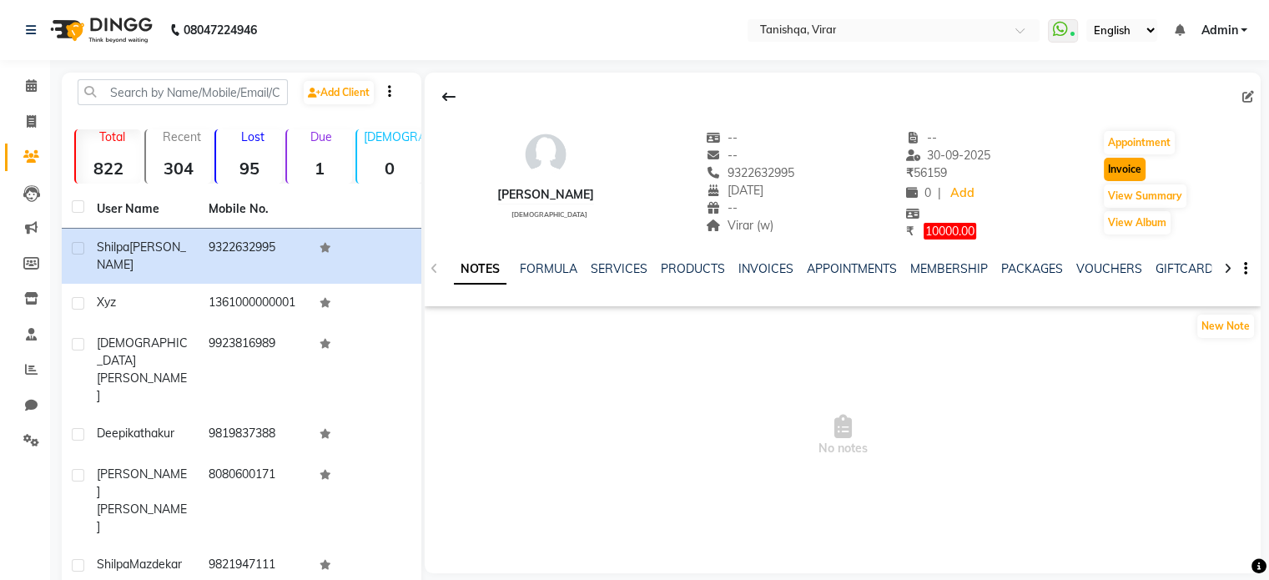
click at [1119, 167] on button "Invoice" at bounding box center [1125, 169] width 42 height 23
select select "service"
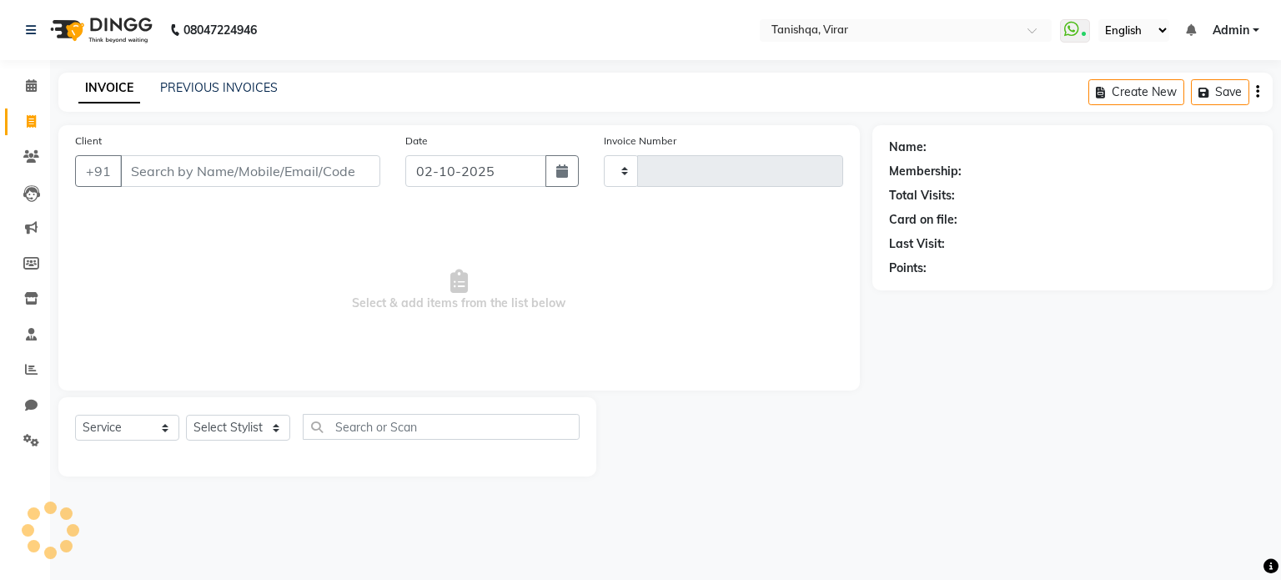
type input "0883"
select select "8149"
type input "9322632995"
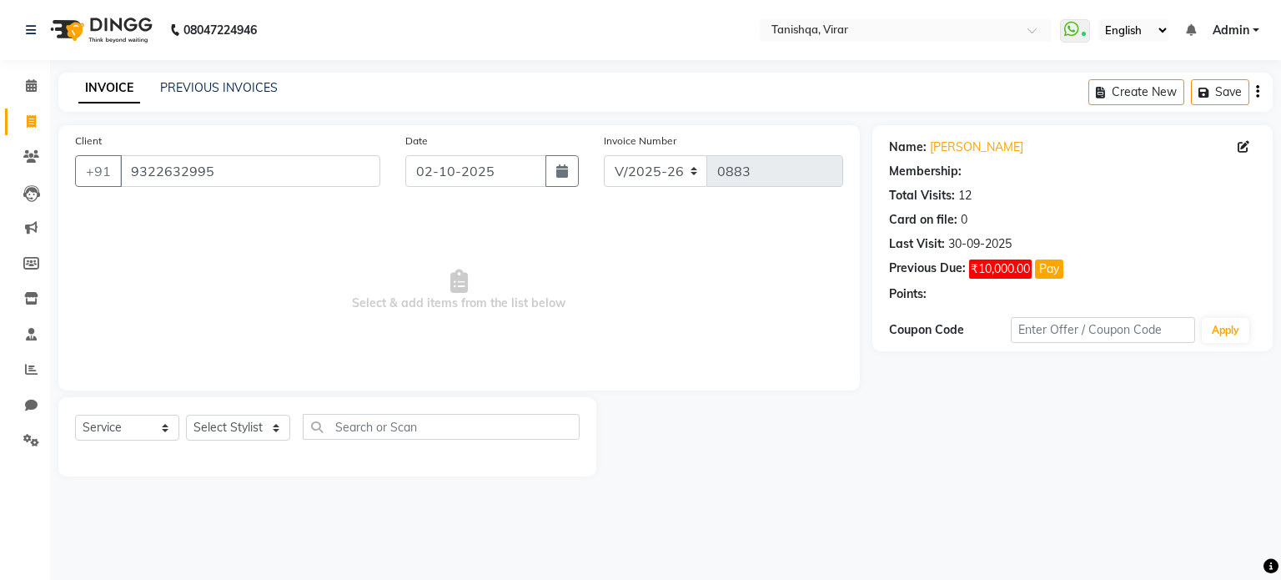
select select "1: Object"
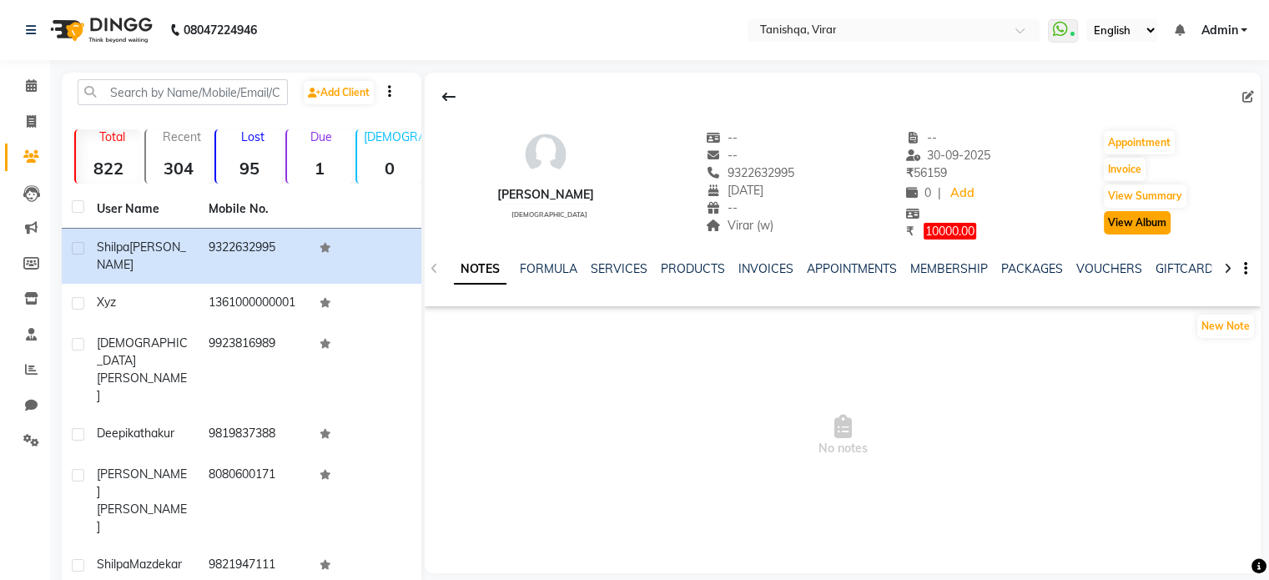
click at [1133, 216] on button "View Album" at bounding box center [1137, 222] width 67 height 23
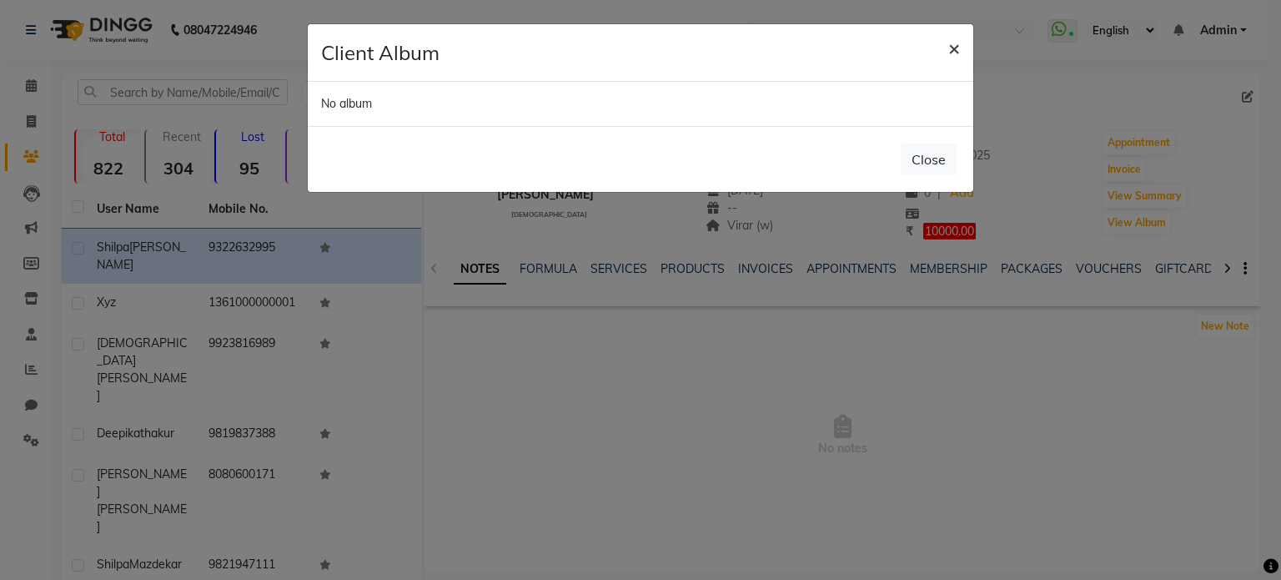
click at [959, 48] on span "×" at bounding box center [955, 47] width 12 height 25
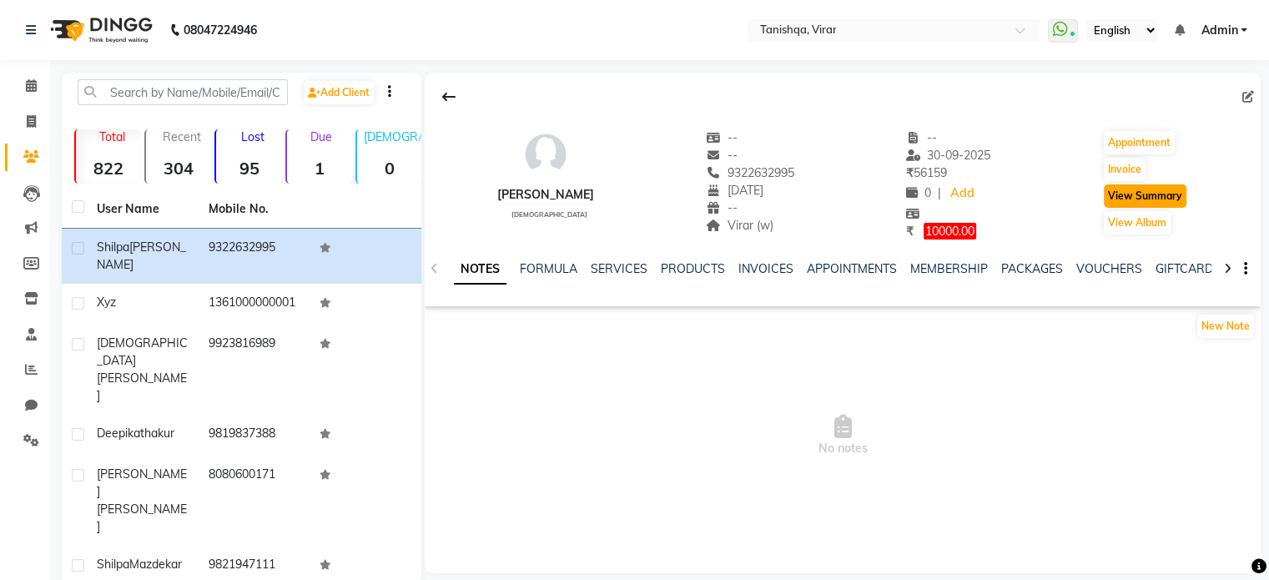
click at [1124, 193] on button "View Summary" at bounding box center [1145, 195] width 83 height 23
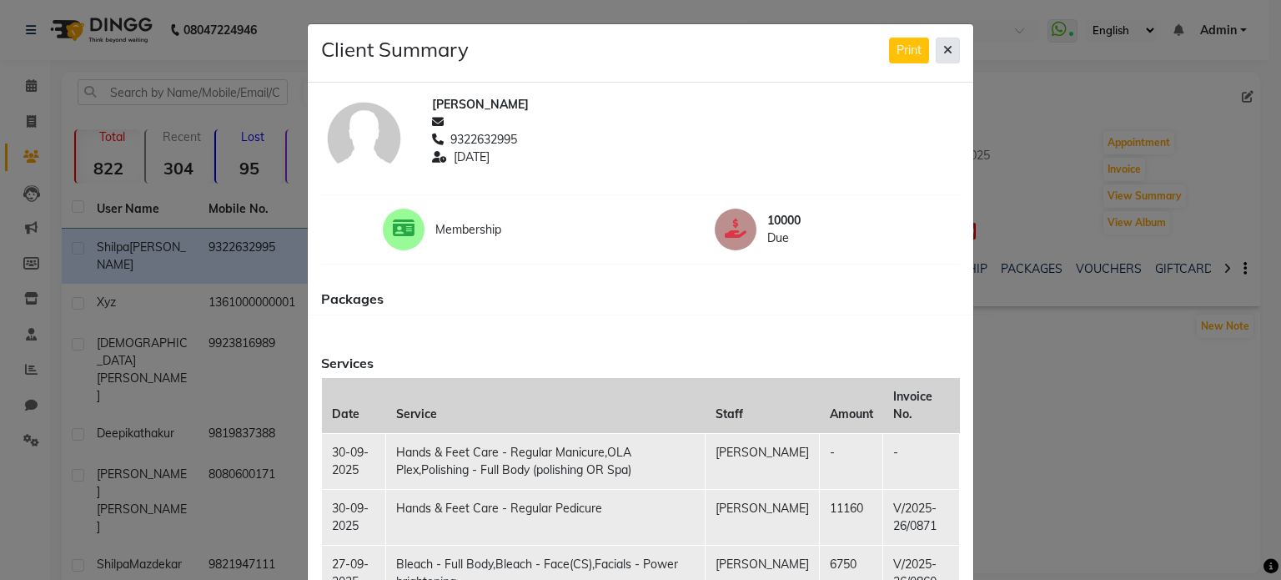
click at [944, 54] on icon at bounding box center [948, 50] width 9 height 12
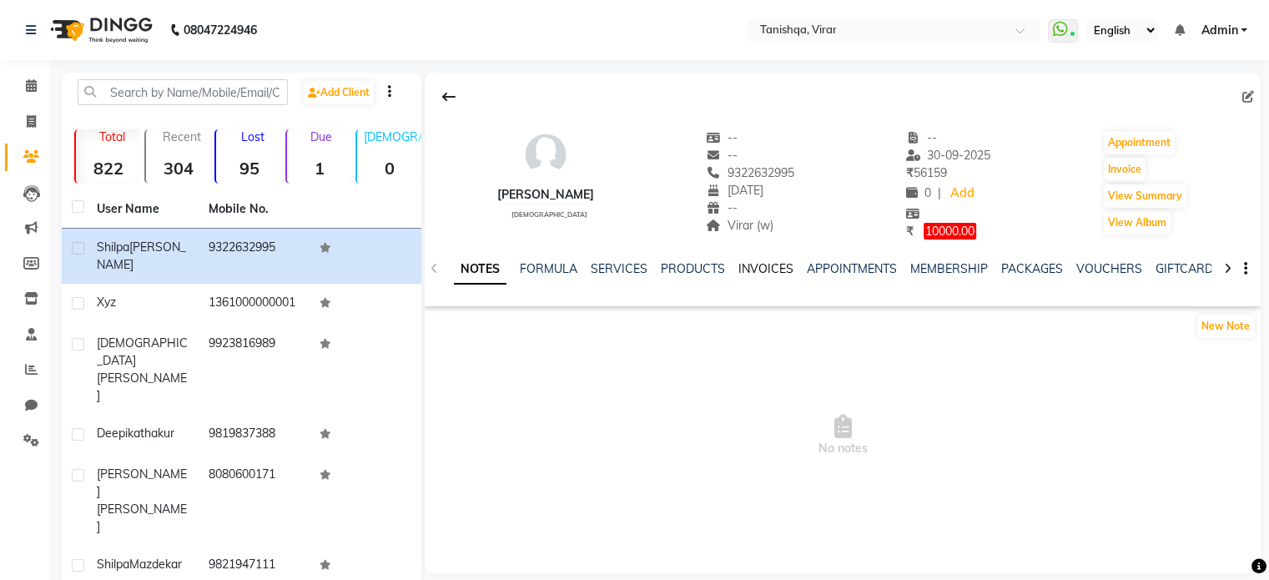
click at [754, 269] on link "INVOICES" at bounding box center [765, 268] width 55 height 15
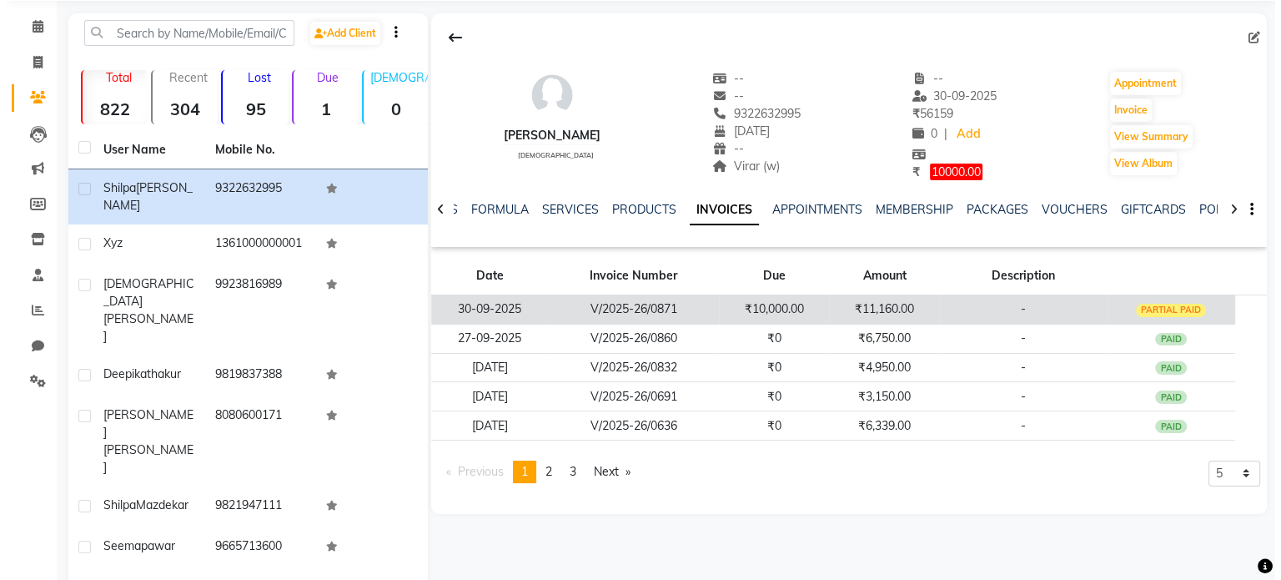
scroll to position [58, 0]
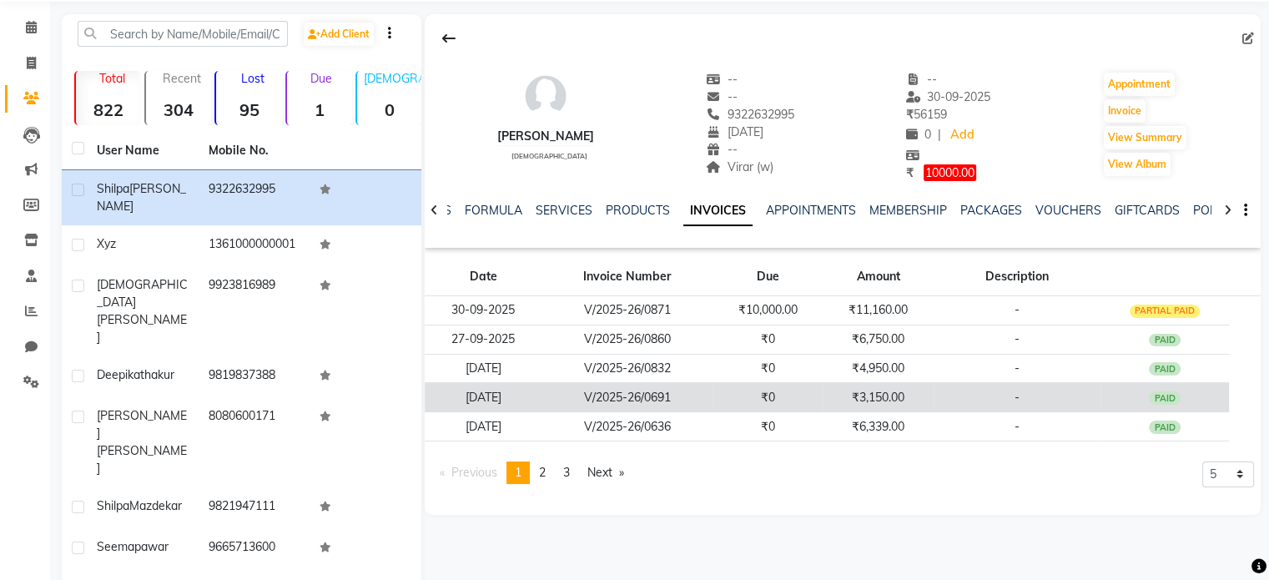
click at [632, 400] on td "V/2025-26/0691" at bounding box center [627, 397] width 170 height 29
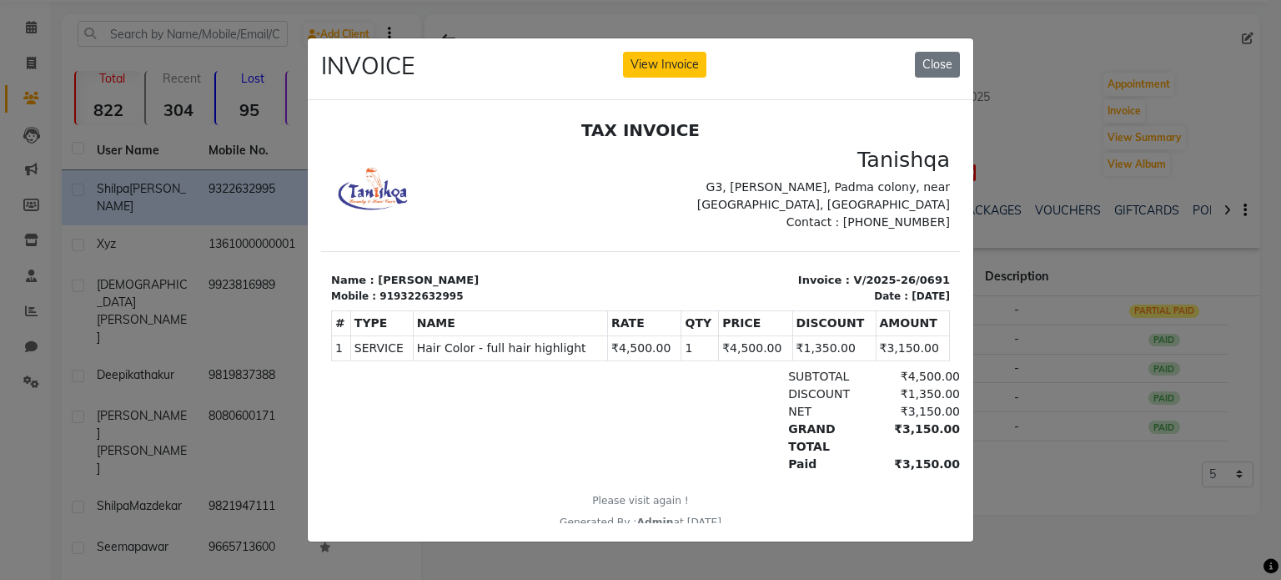
scroll to position [13, 0]
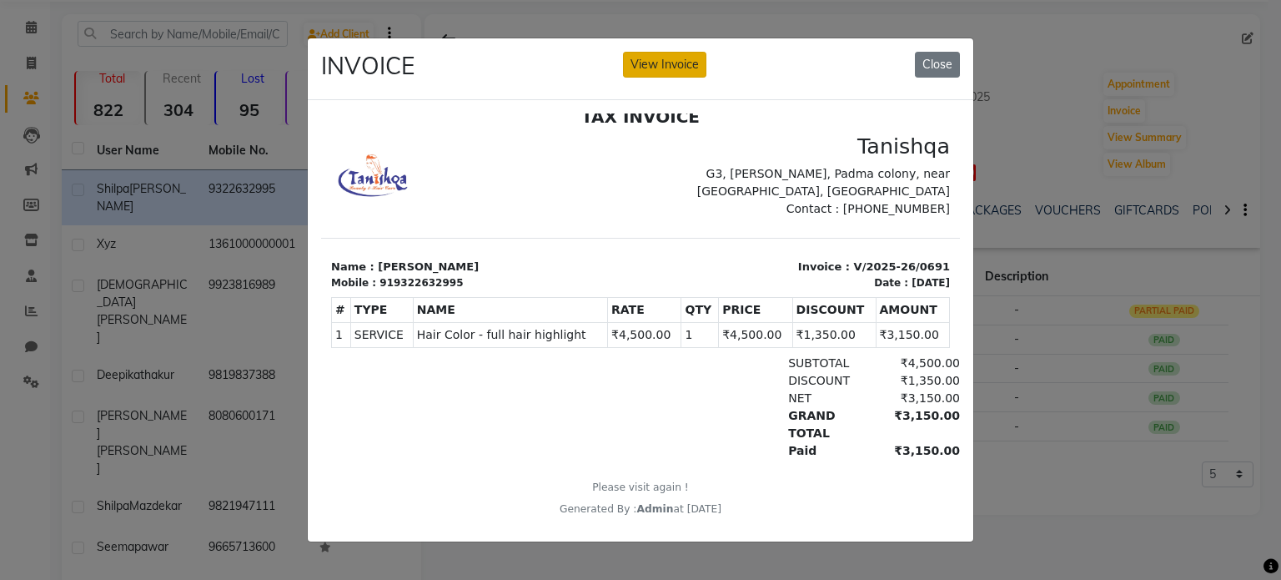
click at [644, 60] on button "View Invoice" at bounding box center [664, 65] width 83 height 26
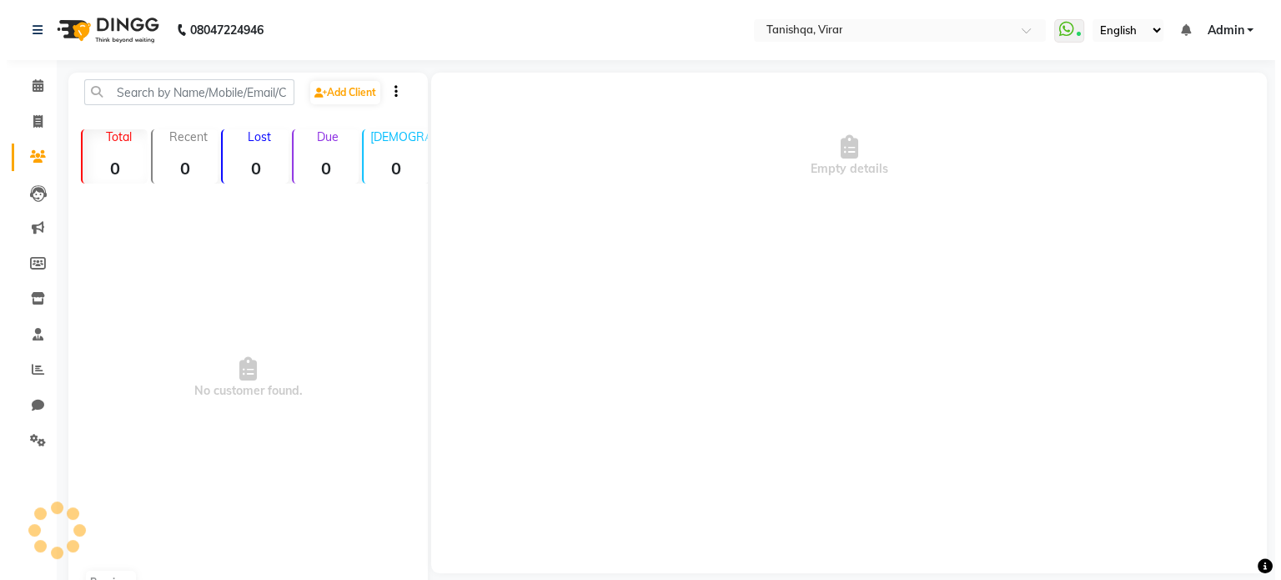
scroll to position [40, 0]
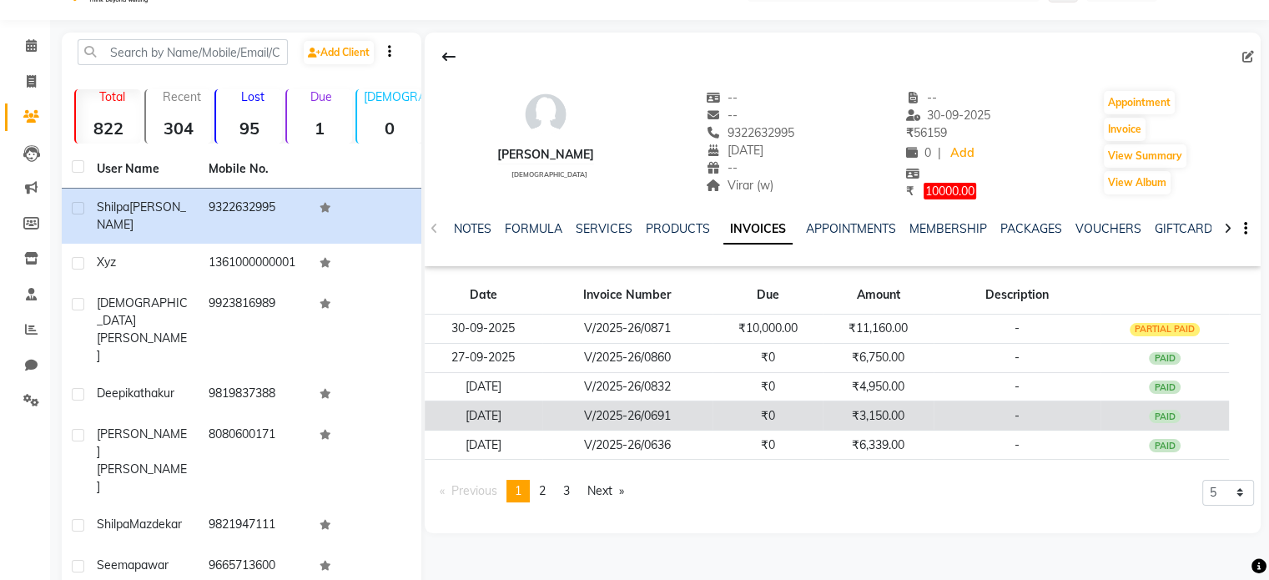
click at [805, 426] on td "₹0" at bounding box center [767, 415] width 111 height 29
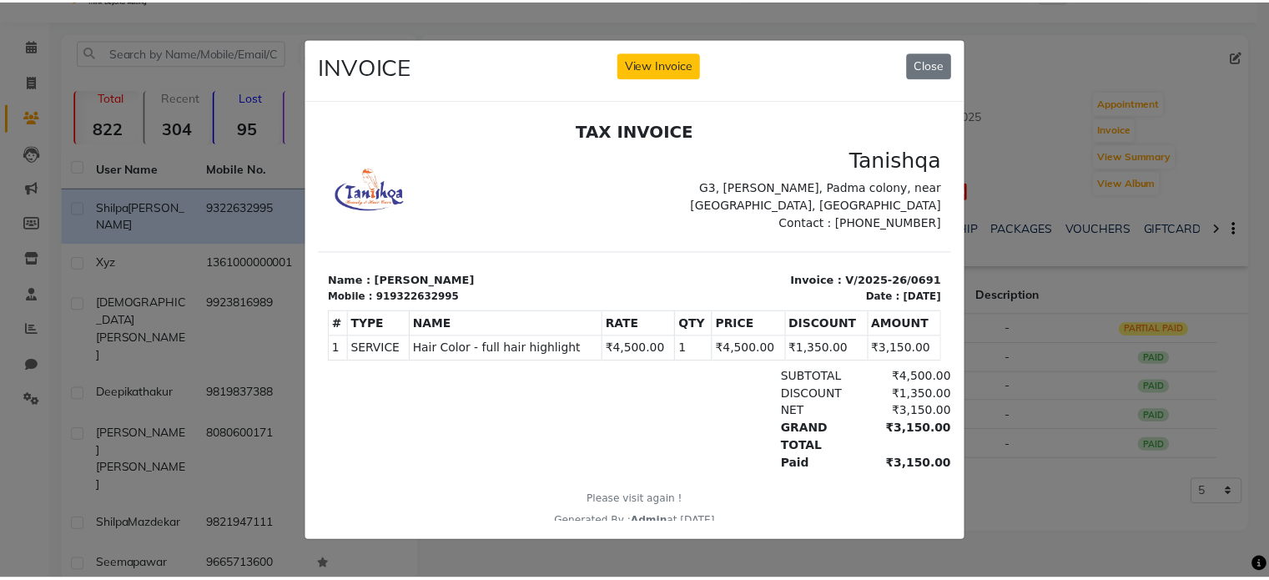
scroll to position [0, 0]
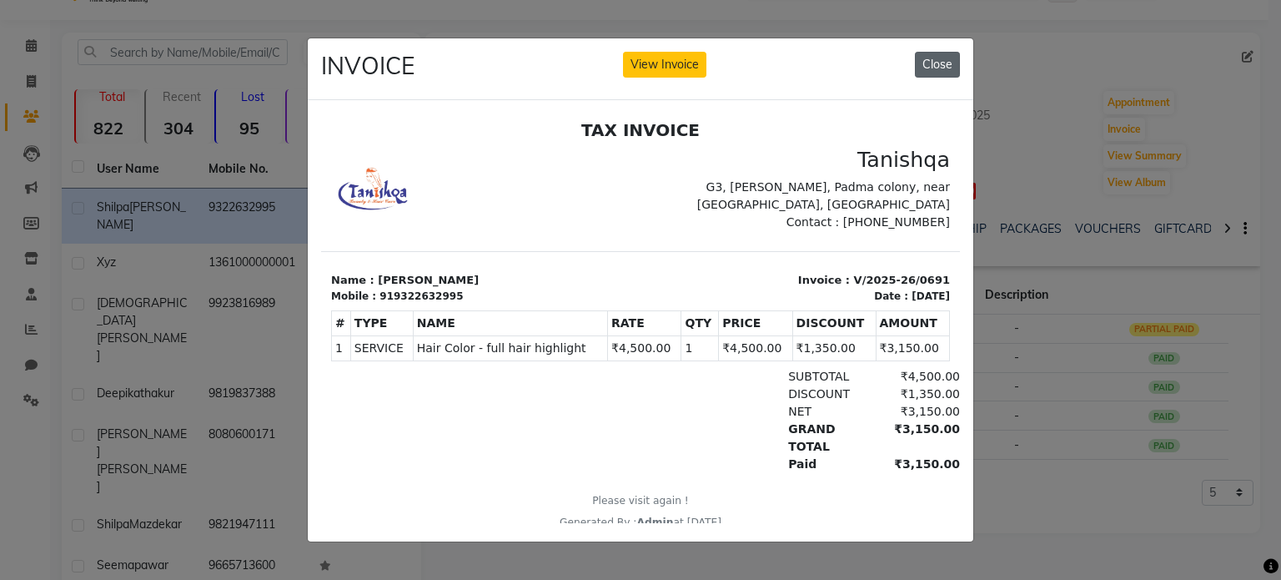
click at [929, 67] on button "Close" at bounding box center [937, 65] width 45 height 26
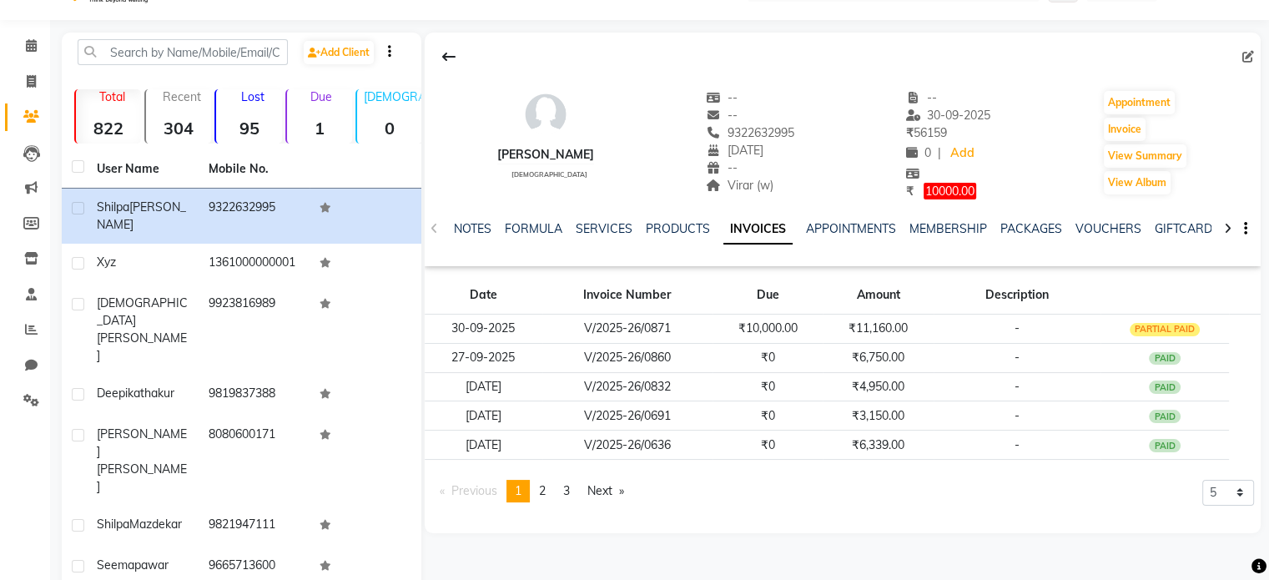
click at [1230, 229] on icon at bounding box center [1228, 229] width 8 height 12
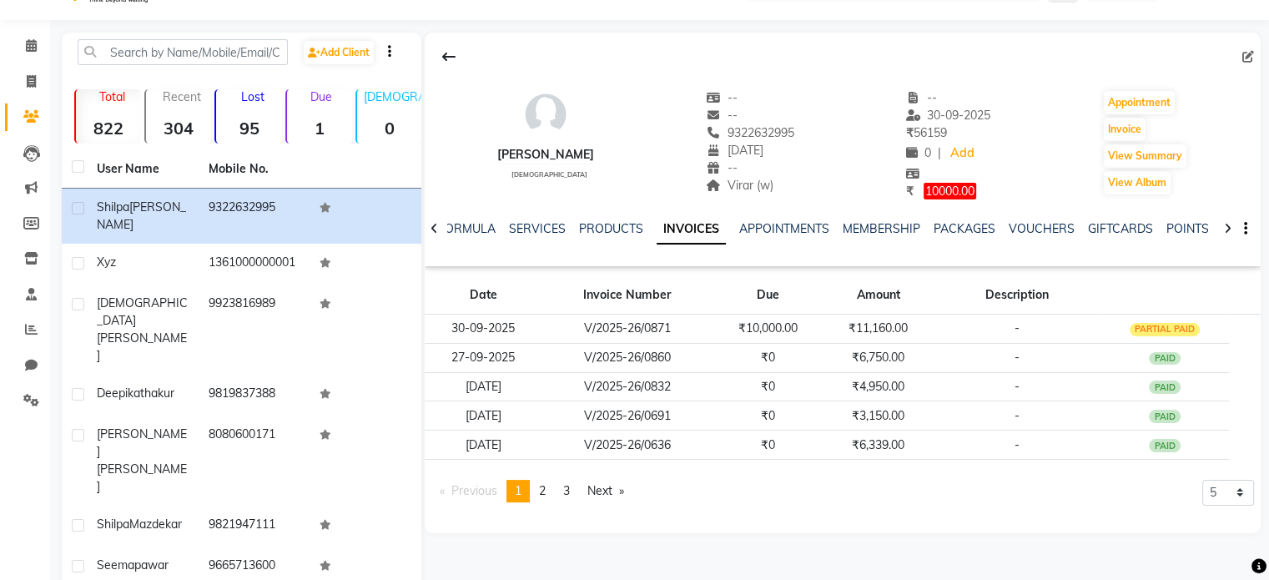
click at [1230, 229] on icon at bounding box center [1228, 229] width 8 height 12
click at [1145, 229] on link "POINTS" at bounding box center [1147, 228] width 43 height 15
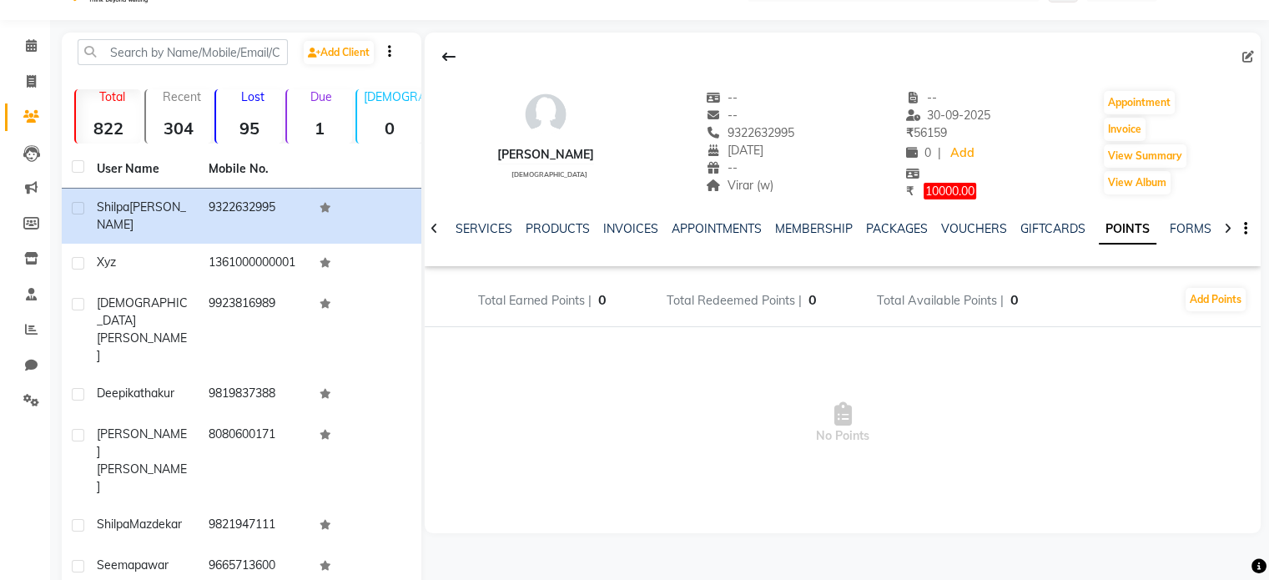
click at [1229, 224] on icon at bounding box center [1228, 229] width 8 height 12
click at [1244, 229] on icon "button" at bounding box center [1245, 229] width 3 height 1
click at [1091, 416] on span "No Points" at bounding box center [843, 423] width 836 height 167
click at [897, 294] on span "Total Available Points |" at bounding box center [940, 300] width 127 height 15
click at [33, 187] on icon at bounding box center [31, 187] width 13 height 13
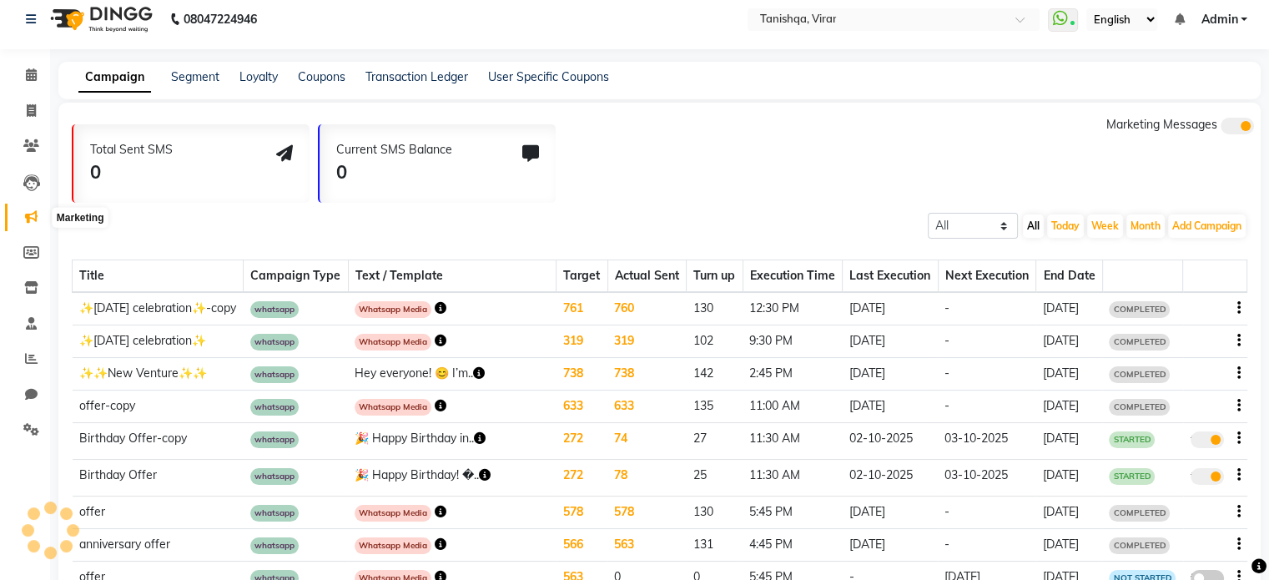
scroll to position [40, 0]
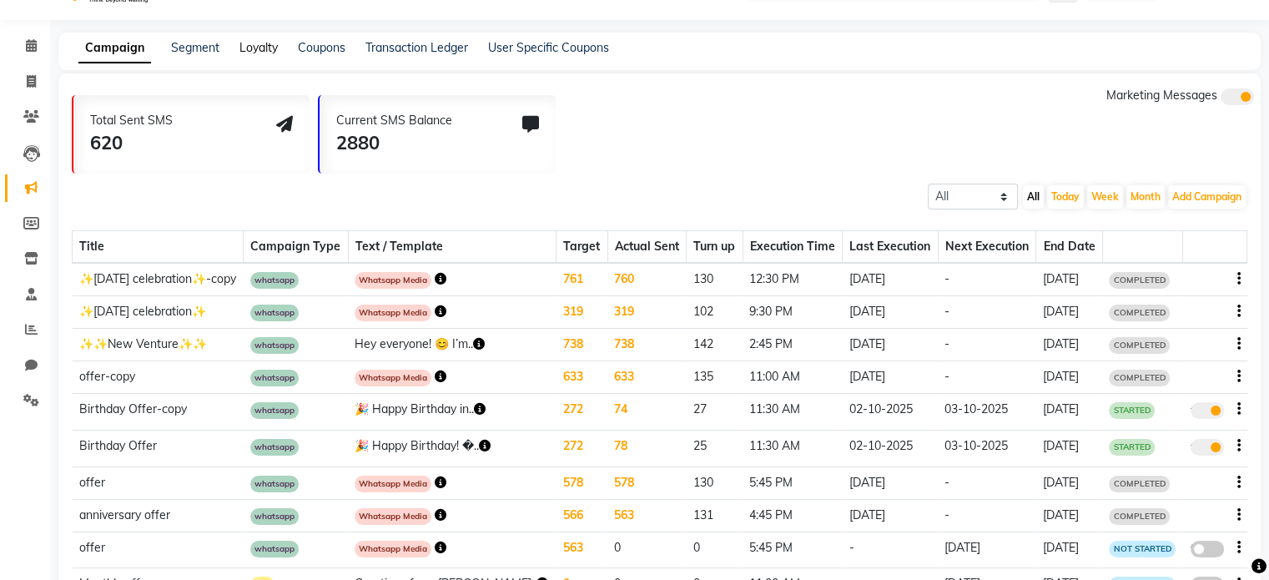
click at [263, 48] on link "Loyalty" at bounding box center [258, 47] width 38 height 15
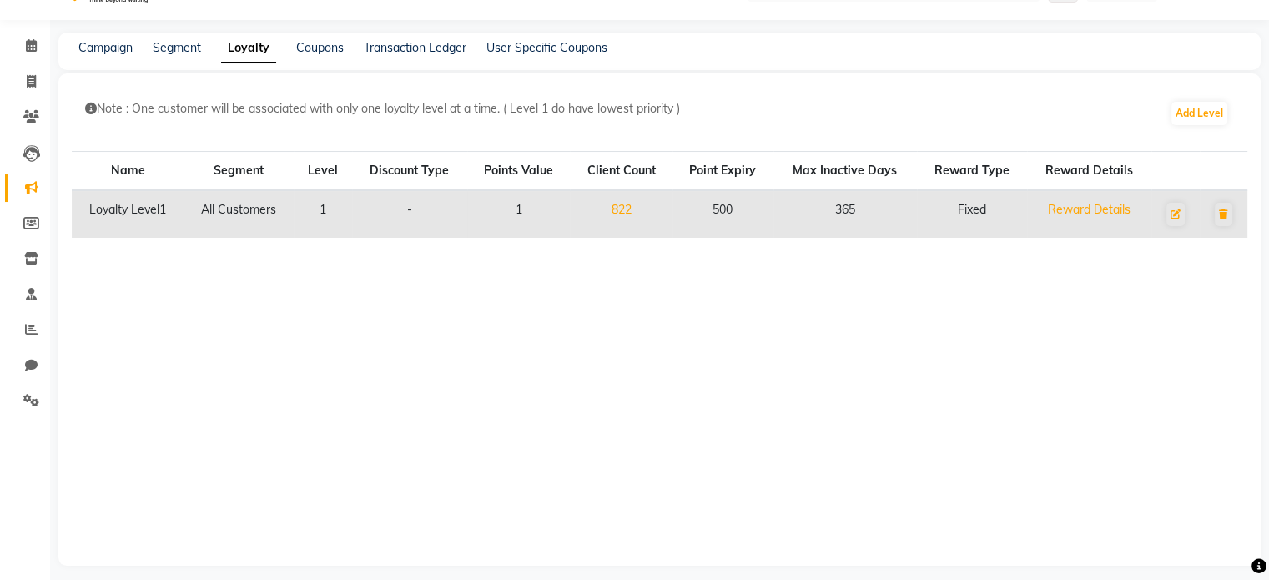
click at [190, 112] on p "Note : One customer will be associated with only one loyalty level at a time. (…" at bounding box center [627, 109] width 1085 height 18
click at [539, 103] on p "Note : One customer will be associated with only one loyalty level at a time. (…" at bounding box center [627, 109] width 1085 height 18
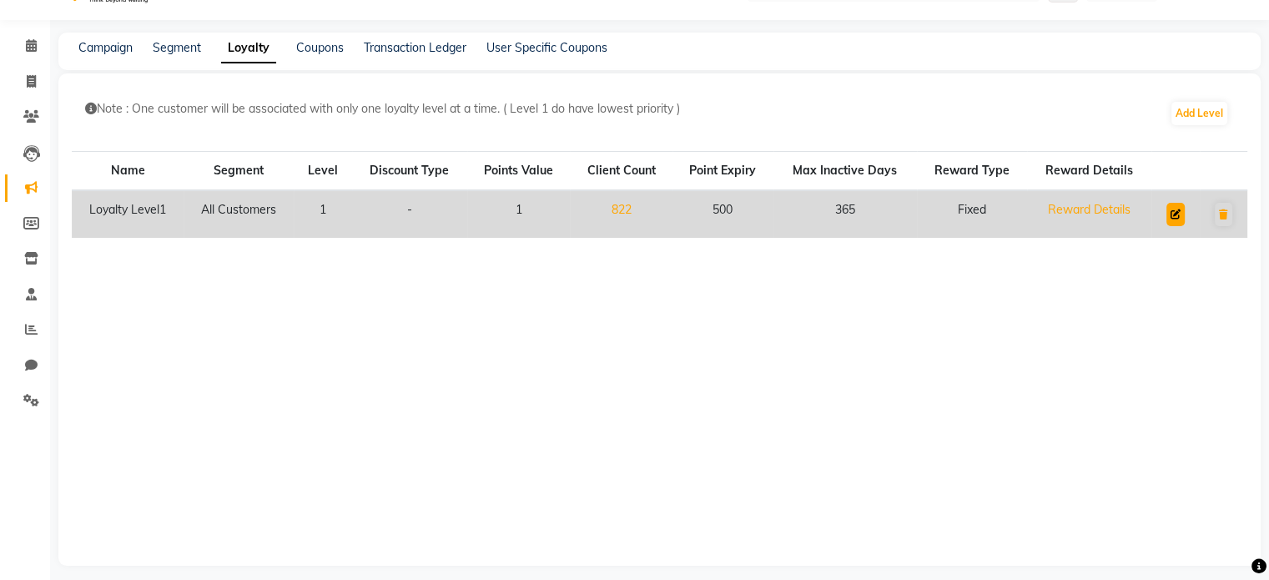
click at [1170, 206] on button at bounding box center [1175, 214] width 18 height 23
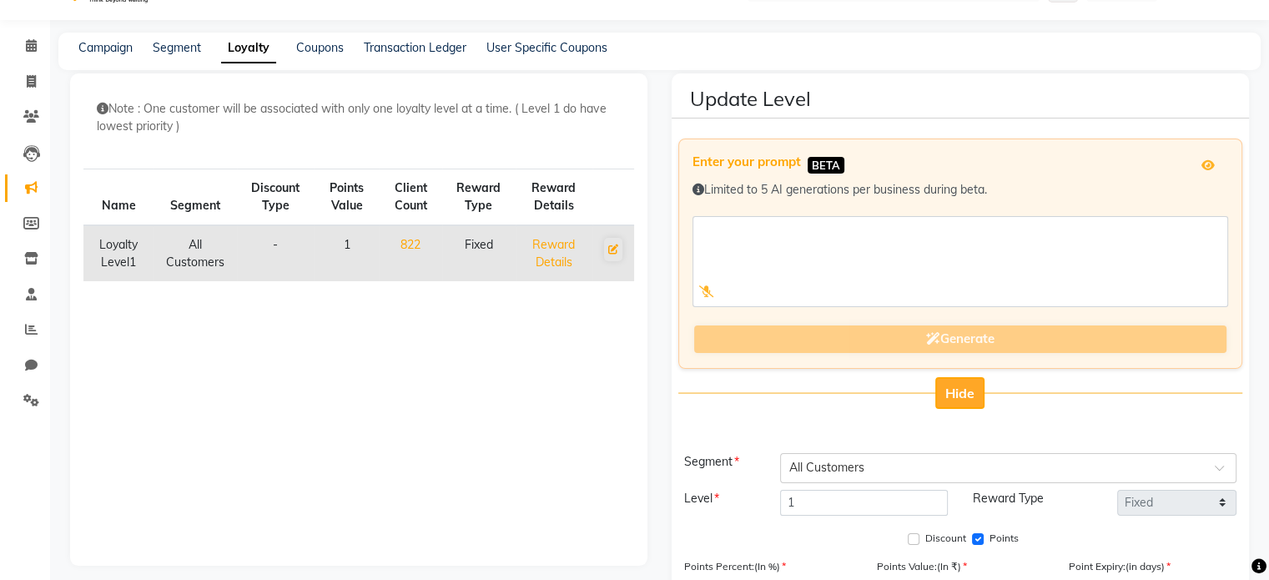
click at [965, 395] on span "Hide" at bounding box center [959, 393] width 29 height 17
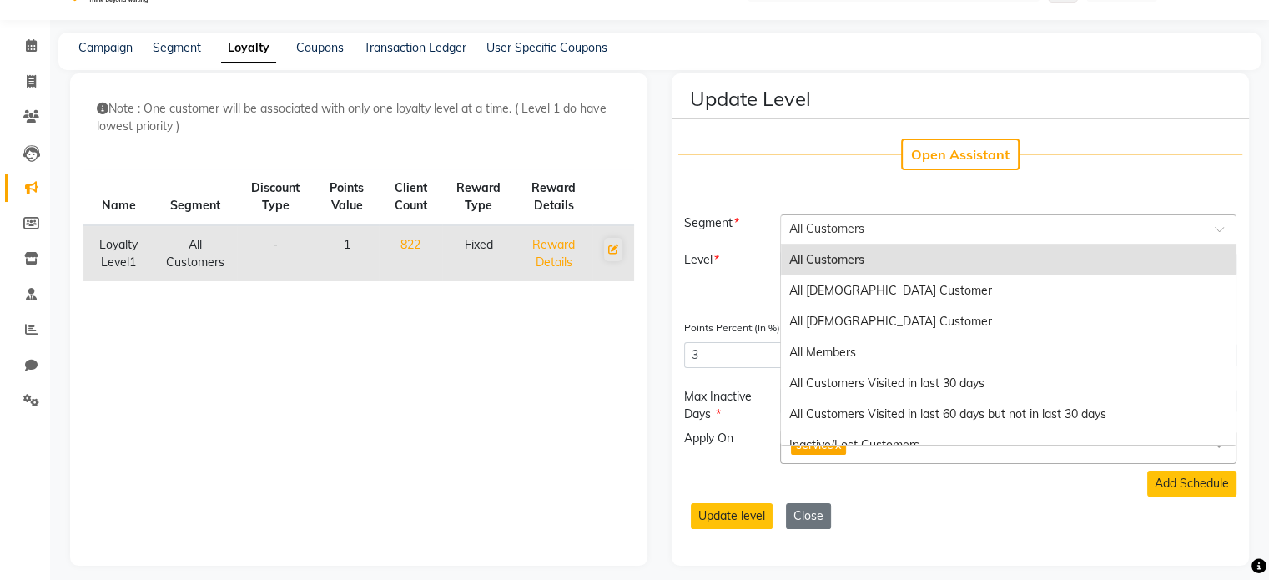
click at [838, 220] on input "text" at bounding box center [991, 228] width 404 height 18
click at [877, 263] on div "All Customers" at bounding box center [1008, 259] width 454 height 31
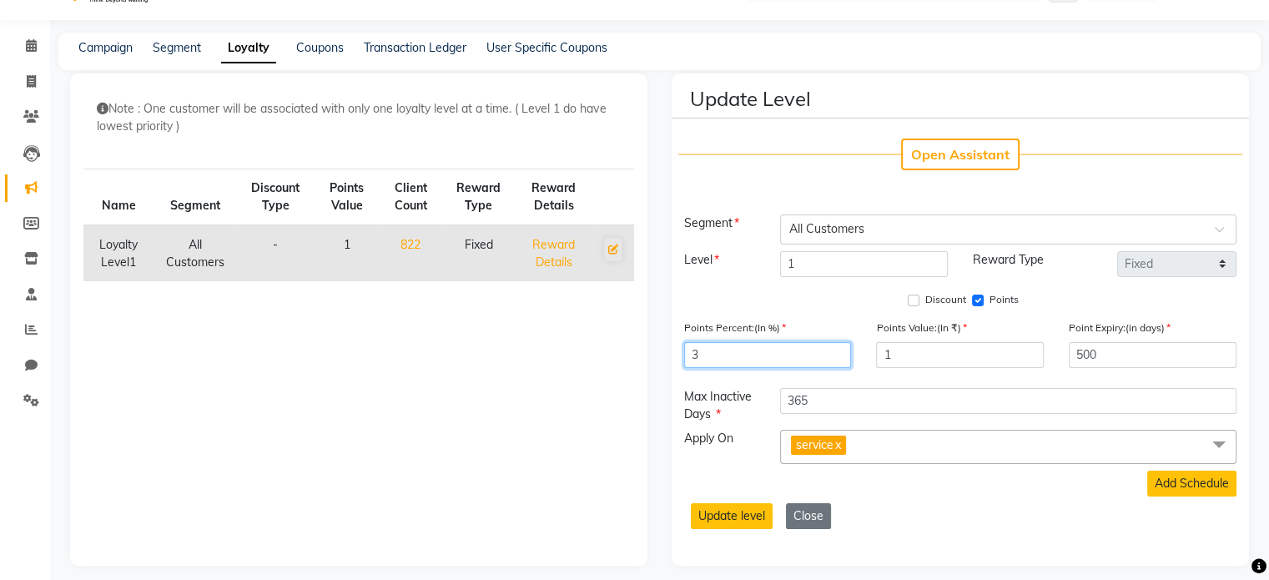
click at [764, 360] on input "3" at bounding box center [768, 355] width 168 height 26
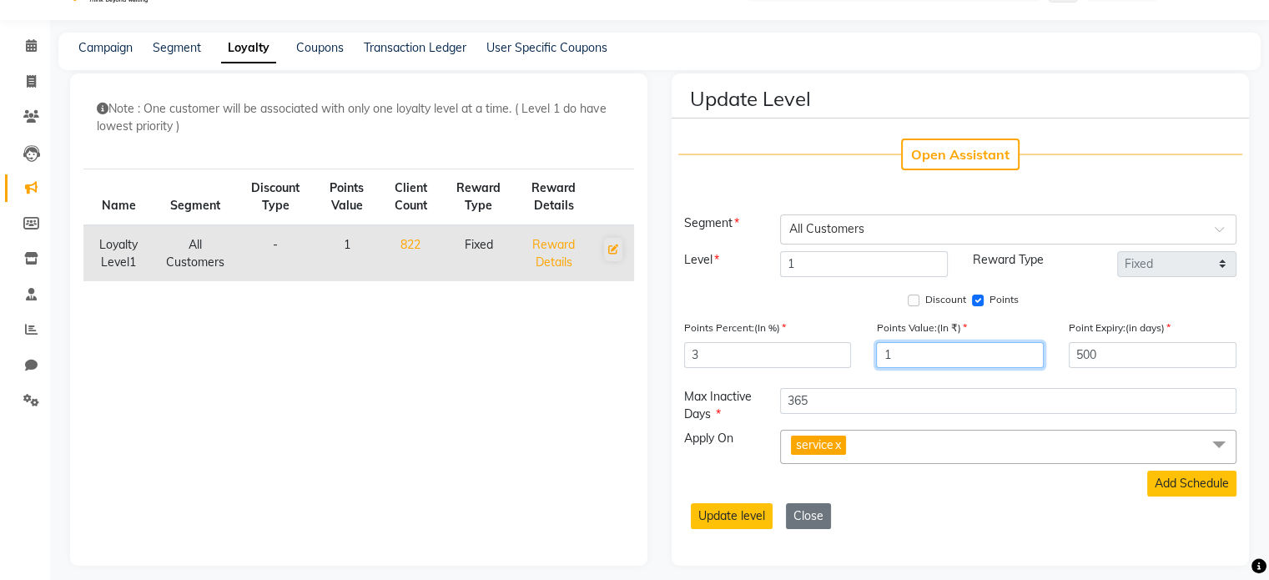
click at [952, 348] on input "1" at bounding box center [960, 355] width 168 height 26
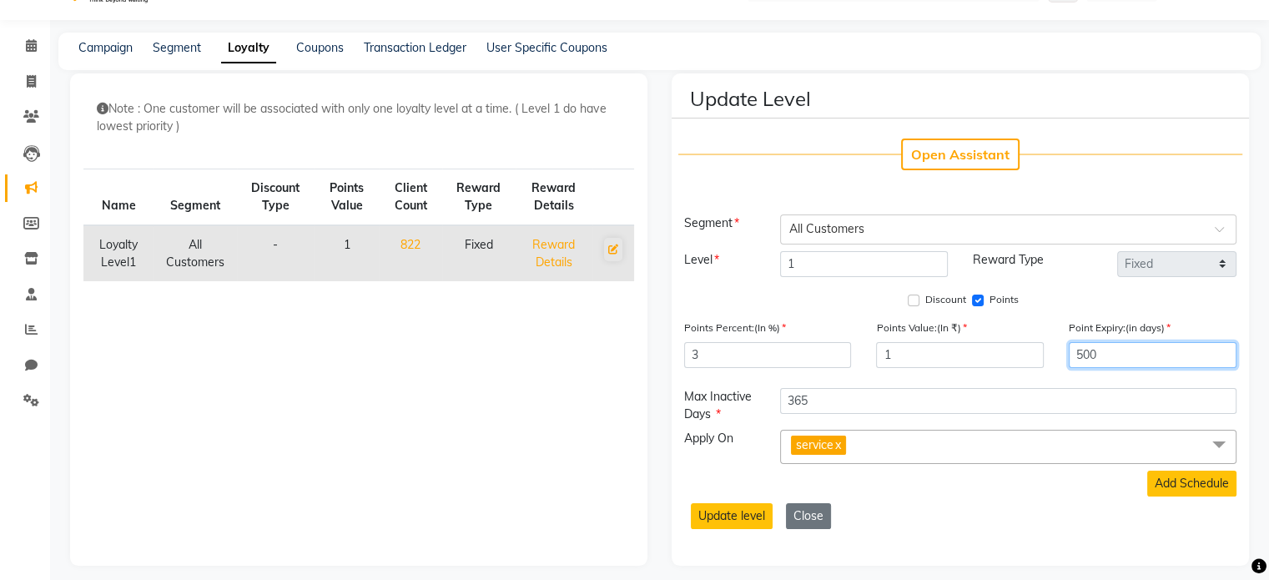
click at [1112, 358] on input "500" at bounding box center [1153, 355] width 168 height 26
type input "5"
click at [1112, 358] on input "365" at bounding box center [1153, 355] width 168 height 26
type input "365"
click at [562, 466] on div "Note : One customer will be associated with only one loyalty level at a time. (…" at bounding box center [358, 319] width 577 height 492
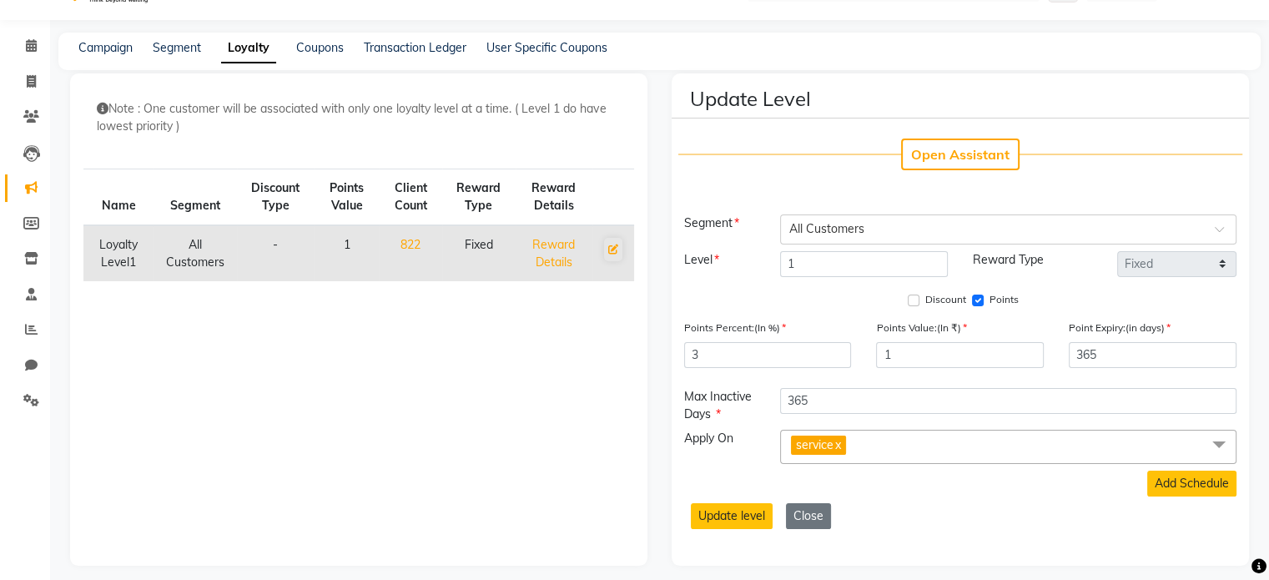
scroll to position [50, 0]
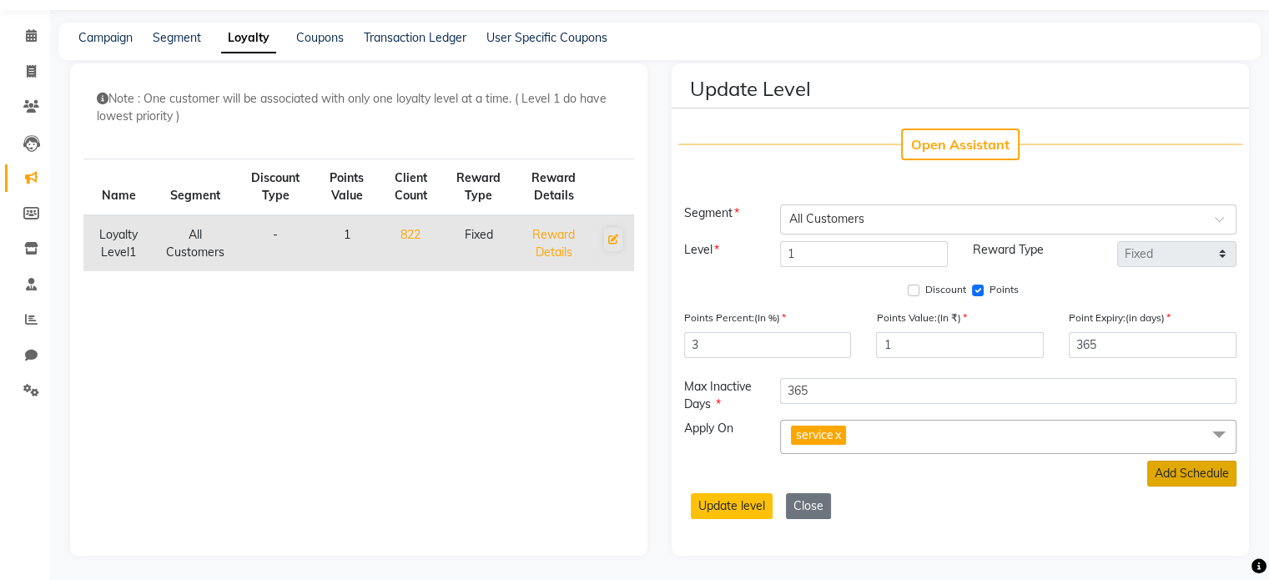
click at [1171, 466] on button "Add Schedule" at bounding box center [1191, 474] width 89 height 26
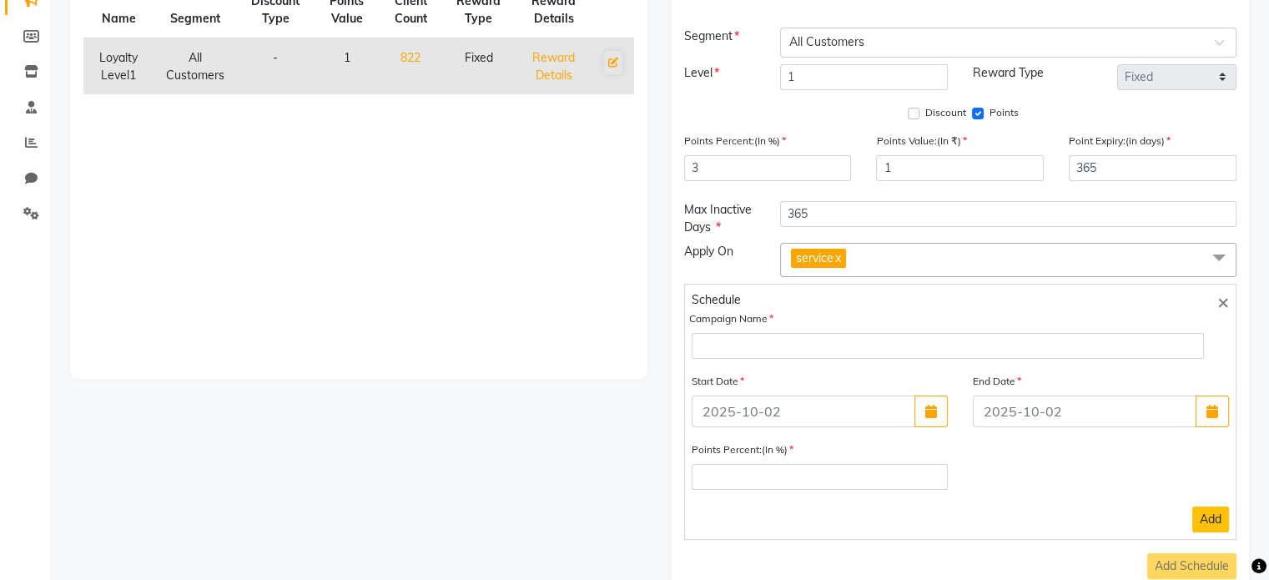
scroll to position [227, 0]
click at [1221, 299] on span "×" at bounding box center [1223, 301] width 12 height 25
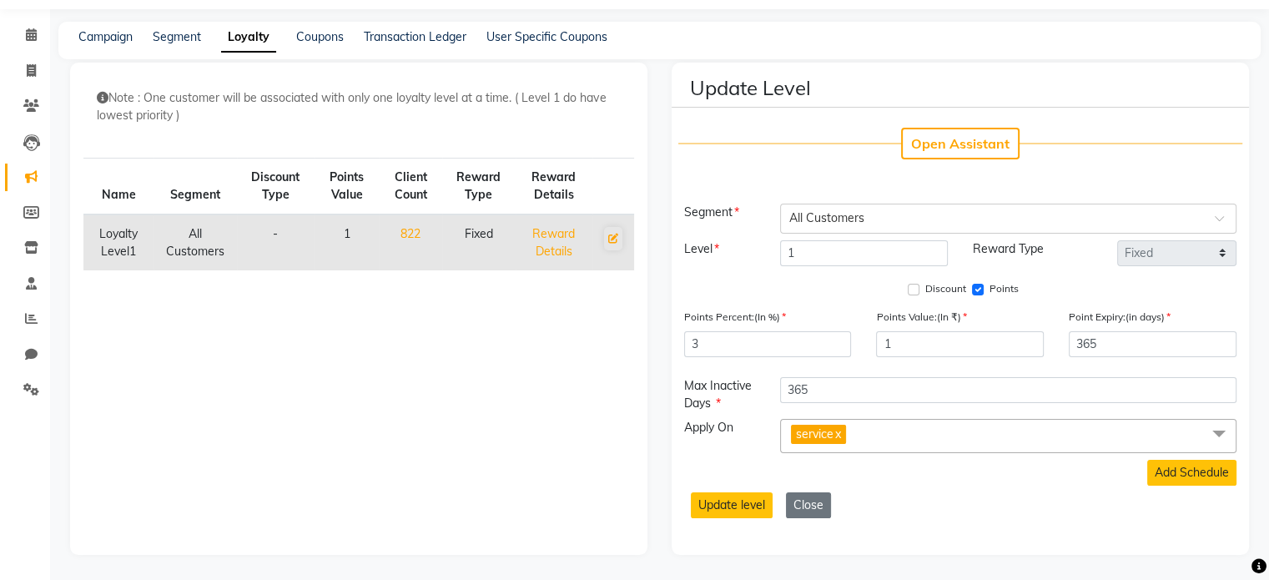
scroll to position [50, 0]
click at [725, 501] on button "Update level" at bounding box center [732, 506] width 82 height 26
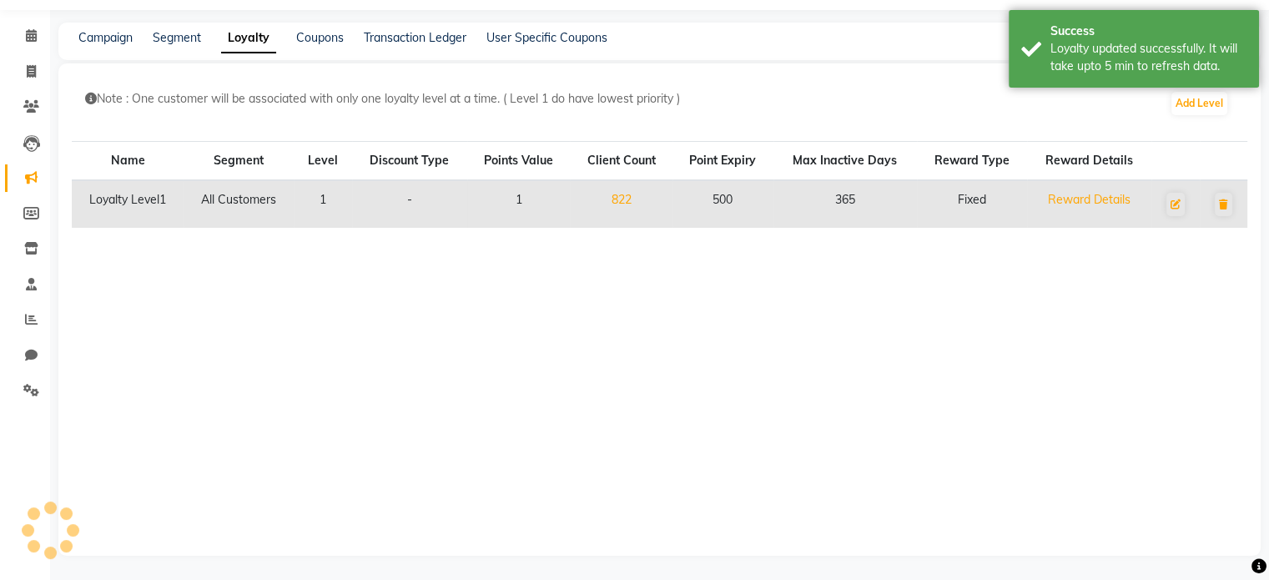
click at [725, 501] on div "Note : One customer will be associated with only one loyalty level at a time. (…" at bounding box center [659, 309] width 1202 height 492
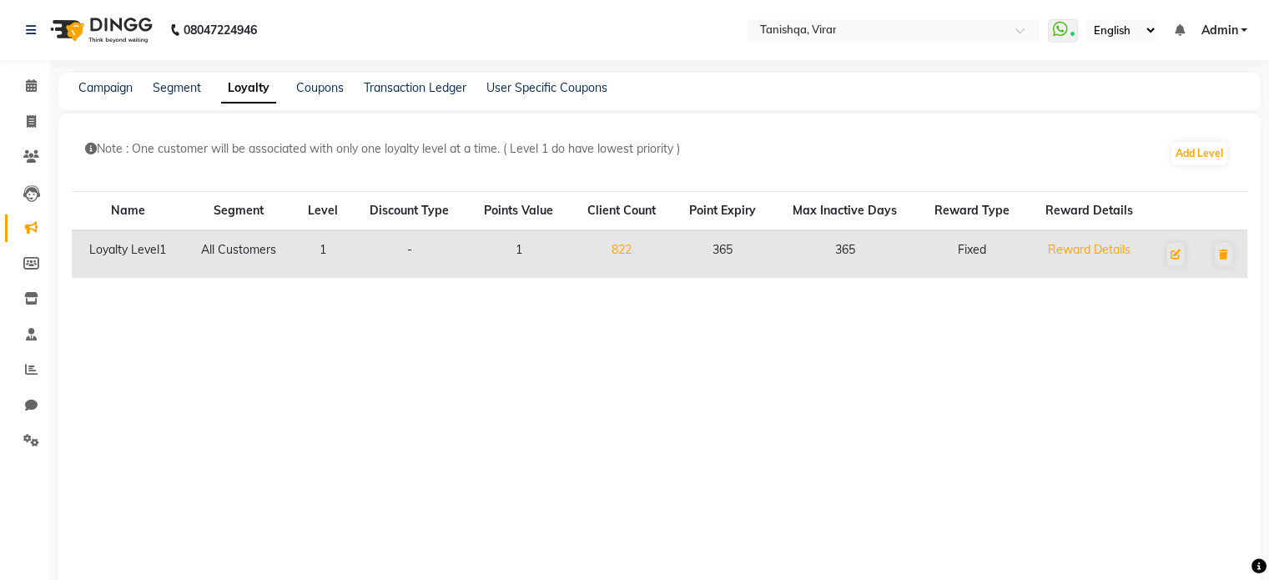
click at [306, 157] on p "Note : One customer will be associated with only one loyalty level at a time. (…" at bounding box center [627, 149] width 1085 height 18
click at [40, 155] on span at bounding box center [31, 157] width 29 height 19
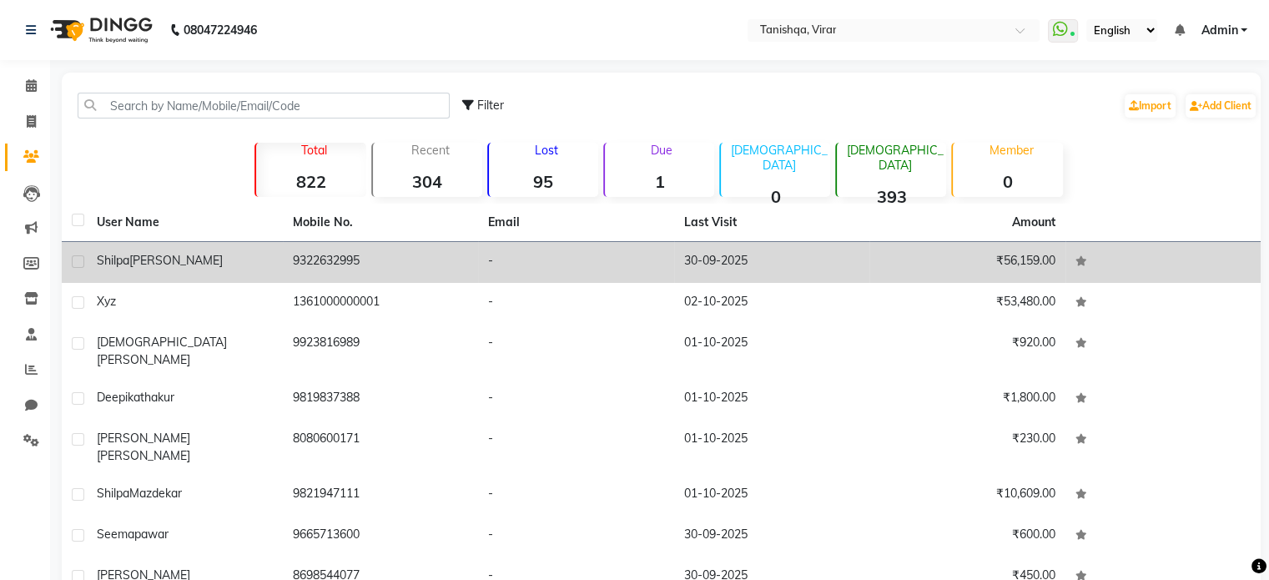
click at [142, 255] on span "[PERSON_NAME]" at bounding box center [175, 260] width 93 height 15
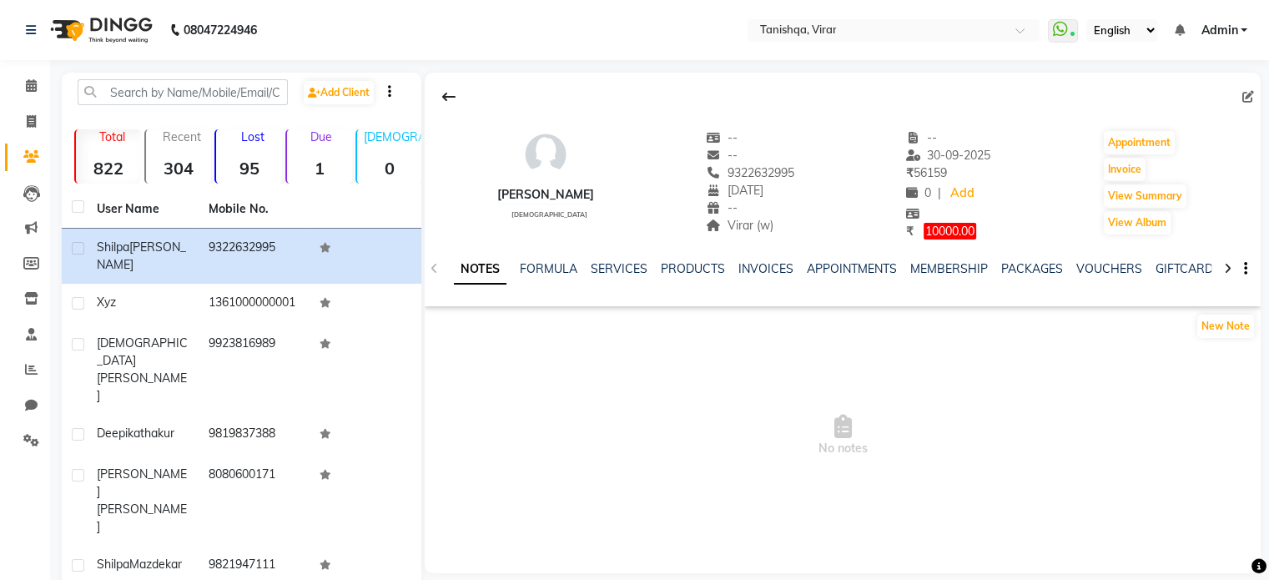
click at [722, 293] on div "NOTES FORMULA SERVICES PRODUCTS INVOICES APPOINTMENTS MEMBERSHIP PACKAGES VOUCH…" at bounding box center [829, 279] width 764 height 38
click at [1079, 269] on link "POINTS" at bounding box center [1080, 268] width 43 height 15
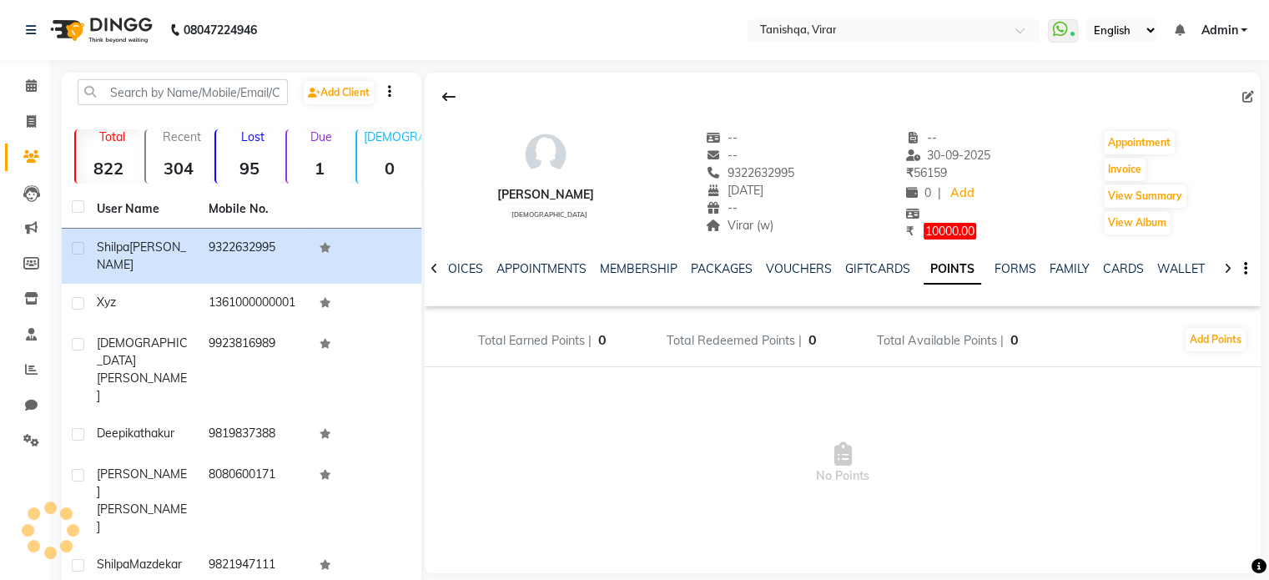
scroll to position [0, 167]
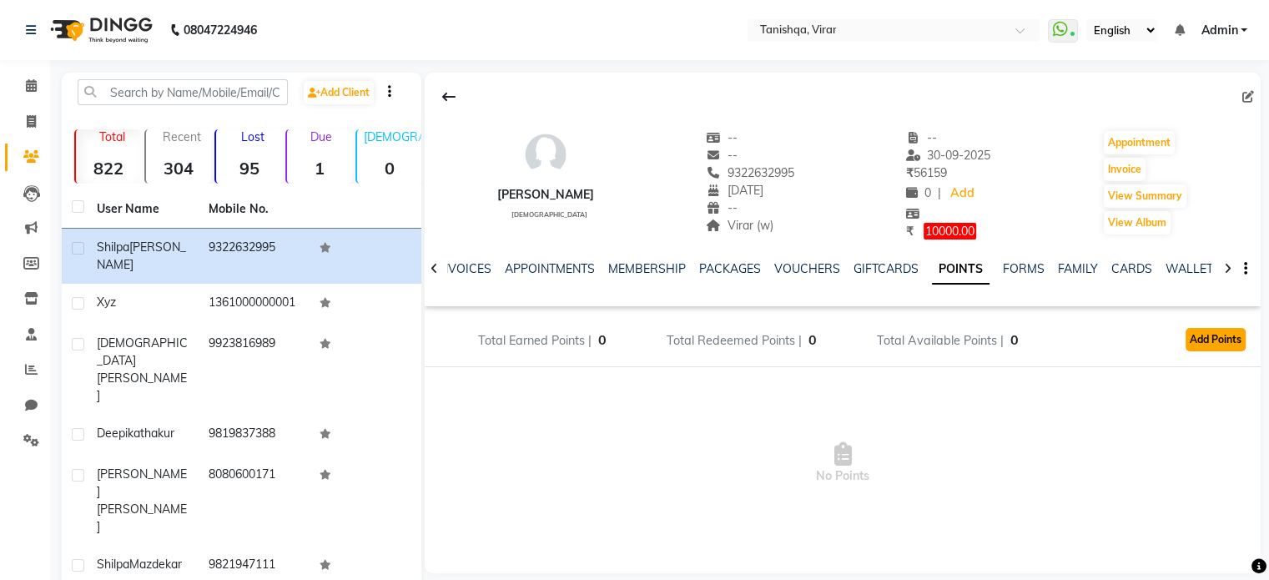
click at [1224, 338] on button "Add Points" at bounding box center [1215, 339] width 60 height 23
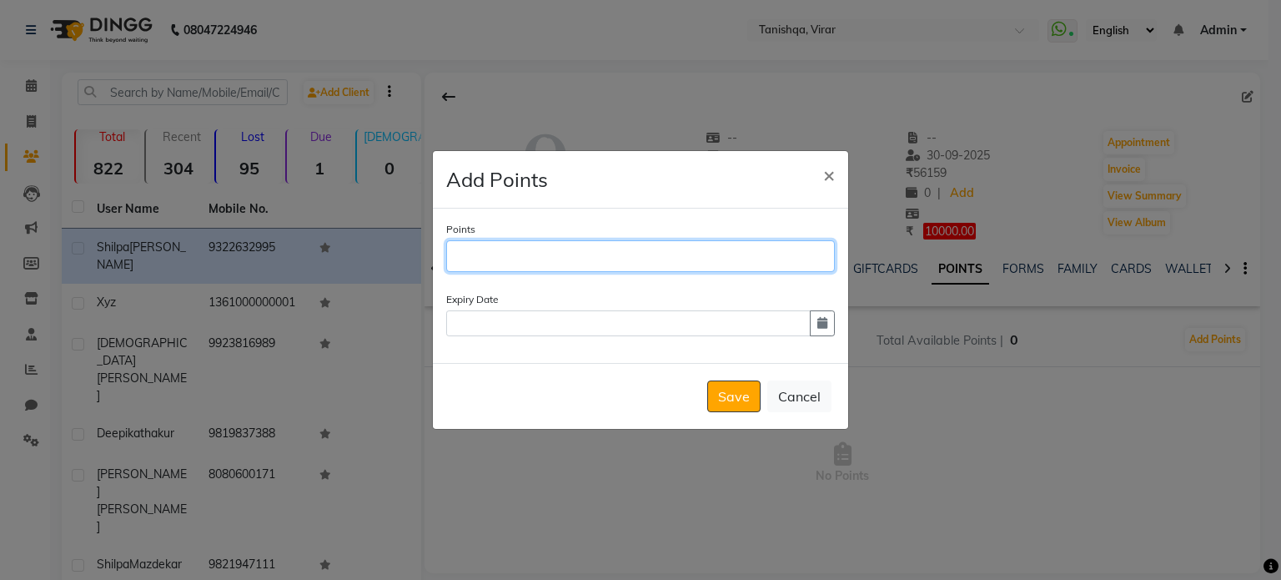
click at [626, 248] on input "Points" at bounding box center [640, 256] width 389 height 32
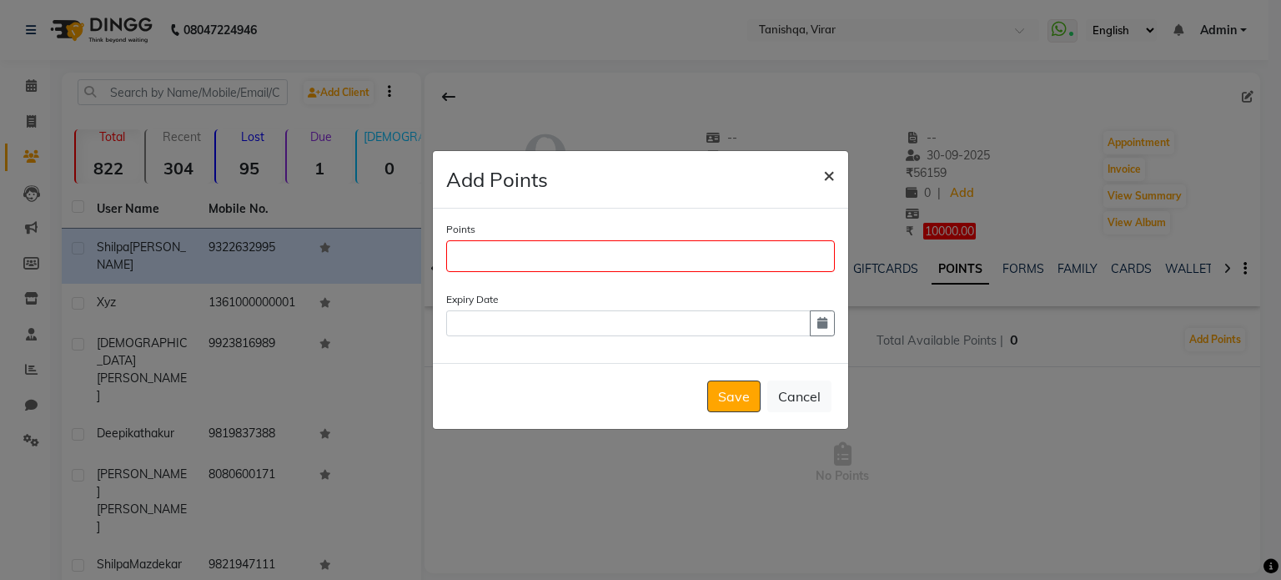
click at [826, 174] on span "×" at bounding box center [829, 174] width 12 height 25
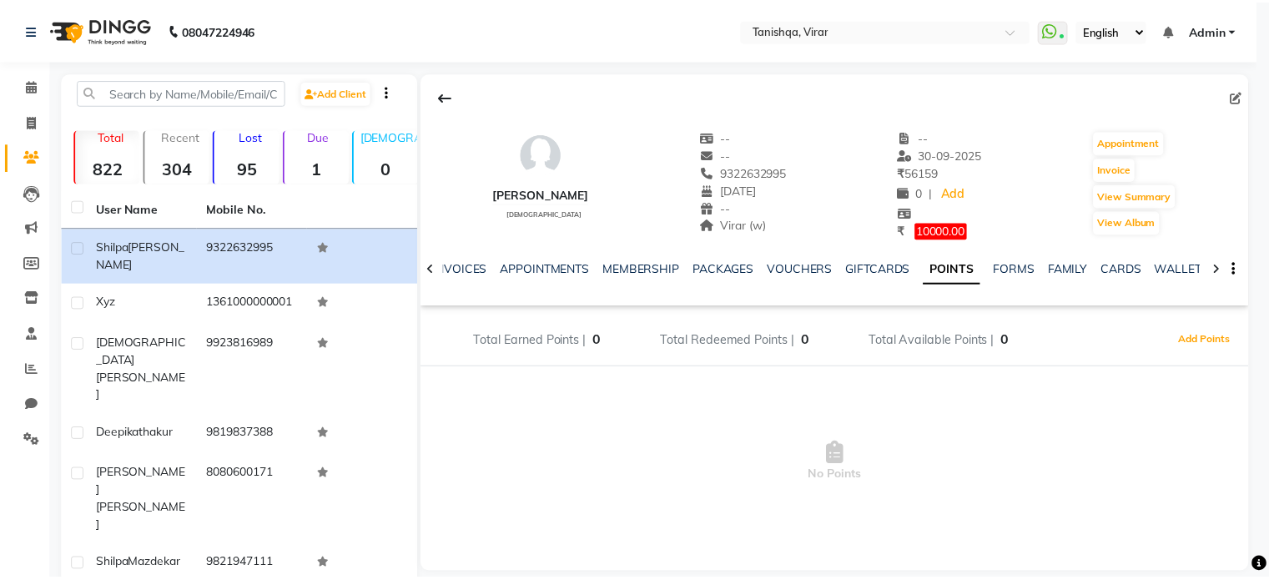
scroll to position [0, 159]
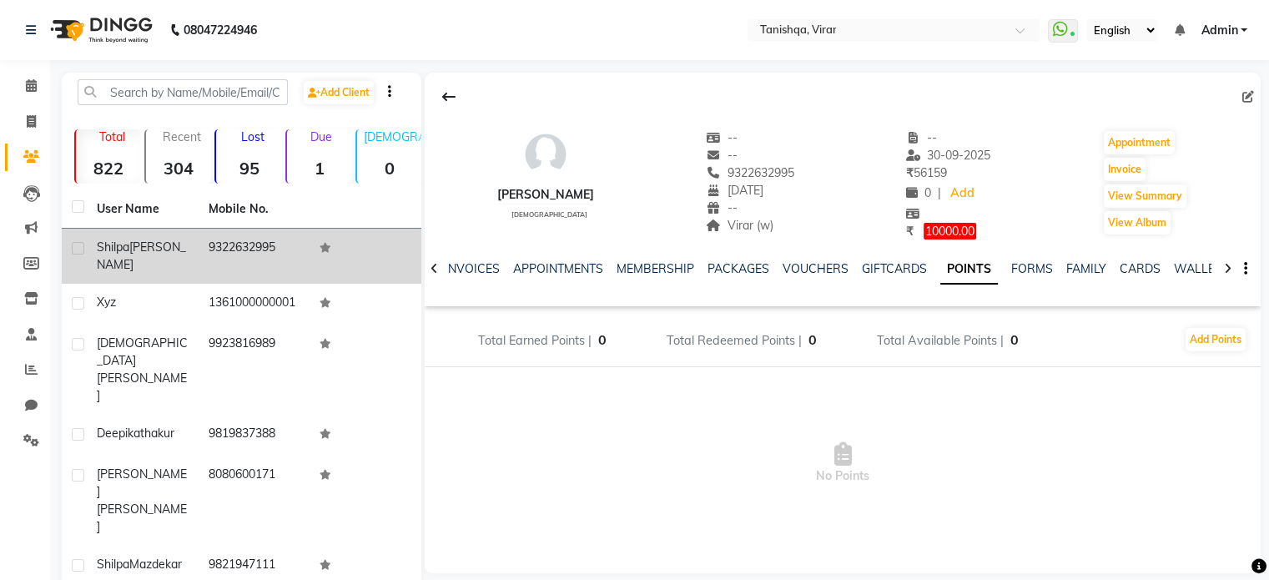
click at [322, 246] on icon at bounding box center [326, 248] width 12 height 10
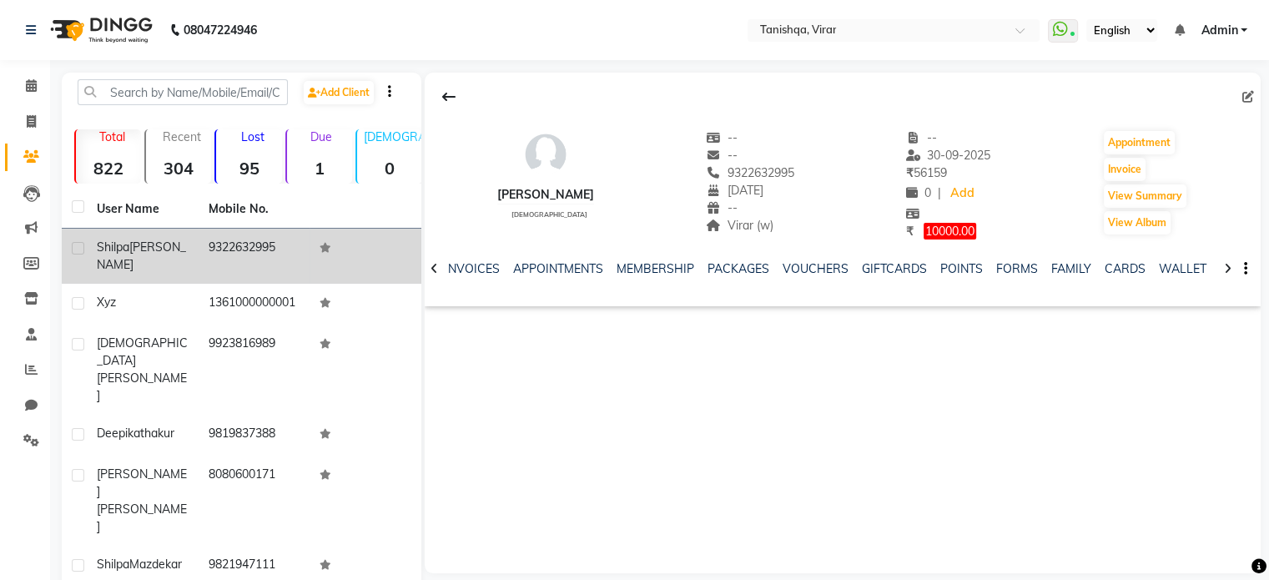
scroll to position [0, 153]
click at [322, 246] on icon at bounding box center [326, 248] width 12 height 10
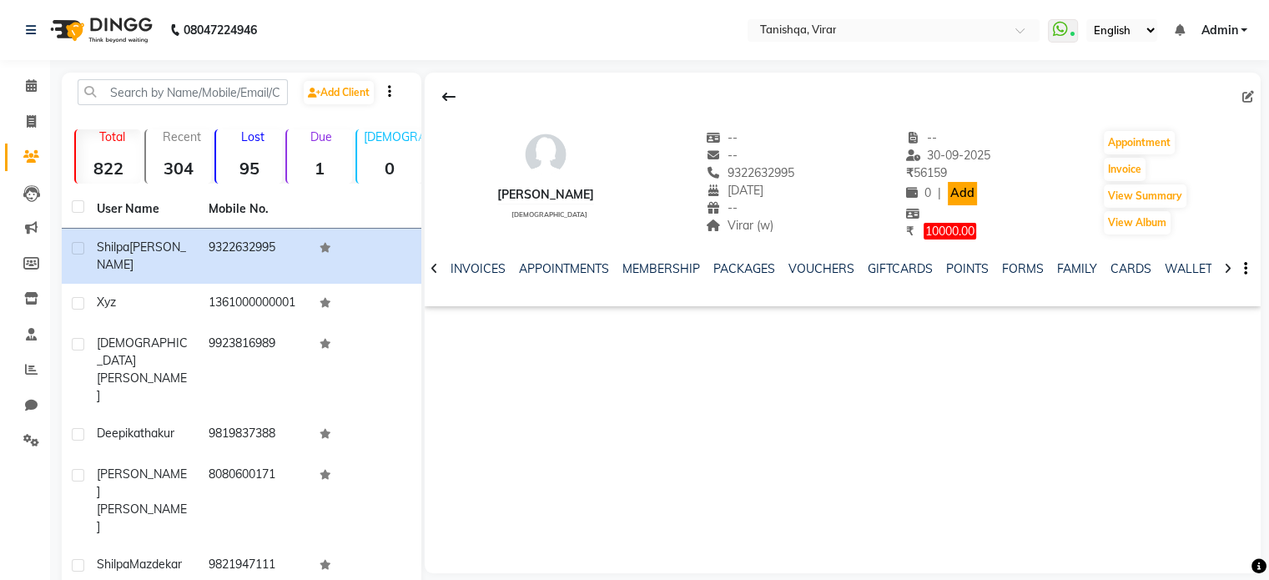
click at [961, 194] on link "Add" at bounding box center [962, 193] width 29 height 23
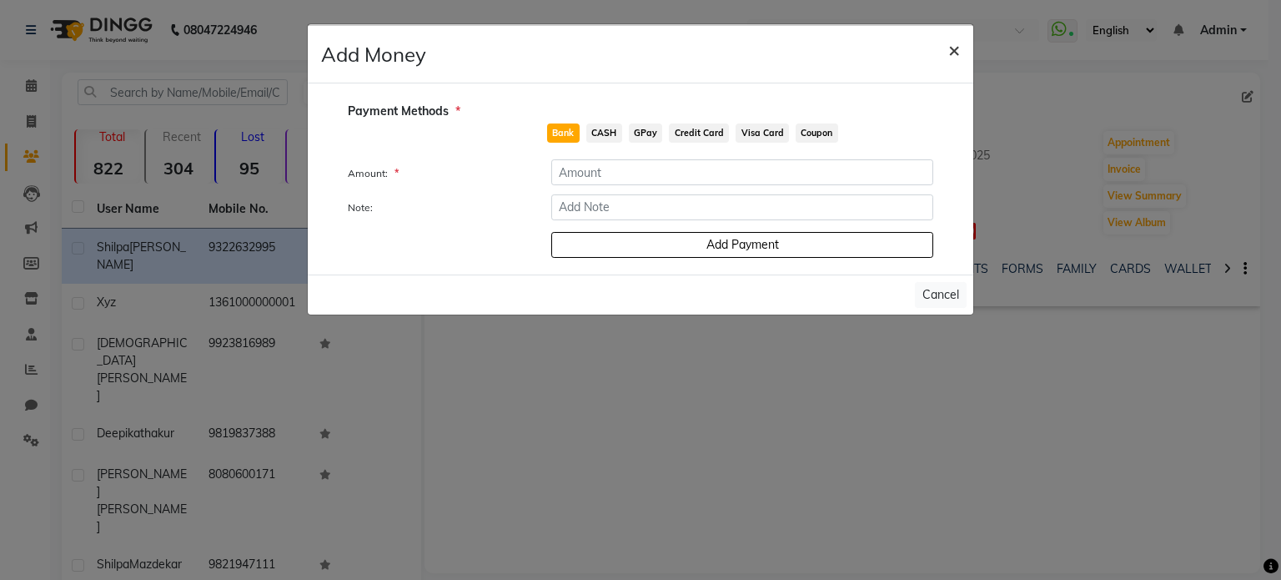
click at [951, 46] on span "×" at bounding box center [955, 49] width 12 height 25
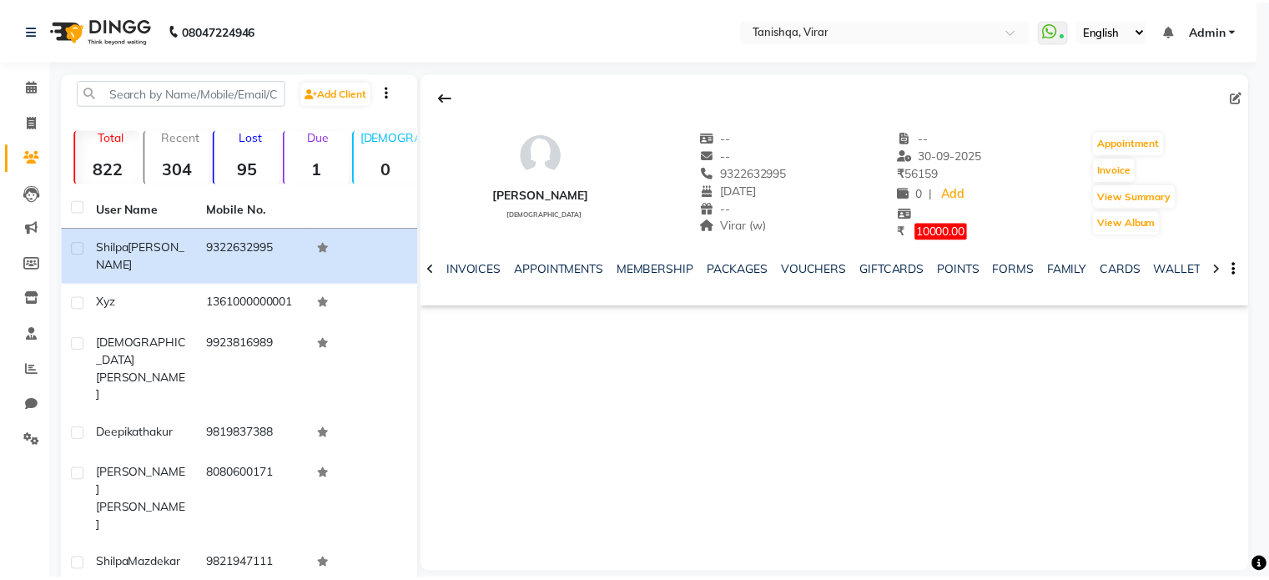
scroll to position [0, 143]
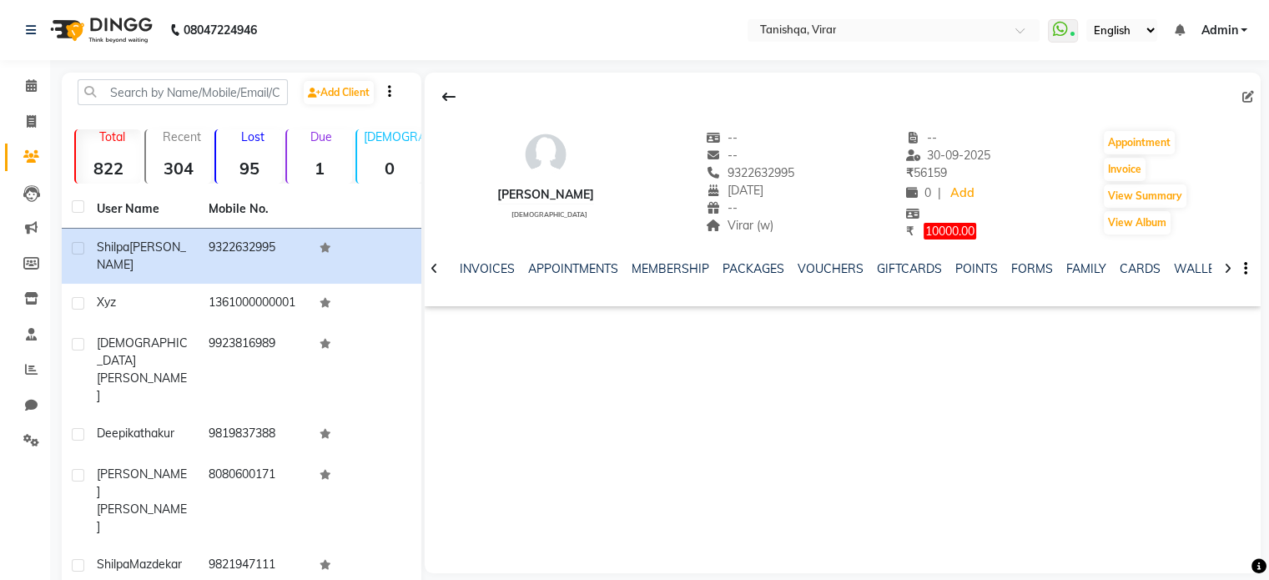
click at [546, 156] on img at bounding box center [546, 154] width 50 height 50
click at [486, 272] on link "INVOICES" at bounding box center [487, 268] width 55 height 15
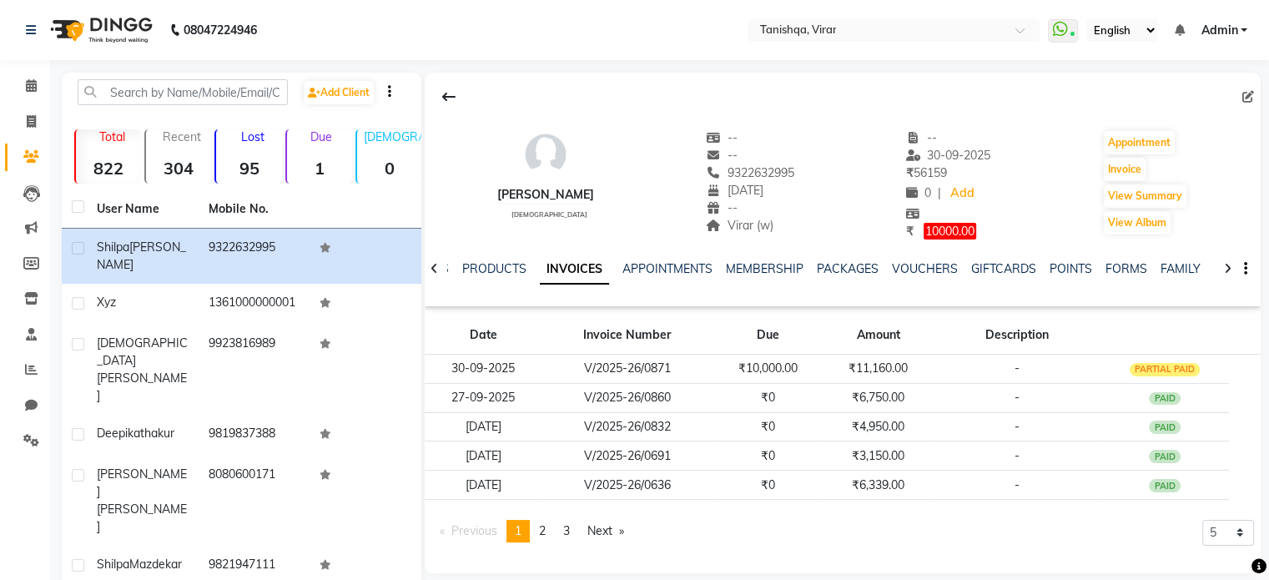
click at [1225, 268] on icon at bounding box center [1228, 269] width 8 height 12
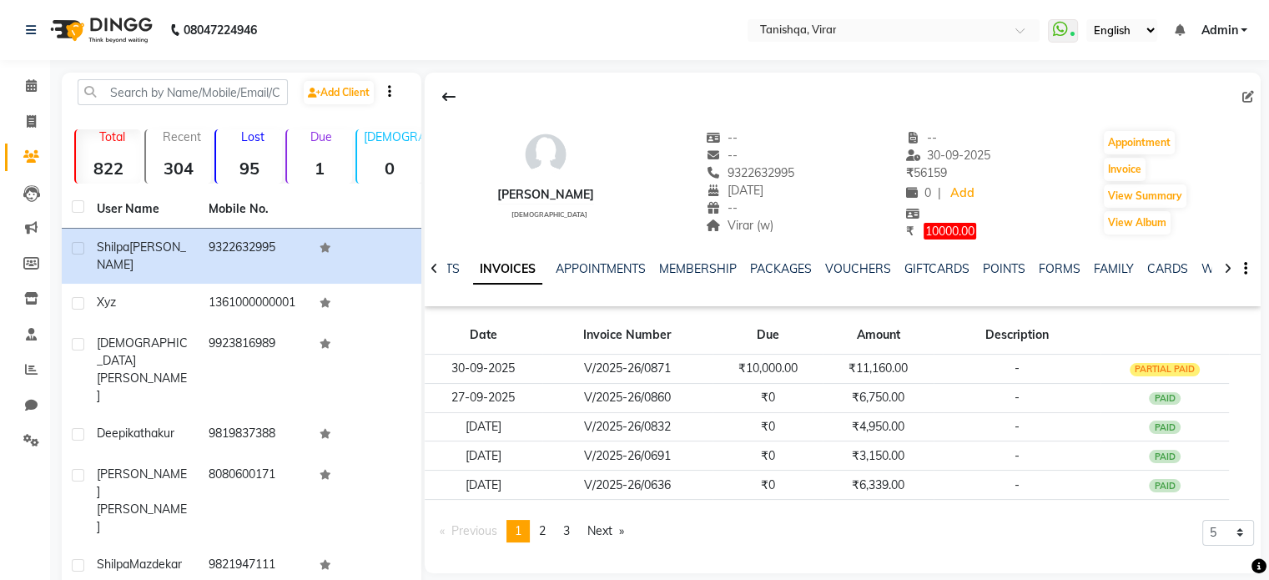
click at [1225, 268] on icon at bounding box center [1228, 269] width 8 height 12
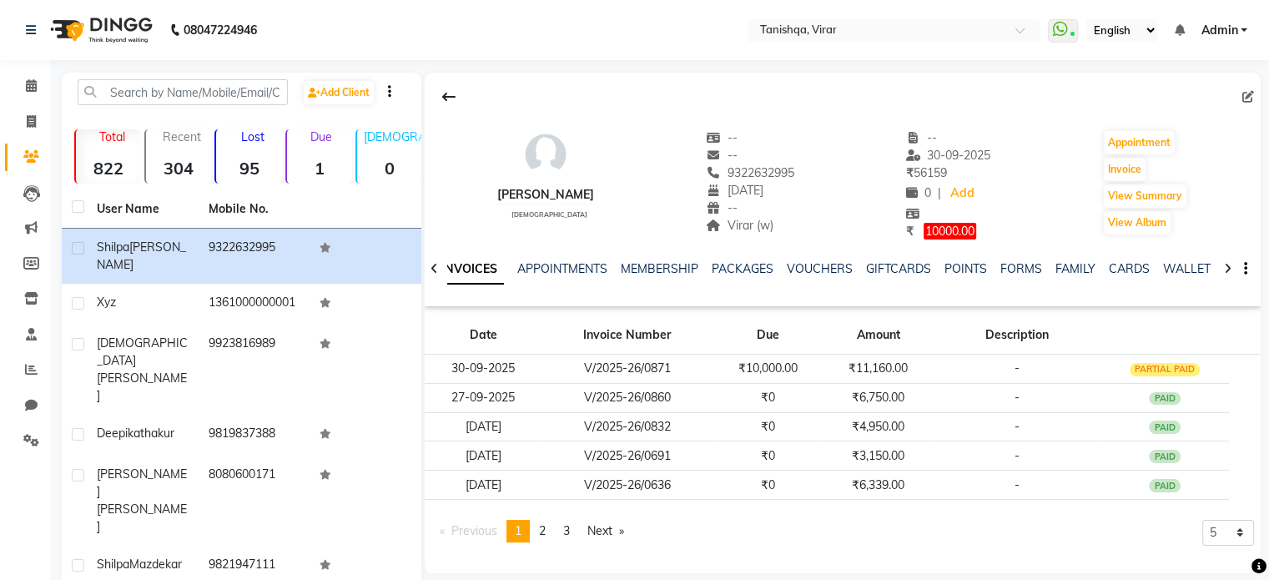
click at [1225, 268] on icon at bounding box center [1228, 269] width 8 height 12
click at [1225, 268] on div "NOTES FORMULA SERVICES PRODUCTS INVOICES APPOINTMENTS MEMBERSHIP PACKAGES VOUCH…" at bounding box center [843, 269] width 836 height 58
click at [1168, 274] on link "WALLET" at bounding box center [1192, 268] width 48 height 15
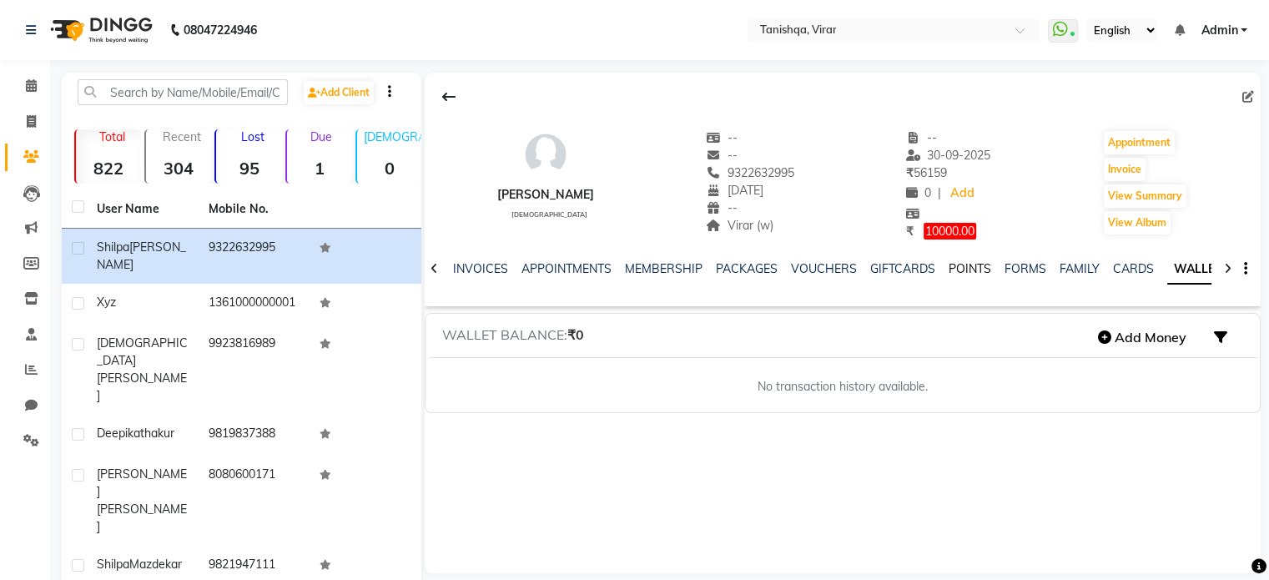
click at [949, 264] on link "POINTS" at bounding box center [970, 268] width 43 height 15
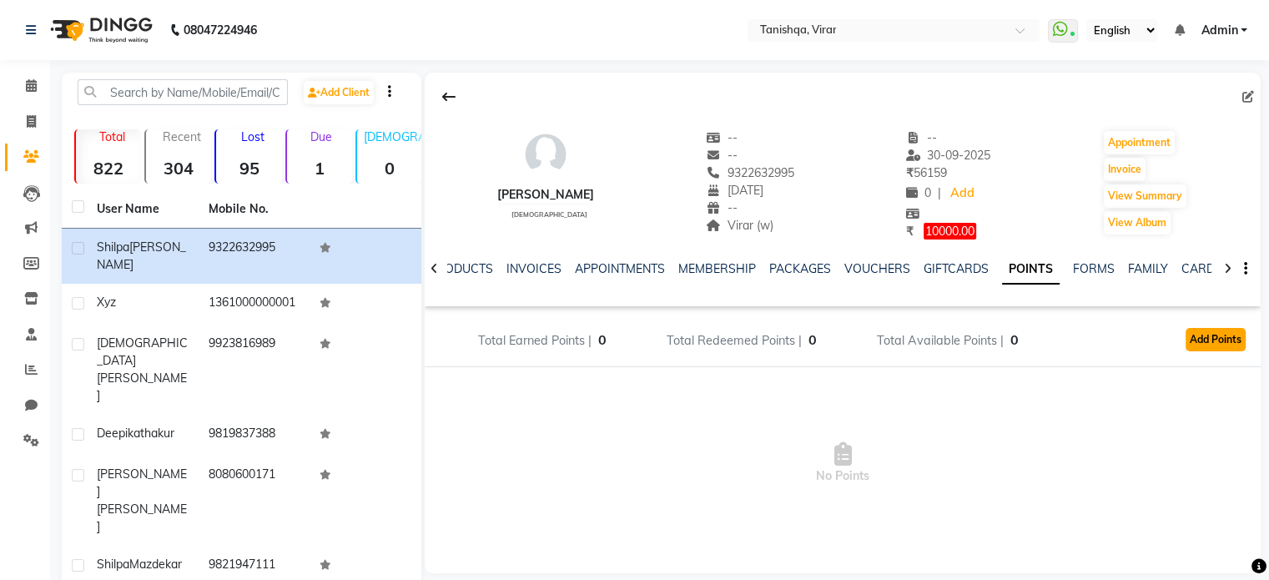
click at [1202, 338] on button "Add Points" at bounding box center [1215, 339] width 60 height 23
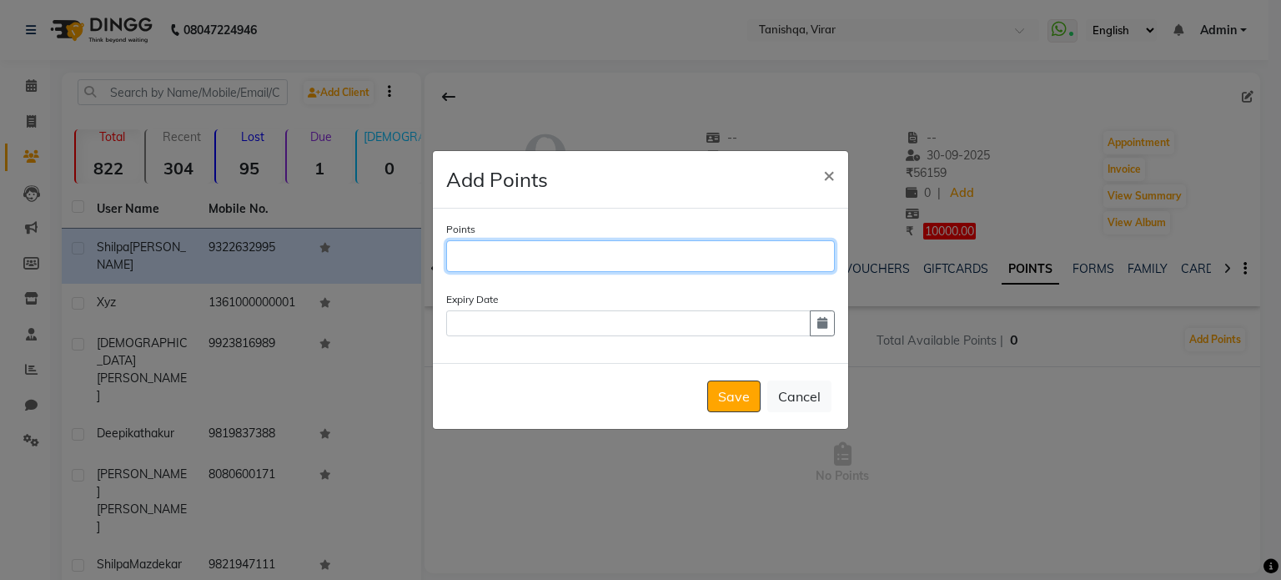
click at [529, 254] on input "Points" at bounding box center [640, 256] width 389 height 32
click at [491, 254] on input "1000" at bounding box center [640, 256] width 389 height 32
type input "1"
type input "980"
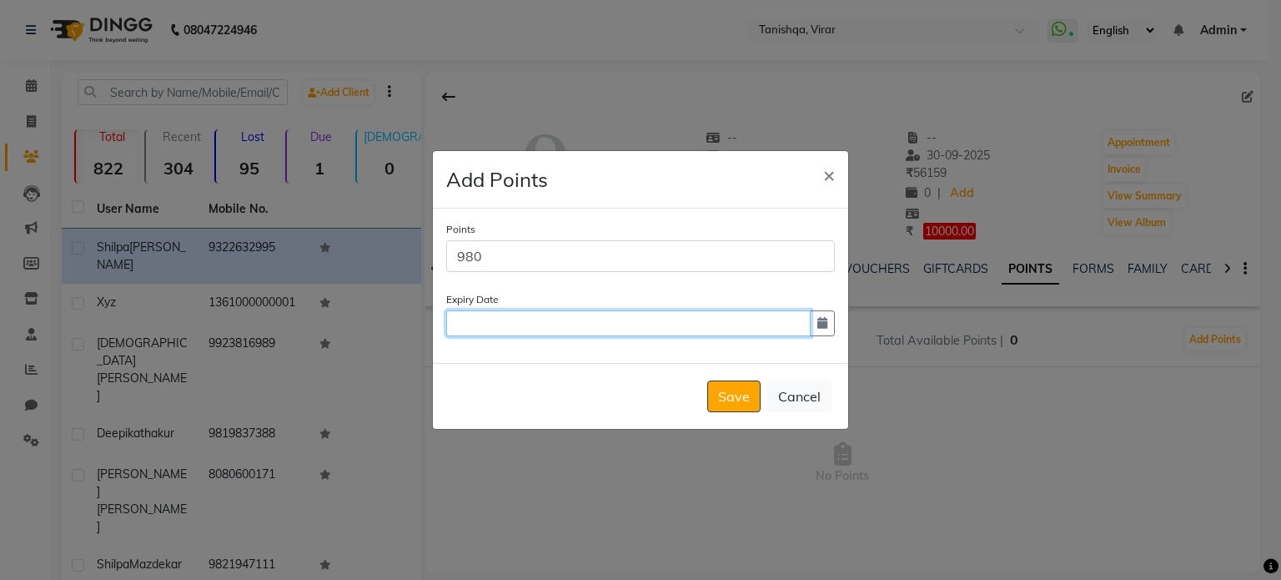
click at [560, 323] on input "text" at bounding box center [628, 323] width 365 height 26
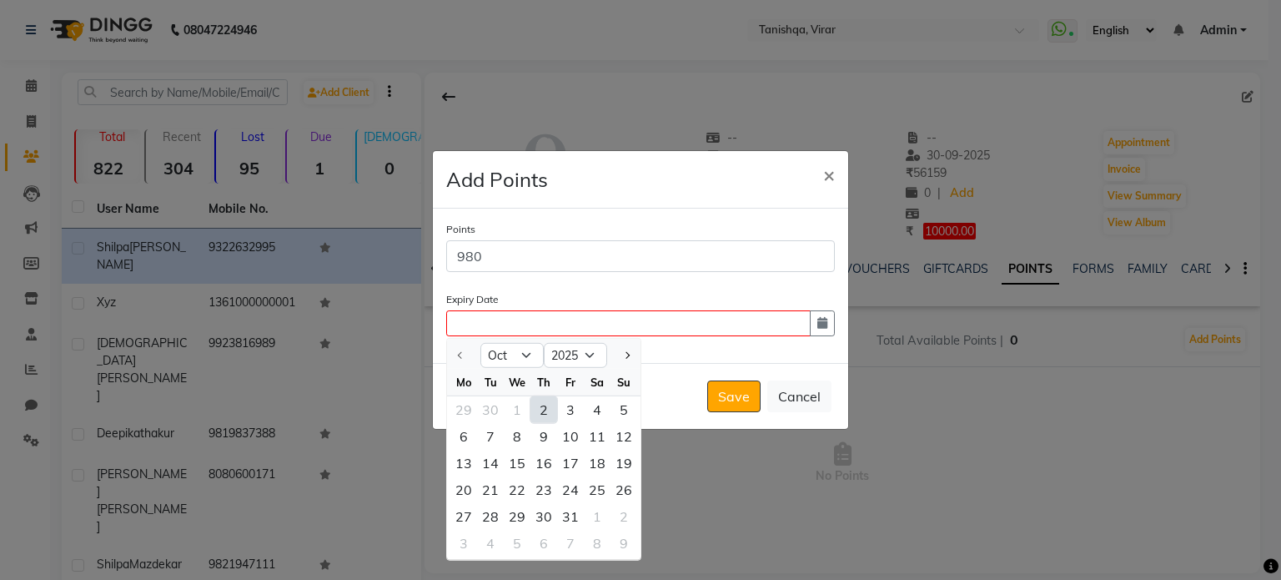
click at [455, 355] on div at bounding box center [463, 355] width 33 height 27
click at [522, 356] on select "Oct Nov Dec" at bounding box center [512, 355] width 63 height 25
click at [521, 355] on select "Oct Nov Dec" at bounding box center [512, 355] width 63 height 25
click at [464, 353] on div at bounding box center [463, 355] width 33 height 27
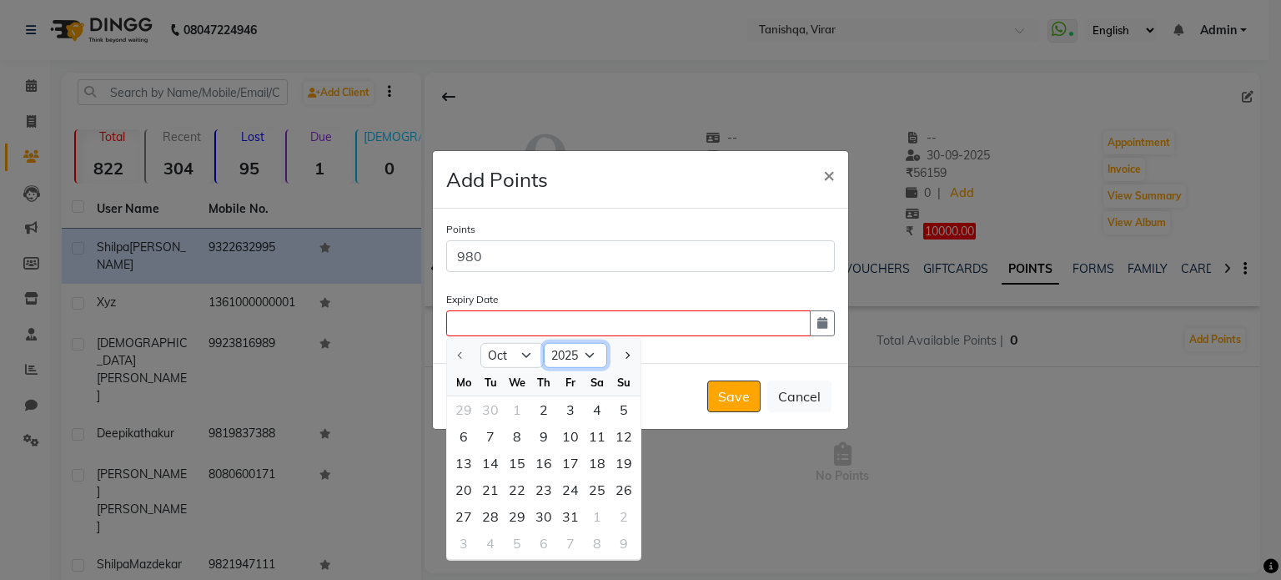
click at [594, 357] on select "2025 2026 2027 2028 2029 2030 2031 2032 2033 2034 2035" at bounding box center [575, 355] width 63 height 25
click at [527, 353] on select "Oct Nov Dec" at bounding box center [512, 355] width 63 height 25
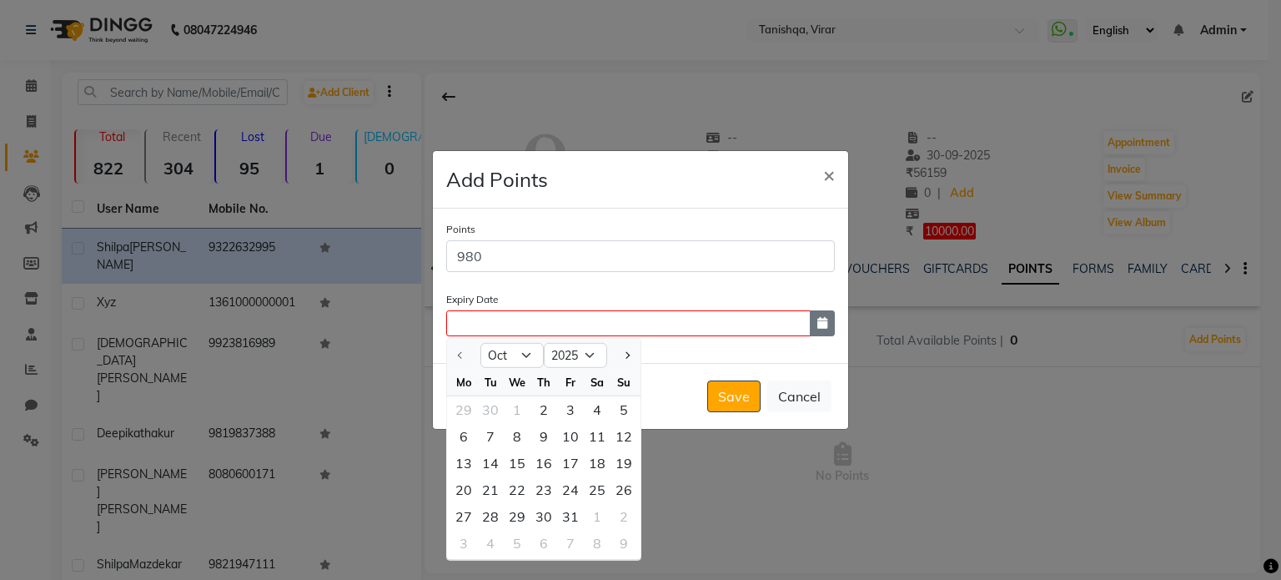
click at [823, 316] on button "button" at bounding box center [822, 323] width 25 height 26
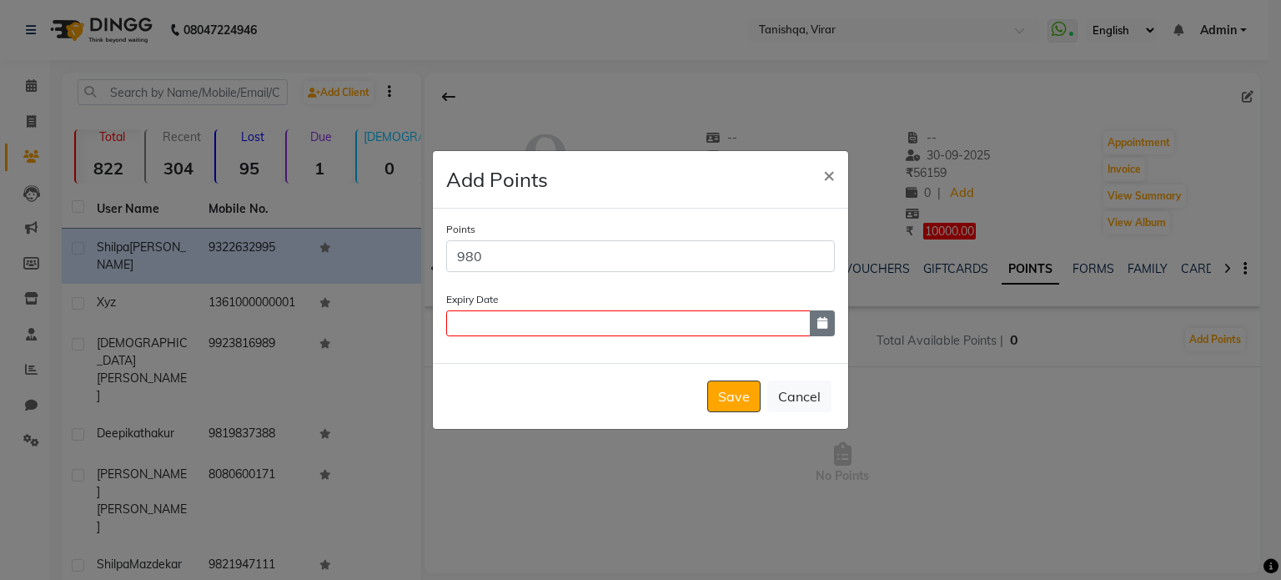
click at [819, 322] on icon "button" at bounding box center [823, 323] width 10 height 12
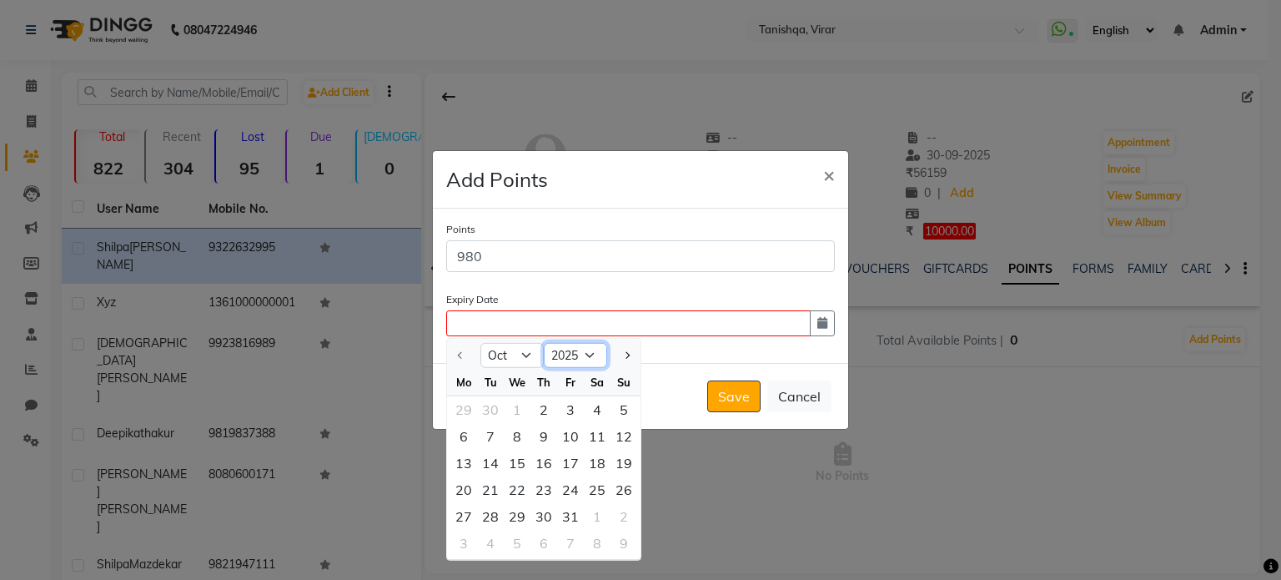
click at [592, 360] on select "2025 2026 2027 2028 2029 2030 2031 2032 2033 2034 2035" at bounding box center [575, 355] width 63 height 25
select select "2026"
click at [544, 343] on select "2025 2026 2027 2028 2029 2030 2031 2032 2033 2034 2035" at bounding box center [575, 355] width 63 height 25
click at [461, 354] on span "Previous month" at bounding box center [461, 355] width 7 height 7
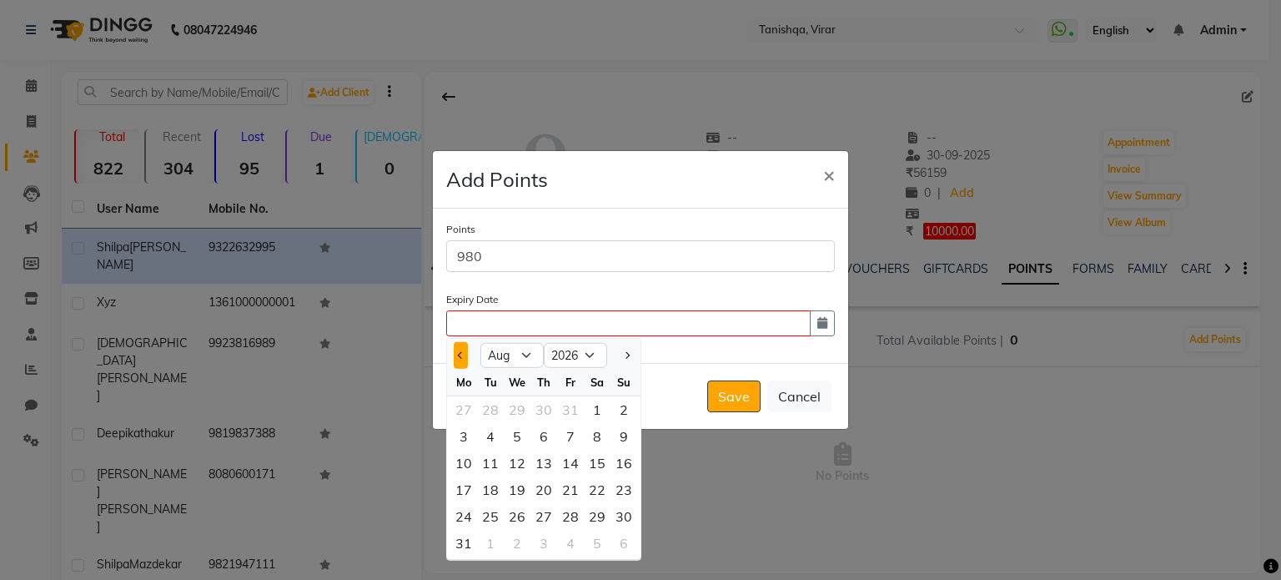
click at [461, 354] on span "Previous month" at bounding box center [461, 355] width 7 height 7
click at [526, 355] on select "Jan Feb Mar Apr May Jun [DATE] Aug Sep Oct Nov Dec" at bounding box center [512, 355] width 63 height 25
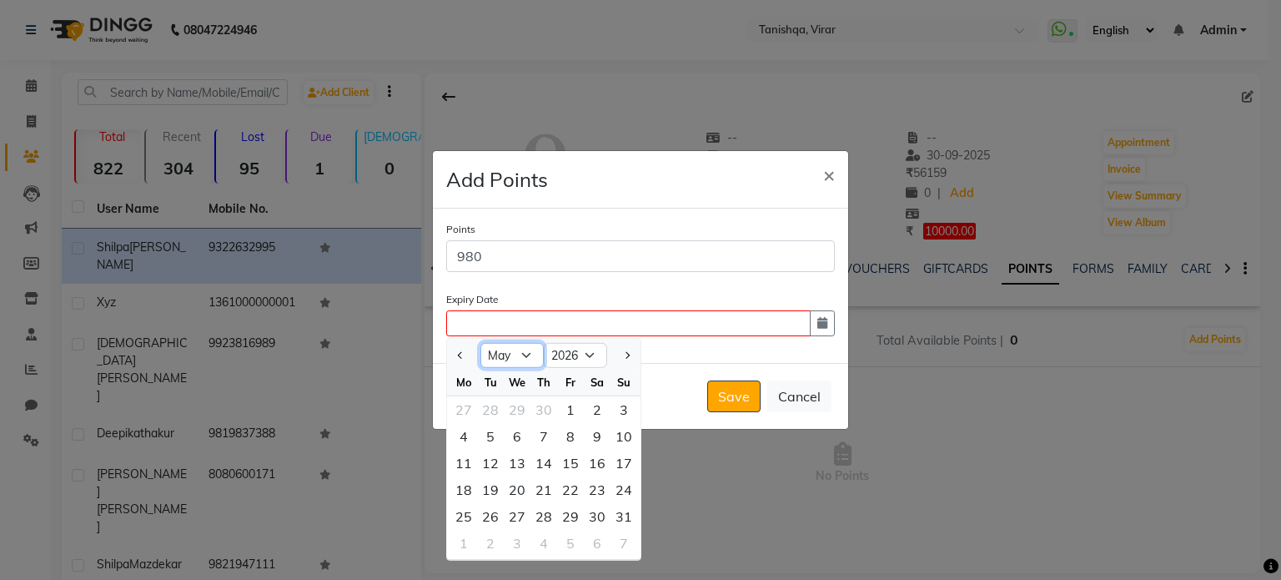
click at [526, 355] on select "Jan Feb Mar Apr May Jun [DATE] Aug Sep Oct Nov Dec" at bounding box center [512, 355] width 63 height 25
select select "10"
click at [481, 343] on select "Jan Feb Mar Apr May Jun [DATE] Aug Sep Oct Nov Dec" at bounding box center [512, 355] width 63 height 25
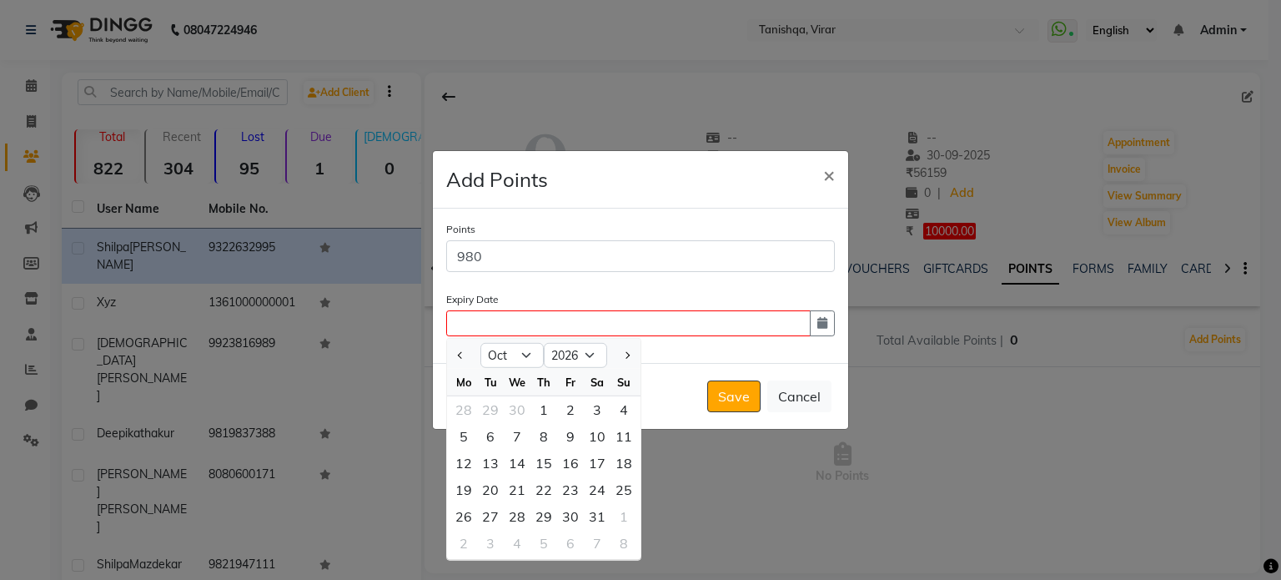
drag, startPoint x: 516, startPoint y: 286, endPoint x: 525, endPoint y: 356, distance: 70.6
click at [525, 356] on div "Points 980 Expiry Date Jan Feb Mar Apr May Jun [DATE] Aug Sep Oct Nov [DATE] 20…" at bounding box center [640, 286] width 415 height 154
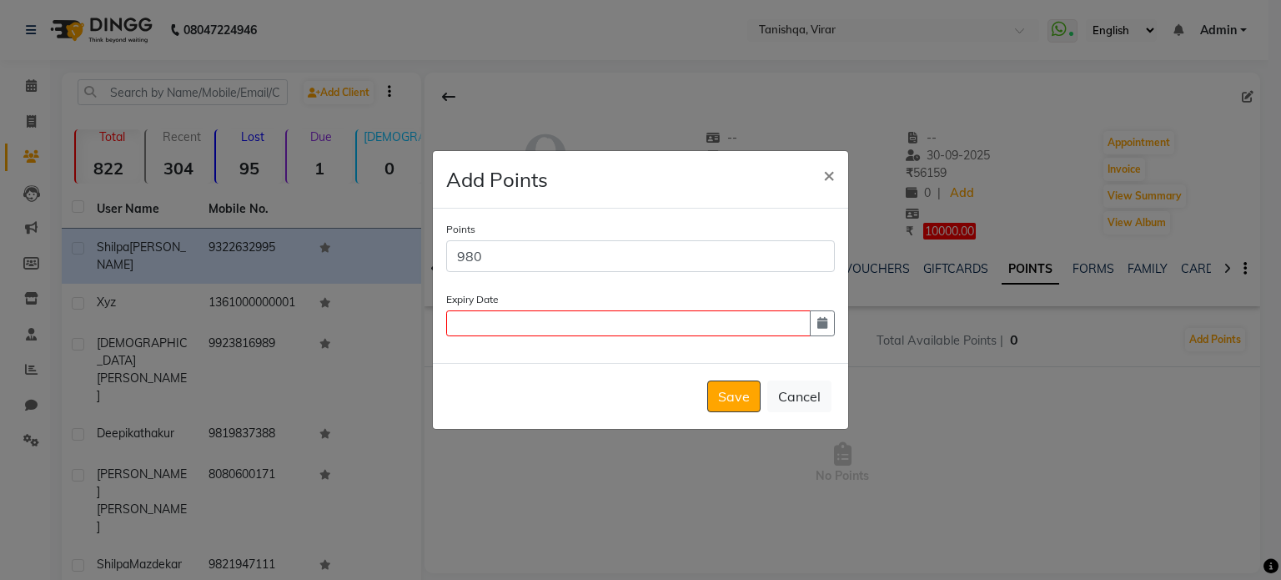
click at [525, 356] on div "Points 980 Expiry Date" at bounding box center [640, 286] width 415 height 154
click at [817, 320] on button "button" at bounding box center [822, 323] width 25 height 26
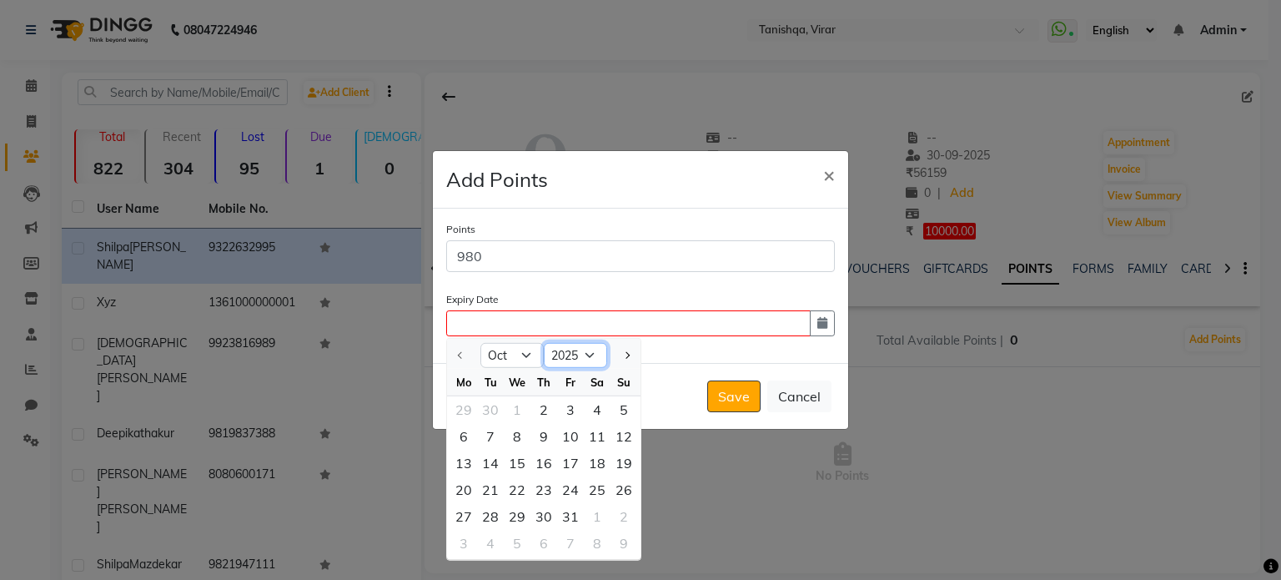
click at [591, 349] on select "2025 2026 2027 2028 2029 2030 2031 2032 2033 2034 2035" at bounding box center [575, 355] width 63 height 25
select select "2026"
click at [544, 343] on select "2025 2026 2027 2028 2029 2030 2031 2032 2033 2034 2035" at bounding box center [575, 355] width 63 height 25
click at [524, 360] on select "Jan Feb Mar Apr May Jun [DATE] Aug Sep Oct Nov Dec" at bounding box center [512, 355] width 63 height 25
select select "9"
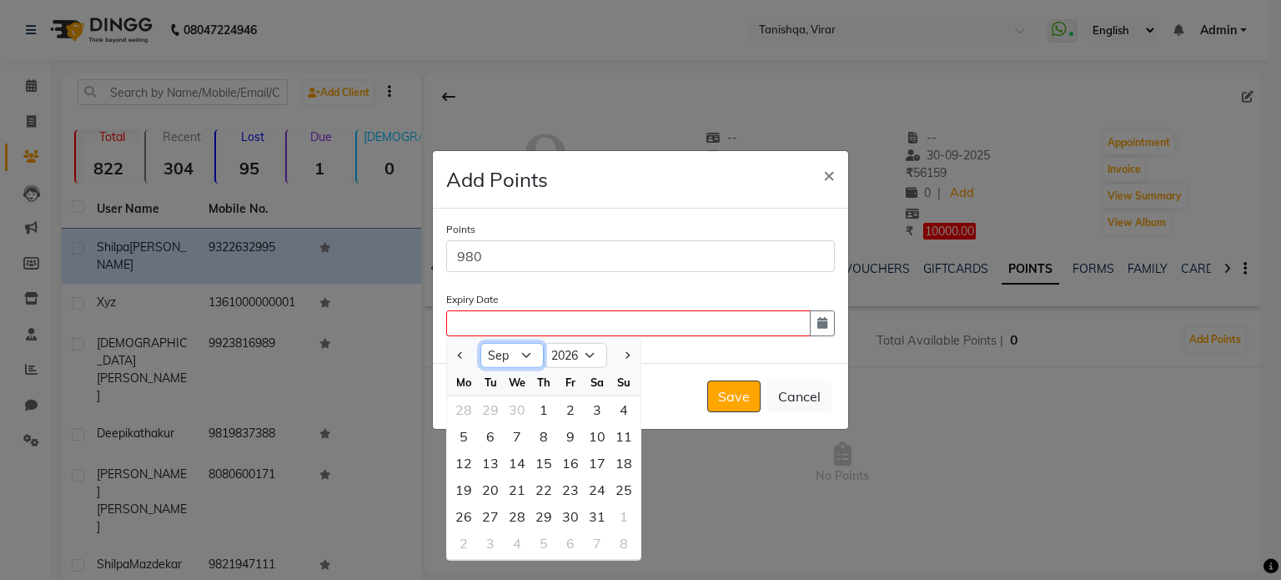
click at [481, 343] on select "Jan Feb Mar Apr May Jun [DATE] Aug Sep Oct Nov Dec" at bounding box center [512, 355] width 63 height 25
click at [620, 491] on div "27" at bounding box center [624, 489] width 27 height 27
type input "[DATE]"
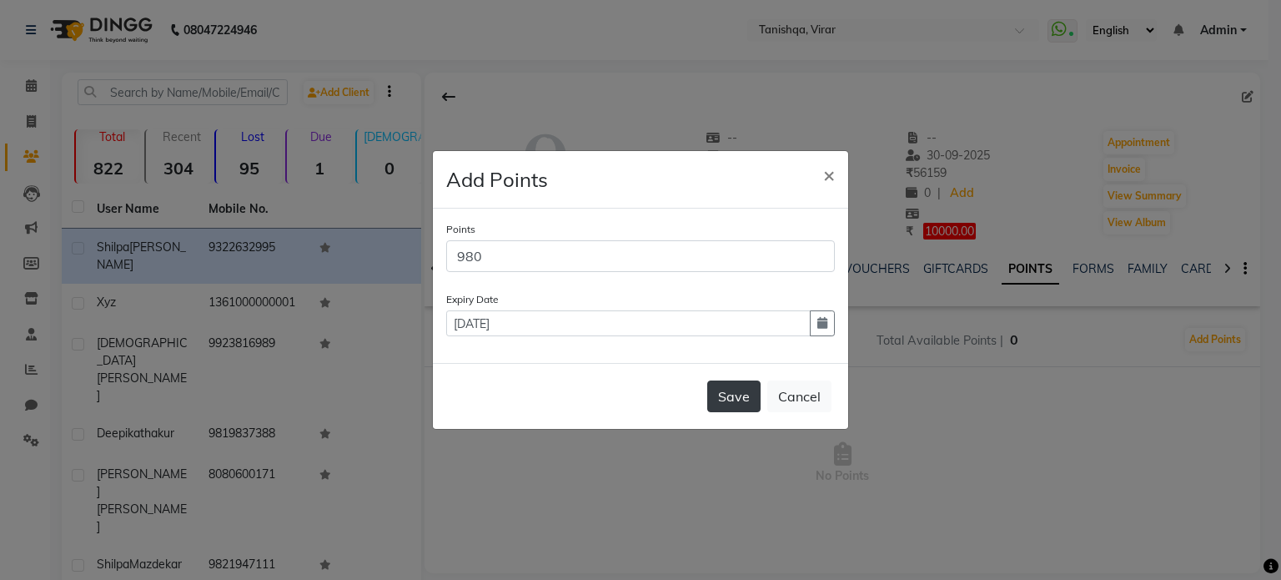
click at [736, 397] on button "Save" at bounding box center [733, 396] width 53 height 32
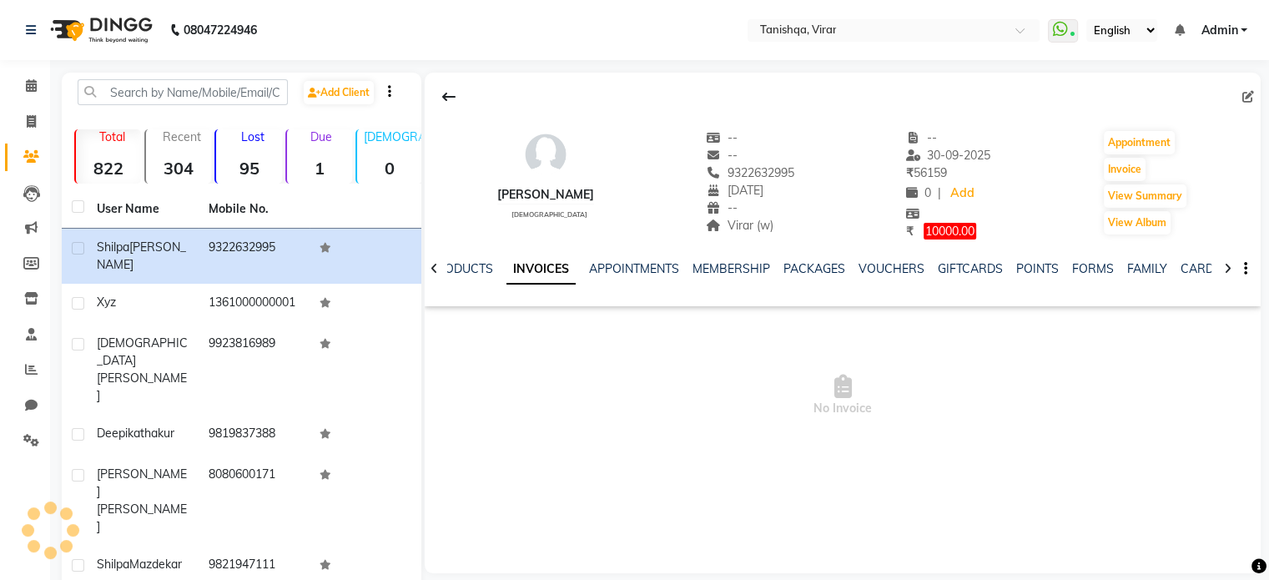
scroll to position [50, 0]
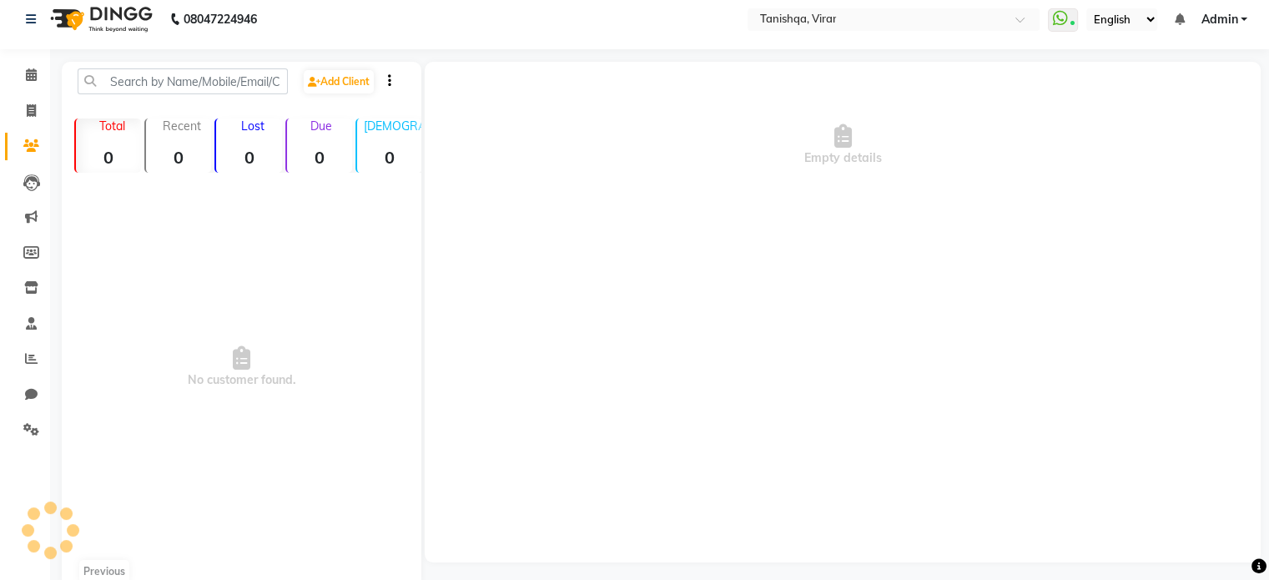
scroll to position [40, 0]
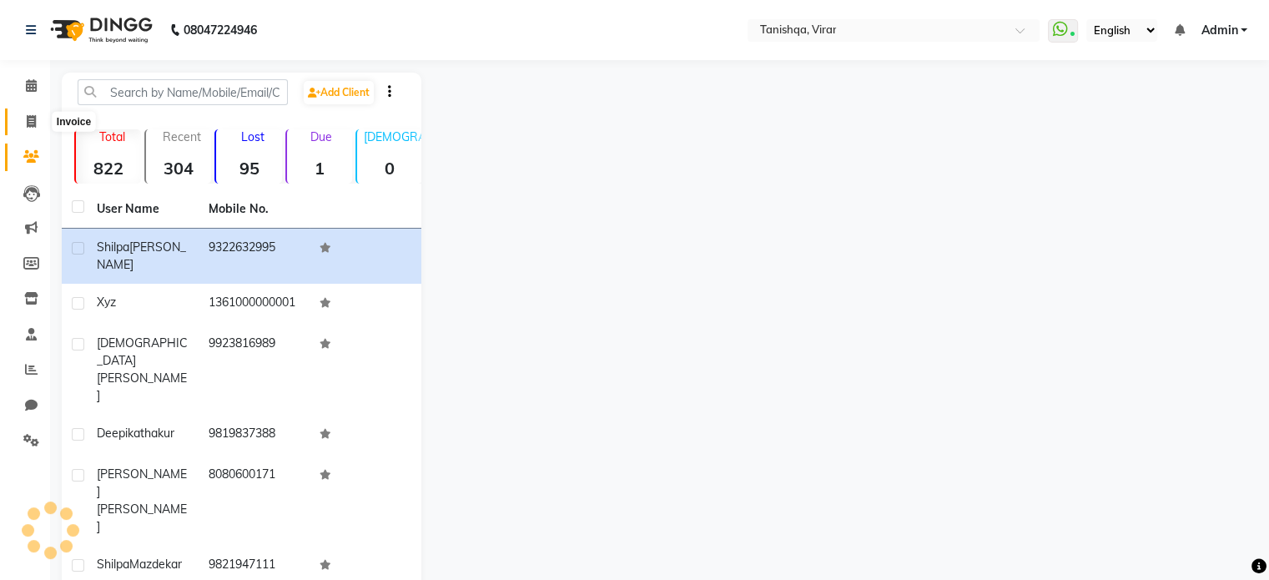
click at [26, 113] on span at bounding box center [31, 122] width 29 height 19
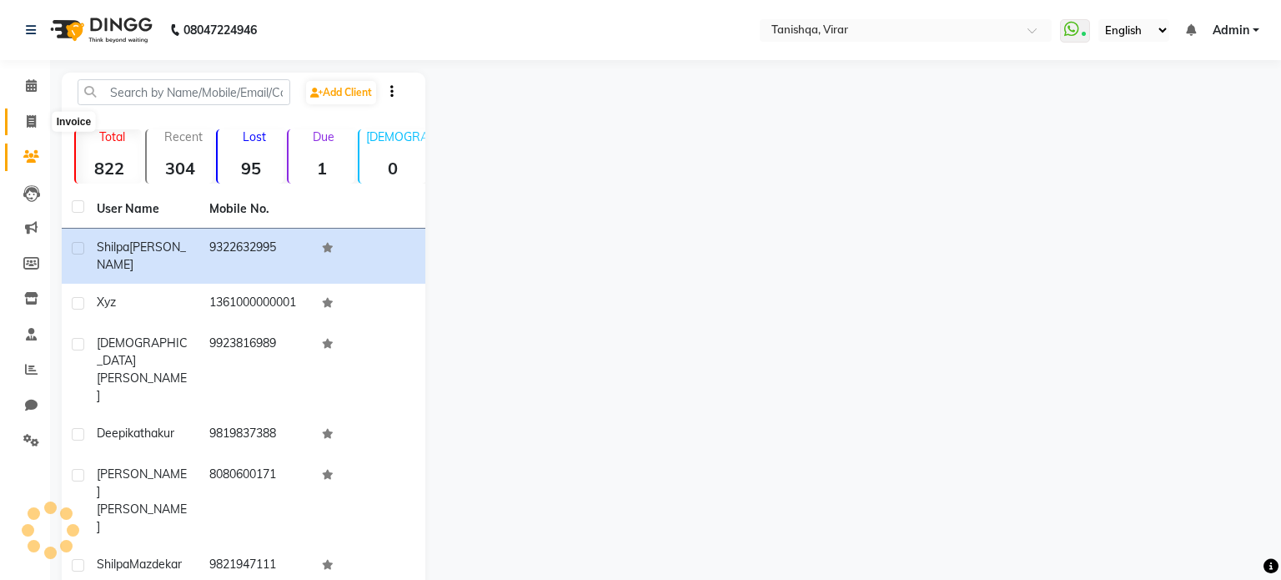
select select "service"
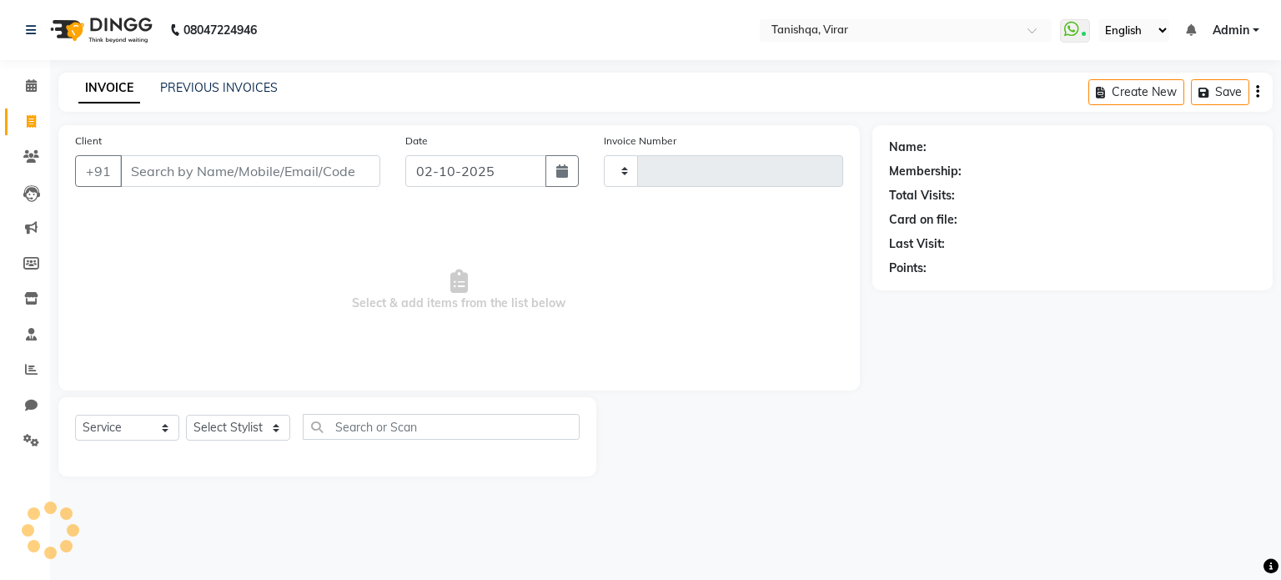
type input "0883"
select select "8149"
click at [158, 166] on input "Client" at bounding box center [250, 171] width 260 height 32
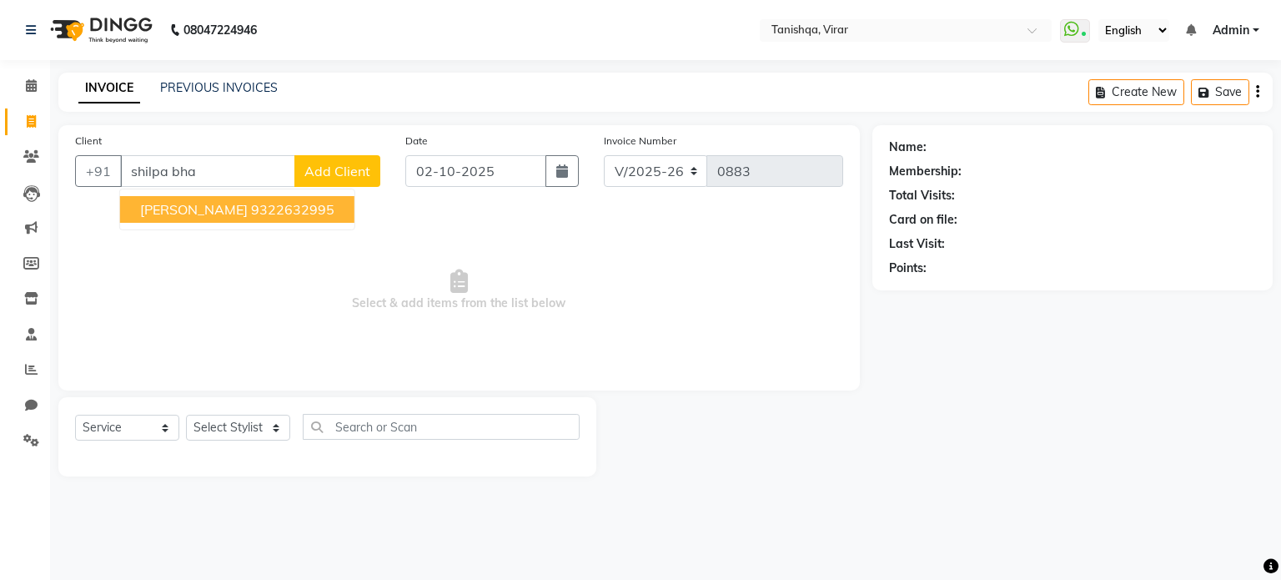
click at [289, 214] on ngb-highlight "9322632995" at bounding box center [292, 209] width 83 height 17
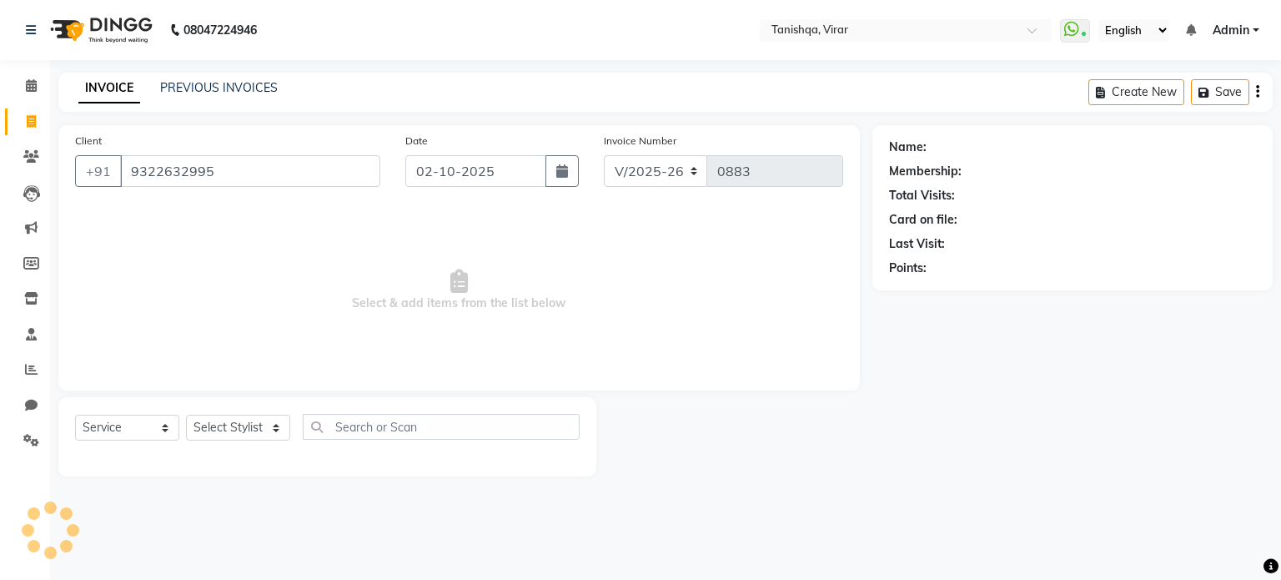
type input "9322632995"
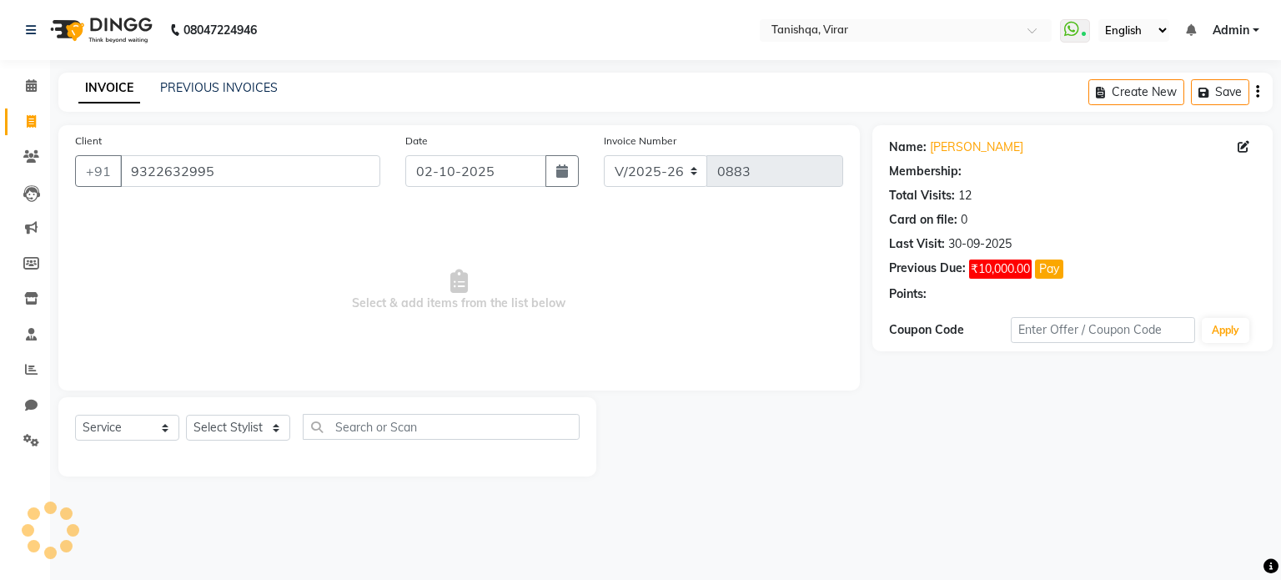
select select "1: Object"
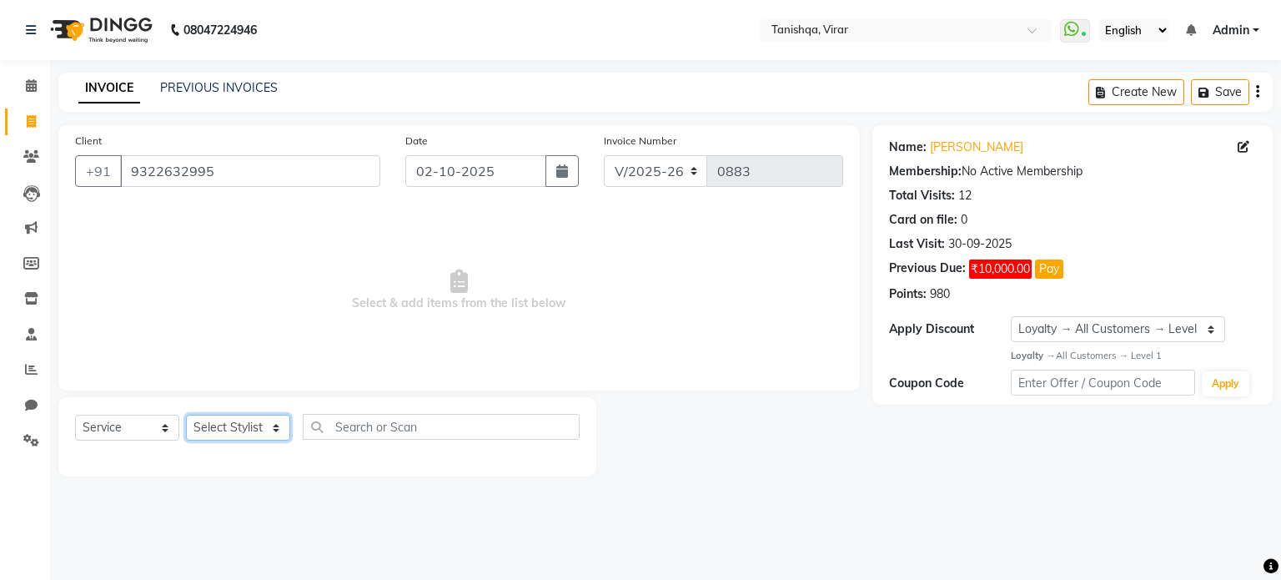
click at [235, 430] on select "Select Stylist [PERSON_NAME] [PERSON_NAME] [PERSON_NAME] [PERSON_NAME] [PERSON_…" at bounding box center [238, 428] width 104 height 26
select select "75950"
click at [186, 415] on select "Select Stylist [PERSON_NAME] [PERSON_NAME] [PERSON_NAME] [PERSON_NAME] [PERSON_…" at bounding box center [238, 428] width 104 height 26
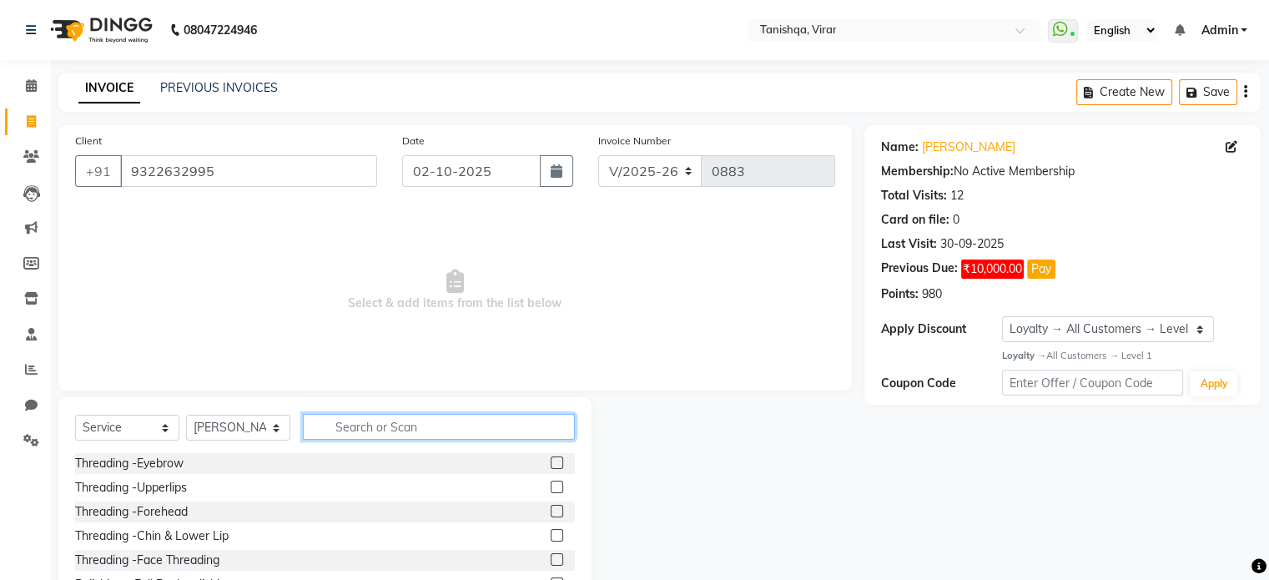
click at [400, 419] on input "text" at bounding box center [439, 427] width 272 height 26
click at [192, 463] on div "Threading -Eyebrow" at bounding box center [325, 463] width 500 height 21
click at [184, 495] on div "Threading -Upperlips" at bounding box center [131, 488] width 112 height 18
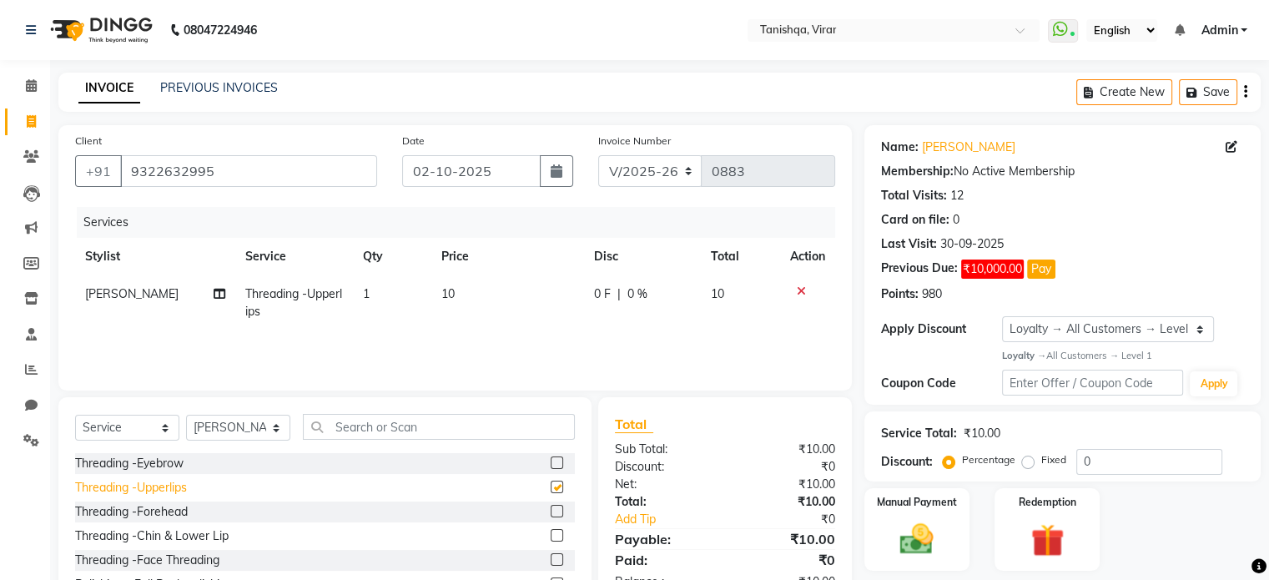
checkbox input "false"
click at [173, 457] on div "Threading -Eyebrow" at bounding box center [129, 464] width 108 height 18
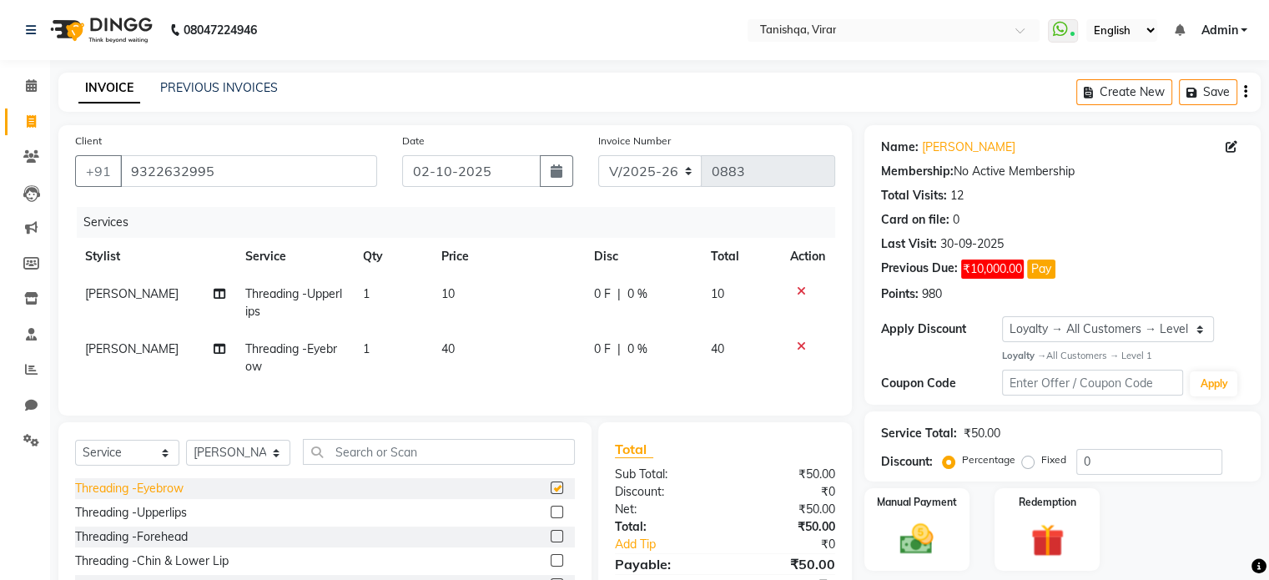
checkbox input "false"
click at [170, 546] on div "Threading -Forehead" at bounding box center [131, 537] width 113 height 18
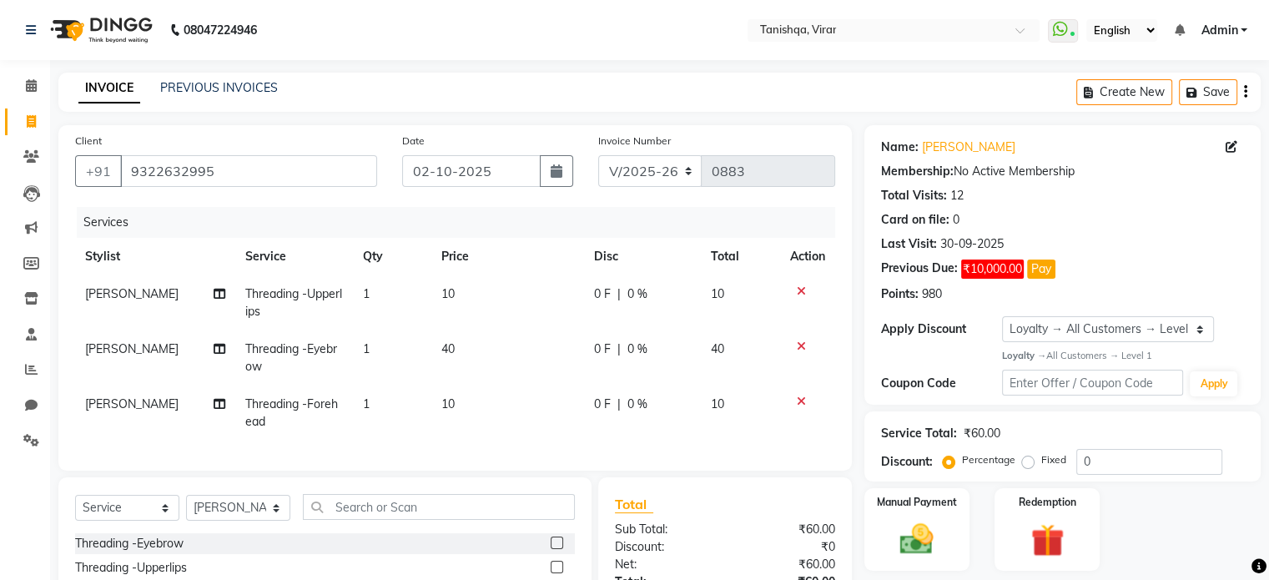
checkbox input "false"
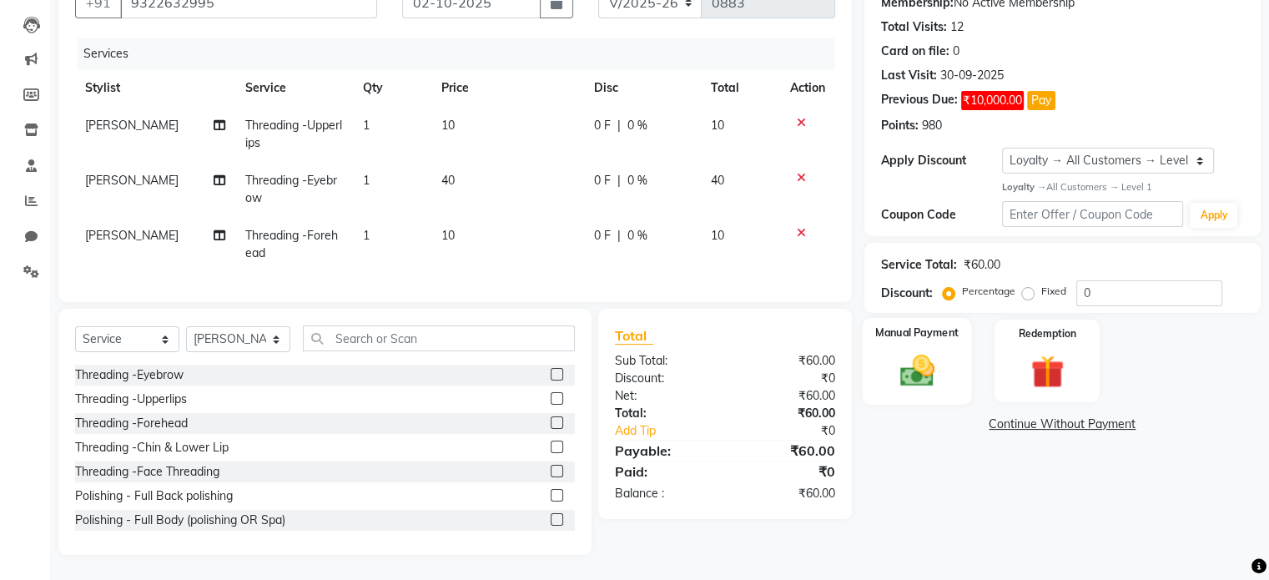
scroll to position [177, 0]
click at [911, 370] on img at bounding box center [916, 370] width 56 height 40
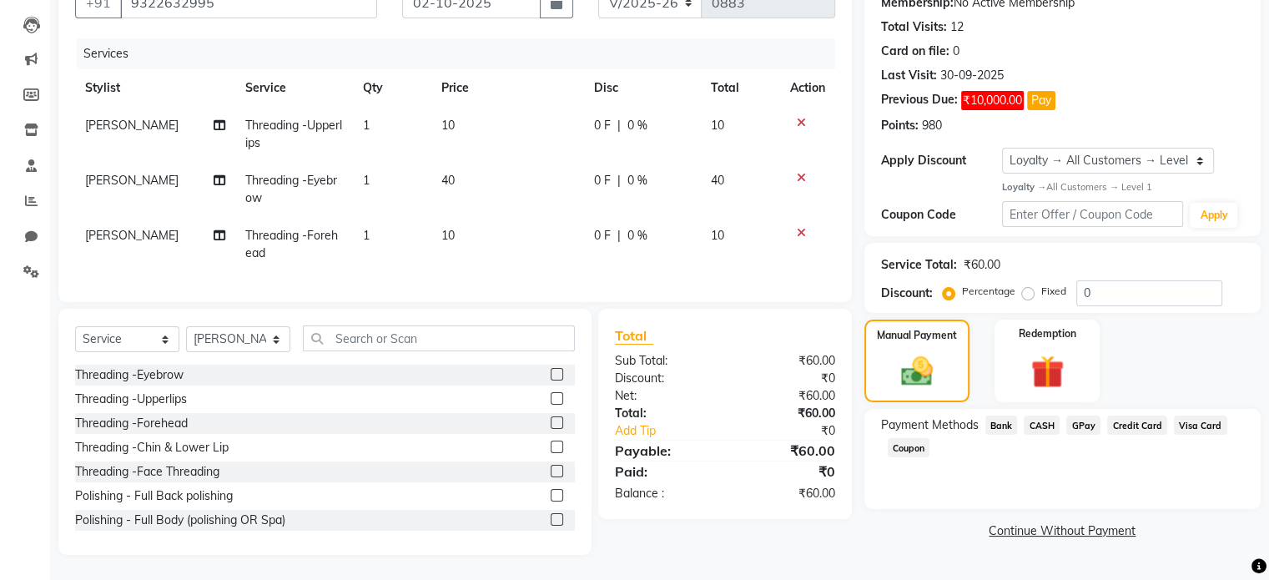
click at [1080, 415] on span "GPay" at bounding box center [1083, 424] width 34 height 19
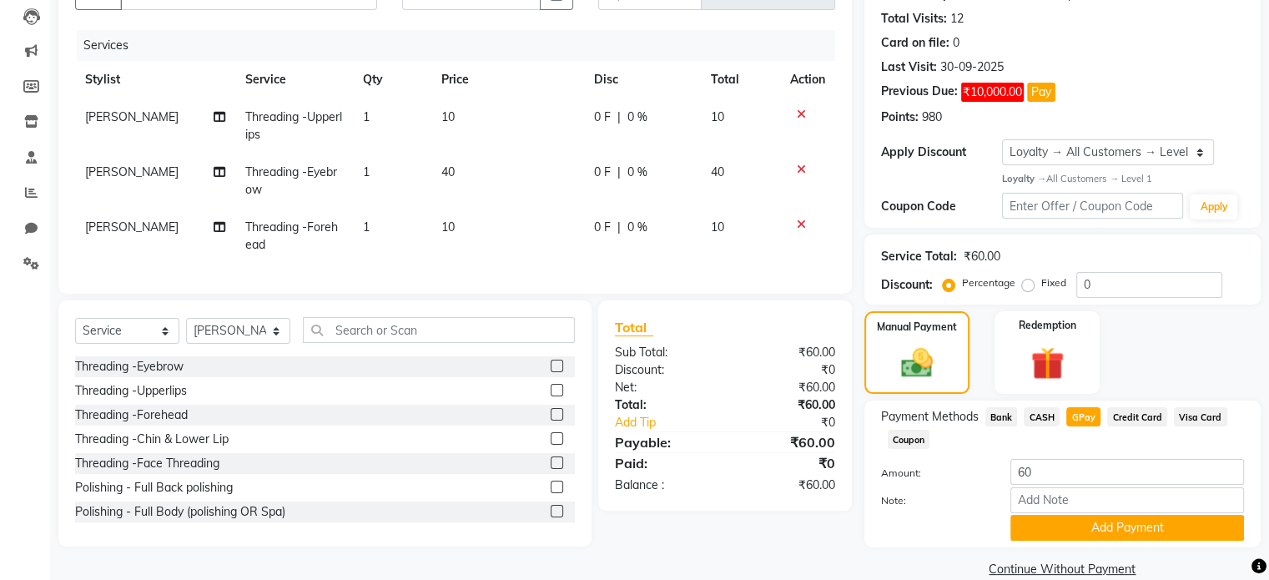
scroll to position [205, 0]
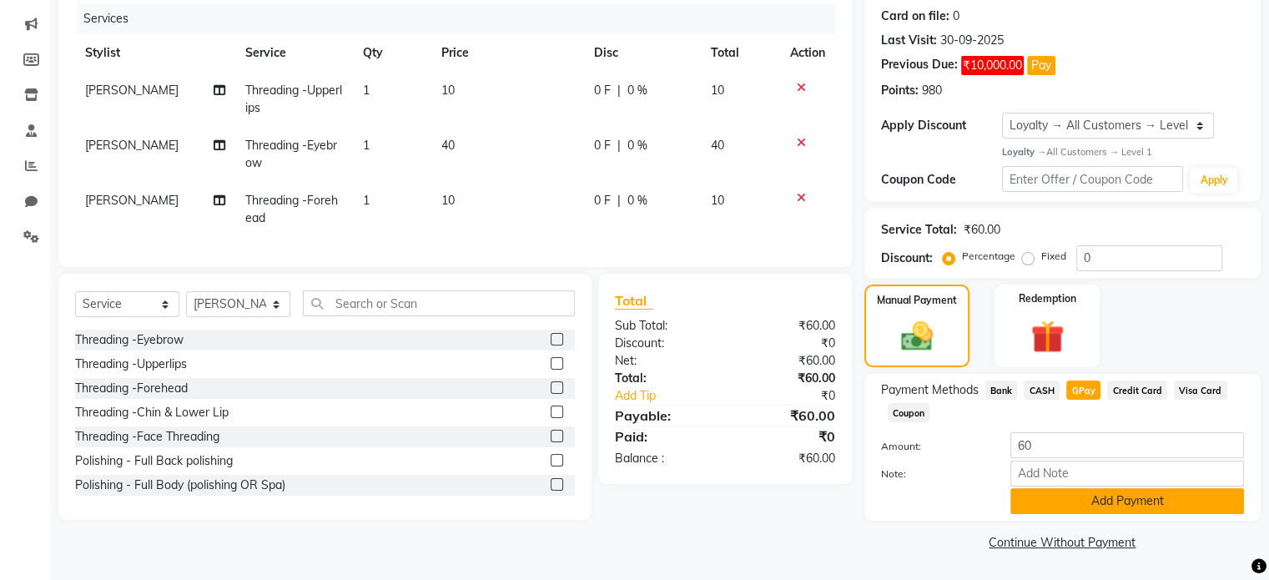
click at [1090, 504] on button "Add Payment" at bounding box center [1127, 501] width 234 height 26
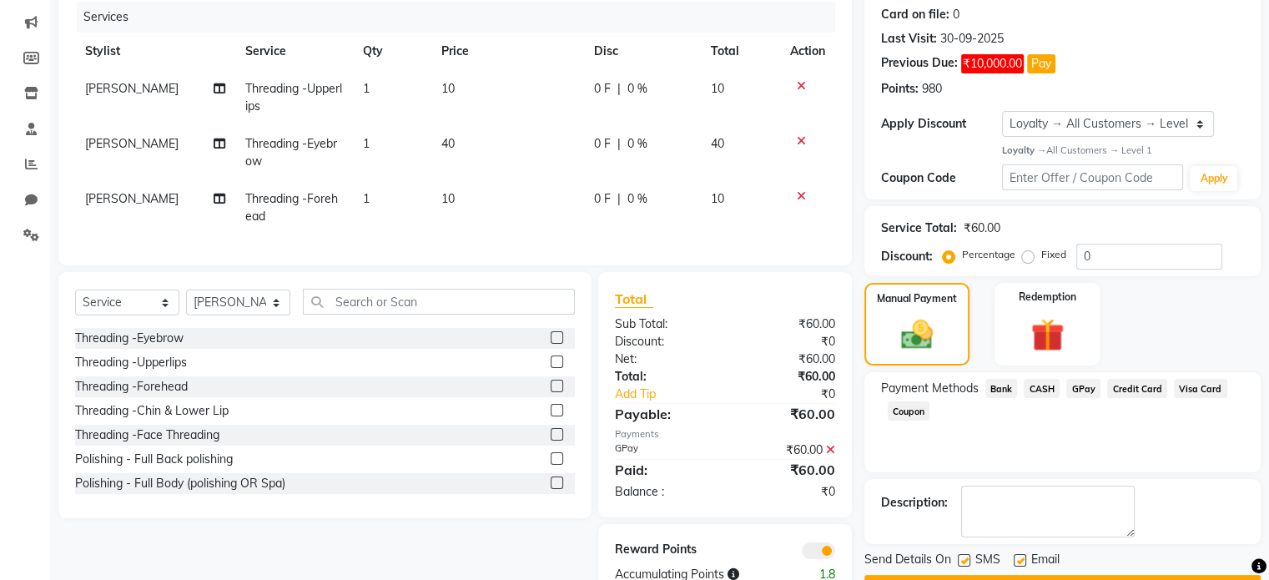
scroll to position [264, 0]
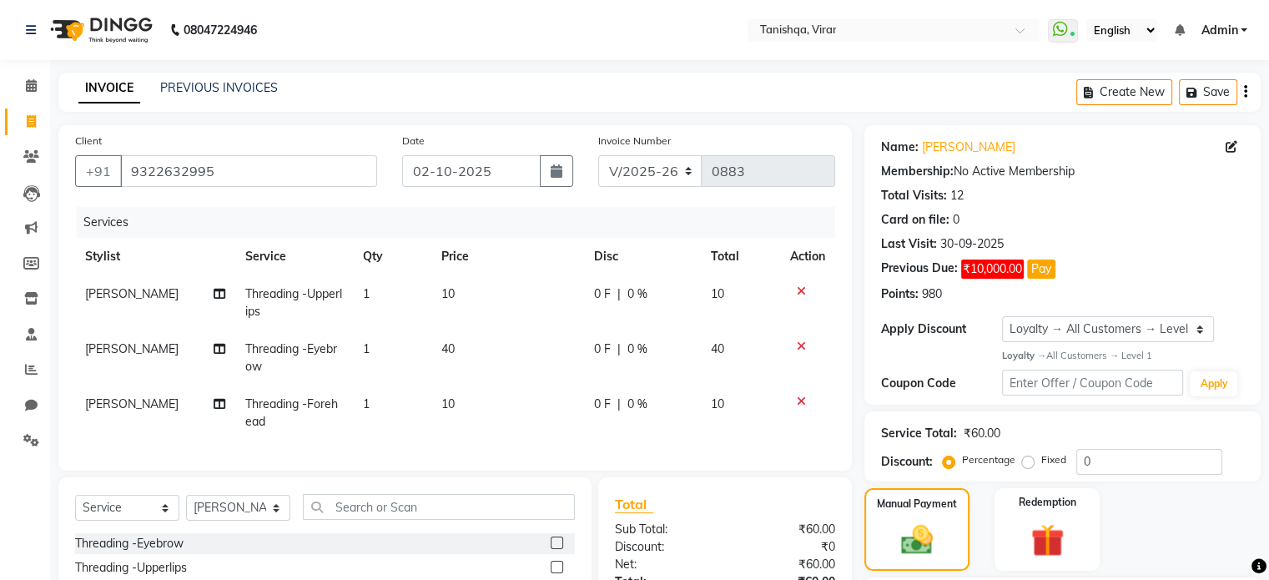
scroll to position [264, 0]
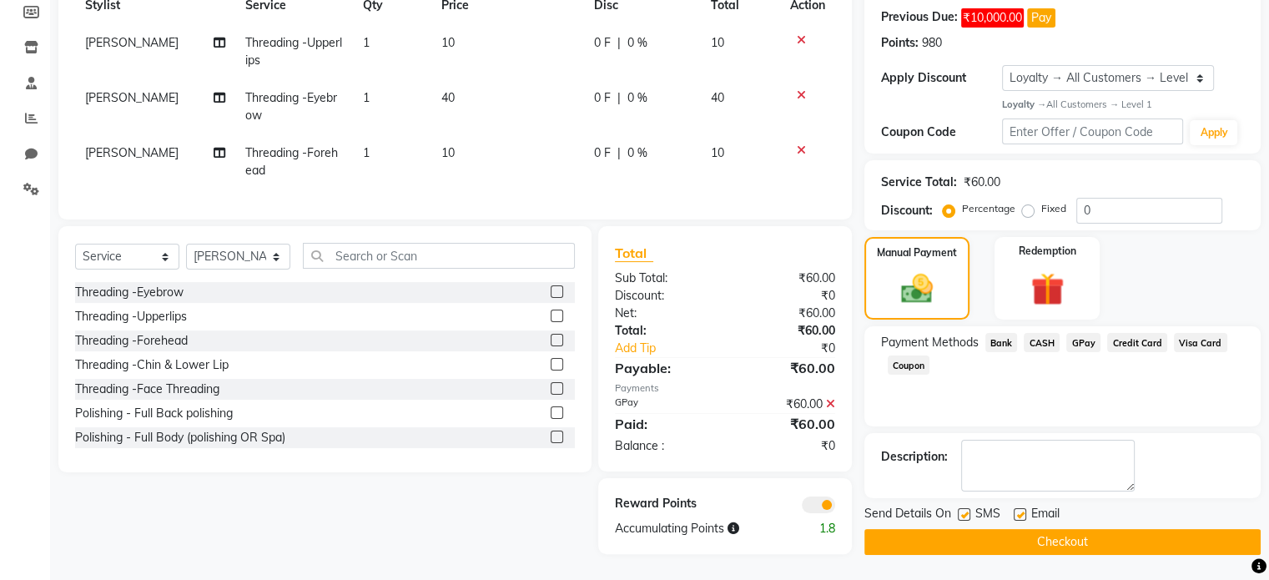
click at [830, 406] on icon at bounding box center [830, 404] width 9 height 12
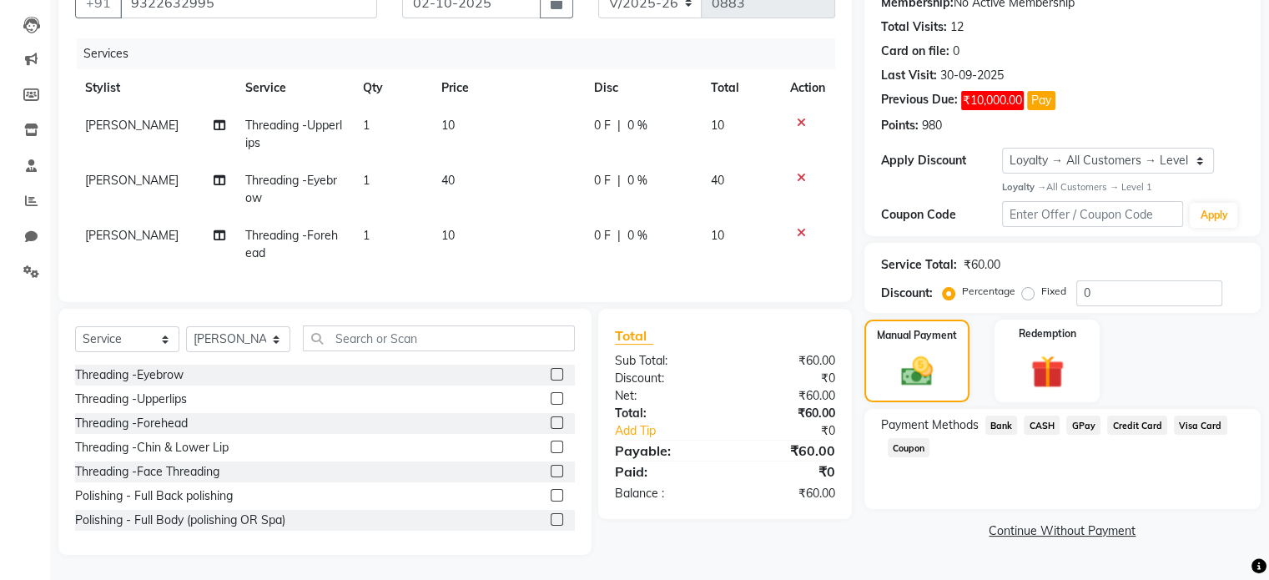
scroll to position [180, 0]
click at [799, 117] on icon at bounding box center [801, 123] width 9 height 12
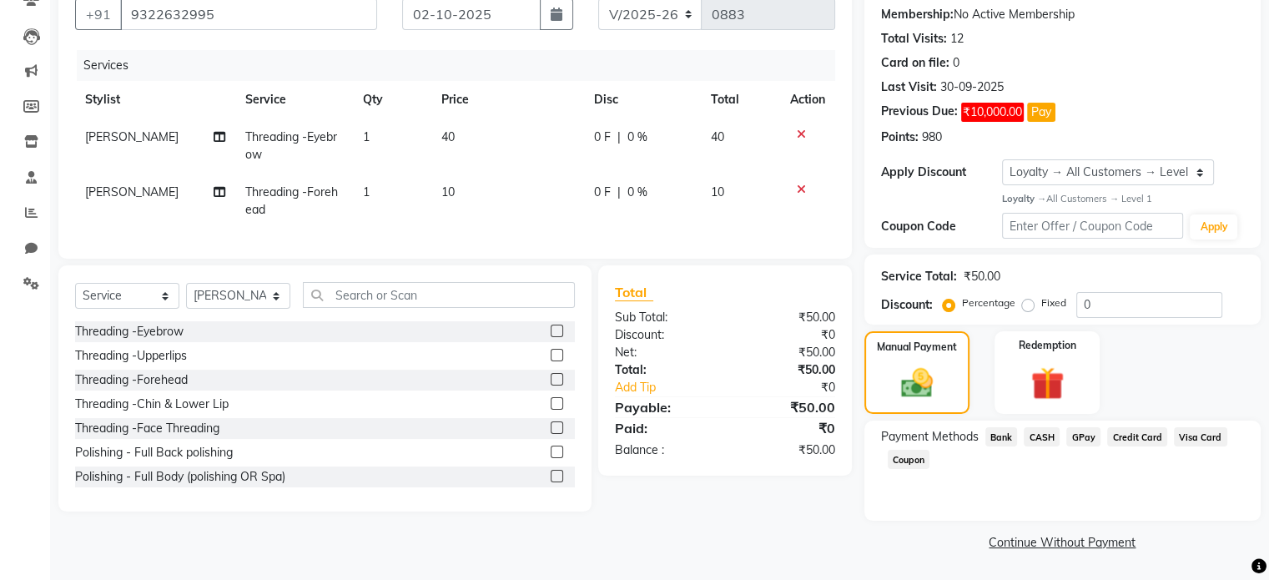
click at [798, 138] on icon at bounding box center [801, 134] width 9 height 12
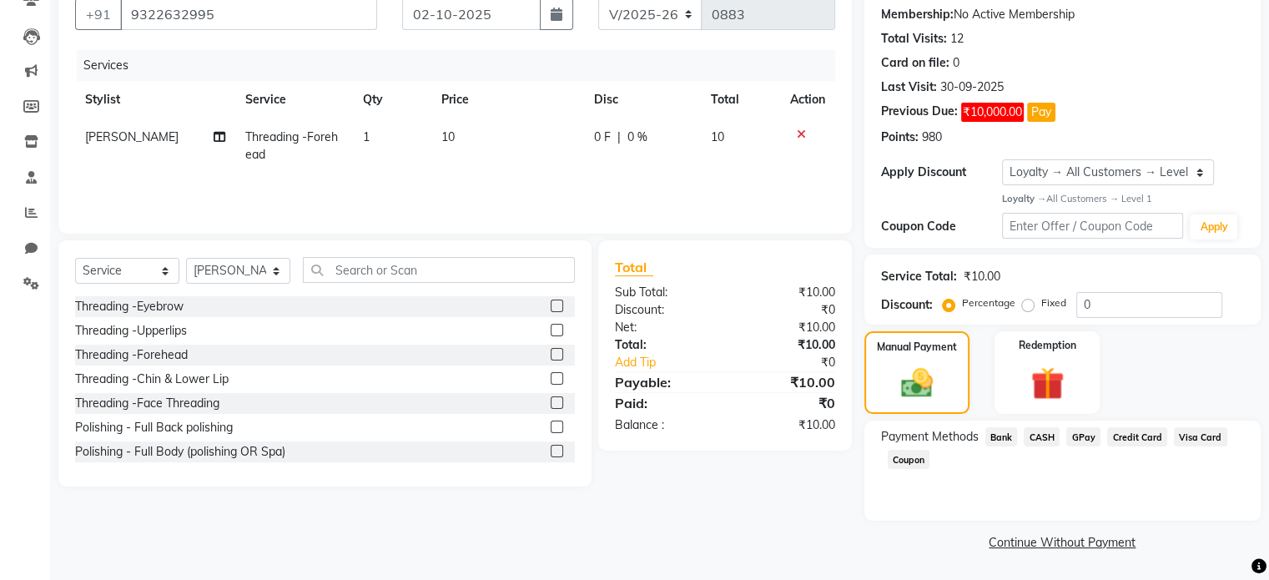
click at [798, 134] on icon at bounding box center [801, 134] width 9 height 12
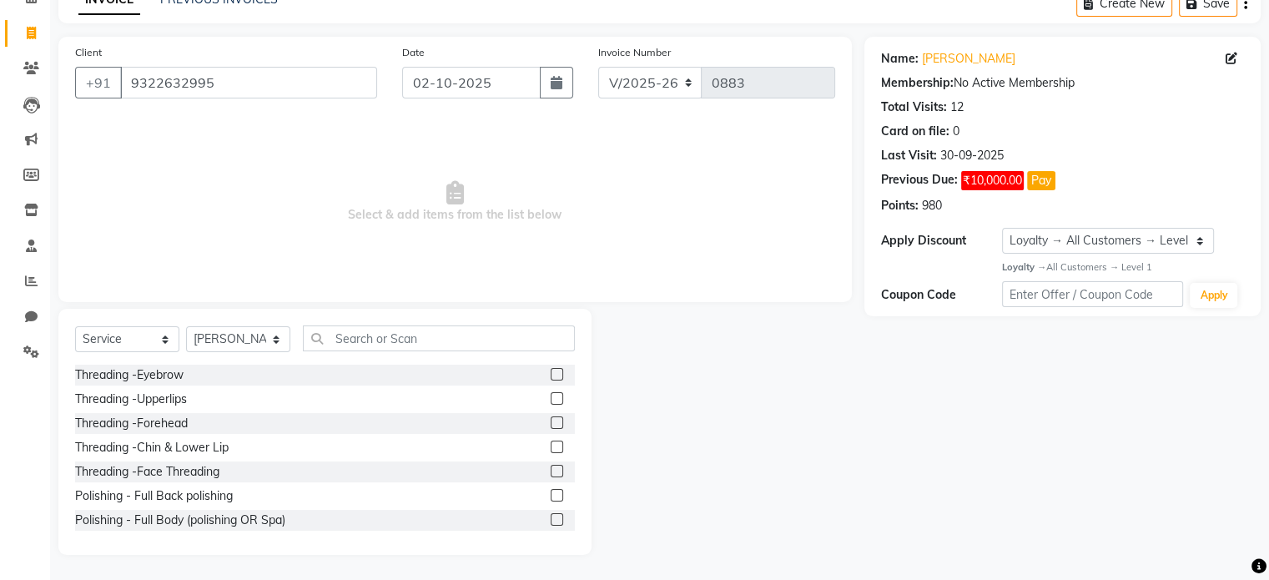
scroll to position [0, 0]
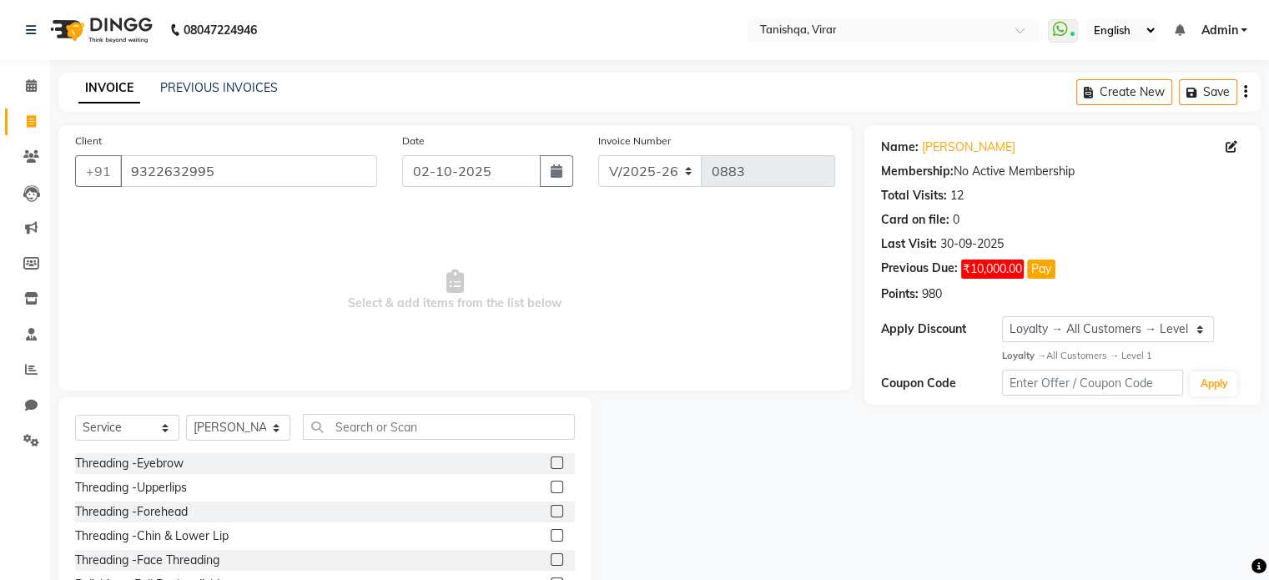
click at [296, 166] on input "9322632995" at bounding box center [248, 171] width 257 height 32
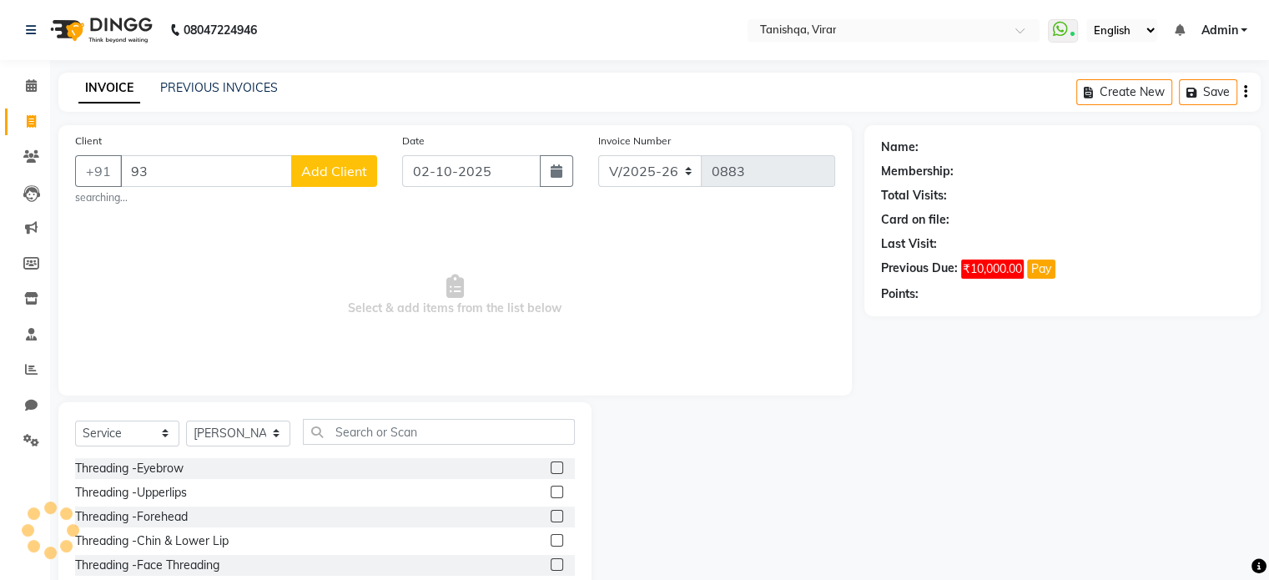
type input "9"
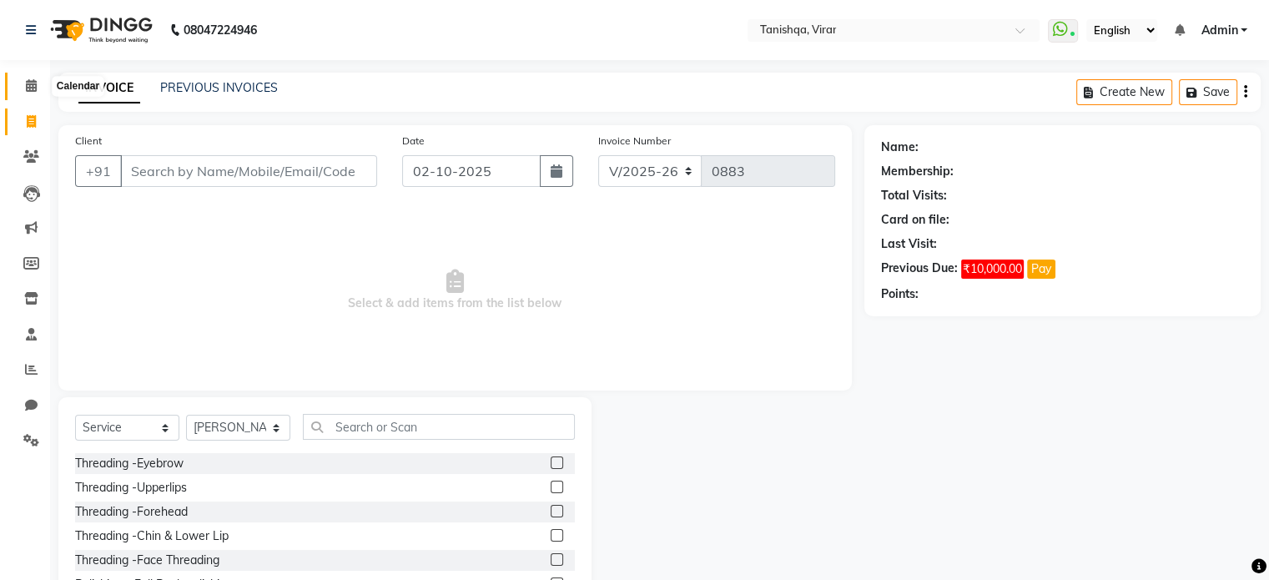
click at [29, 81] on icon at bounding box center [31, 85] width 11 height 13
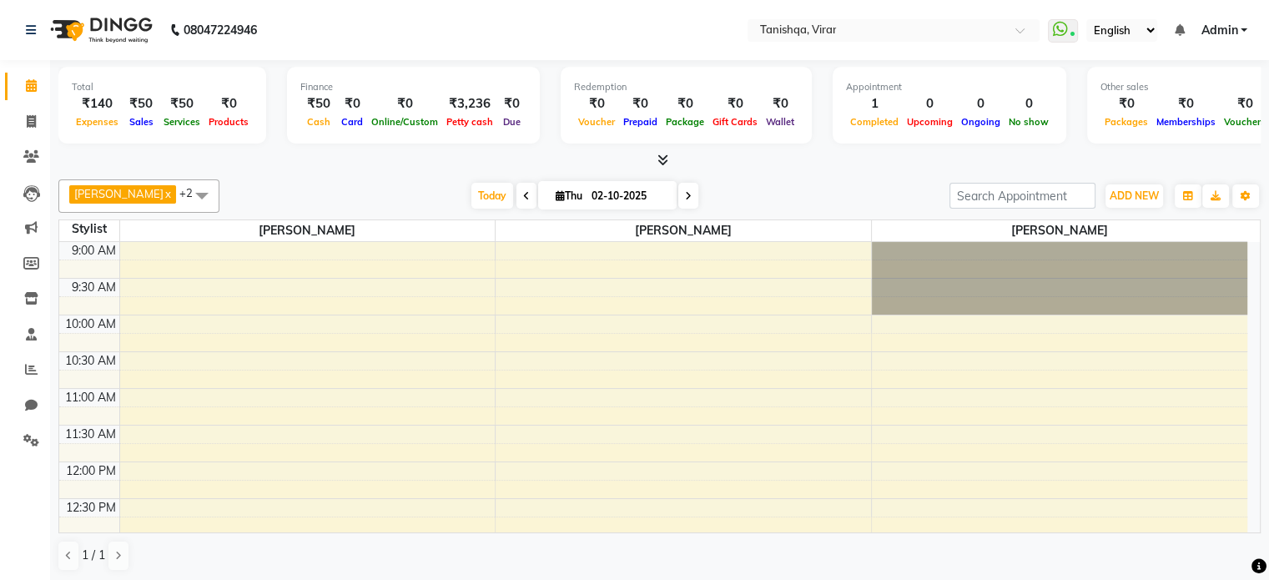
select select "service"
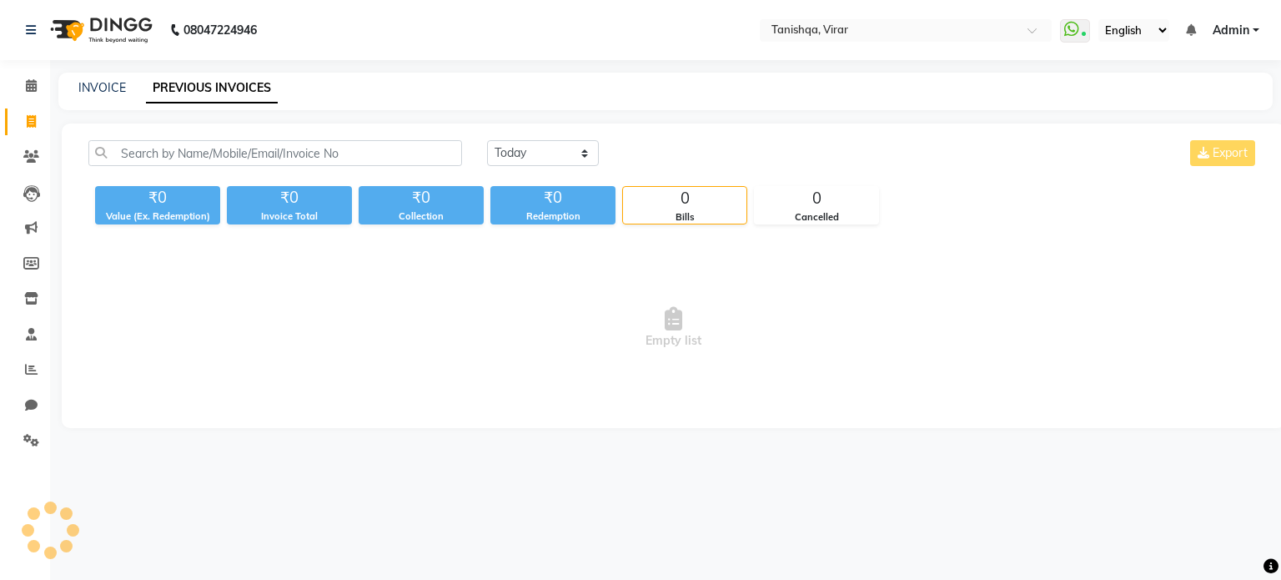
select select "service"
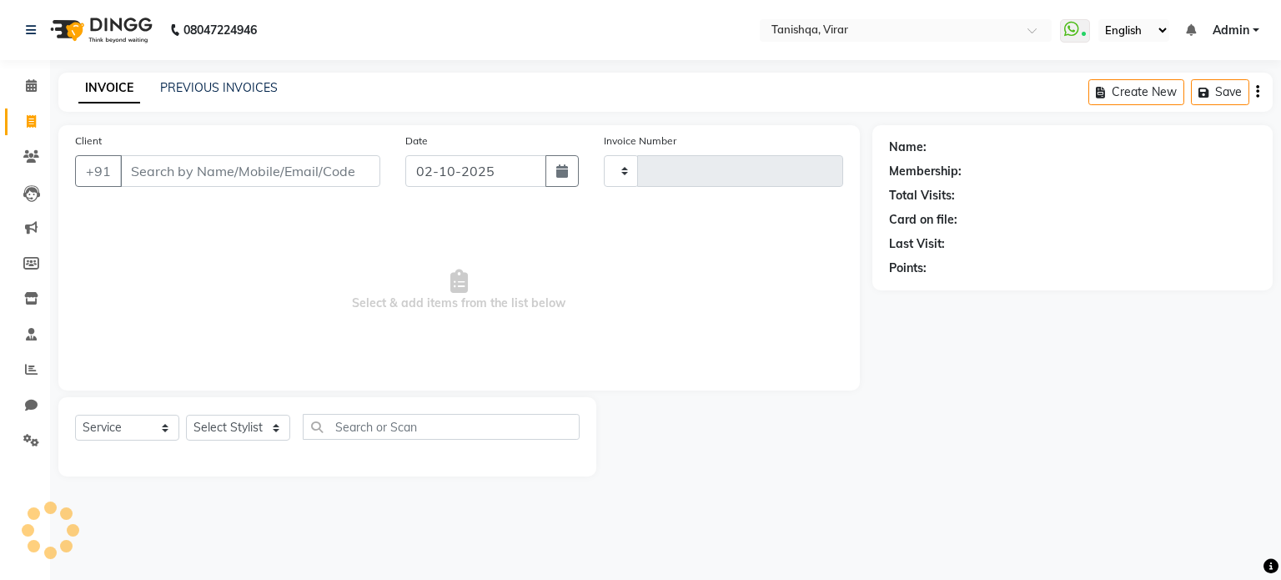
type input "0883"
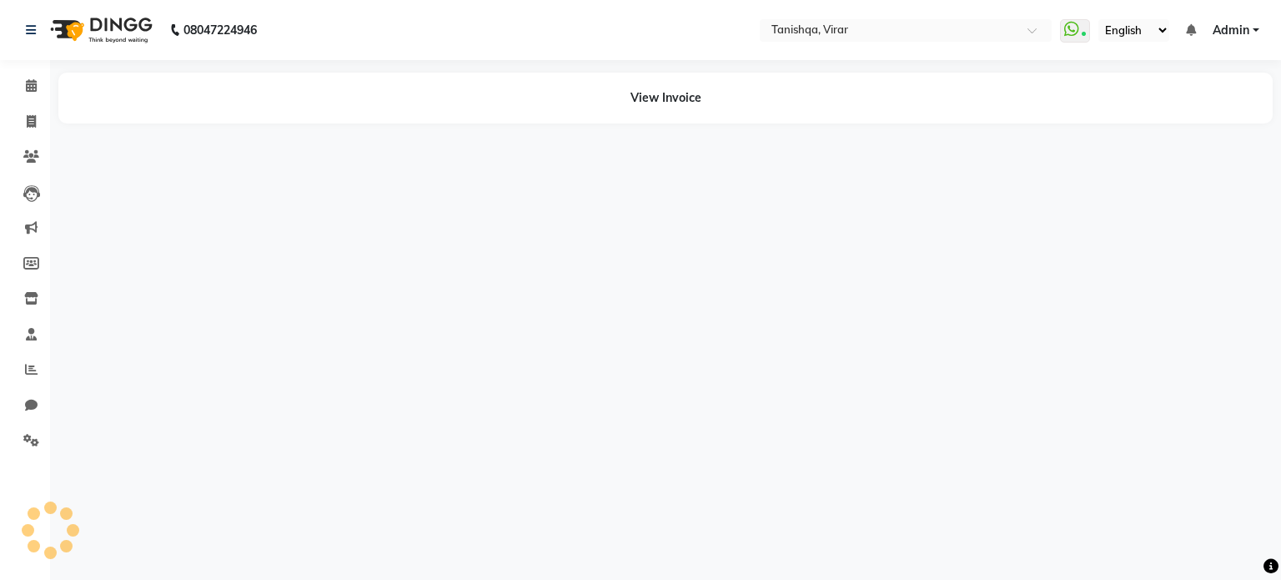
select select "service"
